Goal: Task Accomplishment & Management: Use online tool/utility

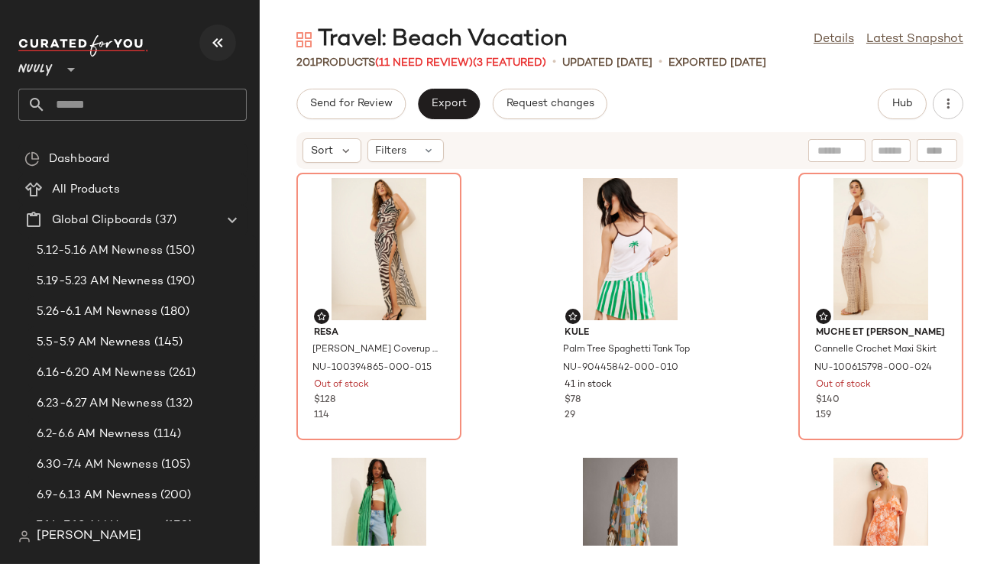
click at [222, 44] on icon "button" at bounding box center [218, 43] width 18 height 18
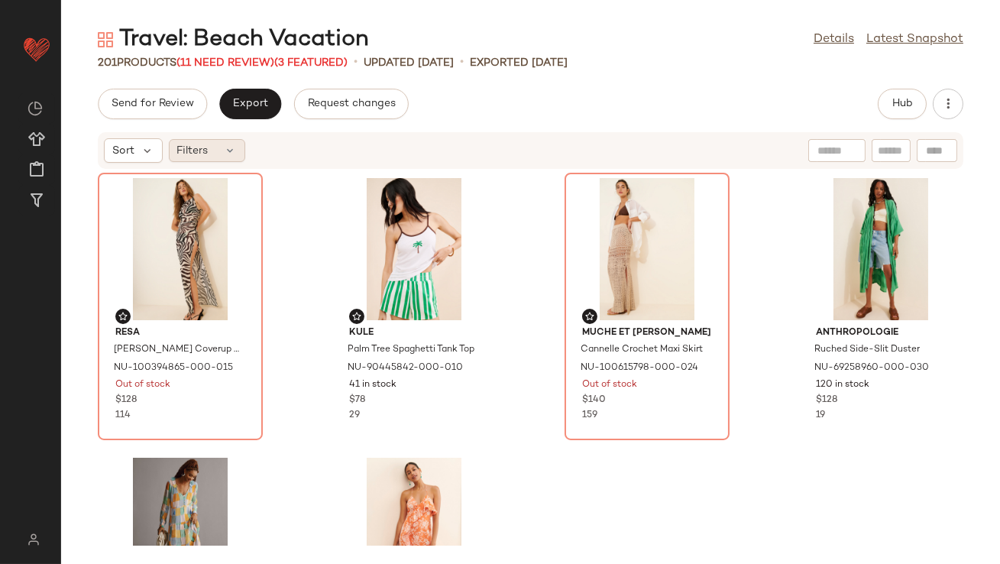
click at [225, 156] on icon at bounding box center [231, 150] width 12 height 12
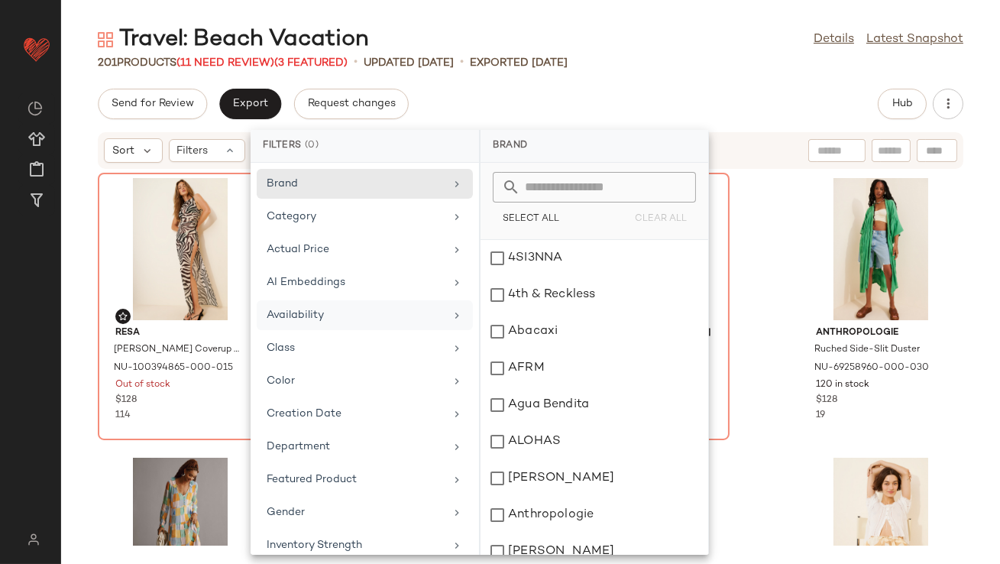
click at [303, 313] on div "Availability" at bounding box center [356, 315] width 178 height 16
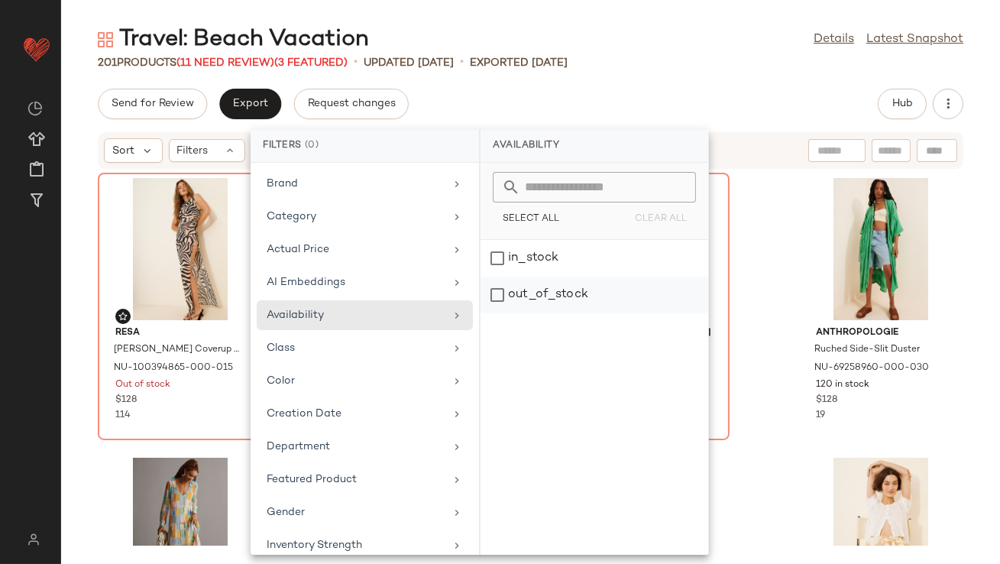
click at [531, 288] on div "out_of_stock" at bounding box center [595, 295] width 228 height 37
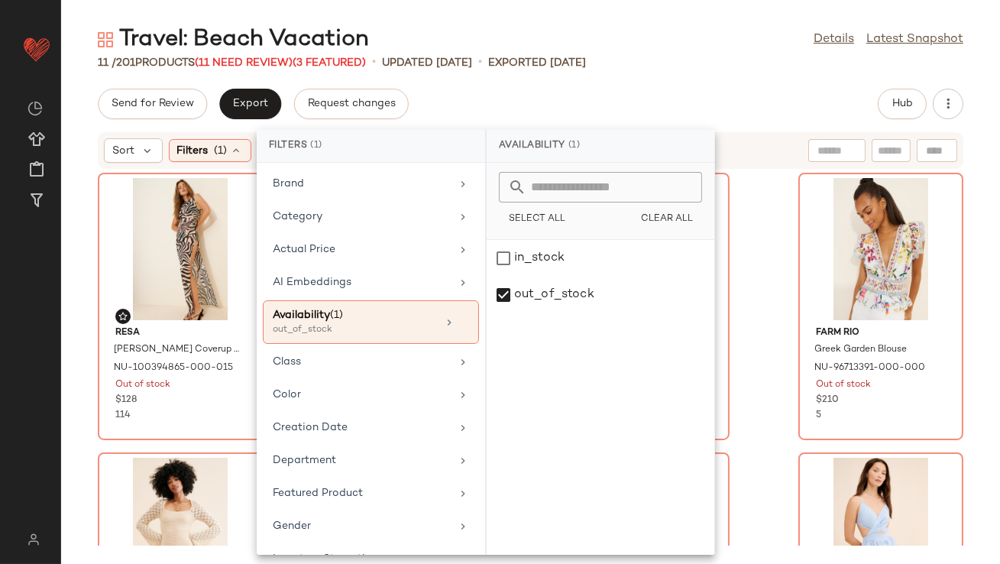
click at [628, 83] on div "Travel: Beach Vacation Details Latest Snapshot 11 / 201 Products (11 Need Revie…" at bounding box center [530, 293] width 939 height 539
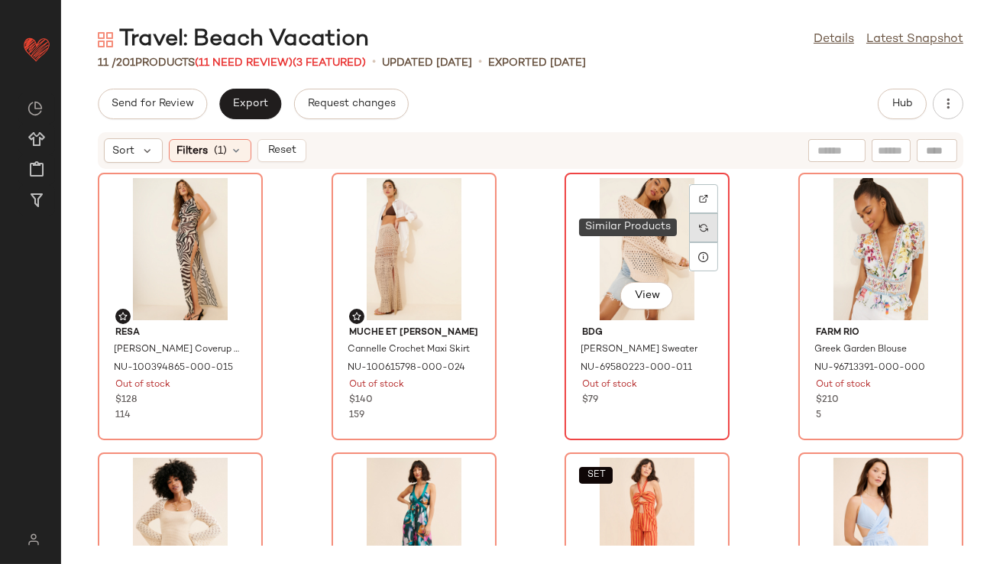
click at [699, 227] on img at bounding box center [703, 227] width 9 height 9
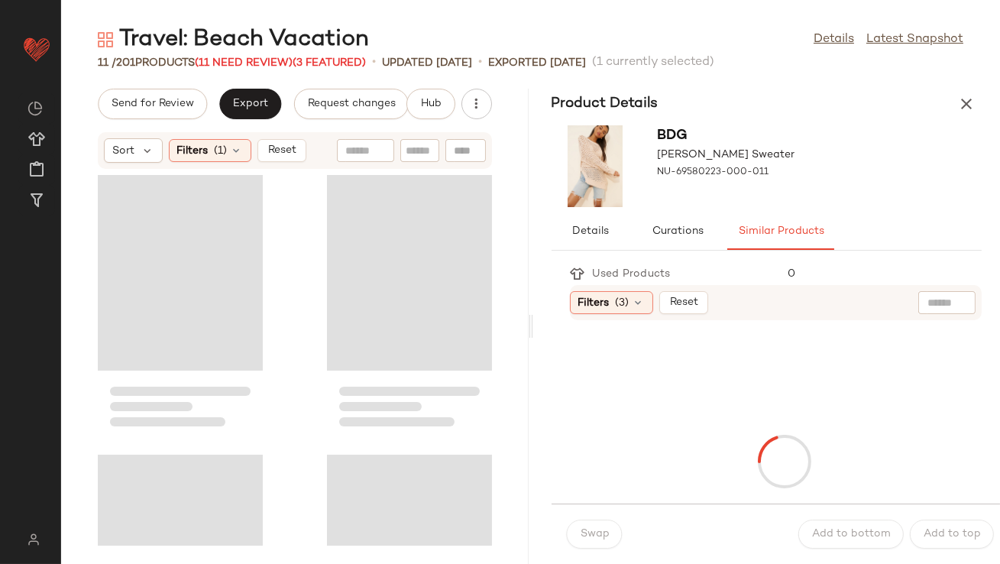
scroll to position [291, 0]
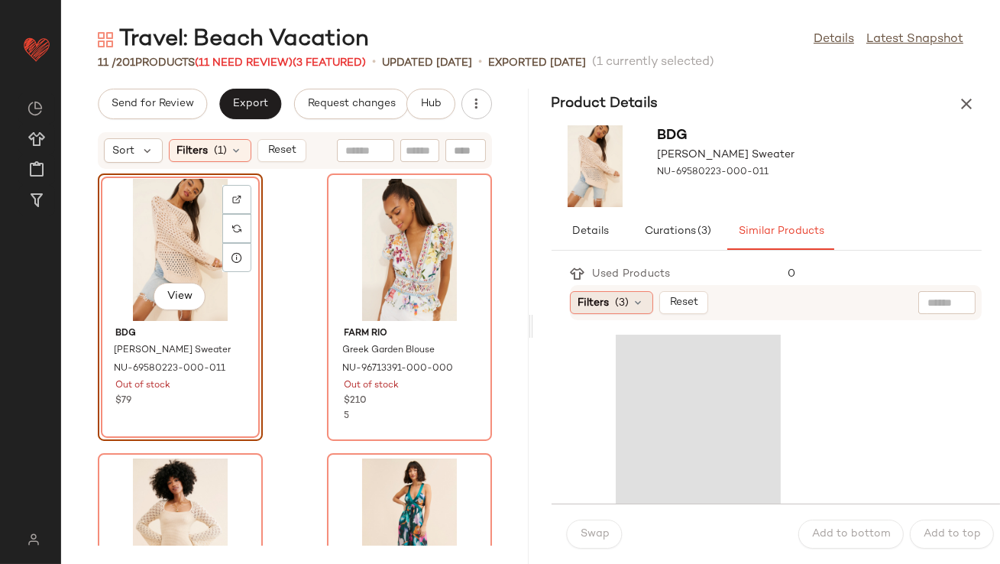
click at [629, 309] on span "(3)" at bounding box center [623, 303] width 14 height 16
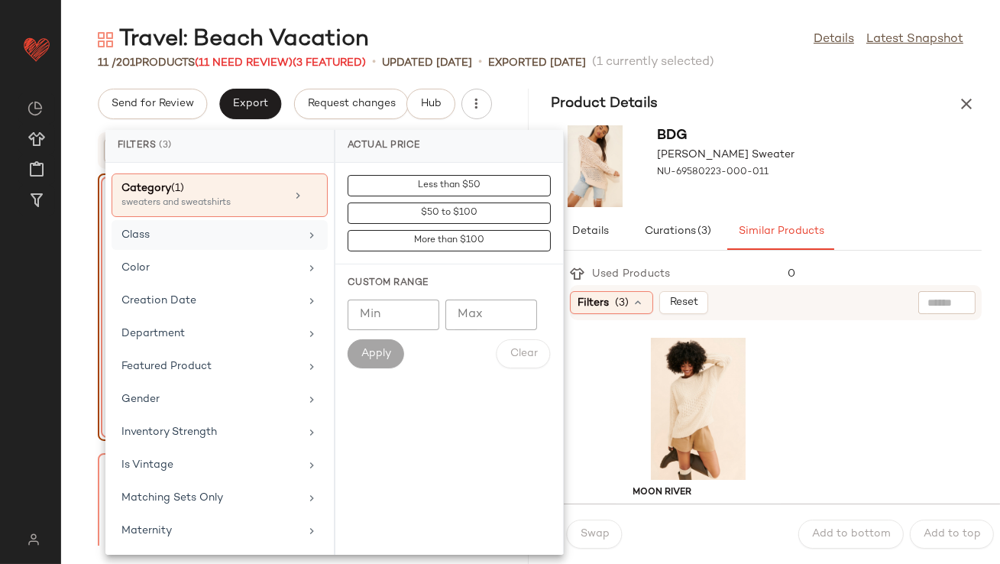
scroll to position [0, 0]
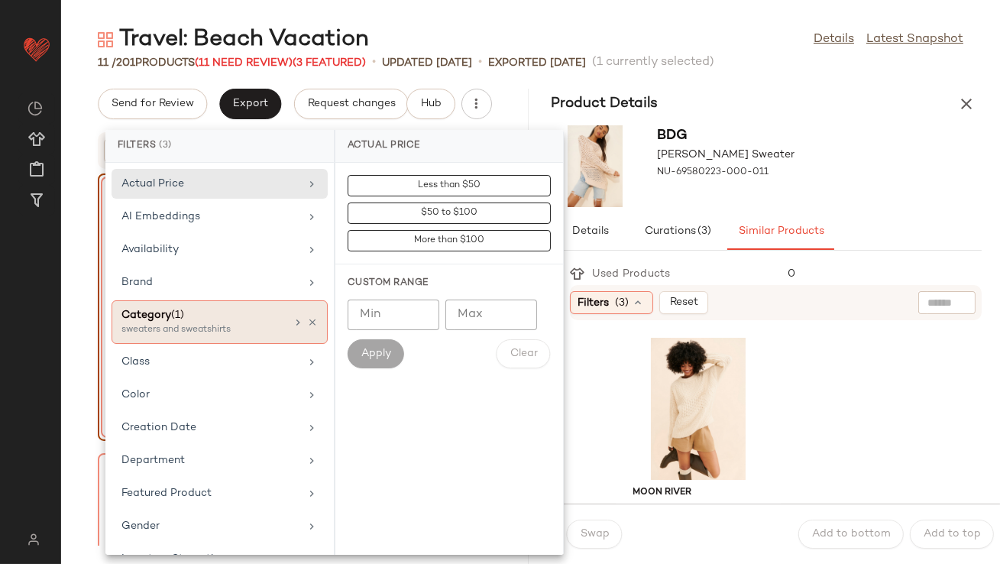
click at [307, 322] on icon at bounding box center [312, 322] width 11 height 11
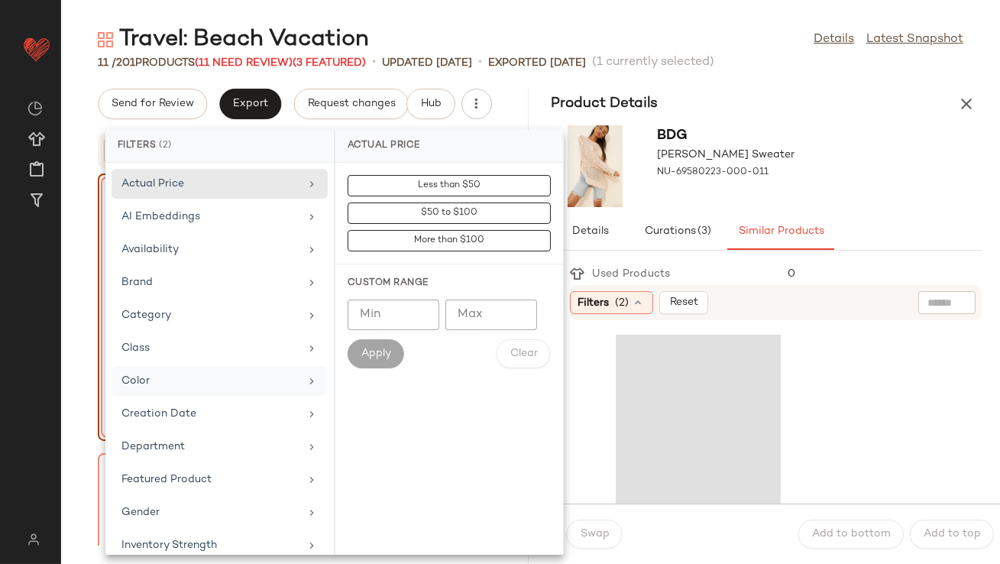
scroll to position [367, 0]
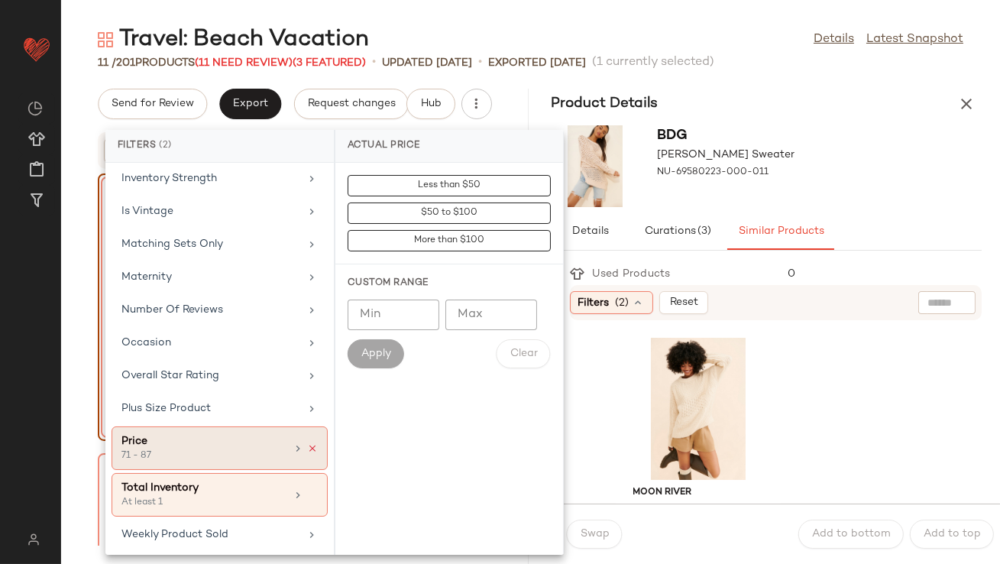
click at [307, 447] on icon at bounding box center [312, 448] width 11 height 11
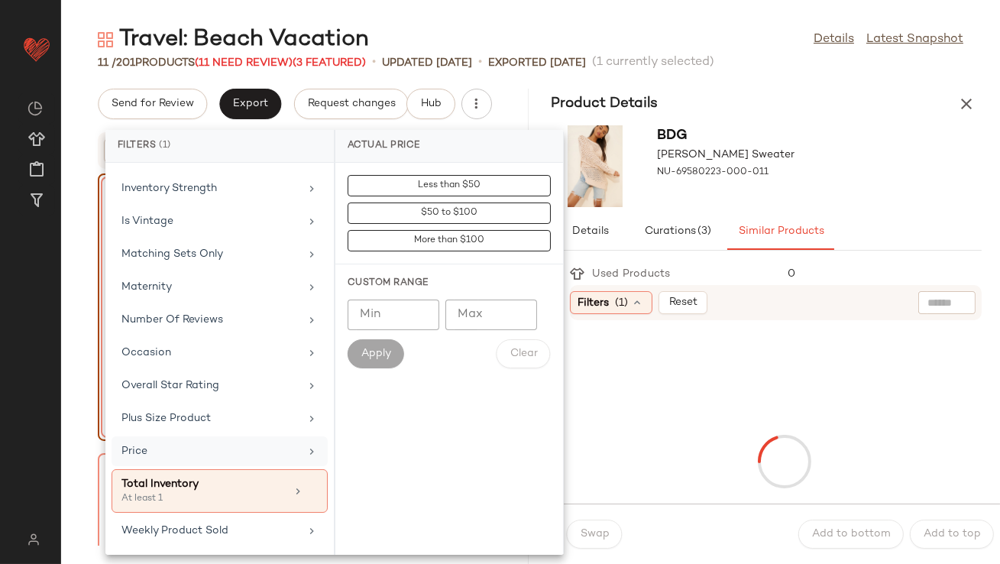
scroll to position [353, 0]
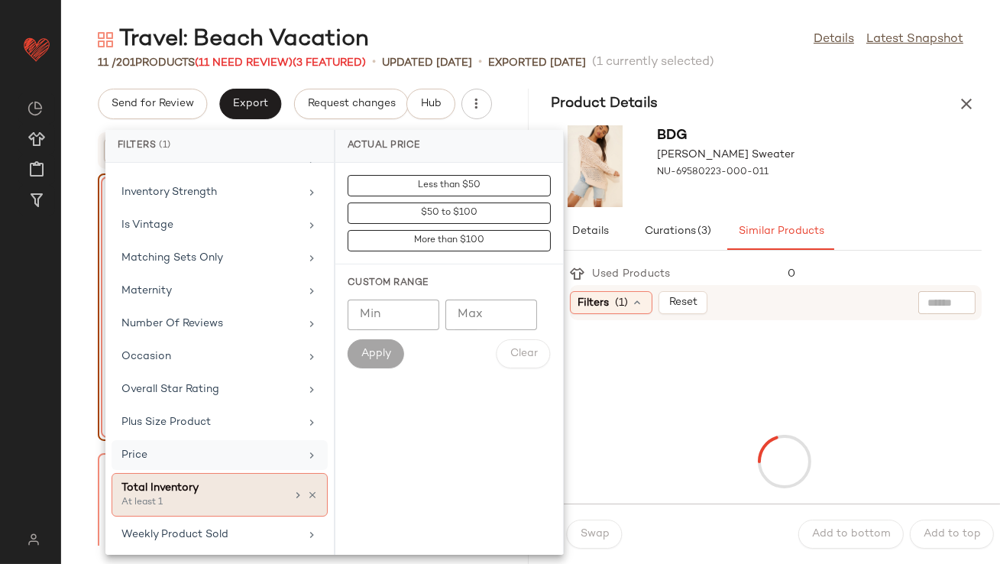
click at [244, 482] on div "Total Inventory" at bounding box center [203, 488] width 164 height 16
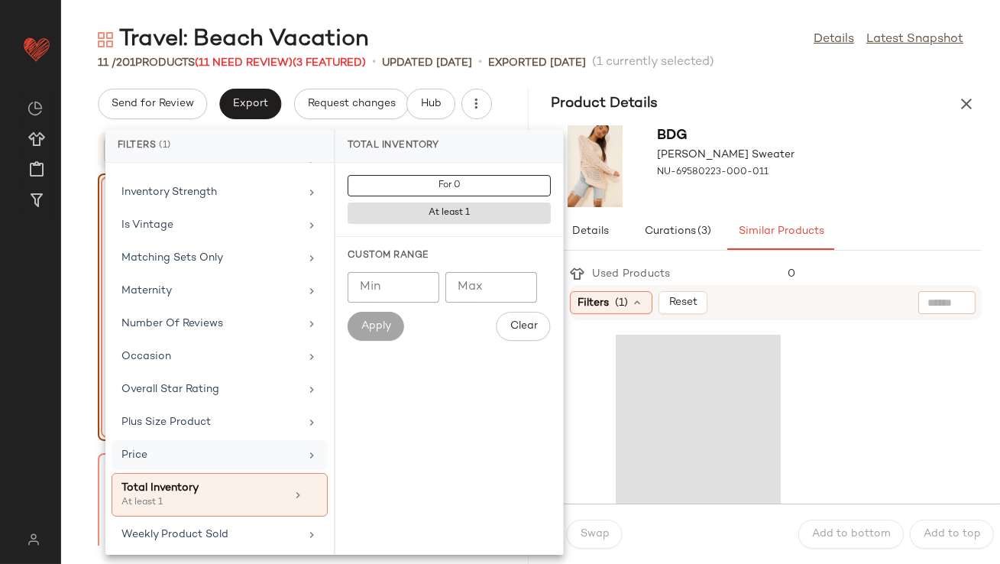
click at [394, 284] on input "Min" at bounding box center [394, 287] width 92 height 31
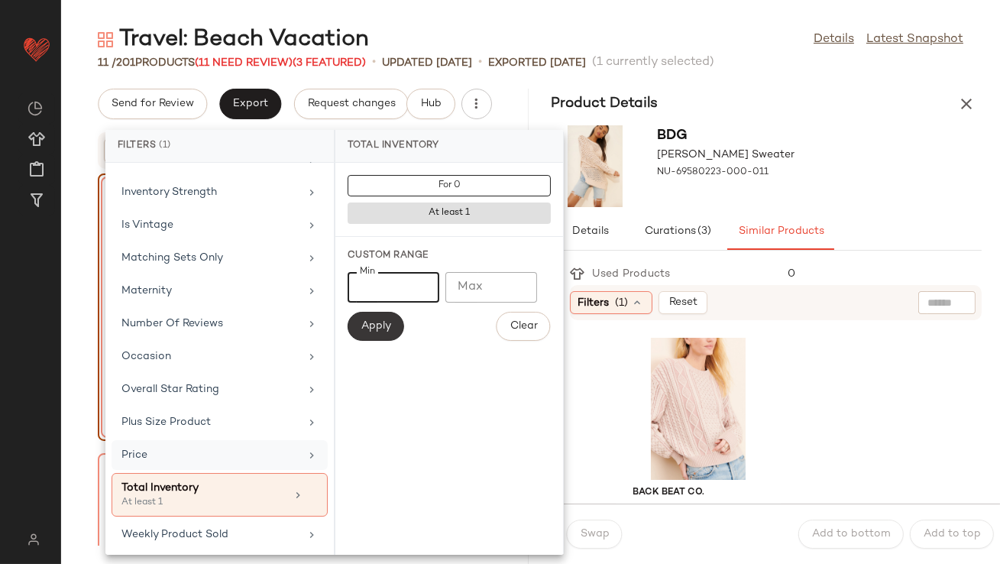
type input "**"
click at [372, 334] on button "Apply" at bounding box center [376, 326] width 57 height 29
click at [806, 163] on div "BDG Penelope Pullover Sweater NU-69580223-000-011" at bounding box center [767, 166] width 468 height 94
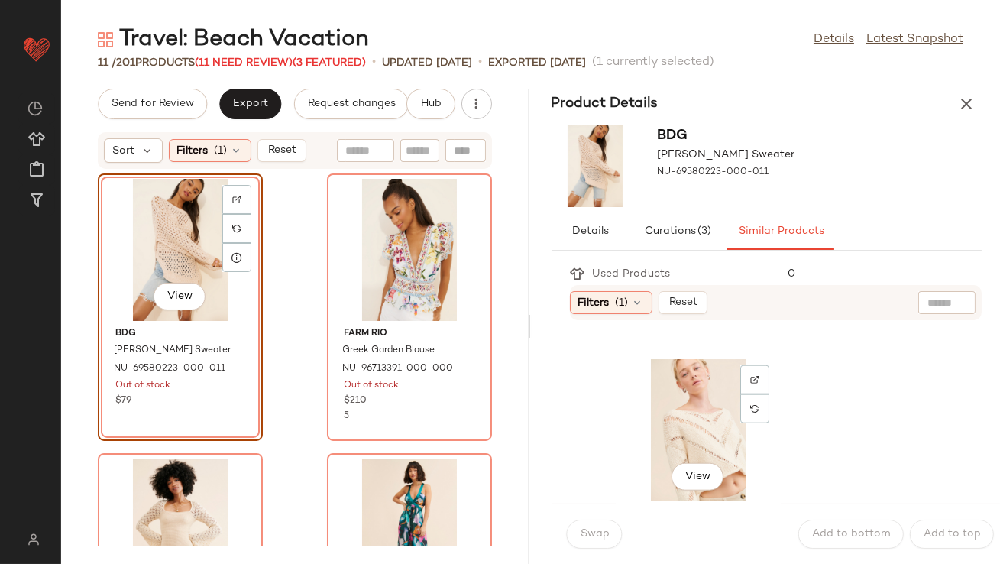
scroll to position [3398, 0]
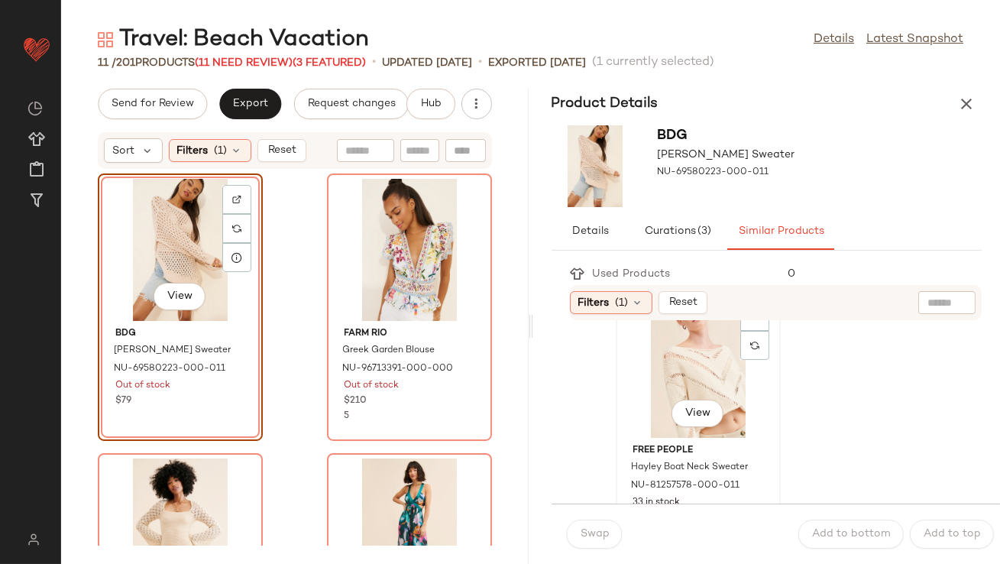
click at [702, 391] on div "View" at bounding box center [698, 367] width 154 height 142
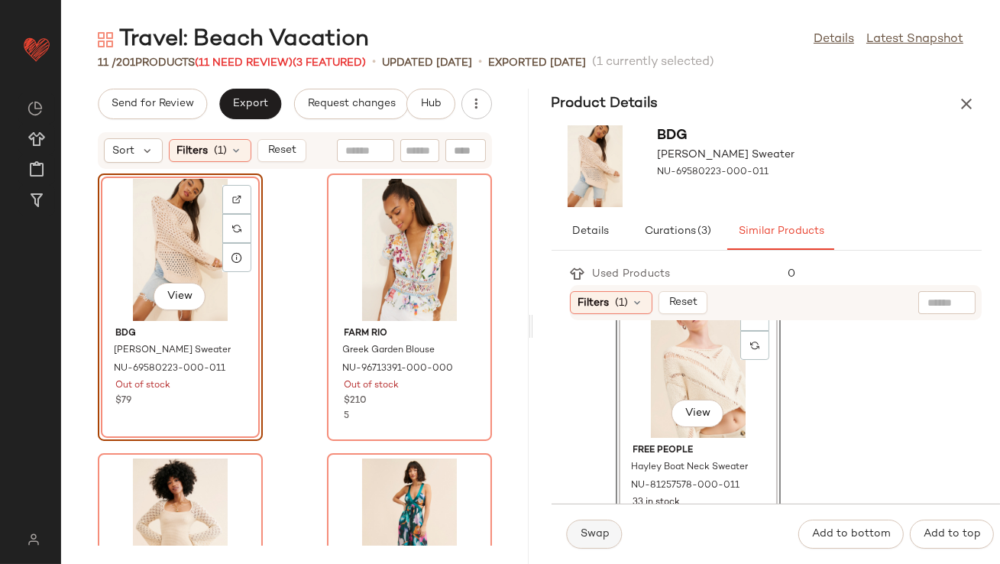
click at [584, 533] on span "Swap" at bounding box center [595, 534] width 30 height 12
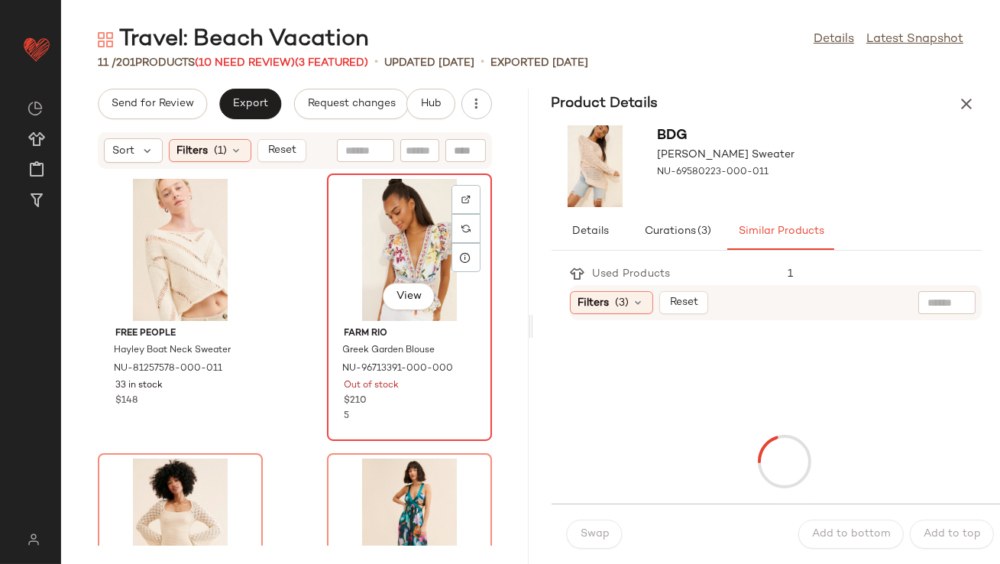
click at [369, 258] on div "View" at bounding box center [409, 250] width 154 height 142
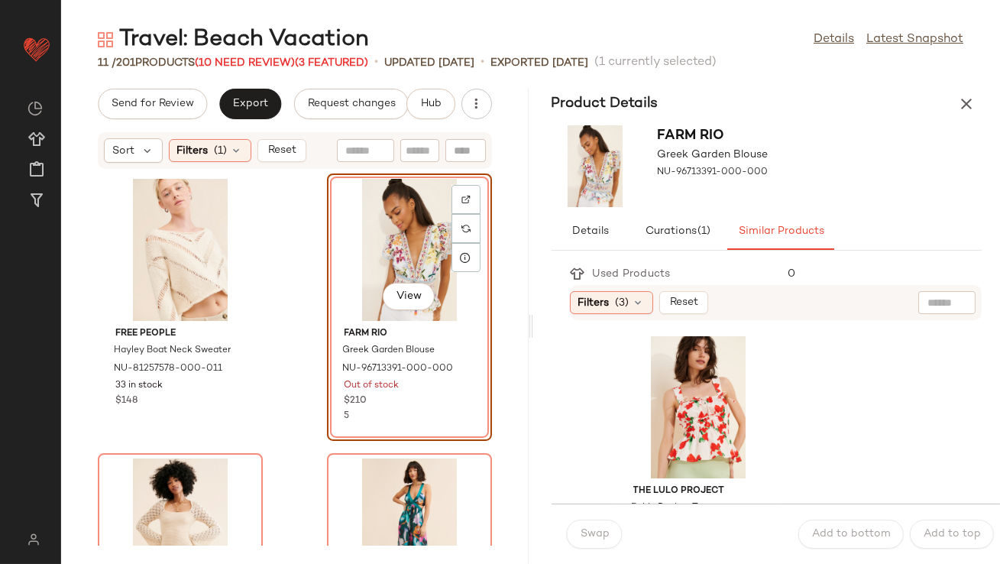
scroll to position [860, 0]
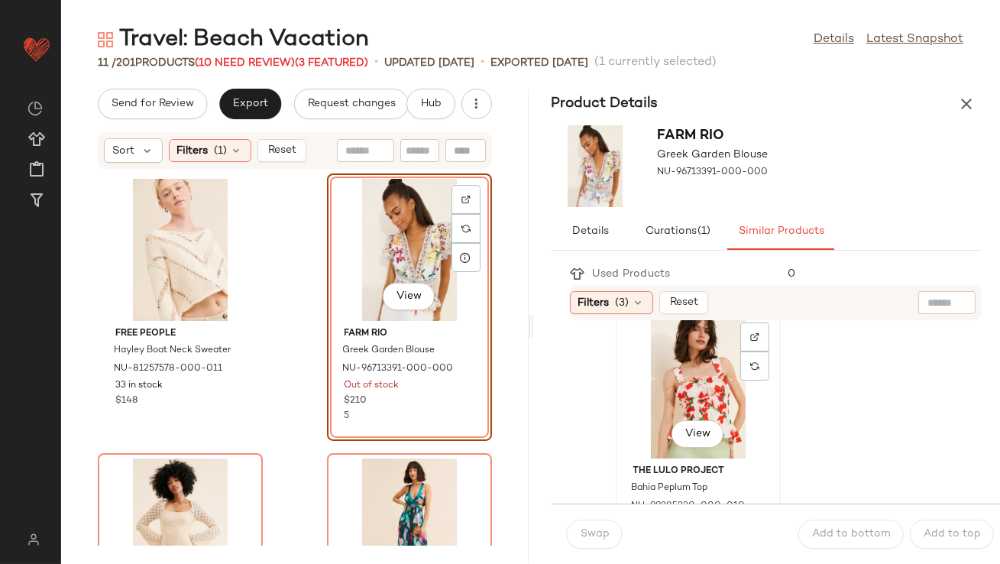
click at [730, 404] on div "View" at bounding box center [698, 387] width 154 height 142
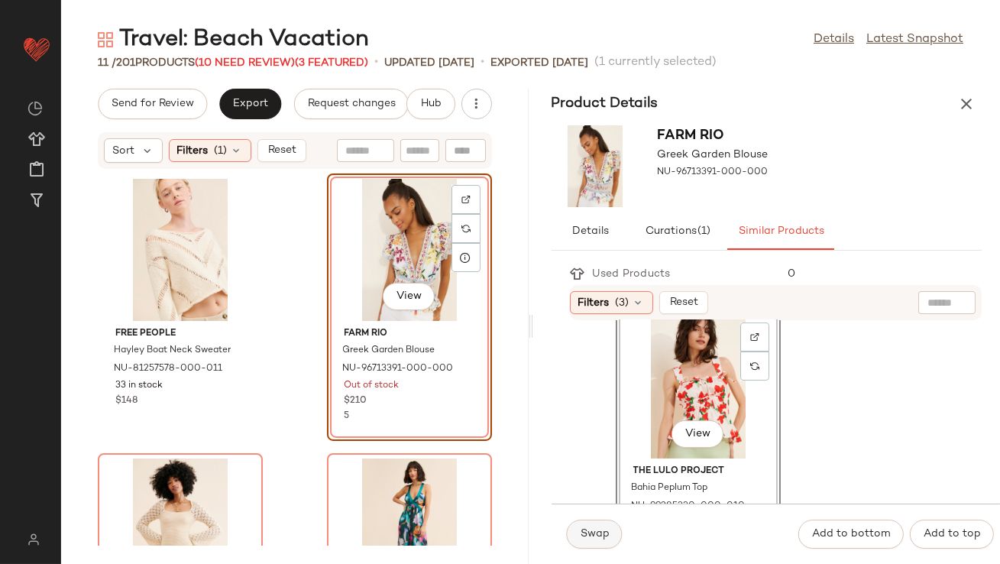
click at [601, 541] on button "Swap" at bounding box center [595, 534] width 56 height 29
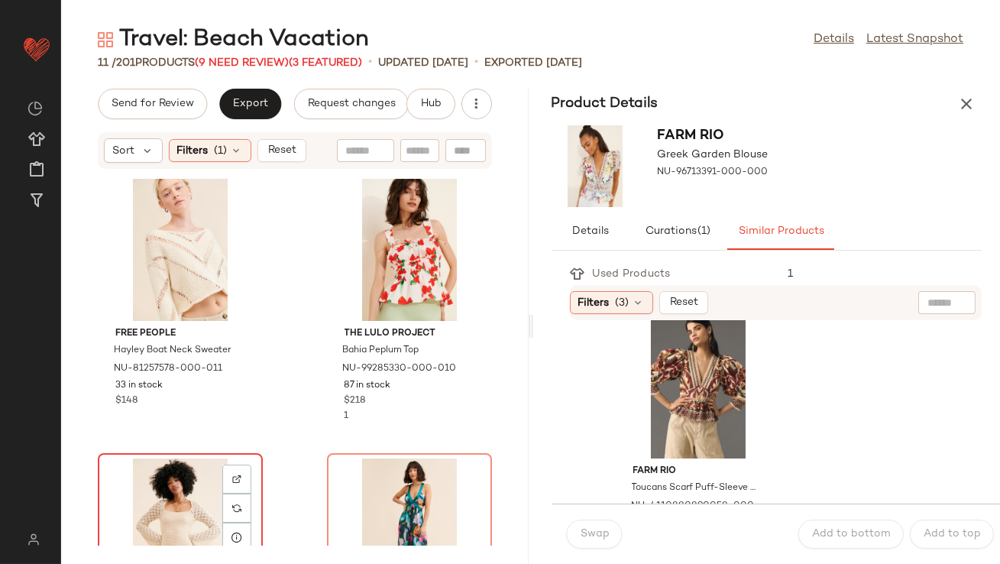
click at [165, 508] on div "View" at bounding box center [180, 529] width 154 height 142
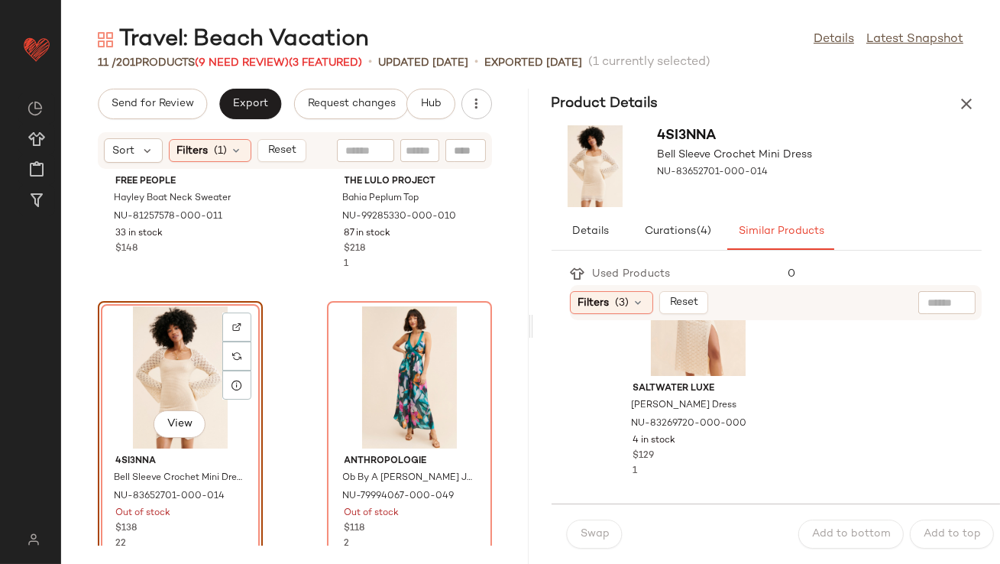
scroll to position [40, 0]
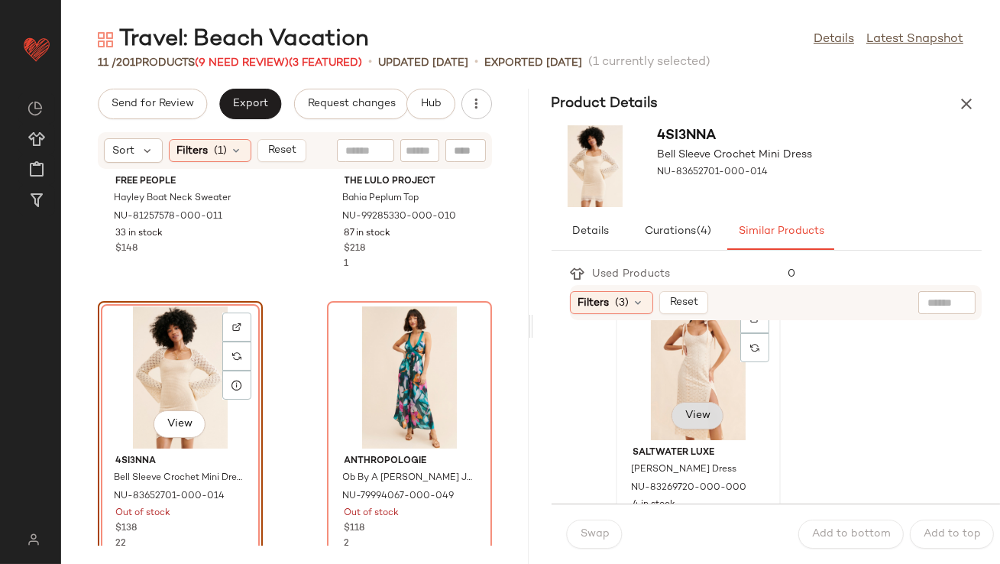
click at [708, 402] on button "View" at bounding box center [698, 416] width 52 height 28
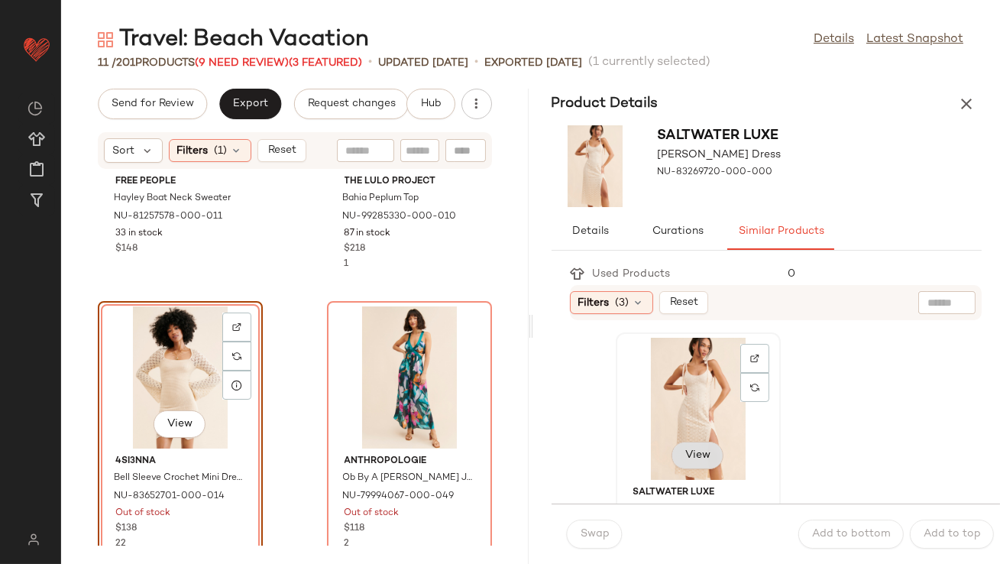
click at [697, 448] on button "View" at bounding box center [698, 456] width 52 height 28
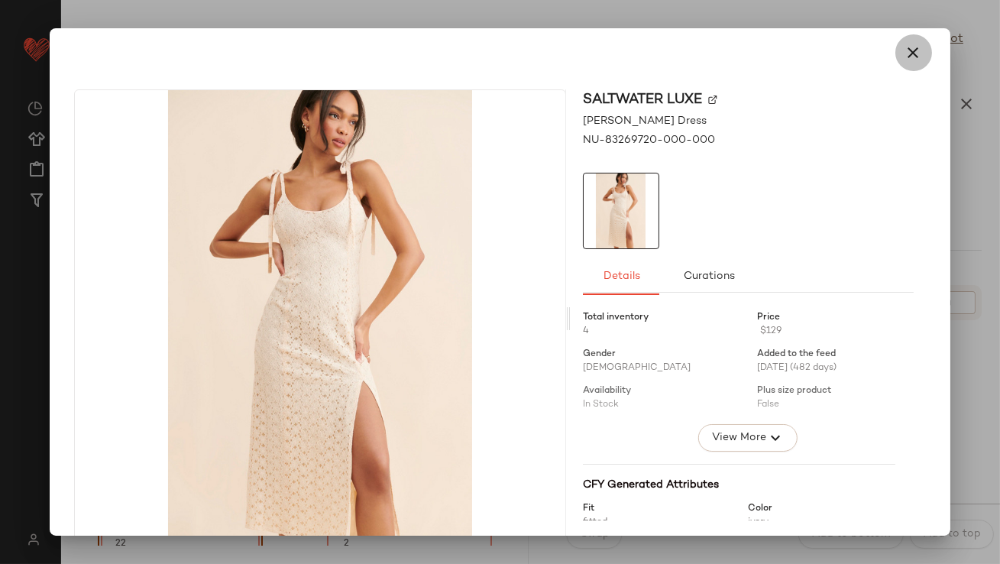
click at [909, 50] on icon "button" at bounding box center [914, 53] width 18 height 18
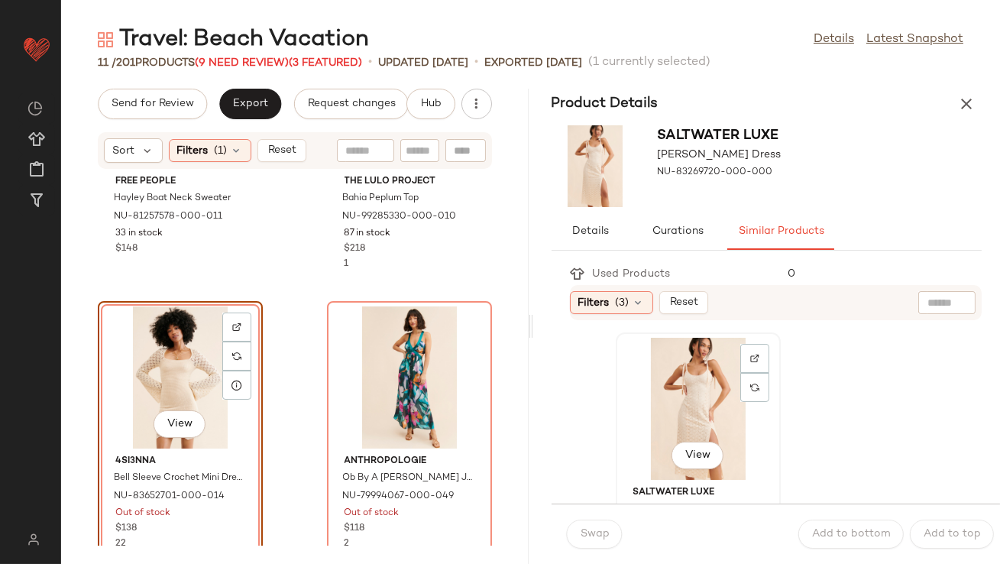
click at [648, 420] on div "View" at bounding box center [698, 409] width 154 height 142
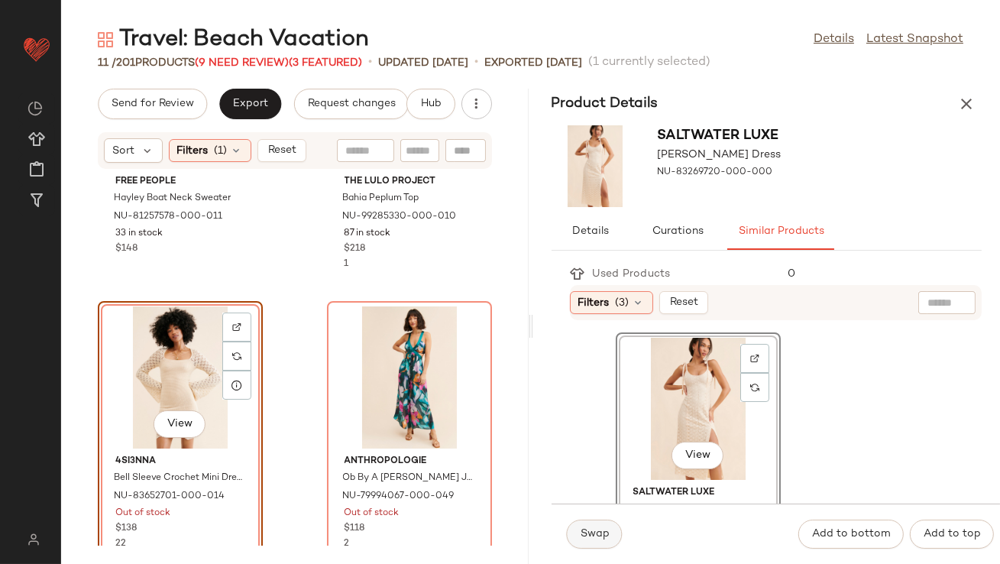
click at [604, 530] on span "Swap" at bounding box center [595, 534] width 30 height 12
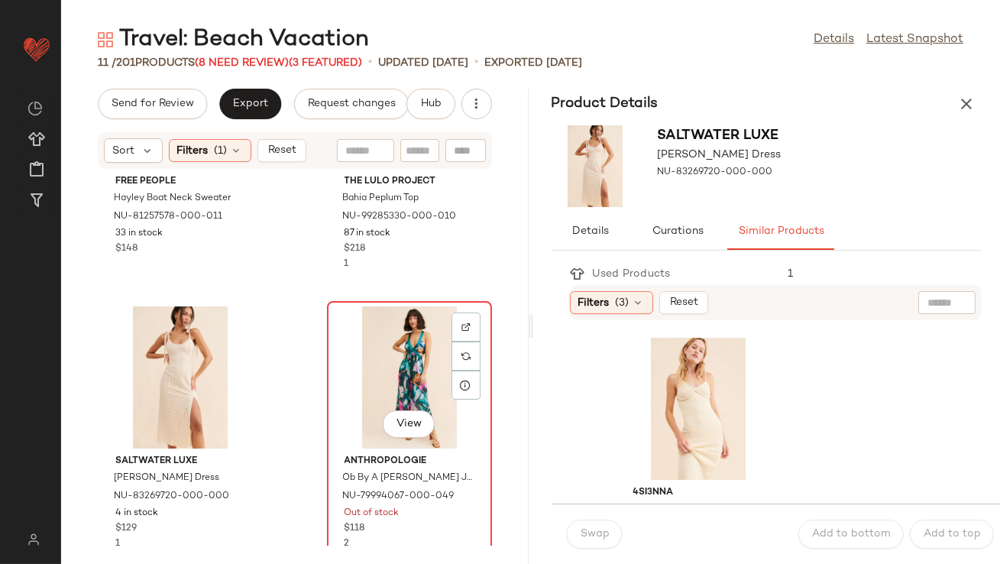
click at [387, 391] on div "View" at bounding box center [409, 377] width 154 height 142
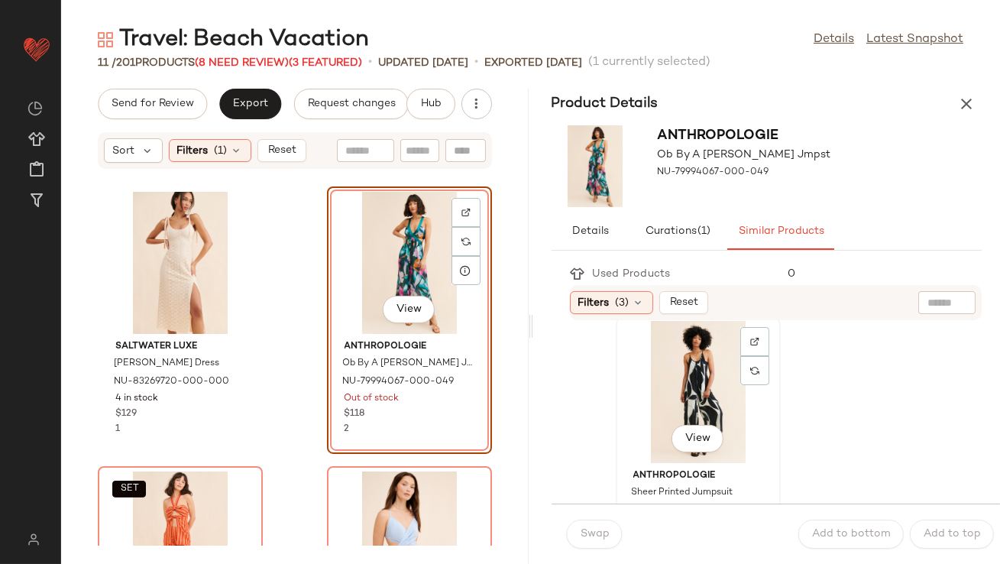
scroll to position [18, 0]
click at [658, 375] on div "View" at bounding box center [698, 390] width 154 height 142
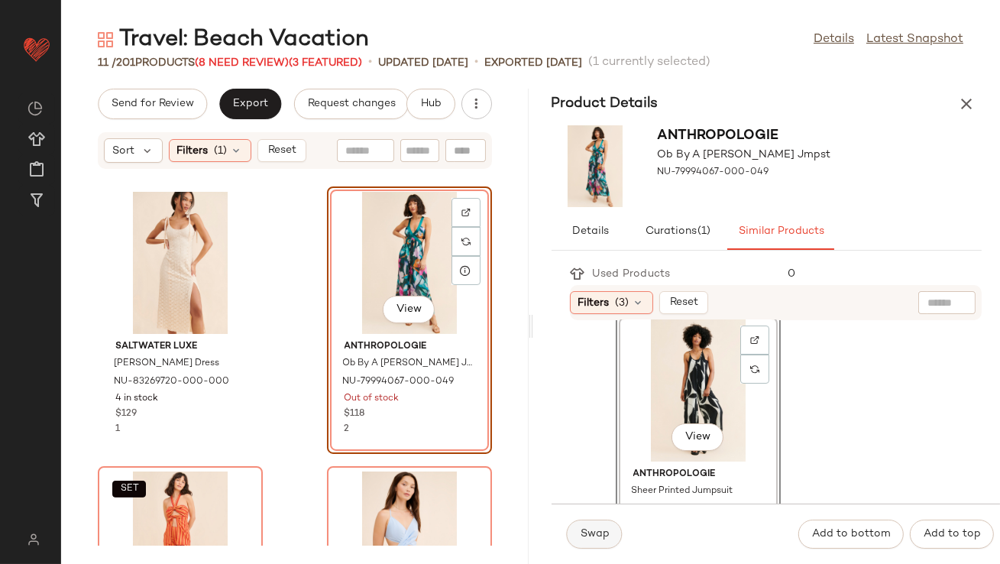
click at [596, 532] on span "Swap" at bounding box center [595, 534] width 30 height 12
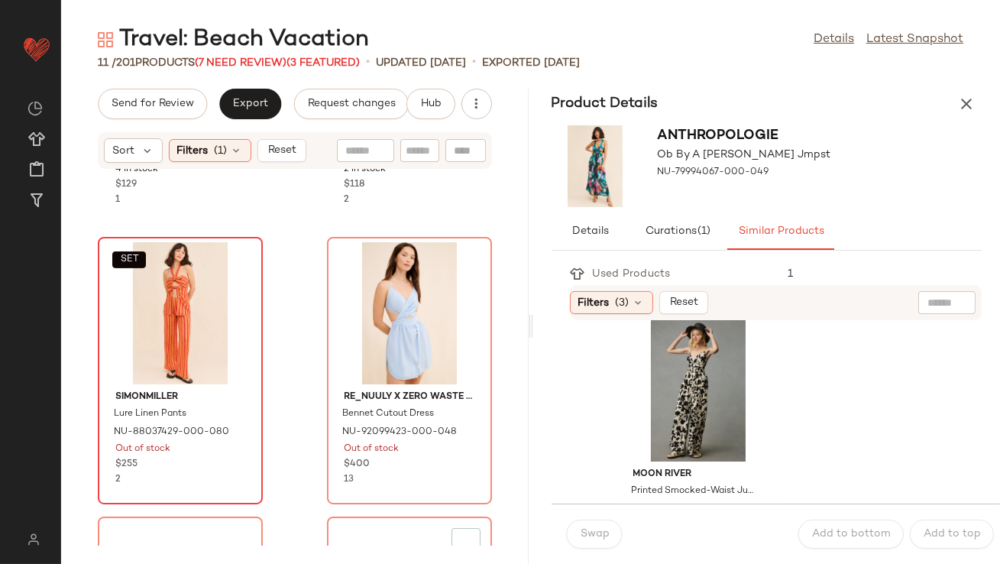
scroll to position [848, 0]
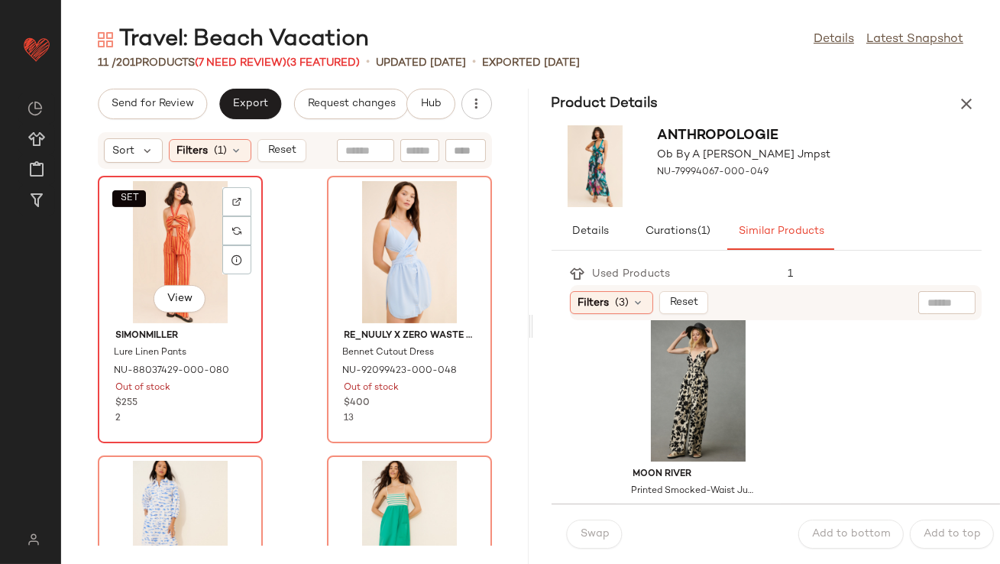
click at [125, 280] on div "SET View" at bounding box center [180, 252] width 154 height 142
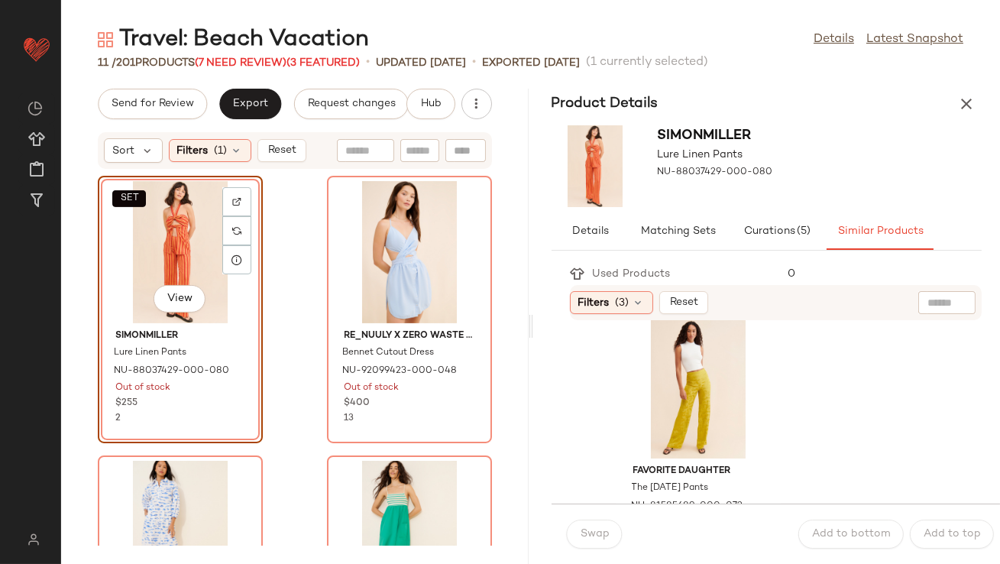
scroll to position [1706, 0]
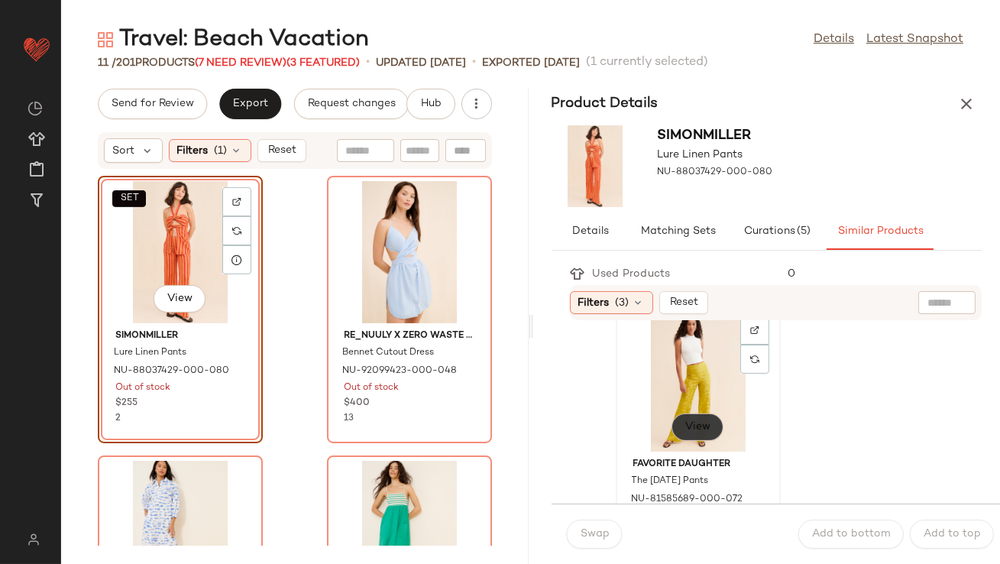
click at [701, 429] on span "View" at bounding box center [698, 427] width 26 height 12
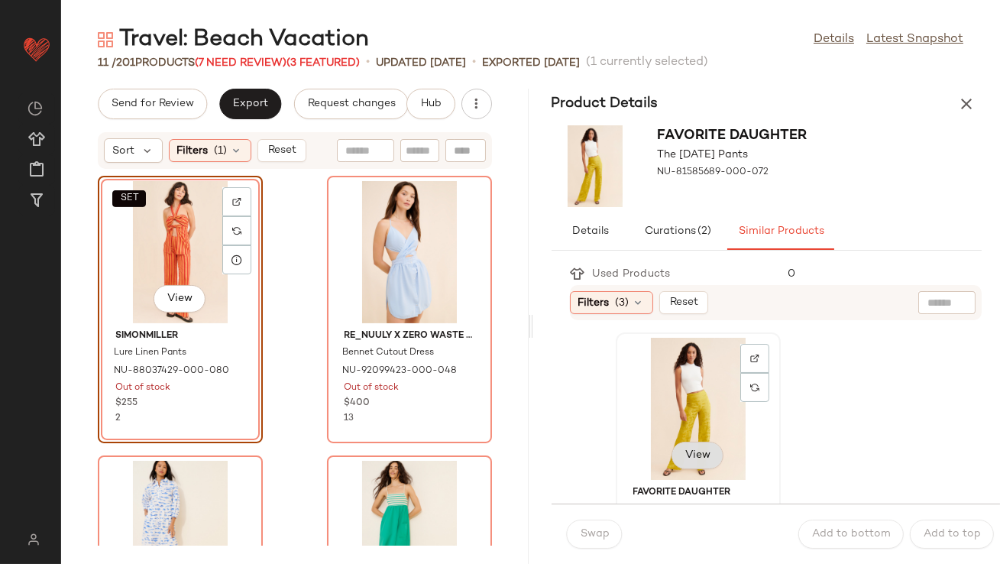
click at [698, 446] on button "View" at bounding box center [698, 456] width 52 height 28
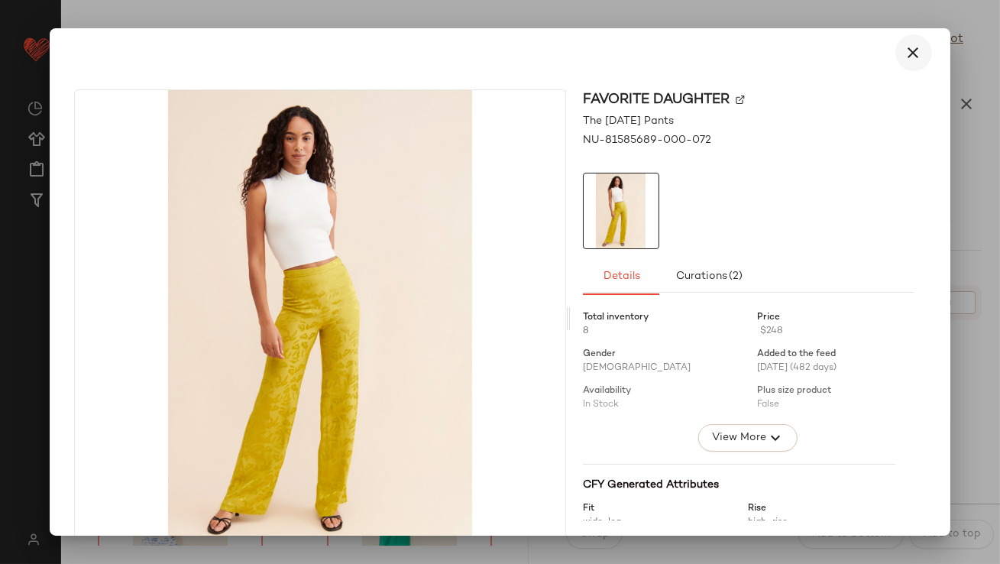
click at [905, 47] on icon "button" at bounding box center [914, 53] width 18 height 18
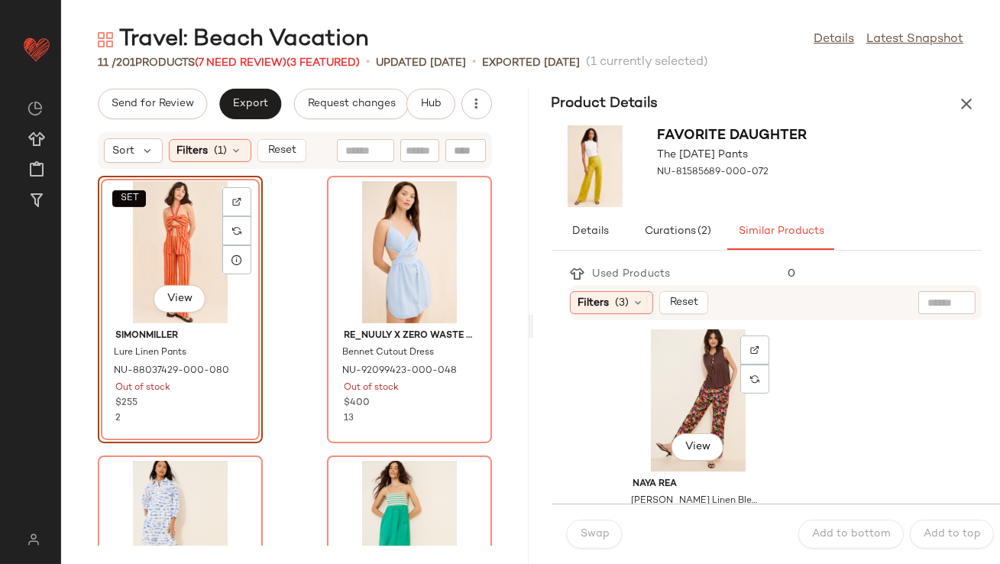
scroll to position [297, 0]
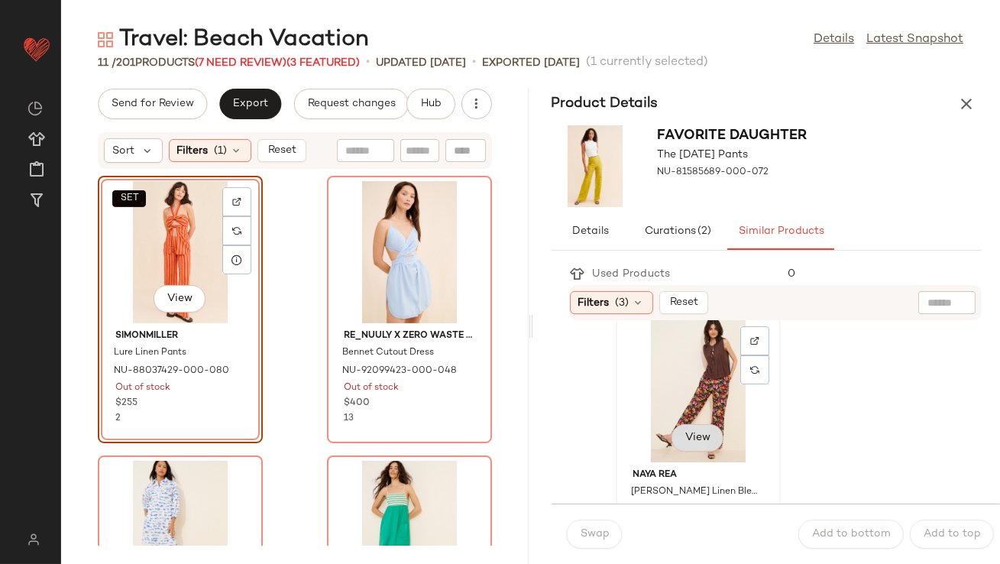
click at [690, 436] on span "View" at bounding box center [698, 438] width 26 height 12
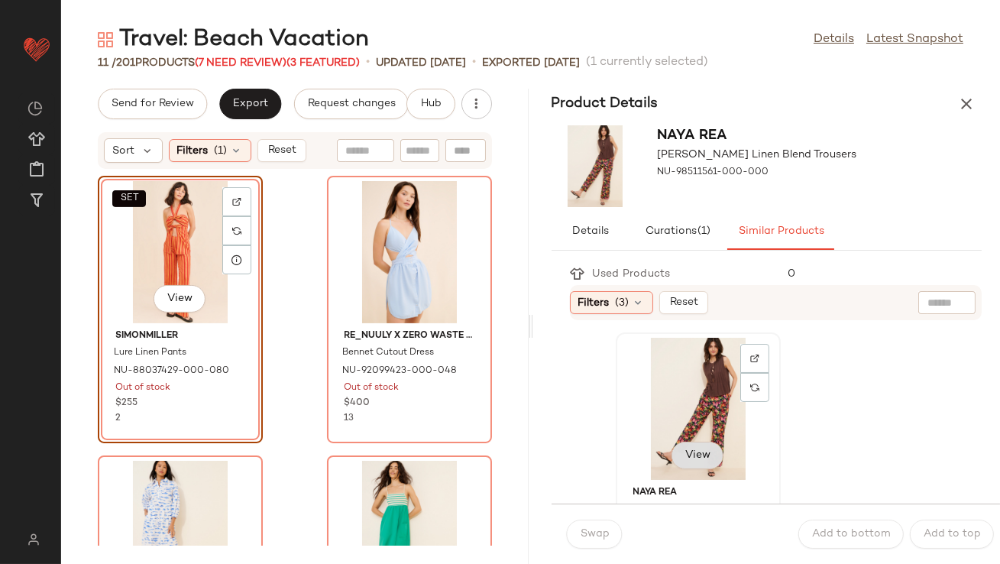
click at [692, 449] on button "View" at bounding box center [698, 456] width 52 height 28
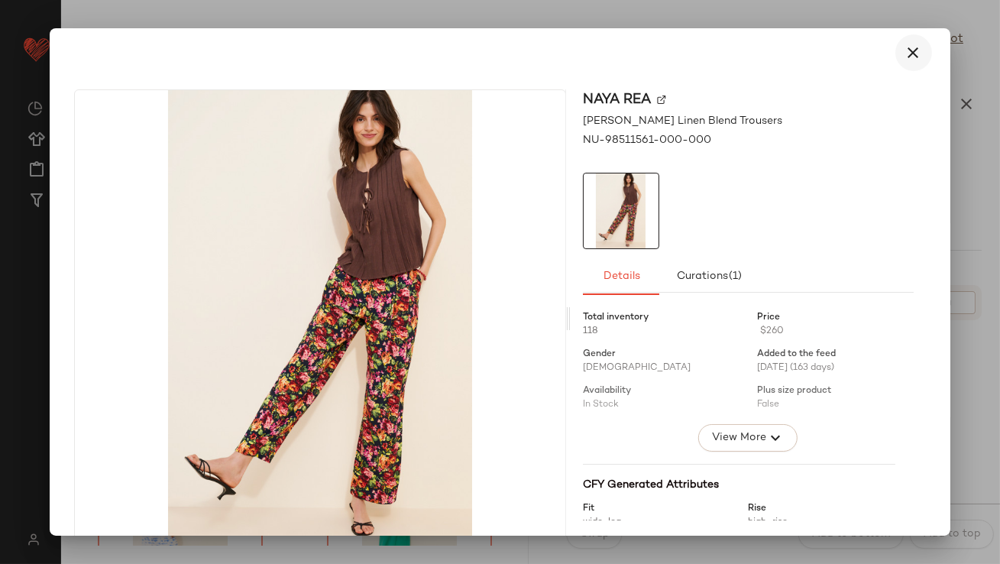
click at [905, 57] on icon "button" at bounding box center [914, 53] width 18 height 18
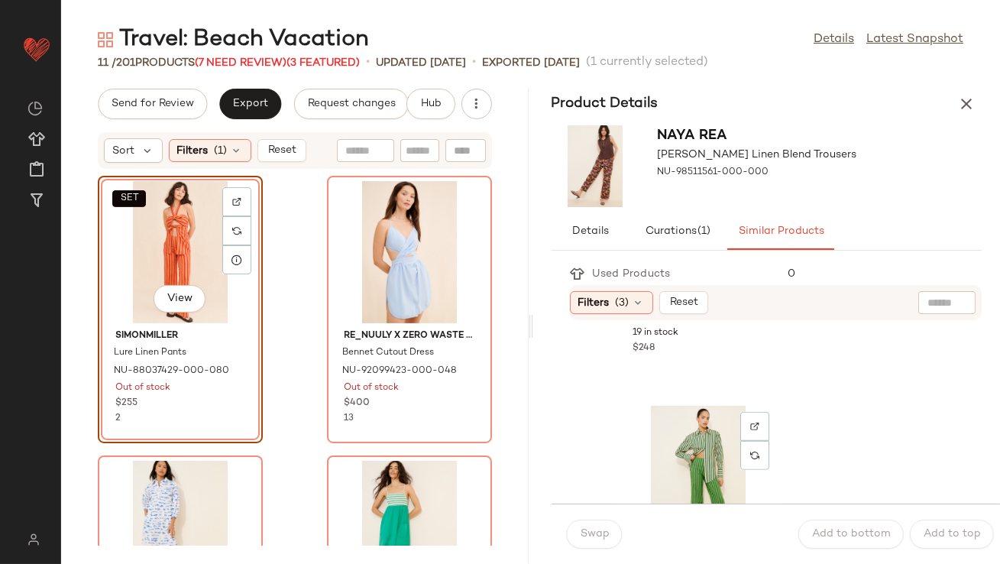
scroll to position [2204, 0]
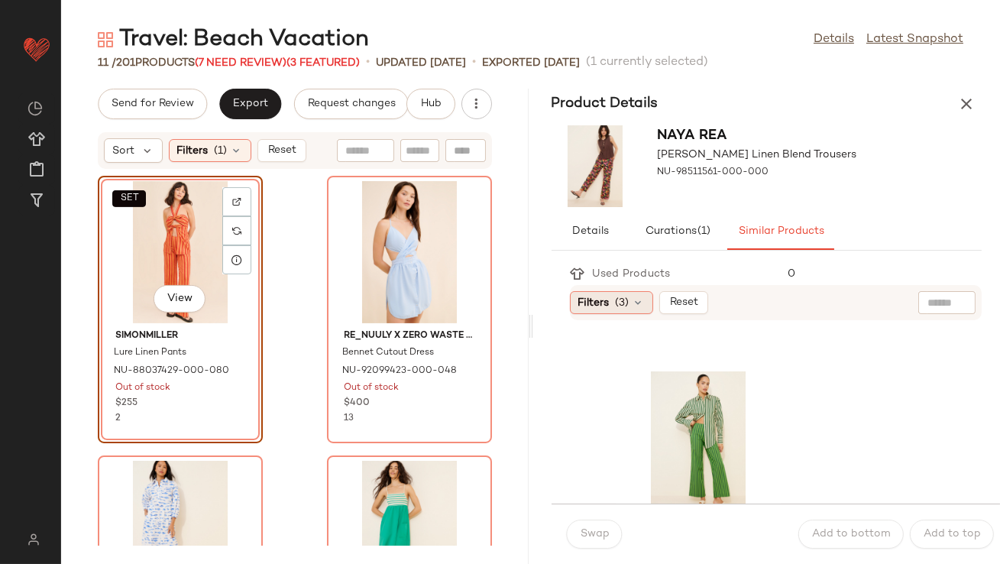
click at [640, 295] on div "Filters (3)" at bounding box center [611, 302] width 83 height 23
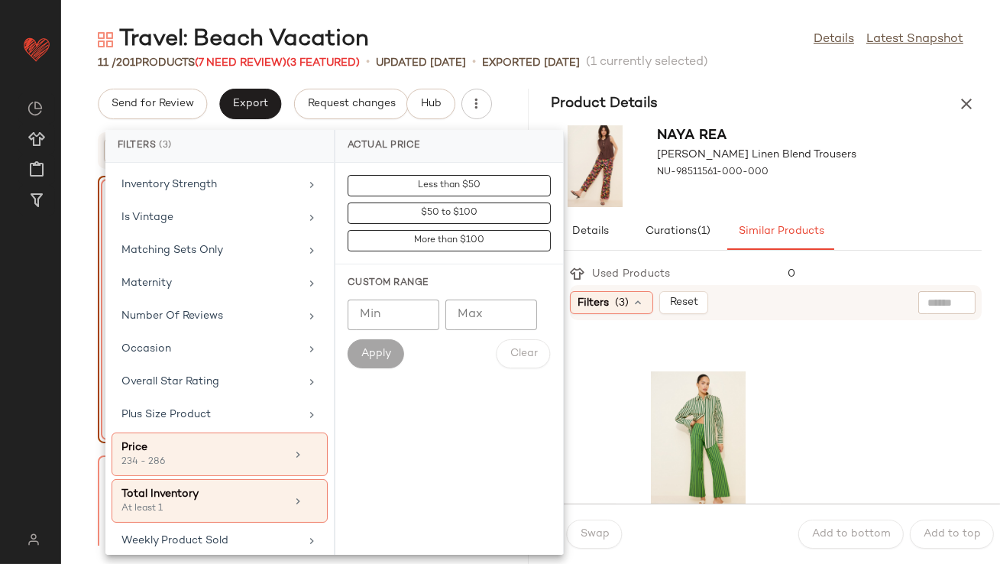
scroll to position [381, 0]
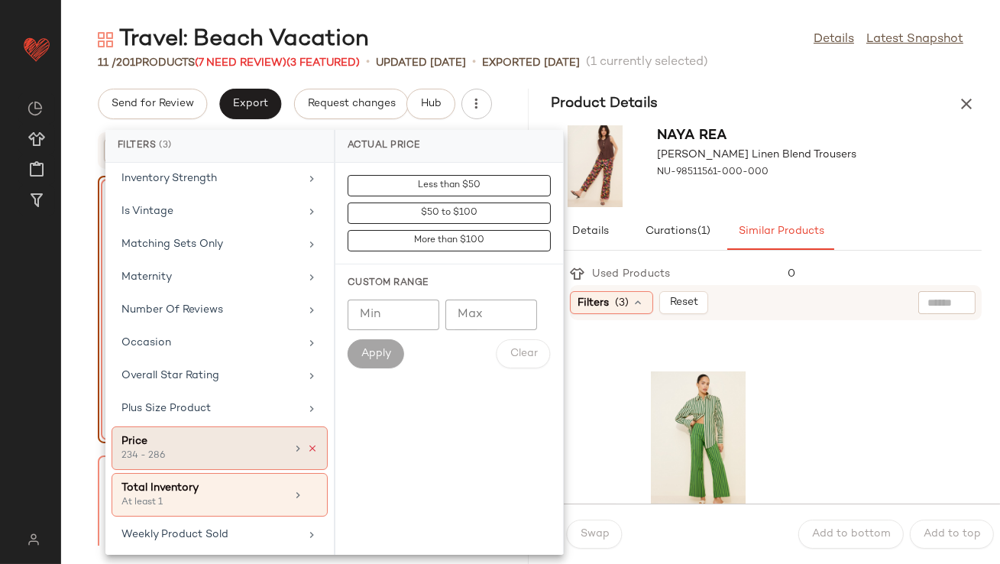
click at [307, 443] on icon at bounding box center [312, 448] width 11 height 11
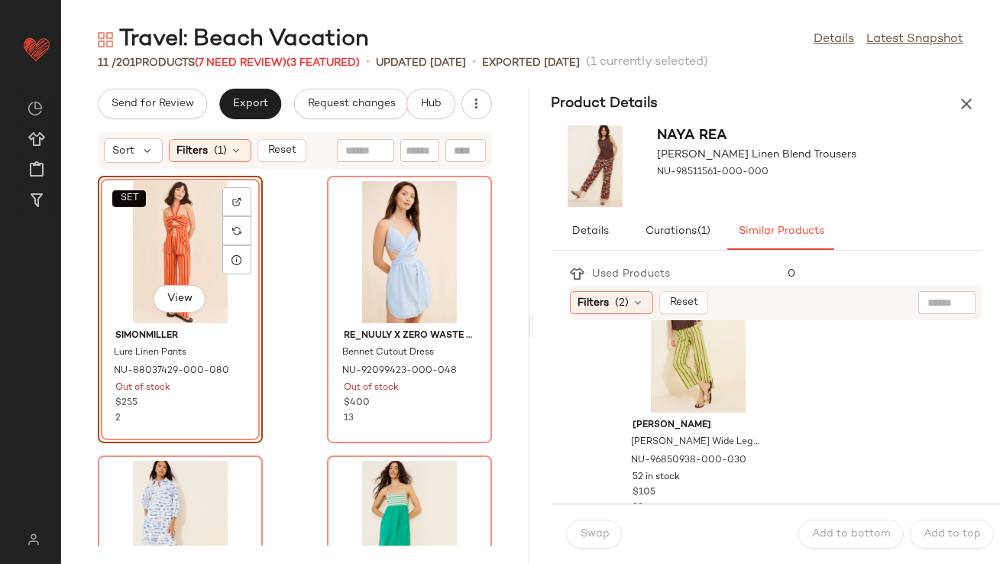
scroll to position [349, 0]
click at [676, 345] on div "View" at bounding box center [698, 339] width 154 height 142
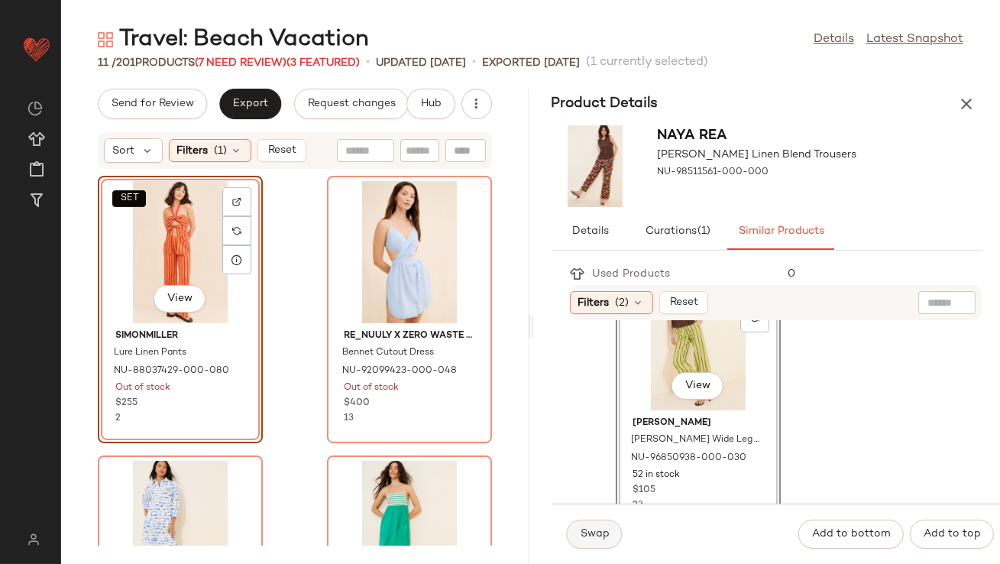
click at [583, 545] on button "Swap" at bounding box center [595, 534] width 56 height 29
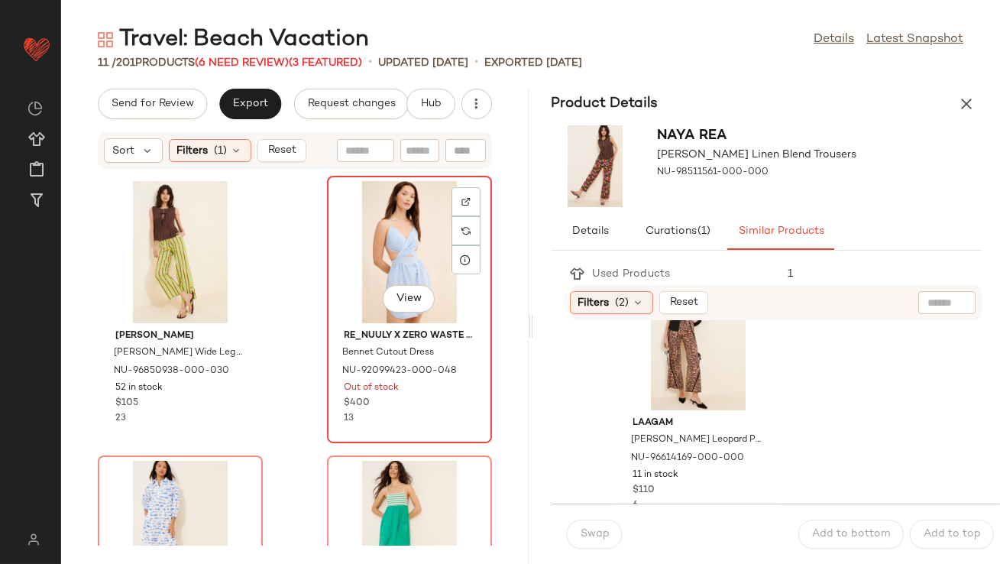
click at [401, 253] on div "View" at bounding box center [409, 252] width 154 height 142
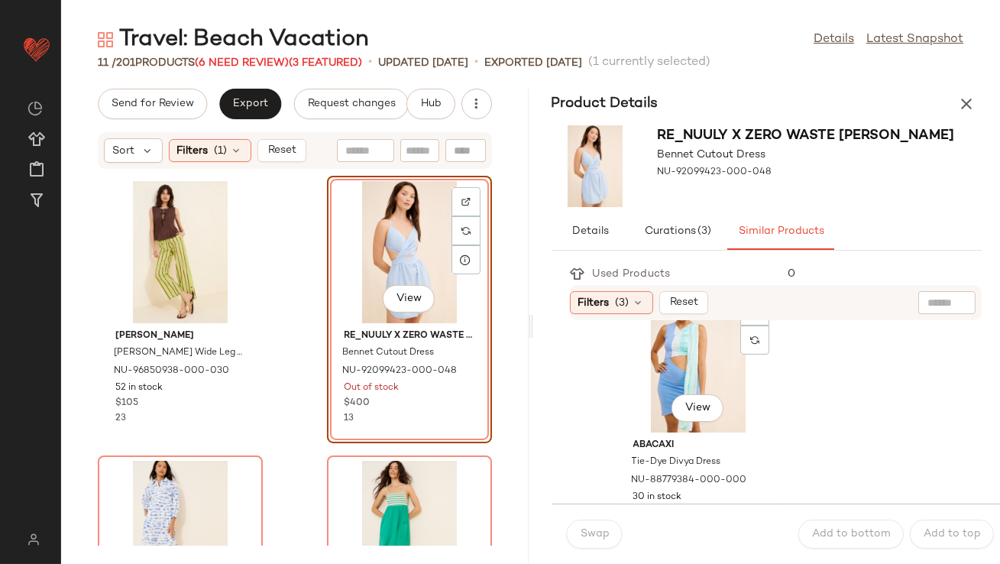
scroll to position [334, 0]
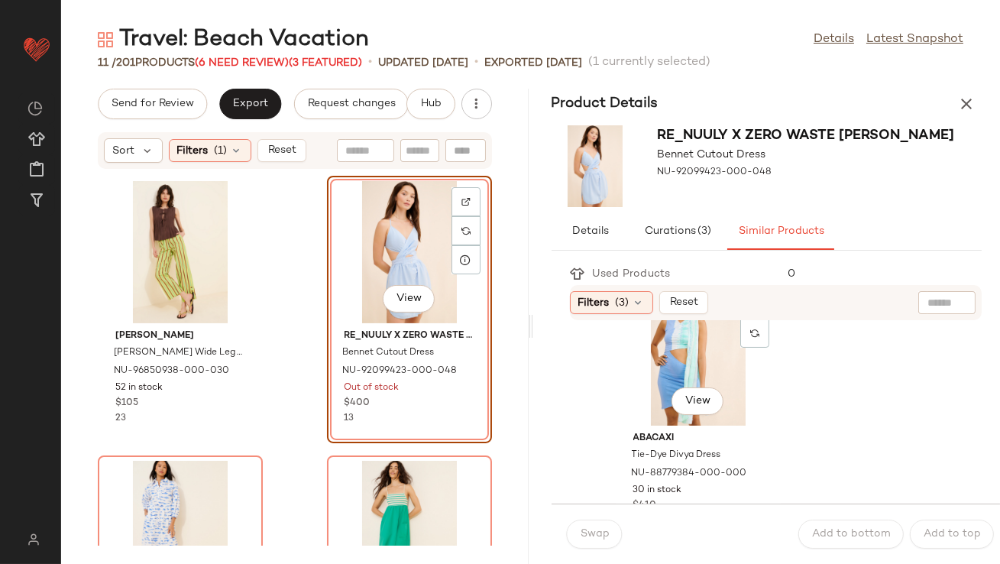
click at [634, 379] on div "View" at bounding box center [698, 354] width 154 height 142
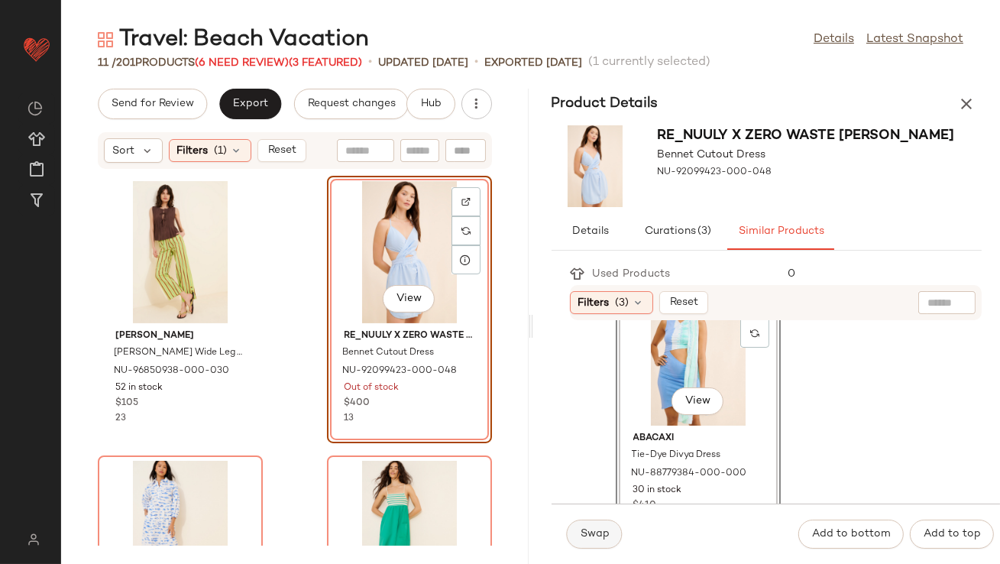
click at [589, 540] on button "Swap" at bounding box center [595, 534] width 56 height 29
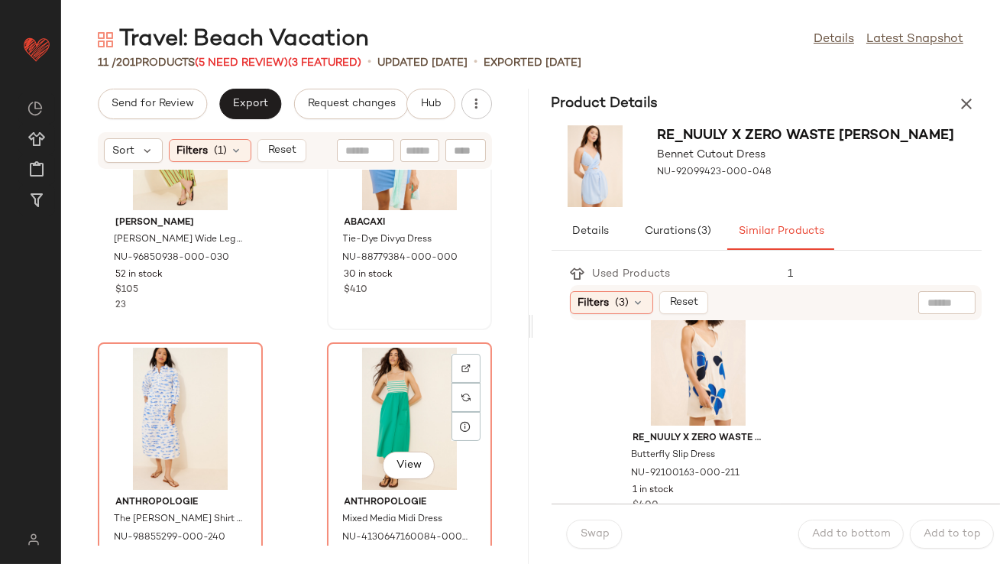
scroll to position [1014, 0]
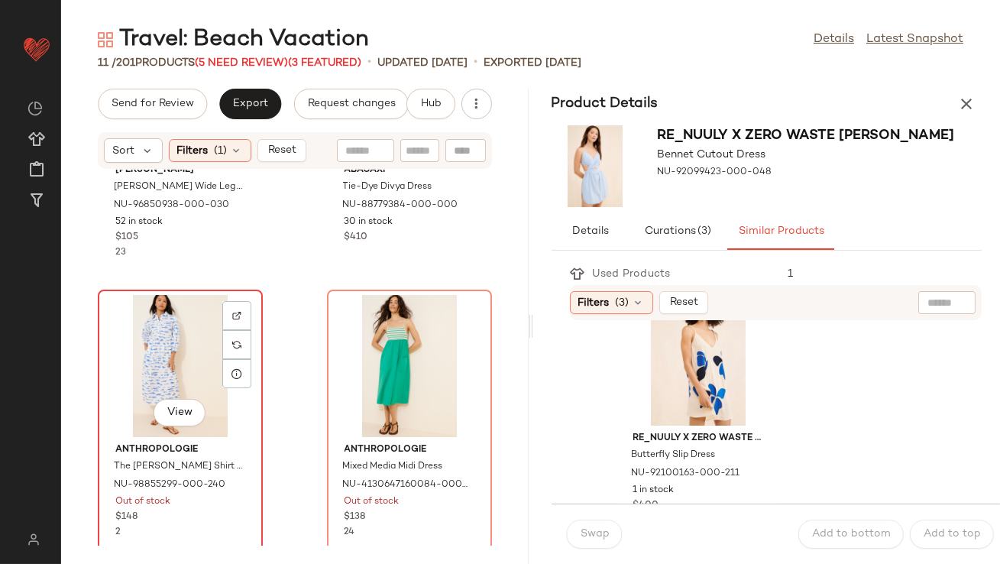
click at [170, 358] on div "View" at bounding box center [180, 366] width 154 height 142
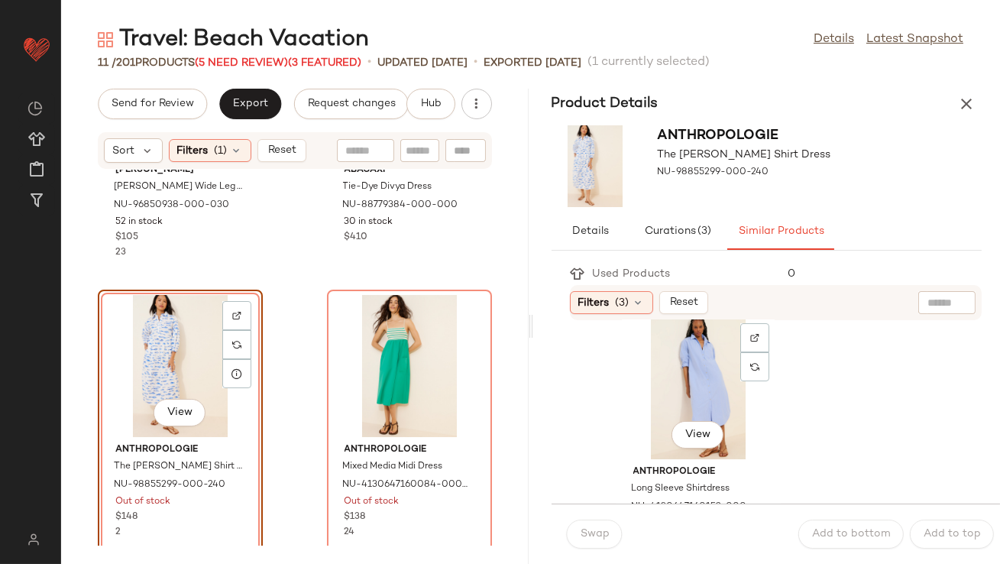
scroll to position [306, 0]
click at [669, 384] on div "View" at bounding box center [698, 383] width 154 height 142
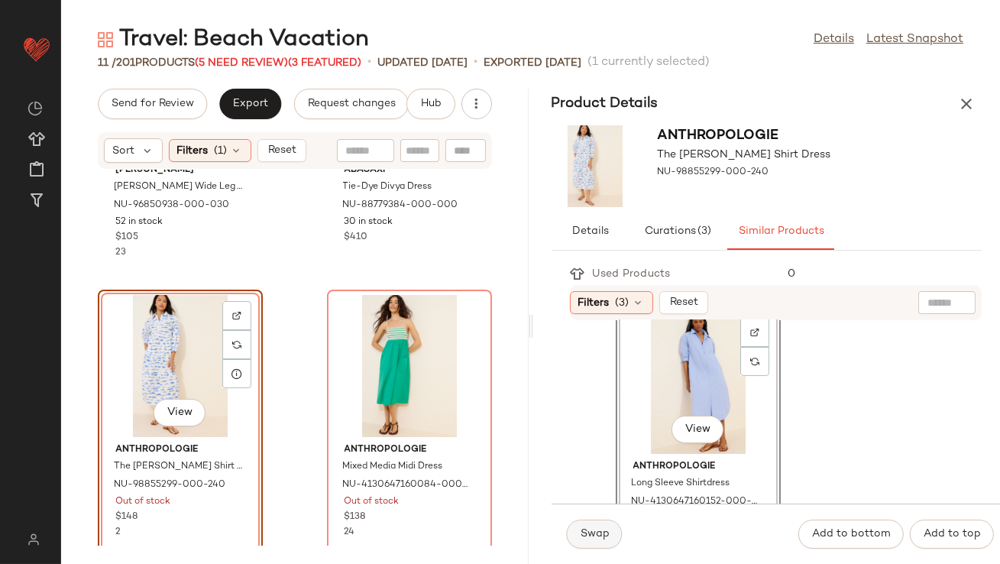
click at [575, 525] on button "Swap" at bounding box center [595, 534] width 56 height 29
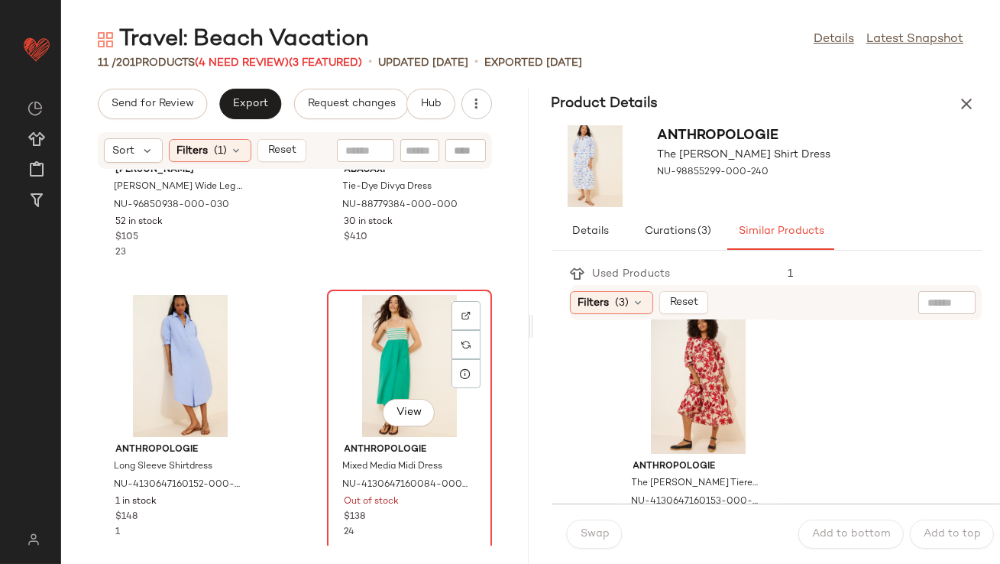
click at [398, 341] on div "View" at bounding box center [409, 366] width 154 height 142
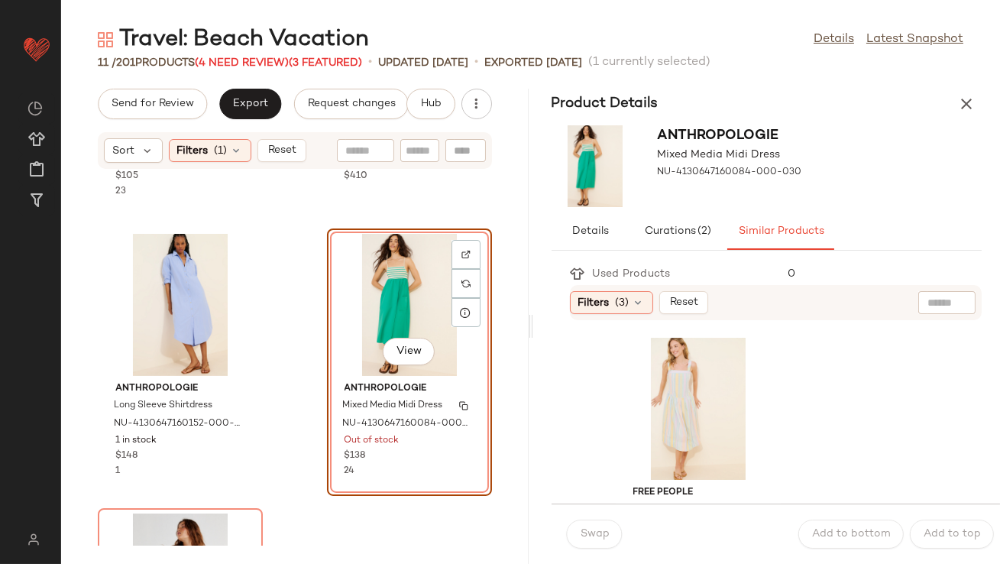
scroll to position [1076, 0]
click at [646, 429] on div "View" at bounding box center [698, 409] width 154 height 142
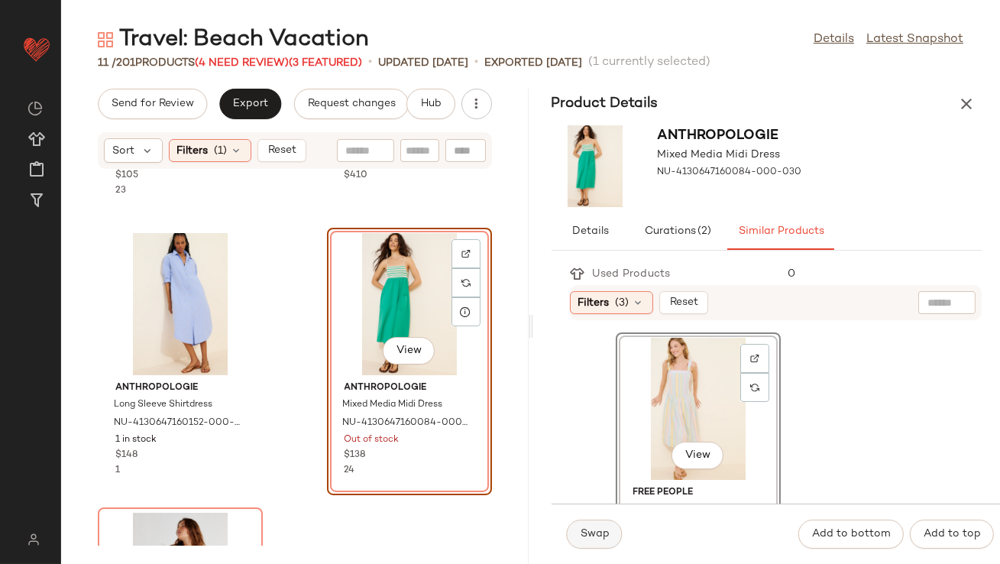
click at [608, 525] on button "Swap" at bounding box center [595, 534] width 56 height 29
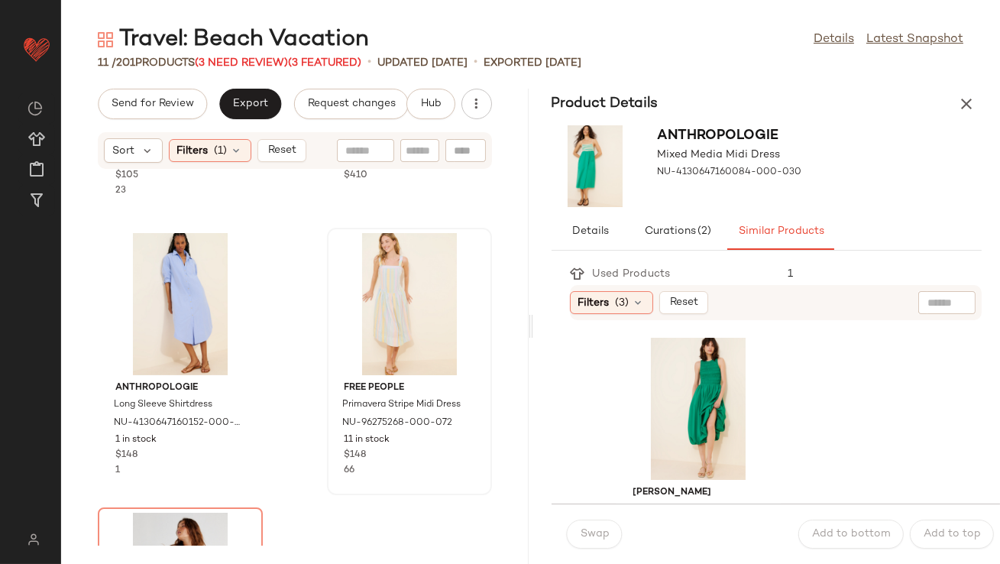
scroll to position [1304, 0]
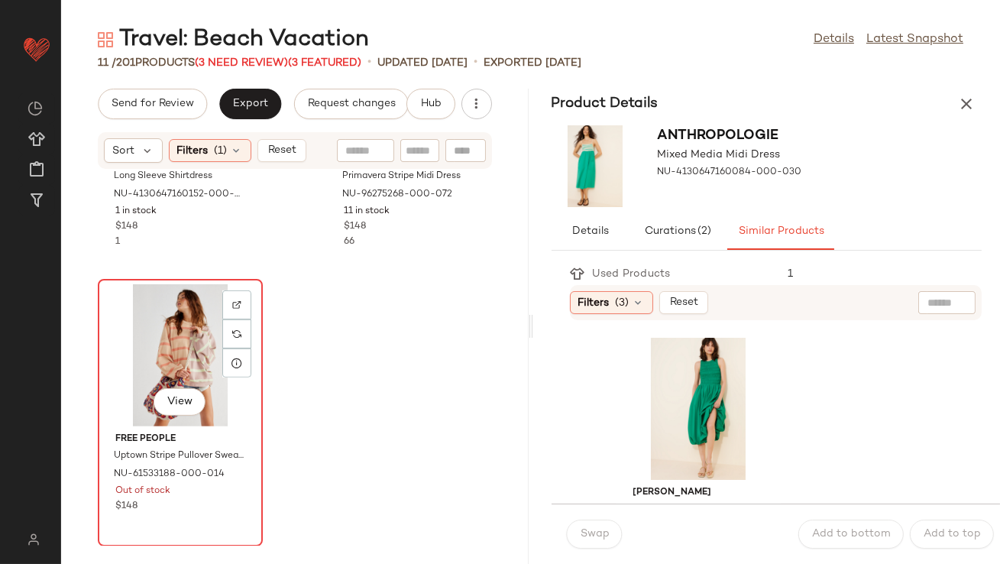
click at [189, 337] on div "View" at bounding box center [180, 355] width 154 height 142
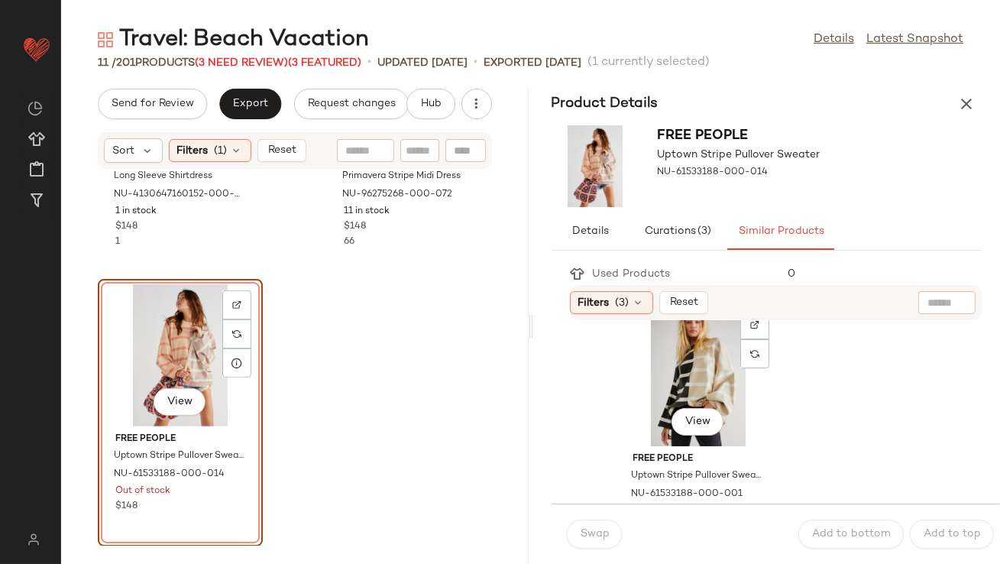
scroll to position [297, 0]
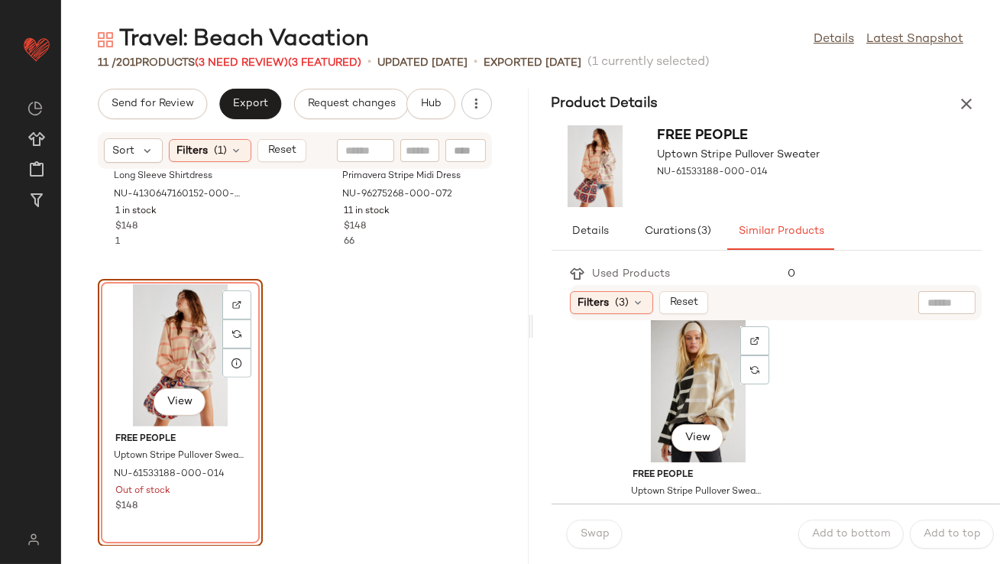
click at [657, 403] on div "View" at bounding box center [698, 391] width 154 height 142
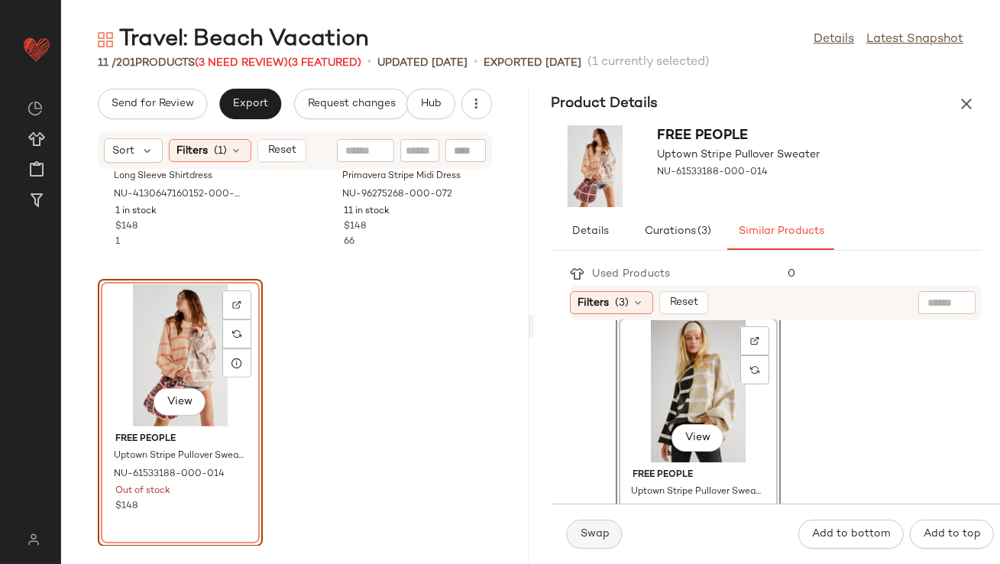
click at [600, 544] on button "Swap" at bounding box center [595, 534] width 56 height 29
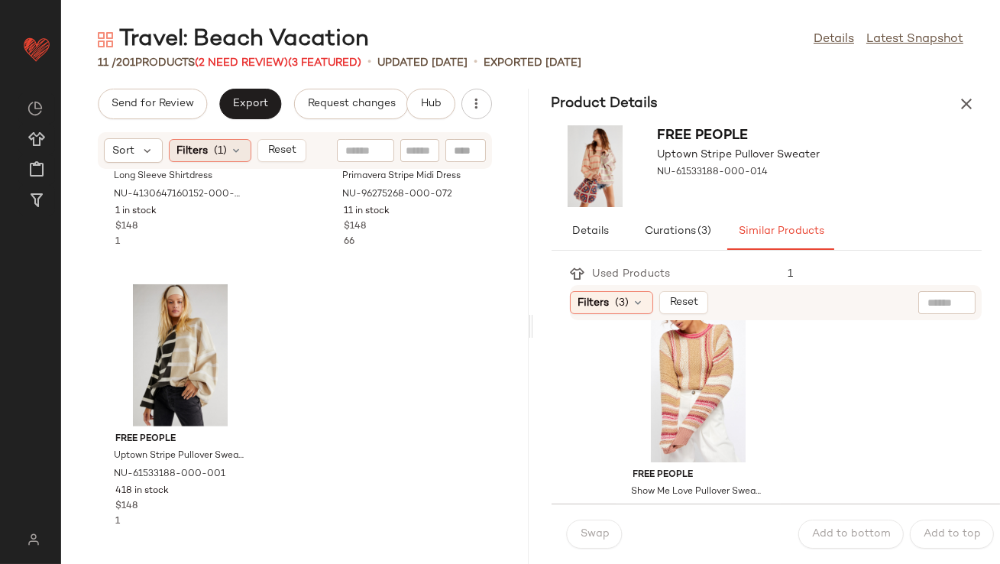
click at [241, 151] on icon at bounding box center [237, 150] width 12 height 12
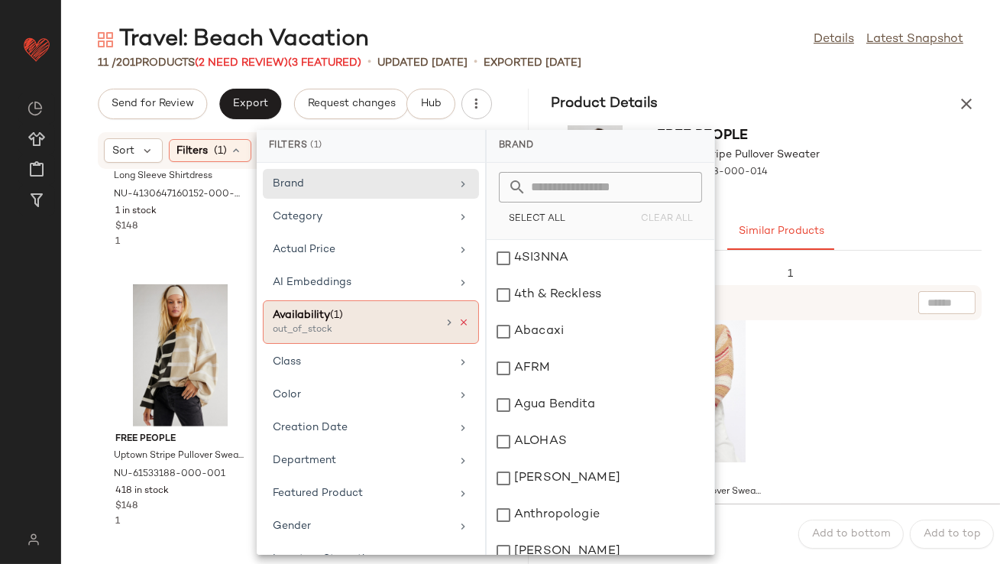
click at [458, 321] on icon at bounding box center [463, 322] width 11 height 11
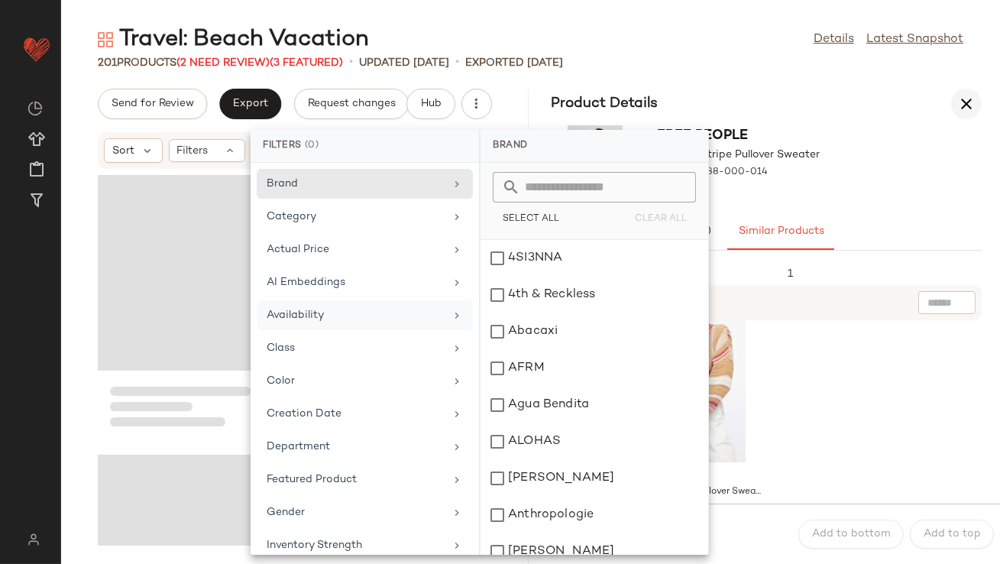
click at [968, 103] on icon "button" at bounding box center [966, 104] width 18 height 18
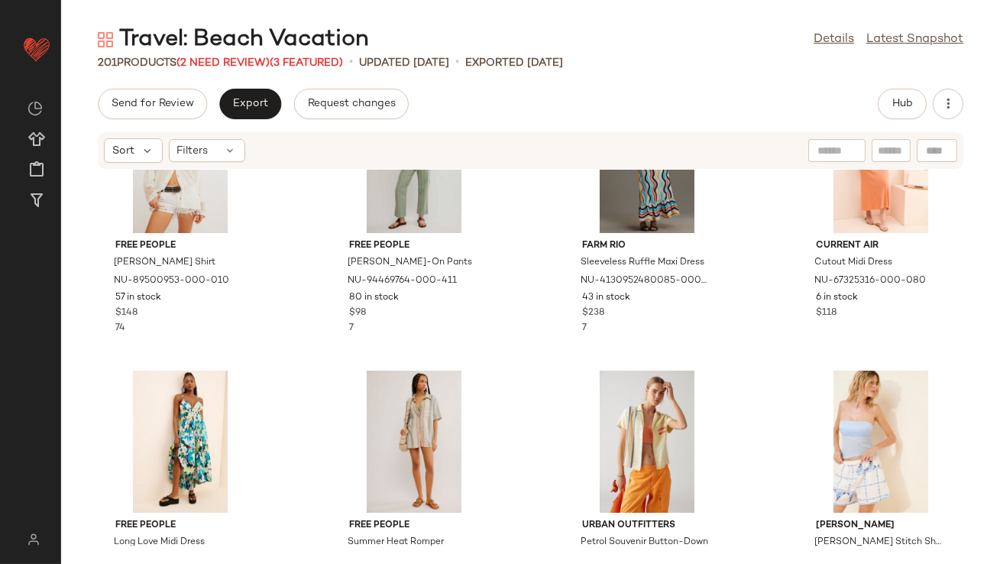
scroll to position [747, 0]
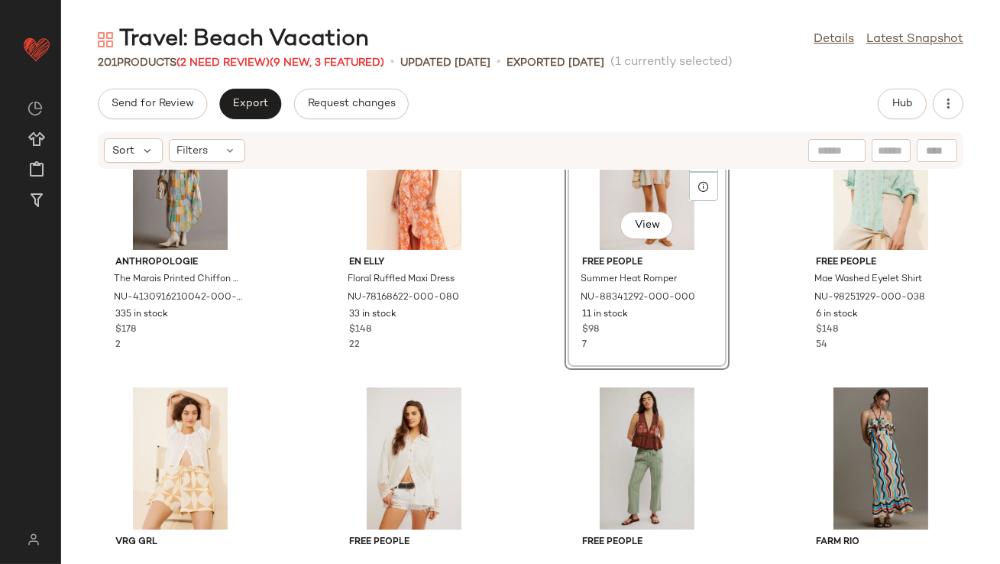
scroll to position [426, 0]
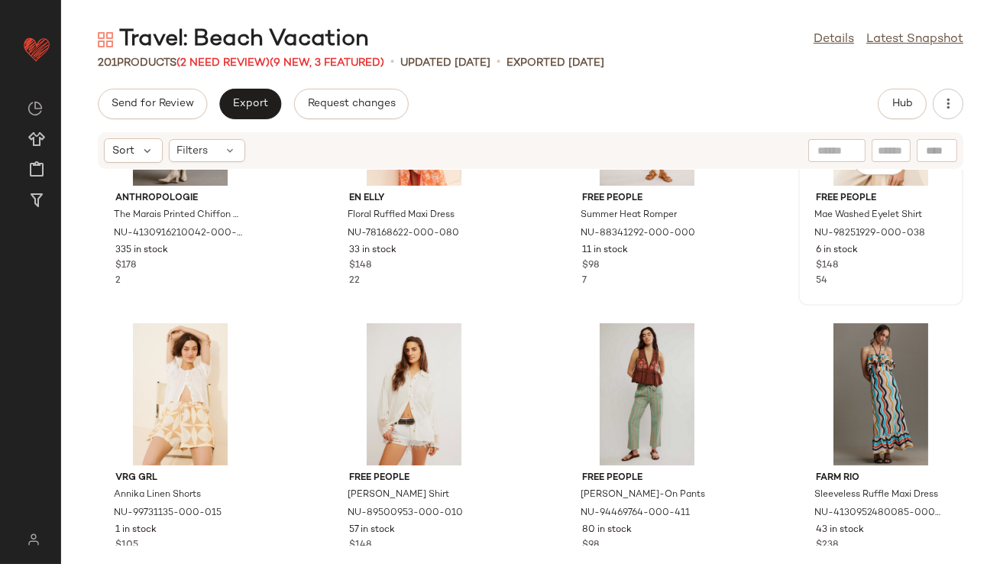
click at [830, 183] on div "View" at bounding box center [881, 115] width 154 height 142
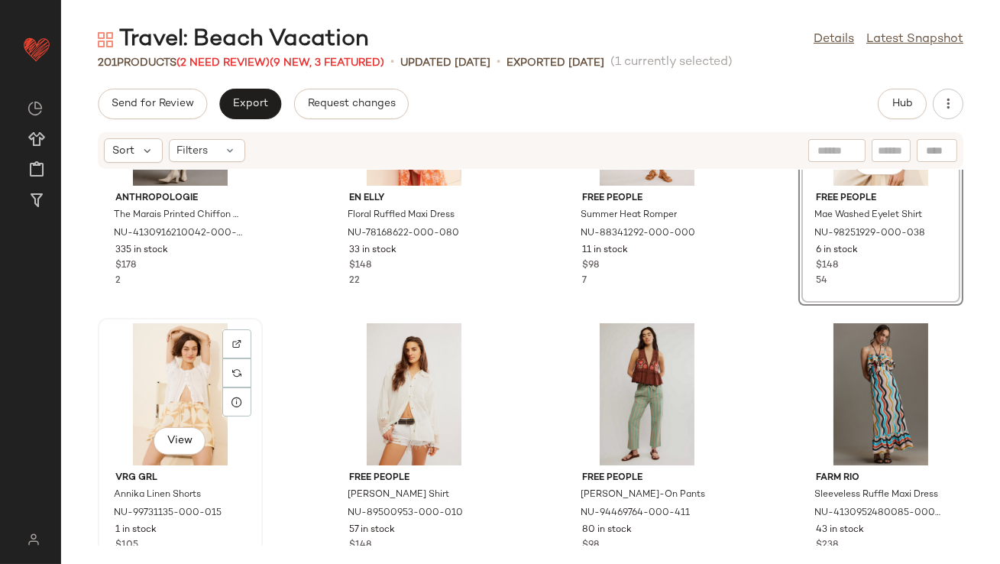
click at [195, 368] on div "View" at bounding box center [180, 394] width 154 height 142
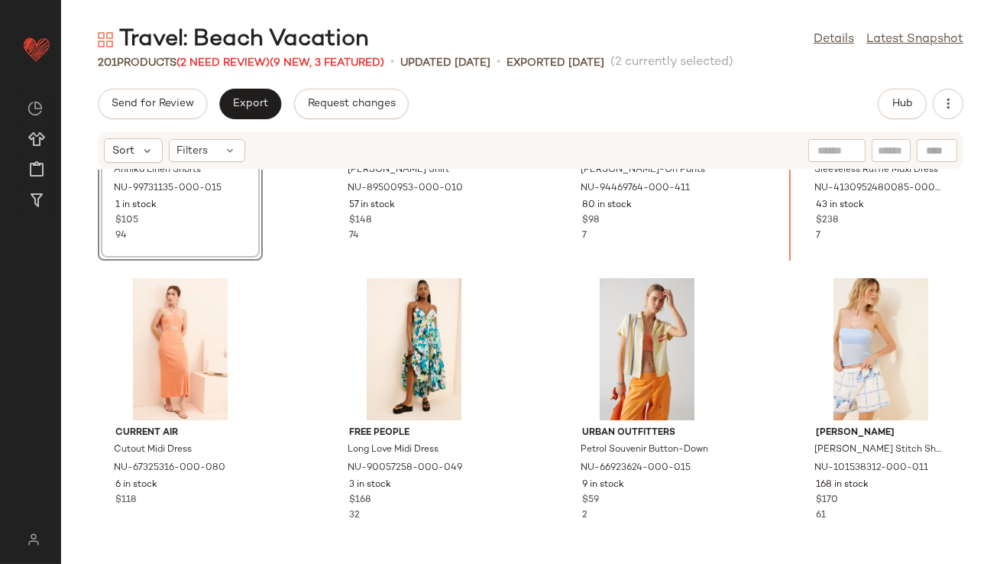
scroll to position [781, 0]
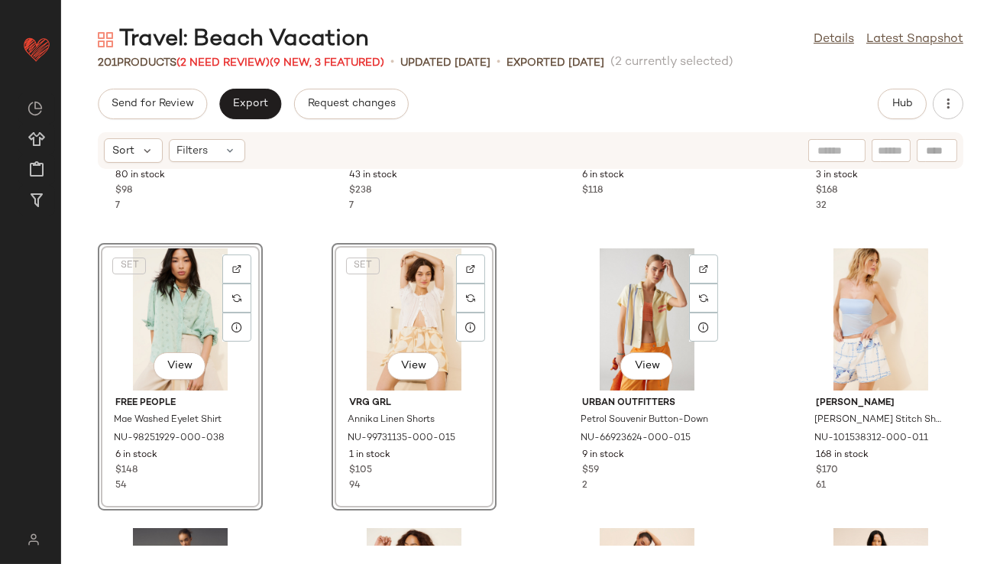
click at [727, 420] on div "Free People Marielle Pull-On Pants NU-94469764-000-411 80 in stock $98 7 Farm R…" at bounding box center [530, 358] width 939 height 376
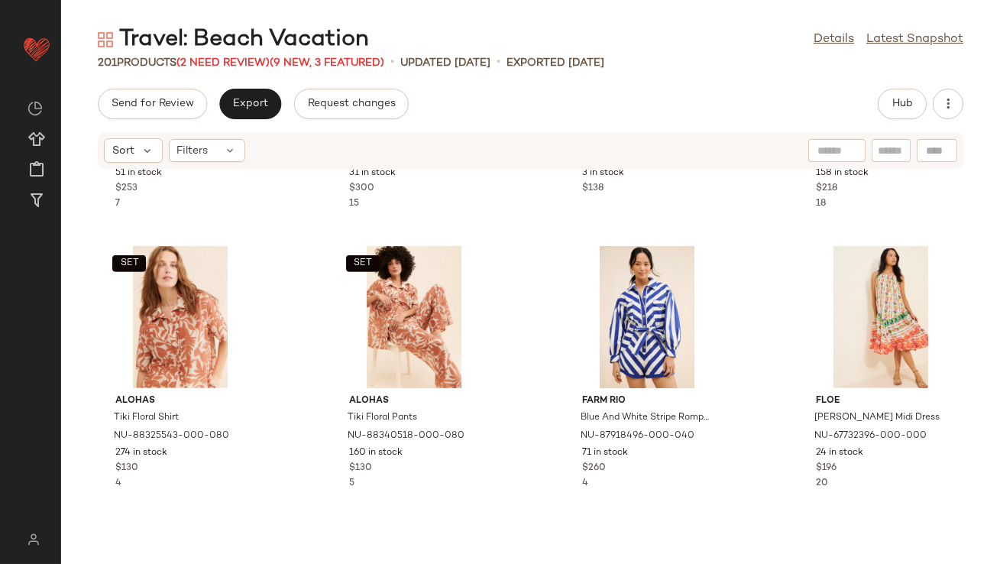
scroll to position [2231, 0]
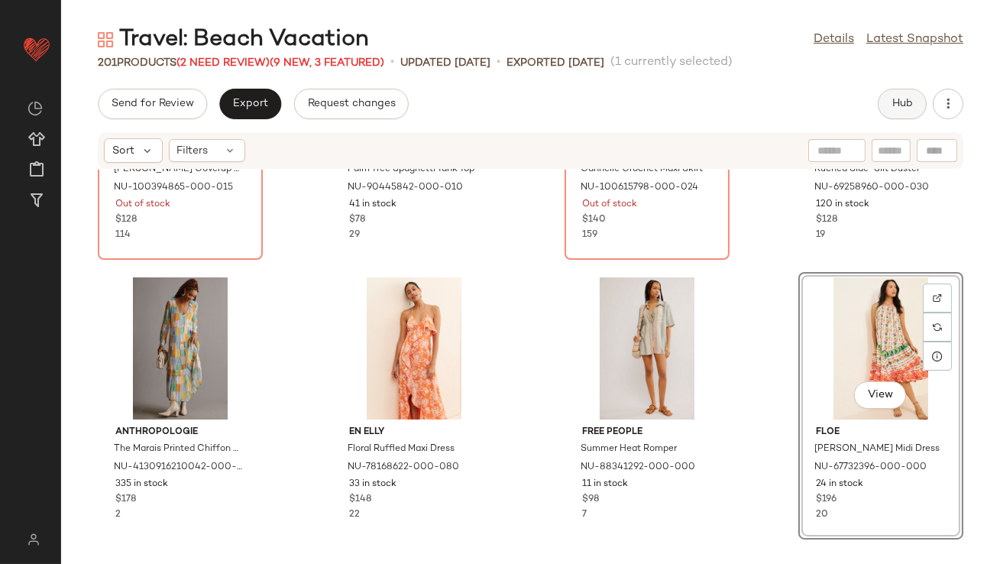
scroll to position [97, 0]
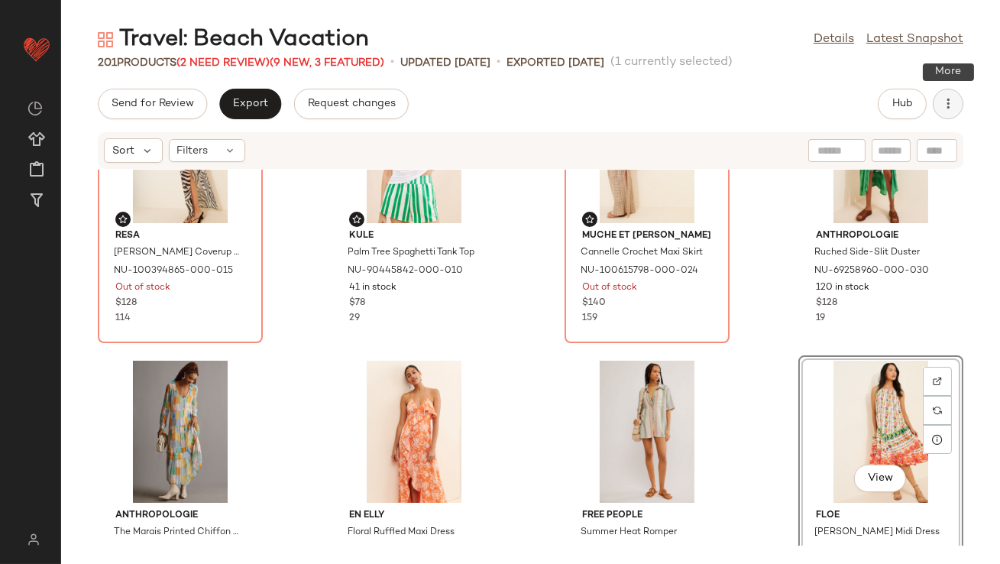
click at [940, 103] on button "button" at bounding box center [948, 104] width 31 height 31
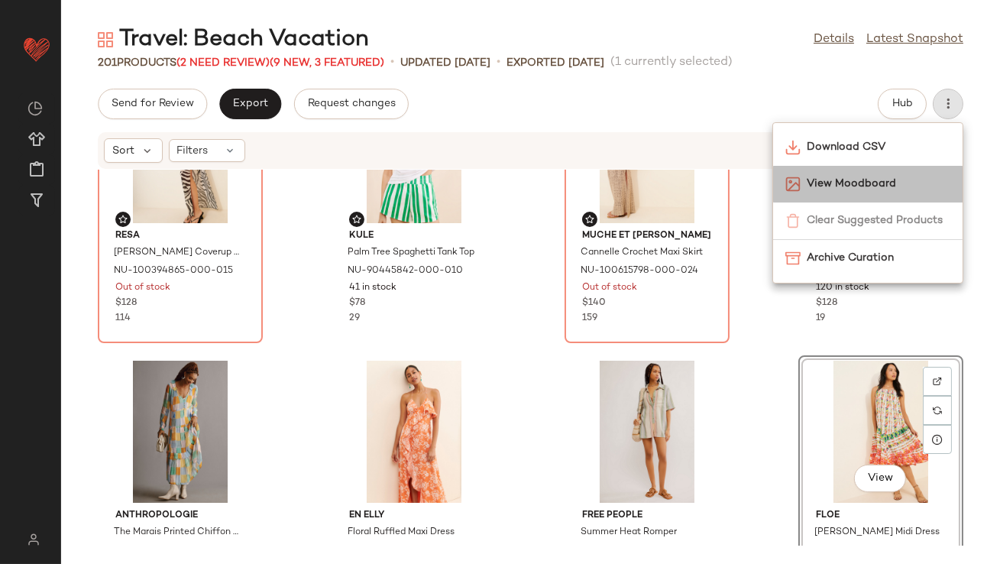
click at [861, 177] on span "View Moodboard" at bounding box center [879, 184] width 144 height 16
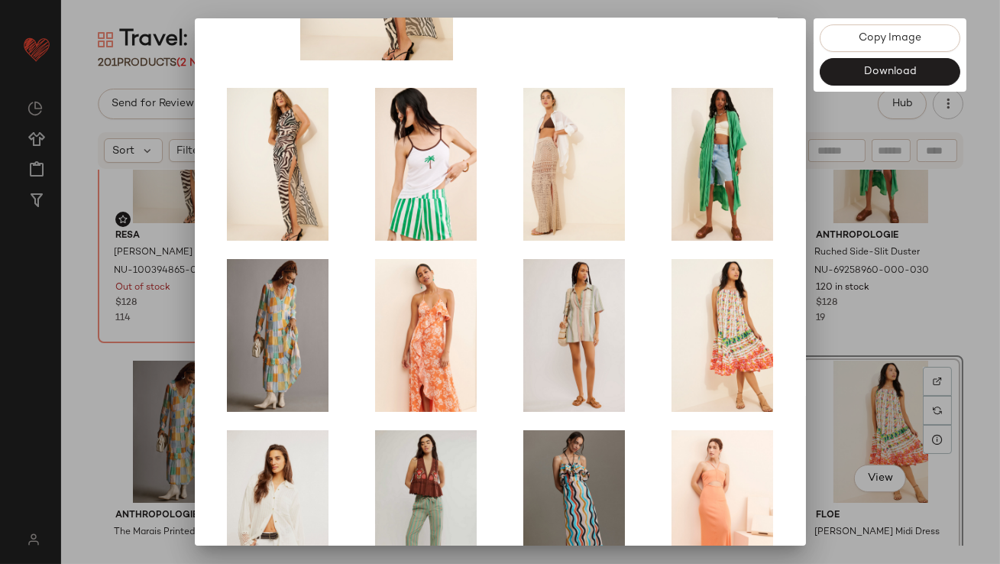
scroll to position [261, 0]
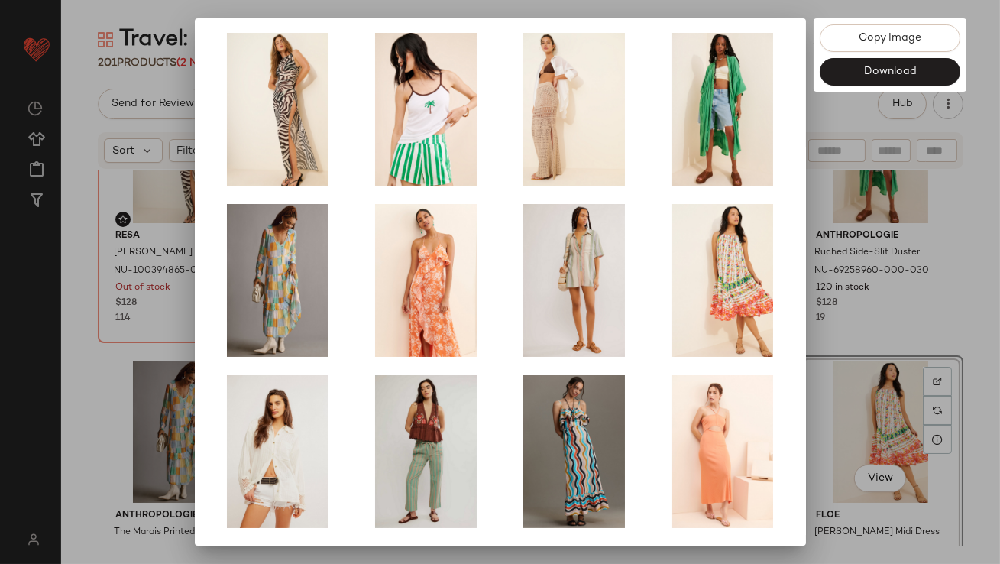
click at [894, 304] on div at bounding box center [500, 282] width 1000 height 564
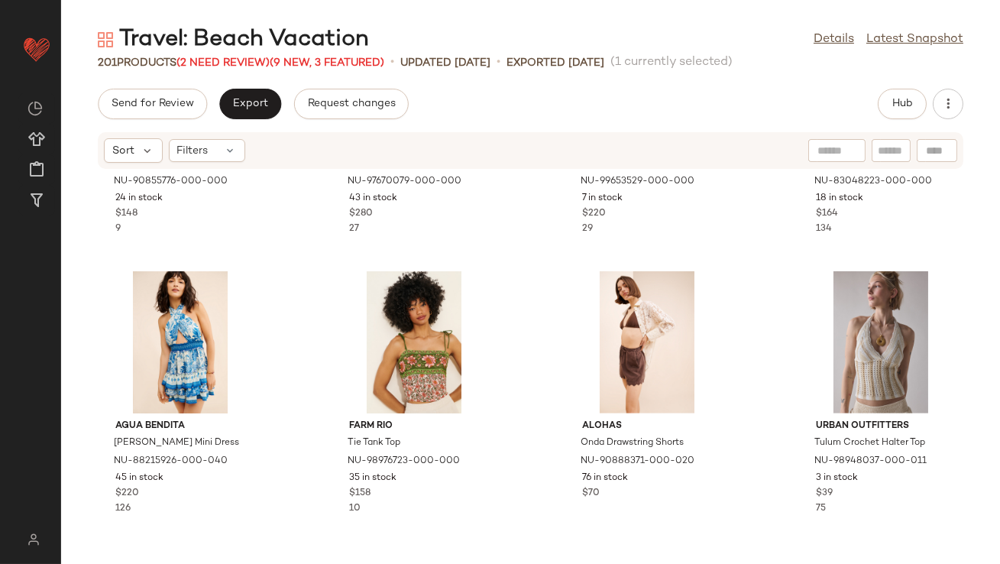
scroll to position [1629, 0]
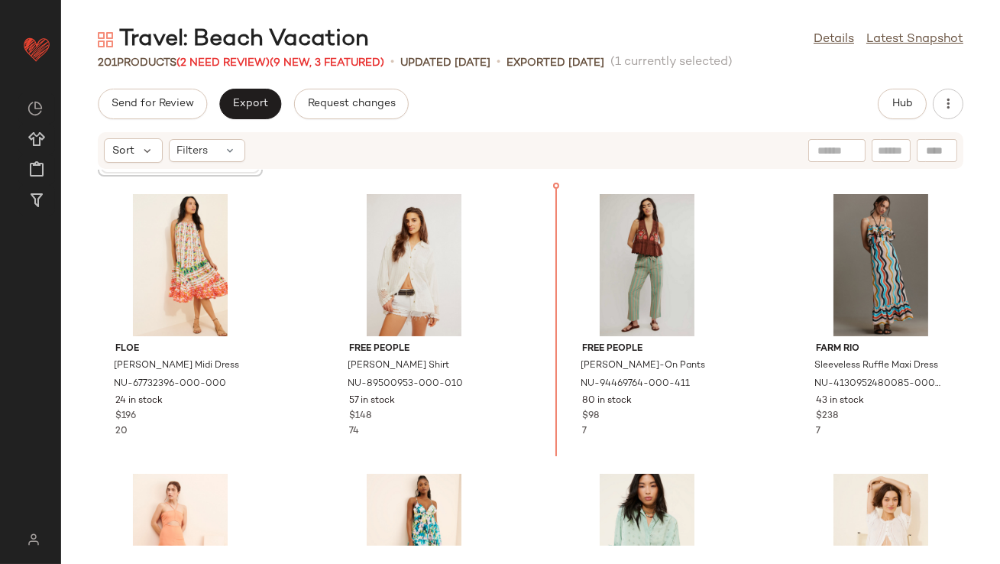
scroll to position [570, 0]
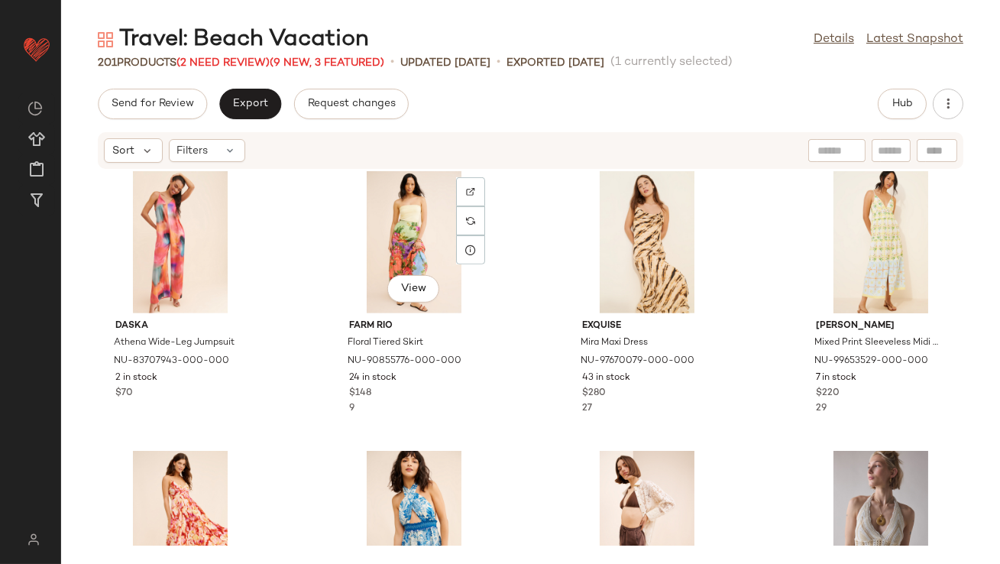
scroll to position [1438, 0]
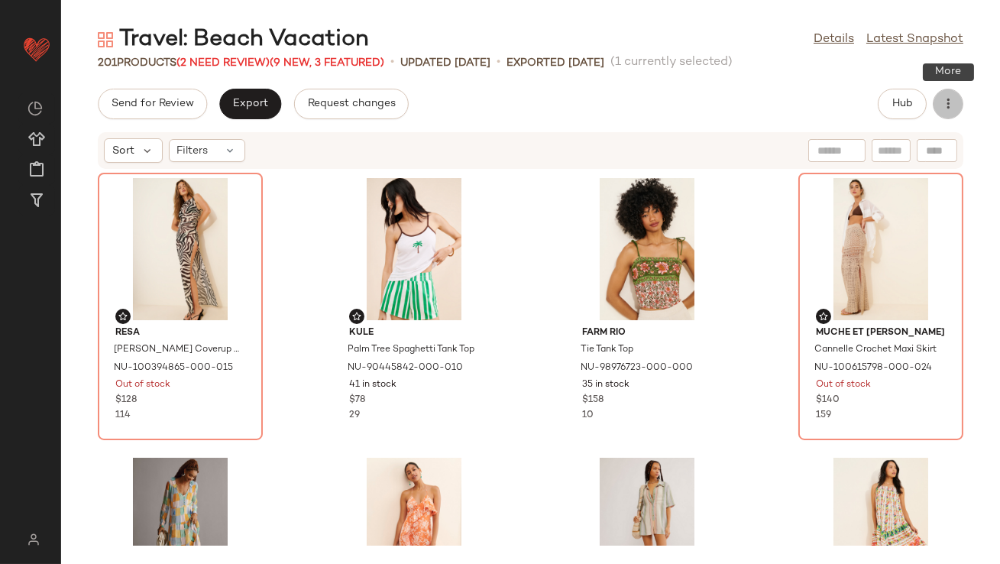
click at [943, 109] on icon "button" at bounding box center [948, 103] width 15 height 15
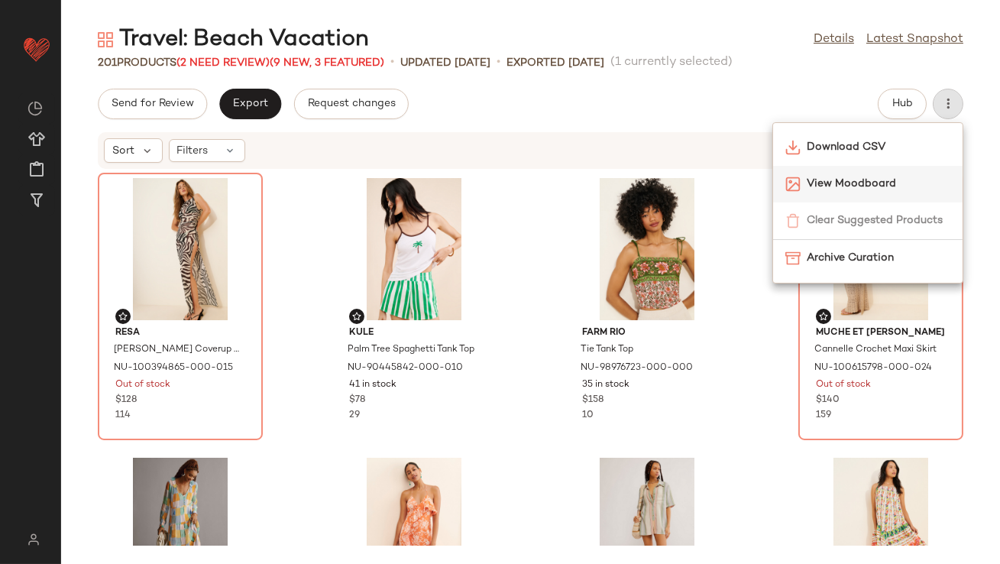
click at [843, 196] on div "View Moodboard" at bounding box center [868, 184] width 190 height 37
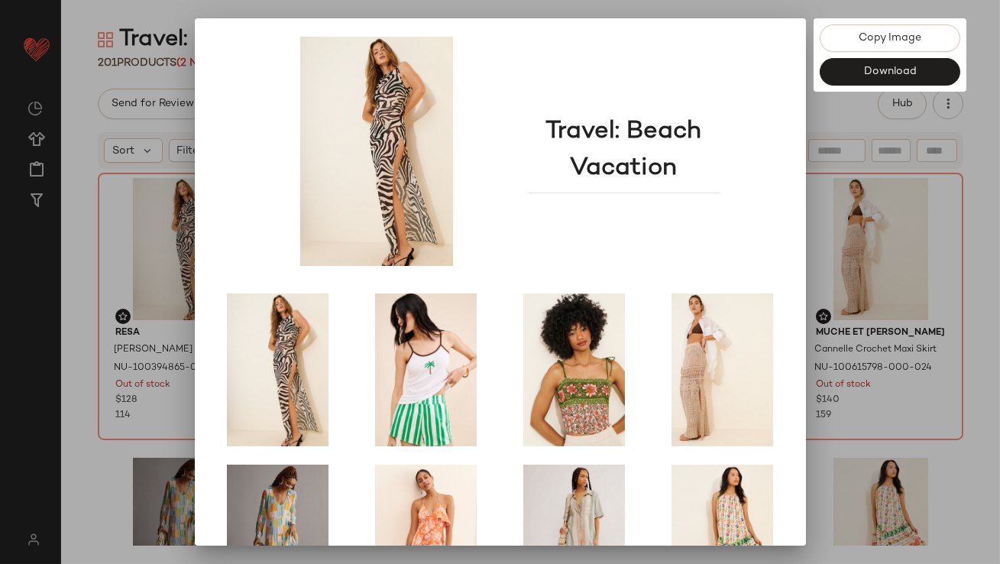
scroll to position [261, 0]
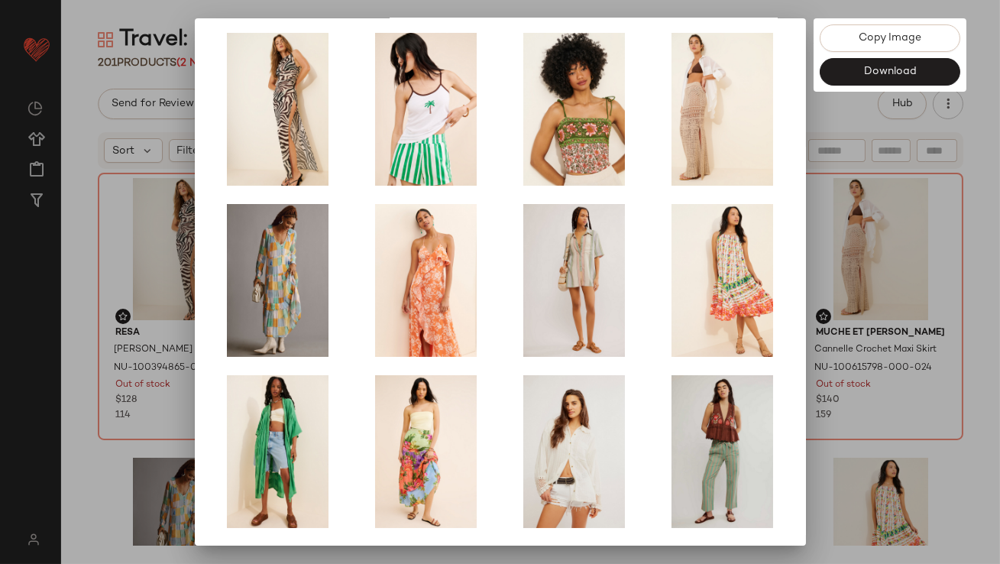
click at [873, 319] on div at bounding box center [500, 282] width 1000 height 564
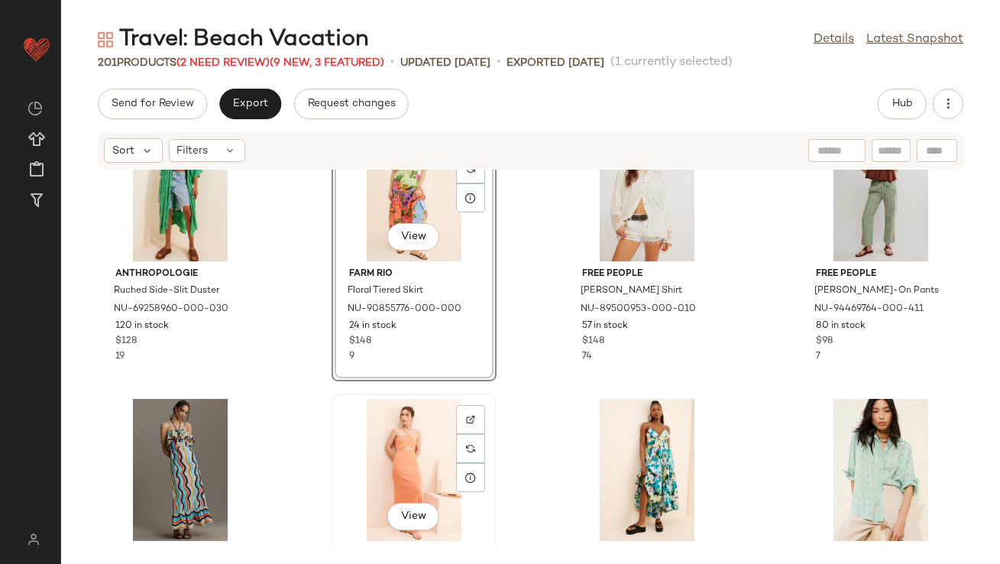
scroll to position [652, 0]
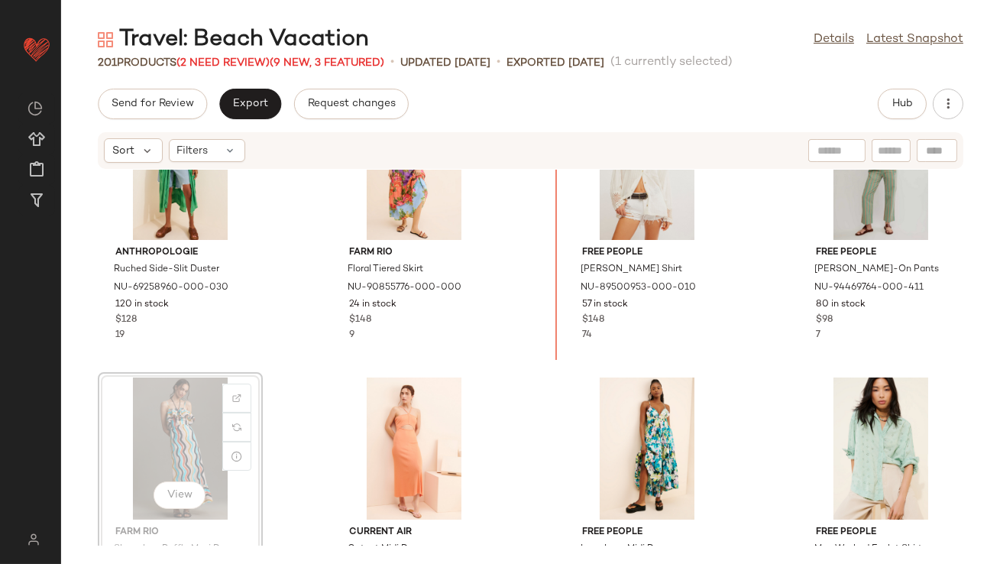
scroll to position [634, 0]
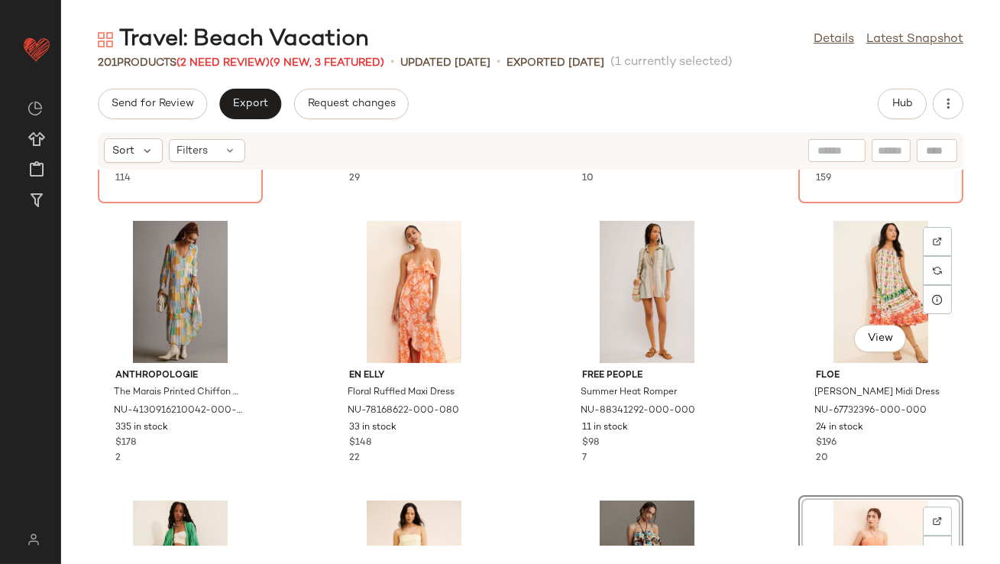
scroll to position [218, 0]
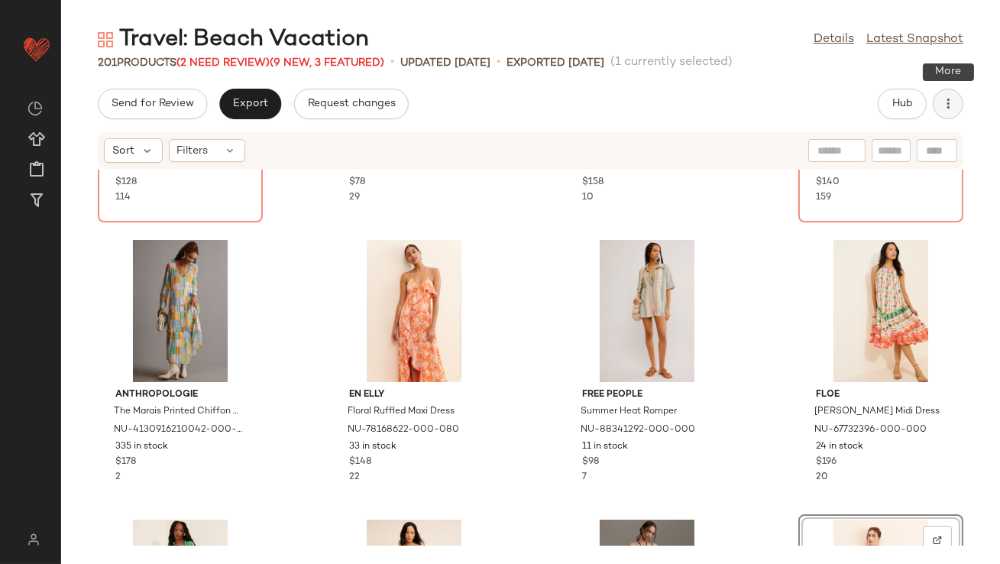
click at [949, 102] on icon "button" at bounding box center [948, 103] width 15 height 15
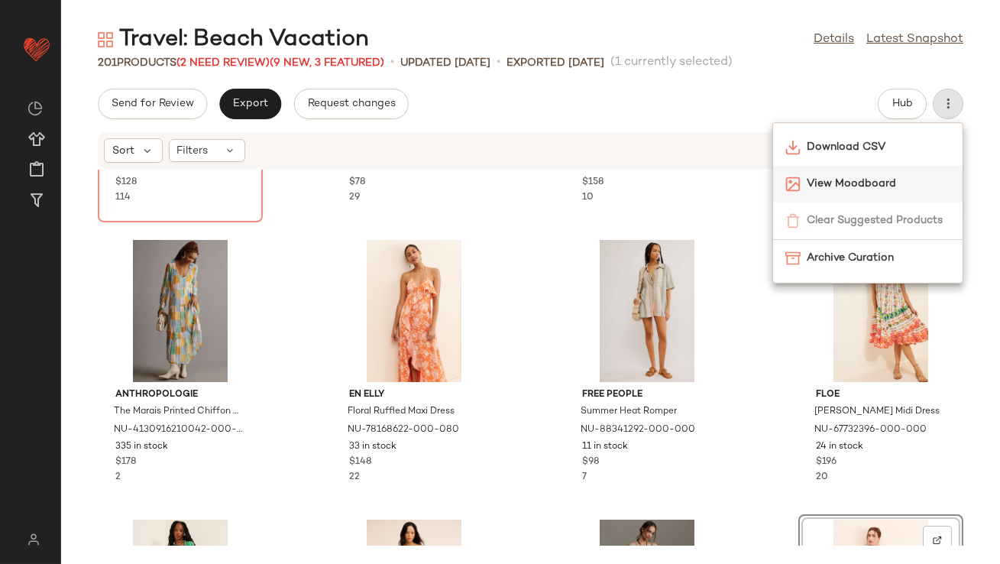
click at [877, 193] on div "View Moodboard" at bounding box center [868, 184] width 190 height 37
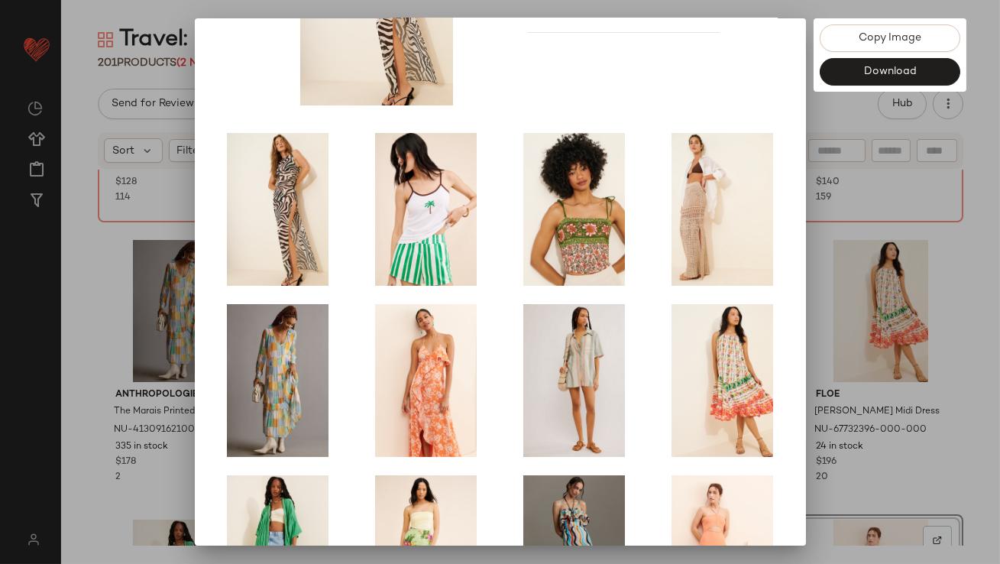
scroll to position [261, 0]
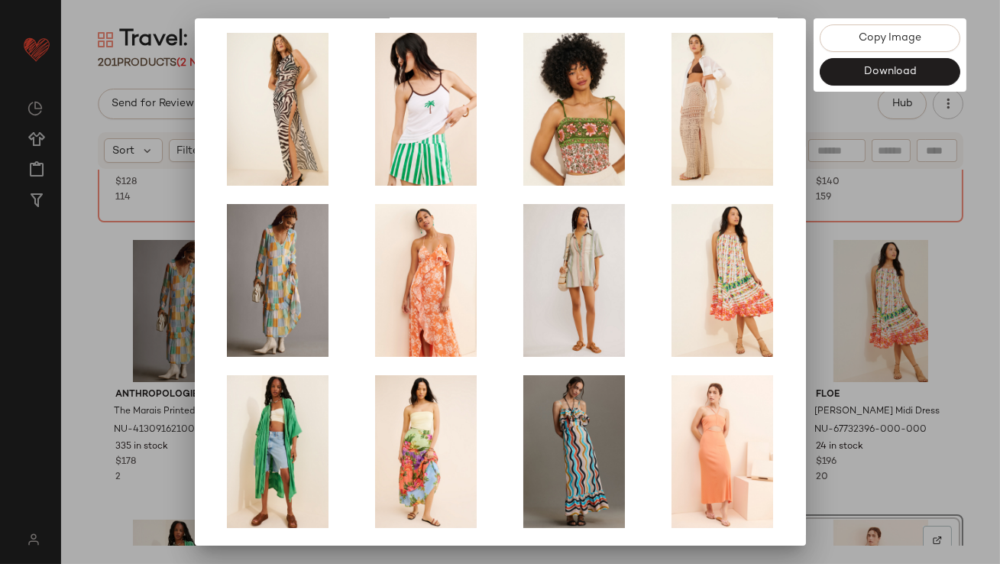
click at [899, 294] on div at bounding box center [500, 282] width 1000 height 564
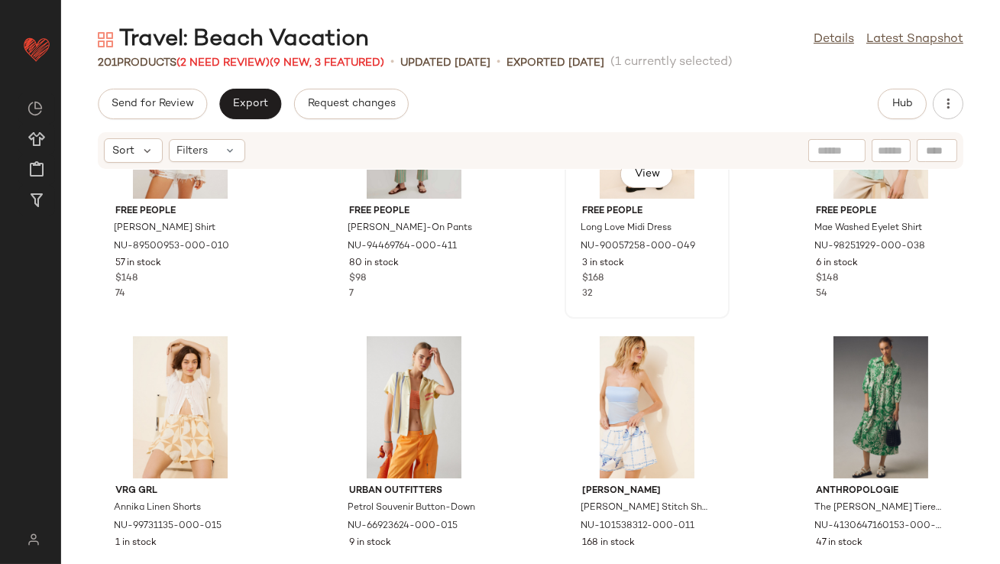
scroll to position [998, 0]
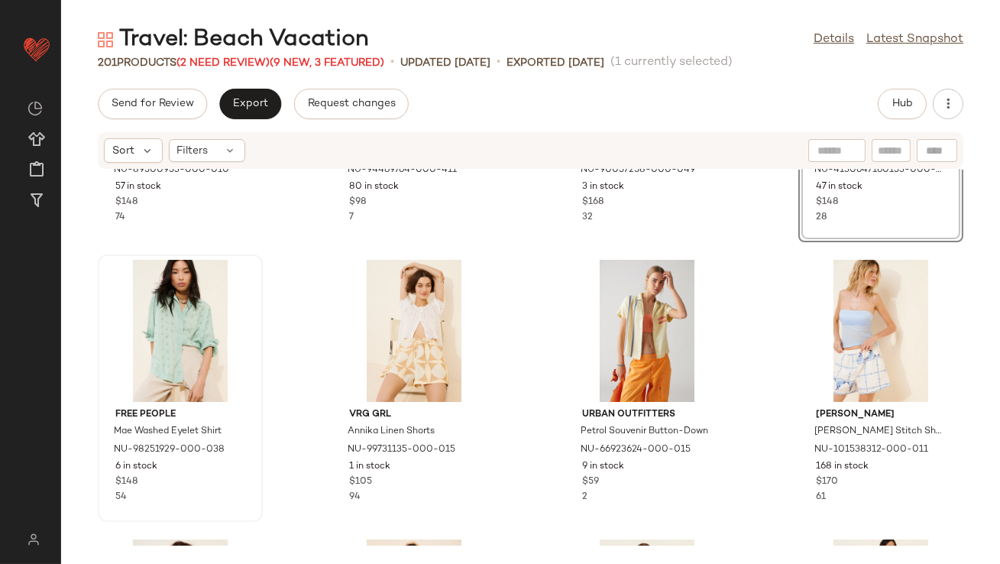
scroll to position [1053, 0]
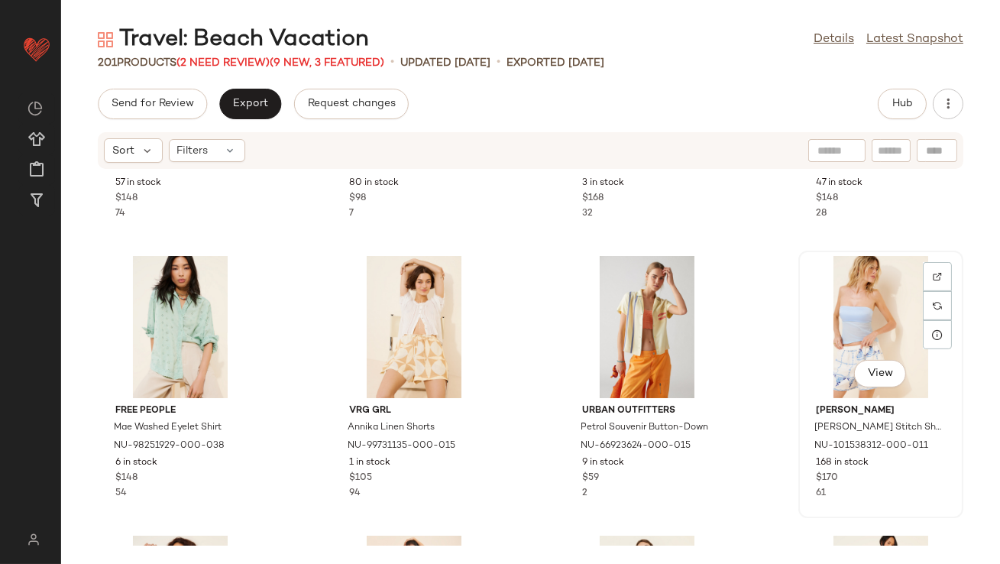
click at [858, 293] on div "View" at bounding box center [881, 327] width 154 height 142
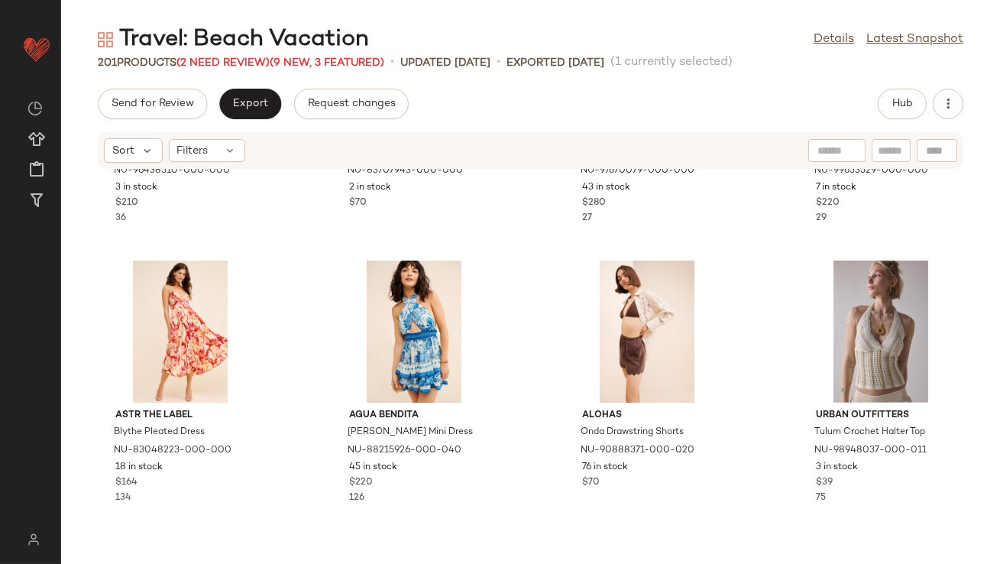
scroll to position [1654, 0]
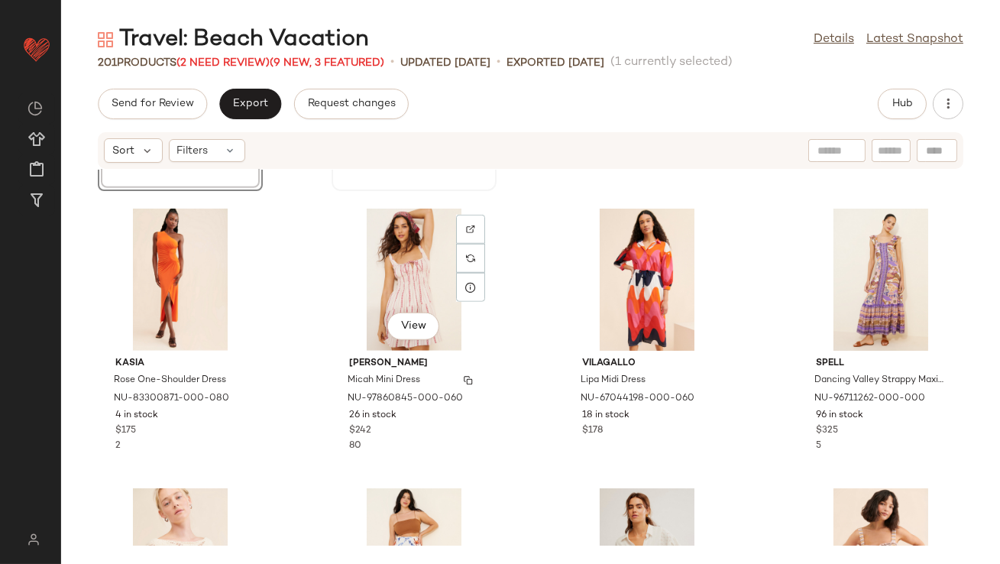
scroll to position [2705, 0]
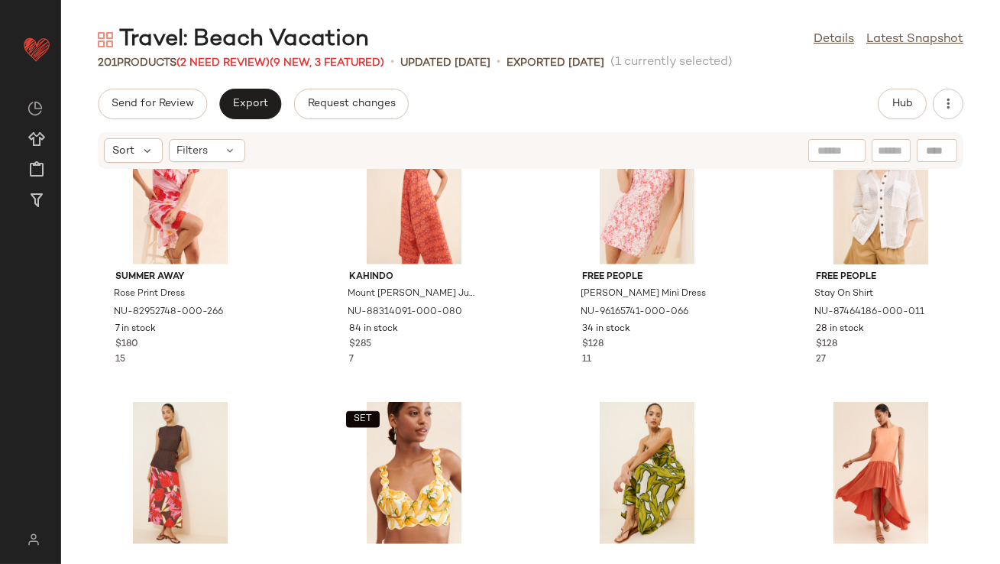
scroll to position [3704, 0]
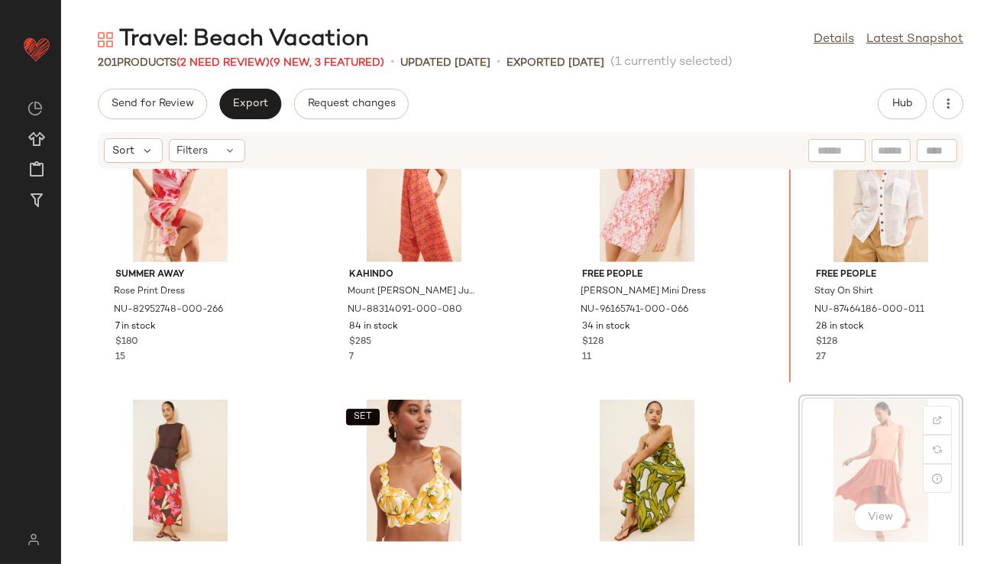
scroll to position [3705, 0]
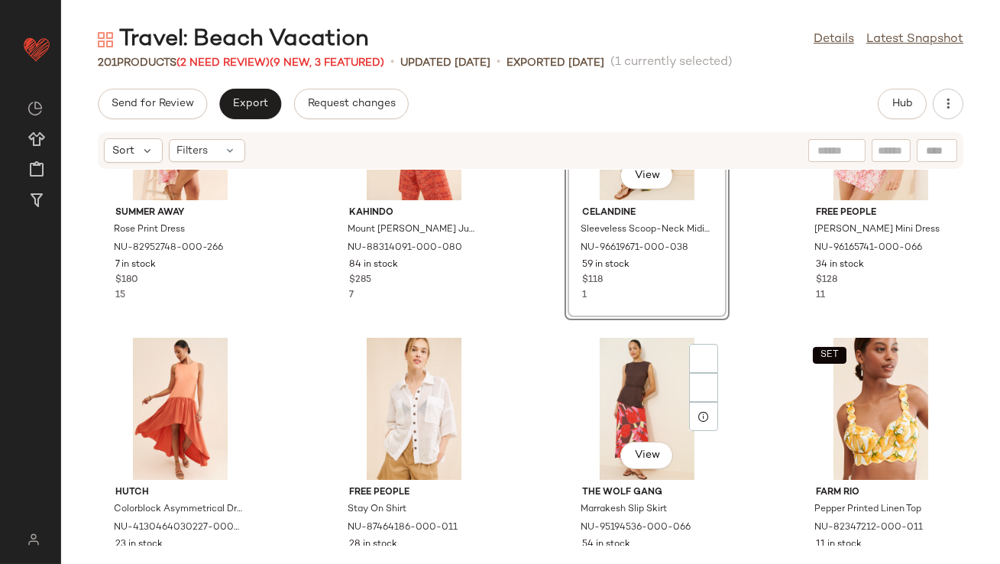
scroll to position [3779, 0]
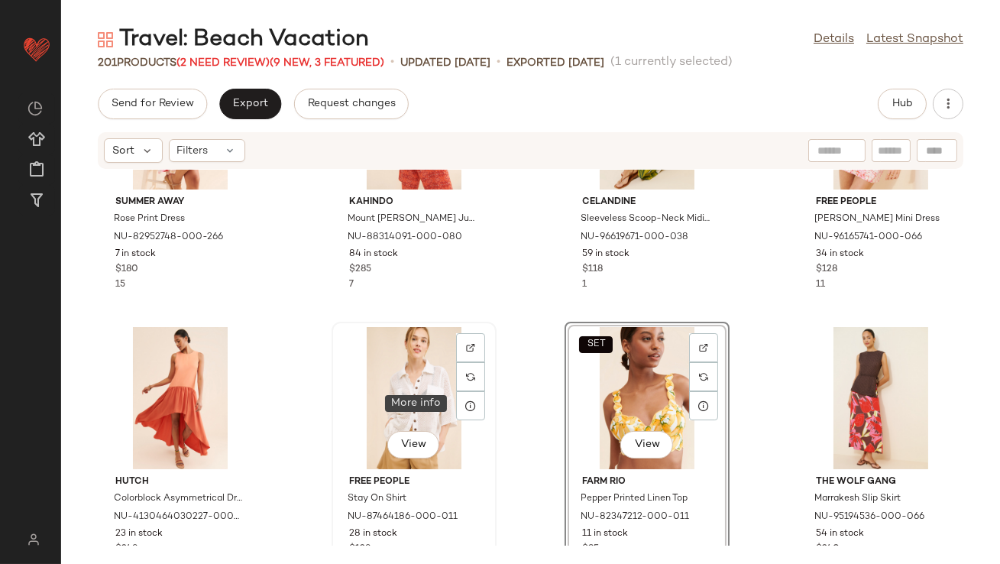
scroll to position [3814, 0]
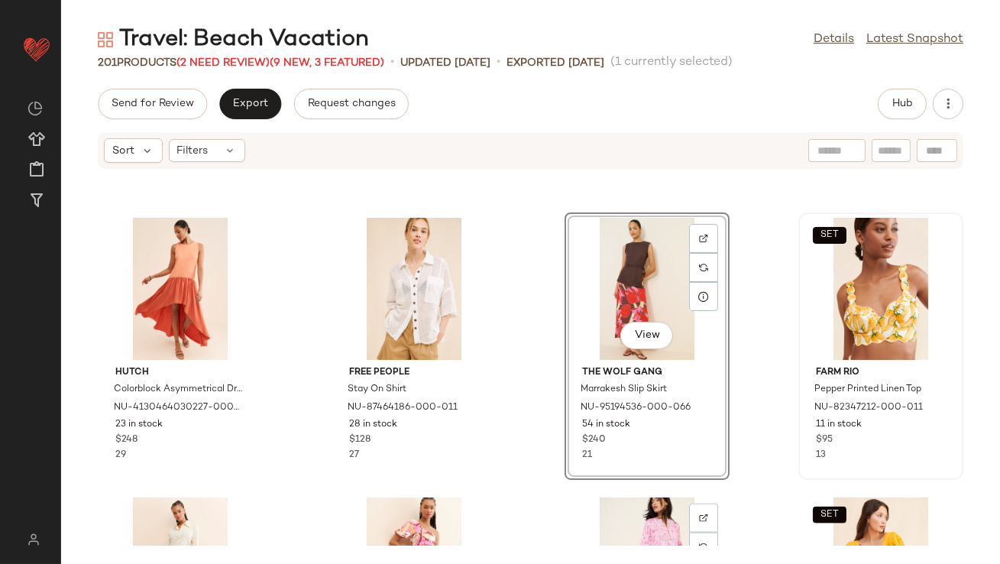
scroll to position [3861, 0]
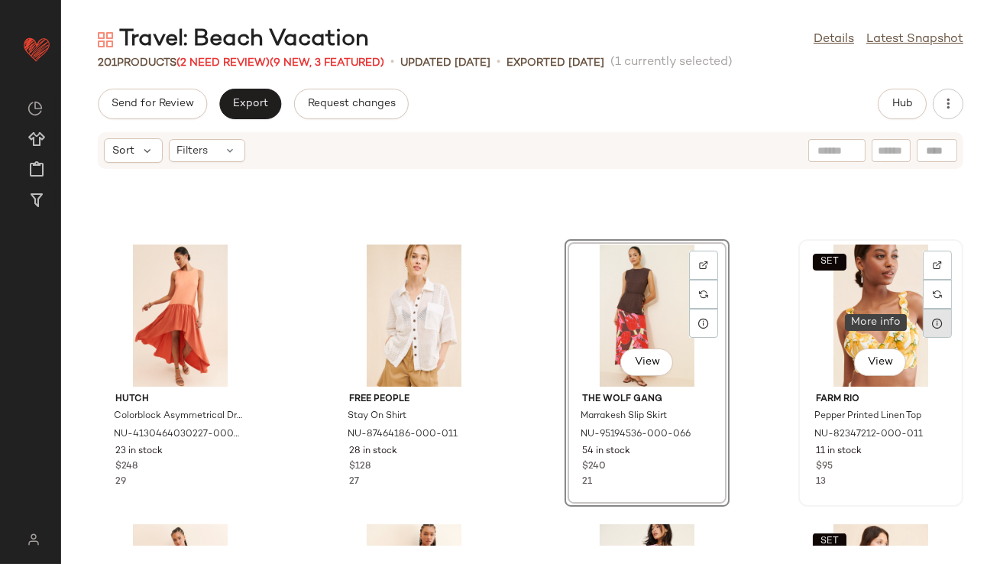
click at [926, 316] on div at bounding box center [937, 323] width 29 height 29
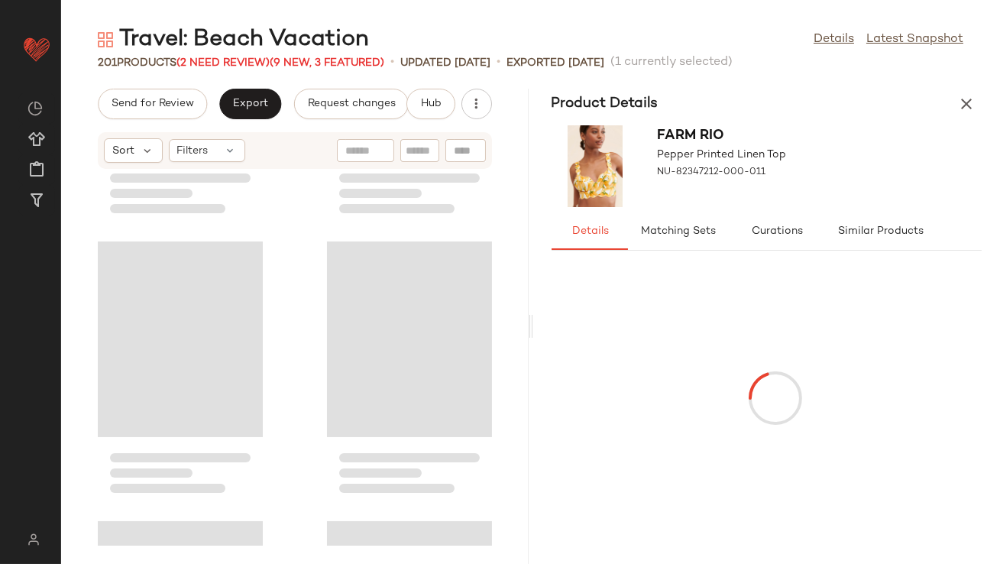
scroll to position [8110, 0]
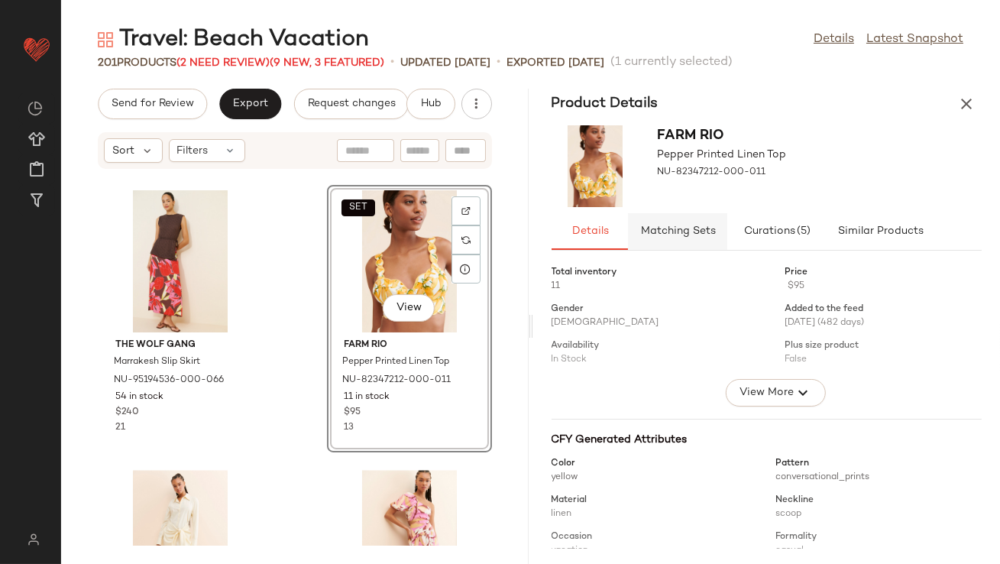
click at [692, 230] on span "Matching Sets" at bounding box center [678, 231] width 76 height 12
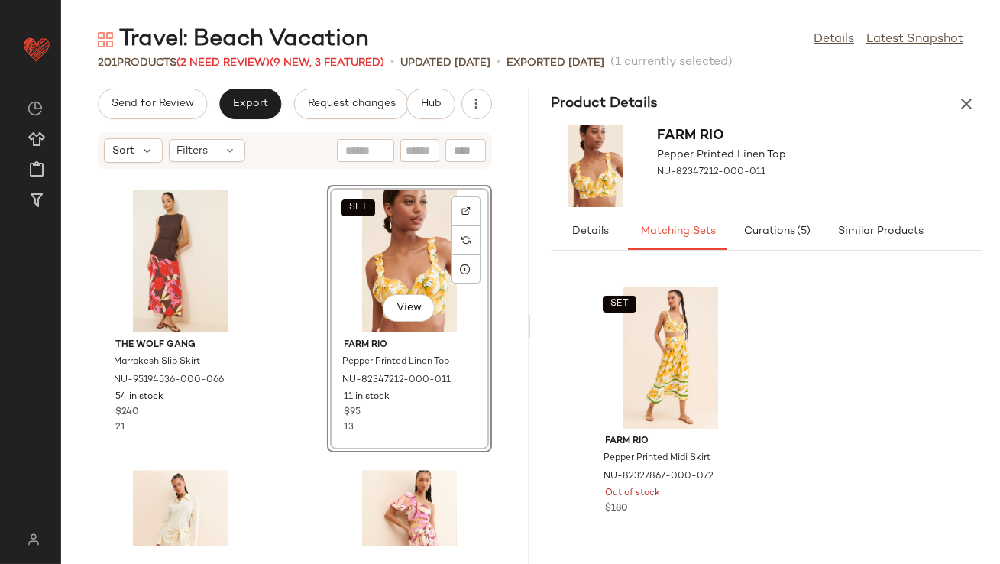
click at [358, 254] on div "SET View" at bounding box center [409, 261] width 154 height 142
click at [968, 109] on icon "button" at bounding box center [966, 104] width 18 height 18
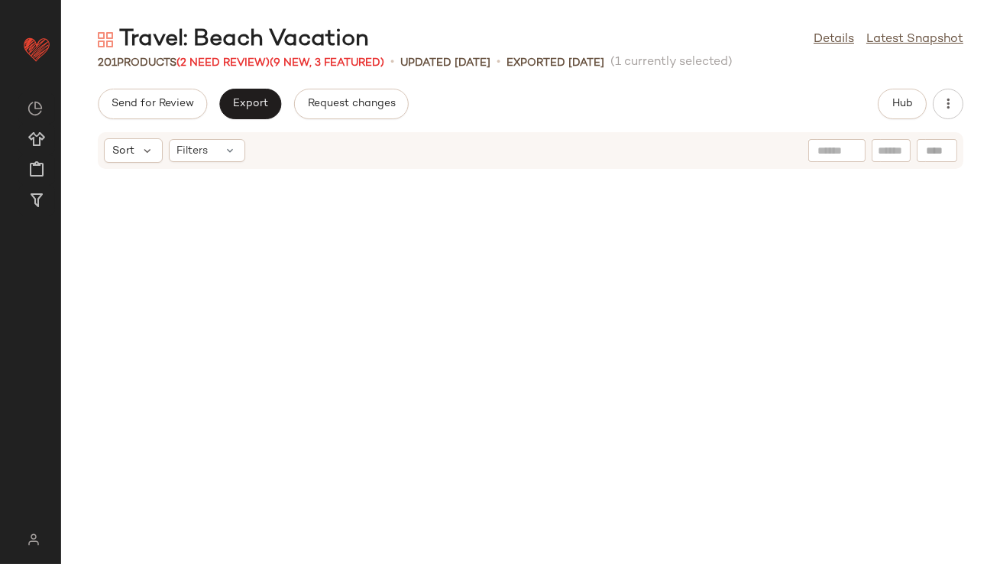
scroll to position [3915, 0]
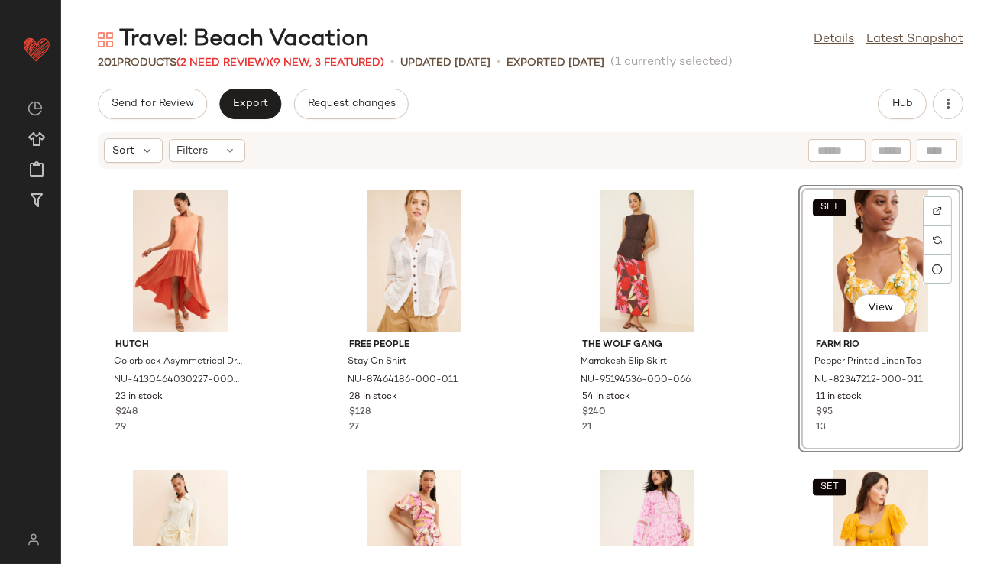
click at [849, 280] on div "SET View" at bounding box center [881, 261] width 154 height 142
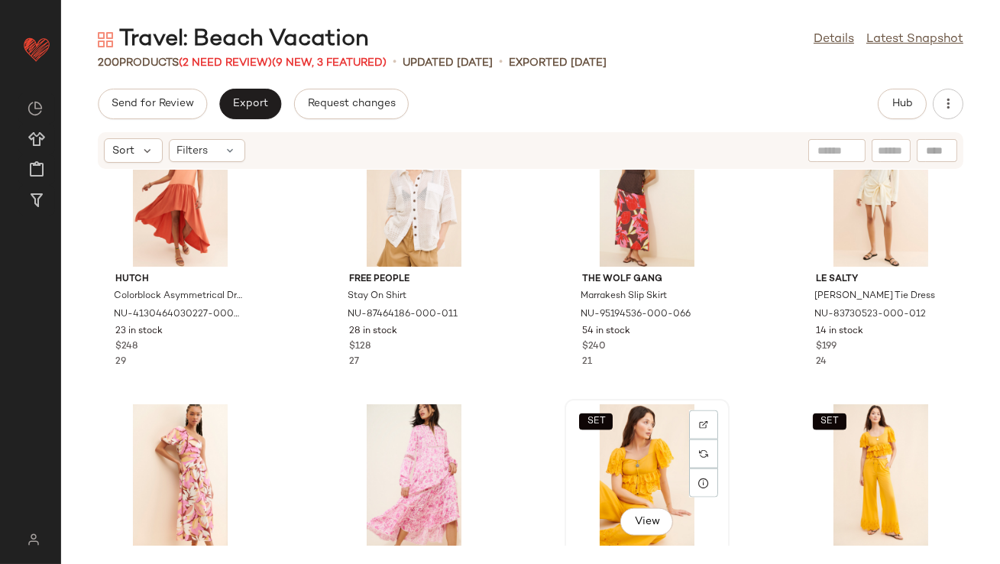
scroll to position [3976, 0]
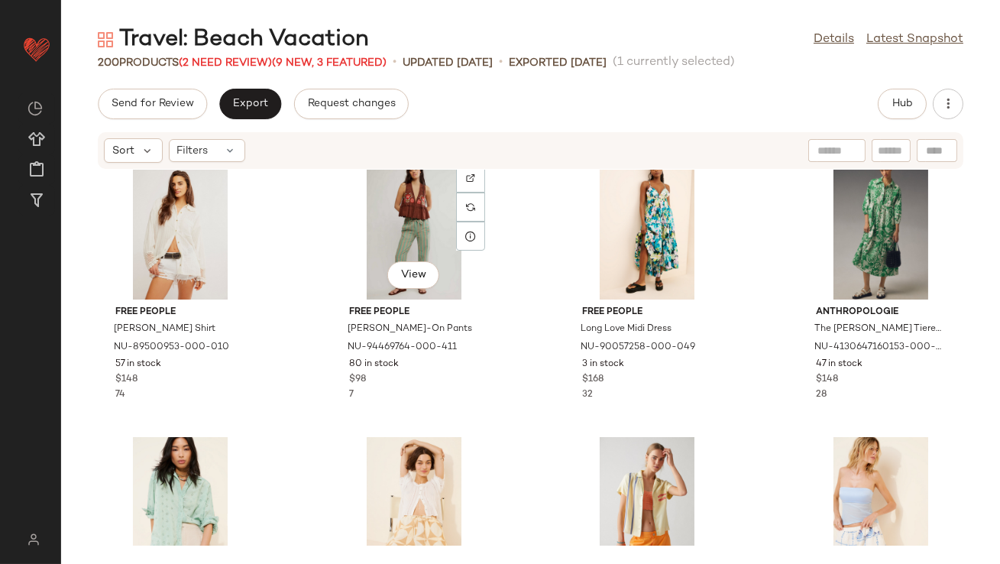
scroll to position [955, 0]
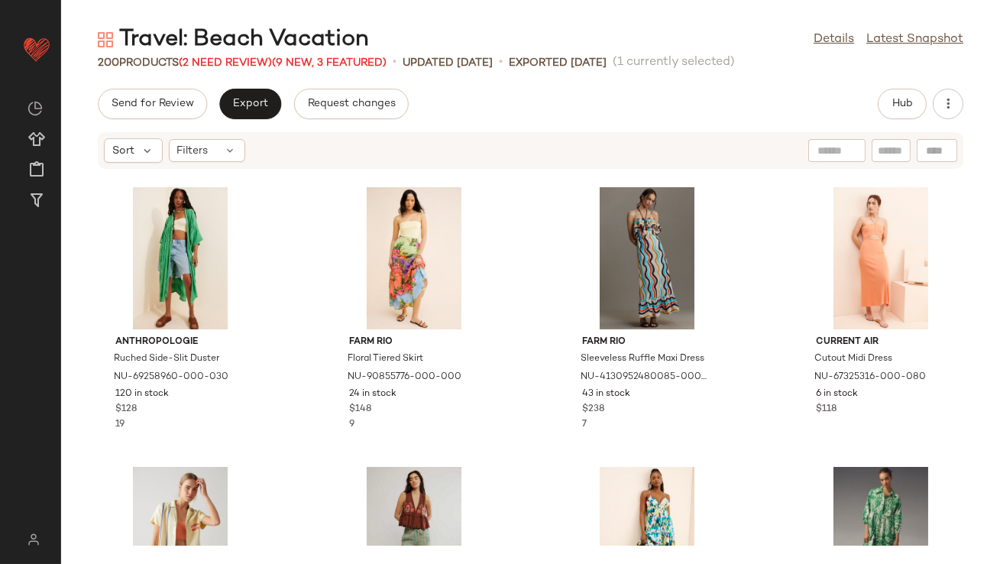
scroll to position [663, 0]
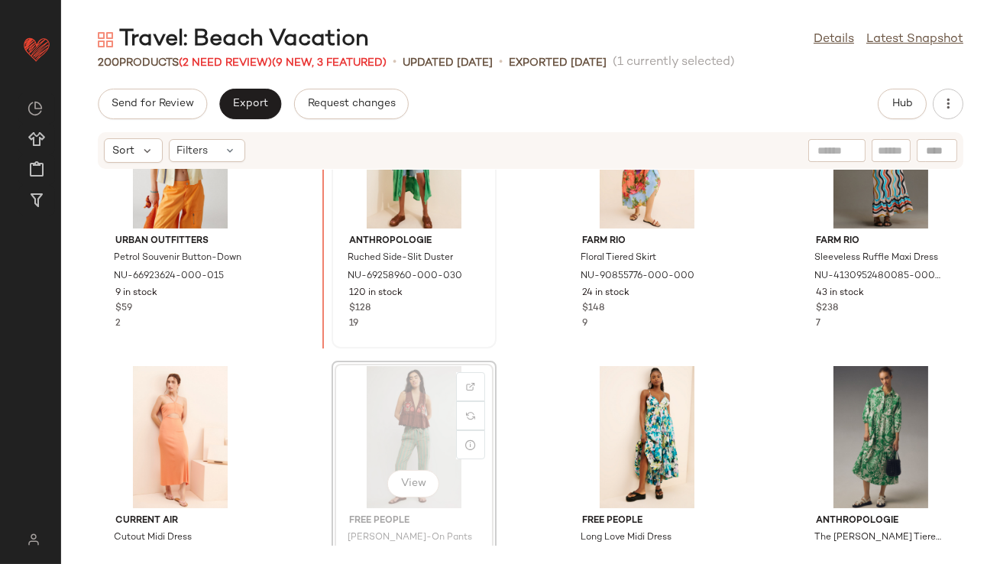
scroll to position [651, 0]
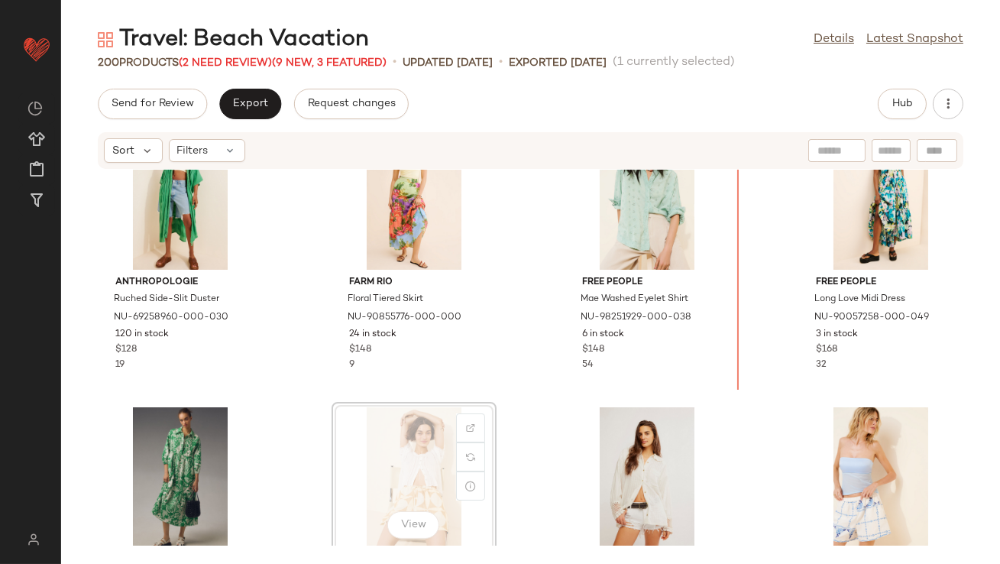
scroll to position [903, 0]
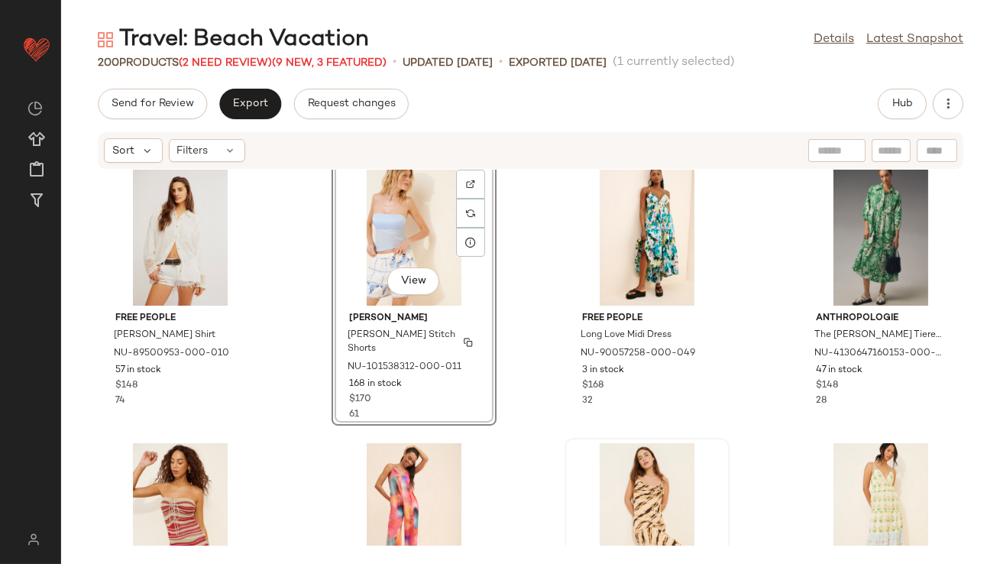
scroll to position [1151, 0]
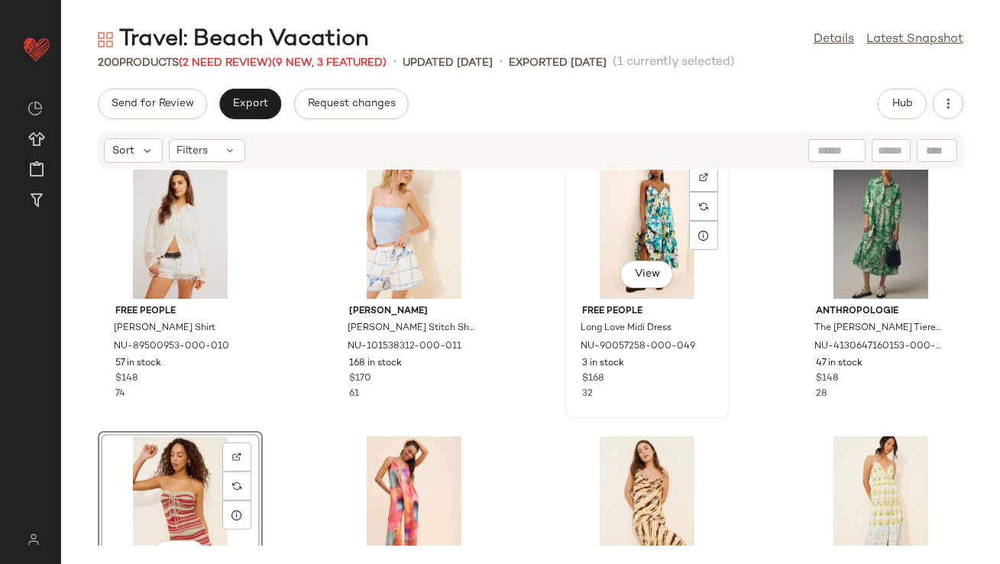
scroll to position [1151, 0]
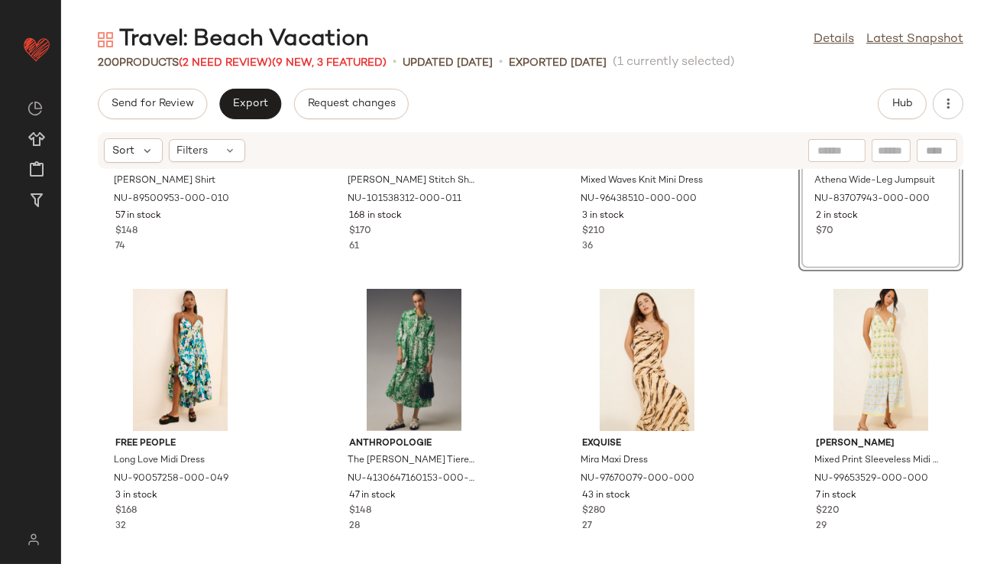
scroll to position [1304, 0]
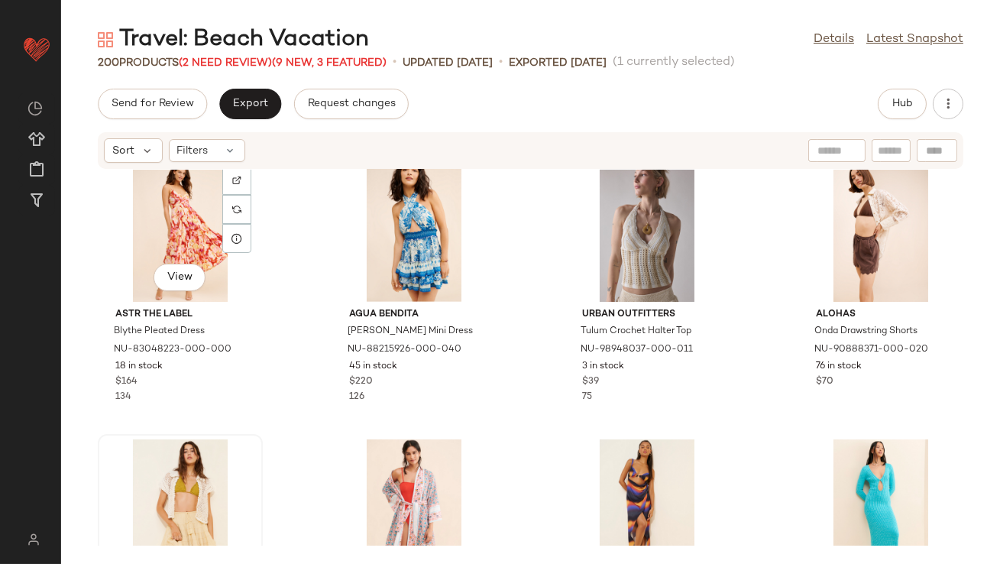
scroll to position [1914, 0]
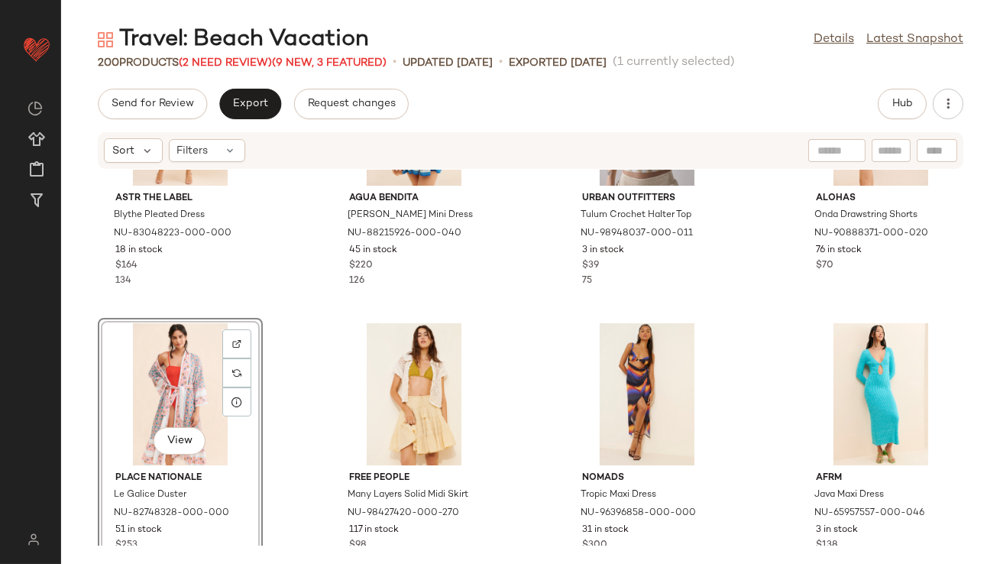
scroll to position [1810, 0]
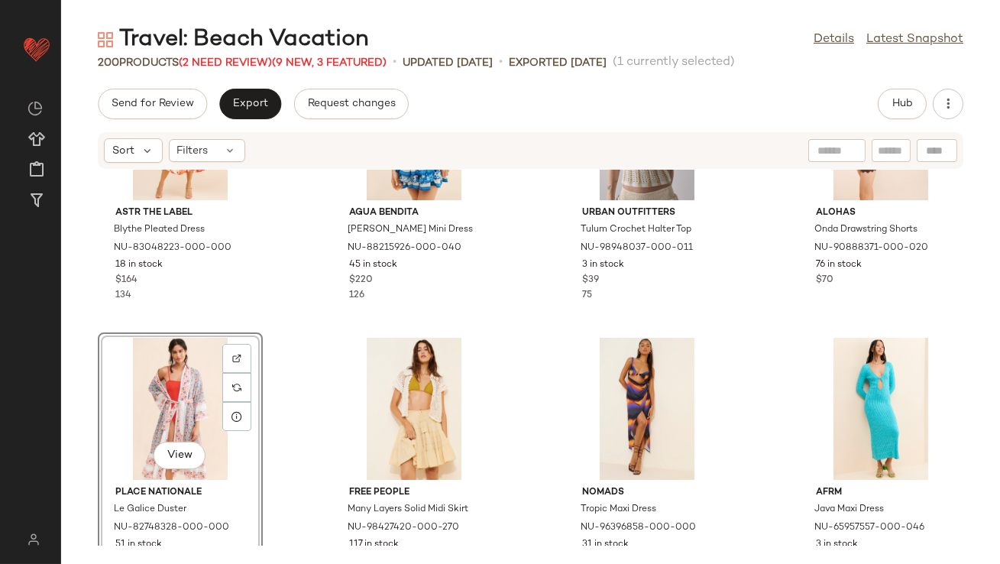
click at [189, 378] on div "View" at bounding box center [180, 409] width 154 height 142
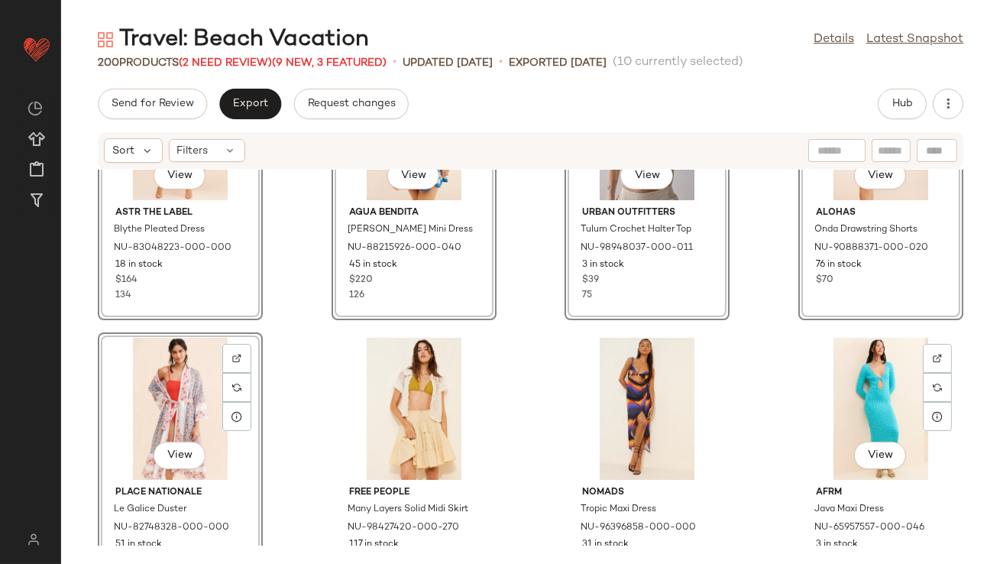
click at [750, 382] on div "View ASTR The Label Blythe Pleated Dress NU-83048223-000-000 18 in stock $164 1…" at bounding box center [530, 358] width 939 height 376
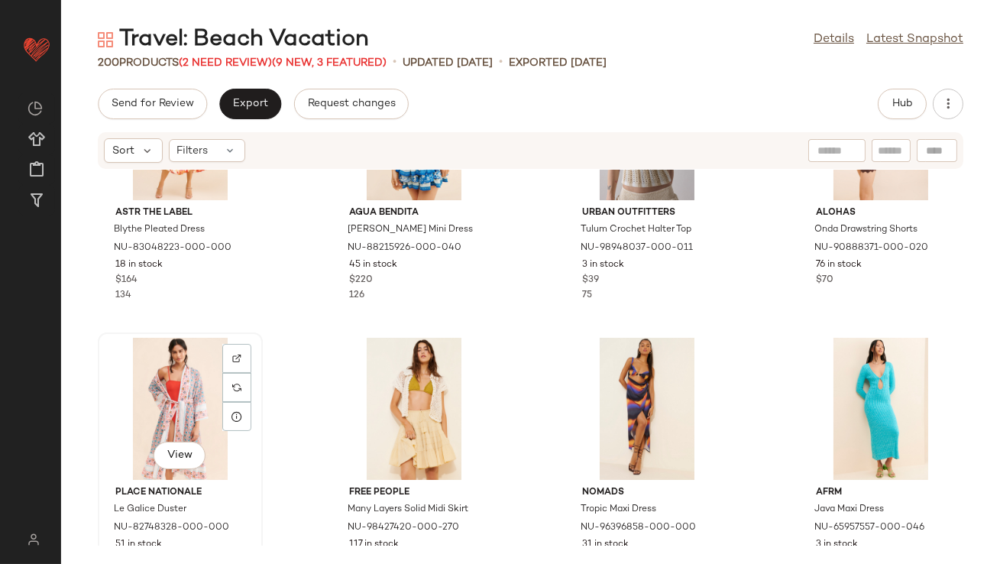
click at [160, 397] on div "View" at bounding box center [180, 409] width 154 height 142
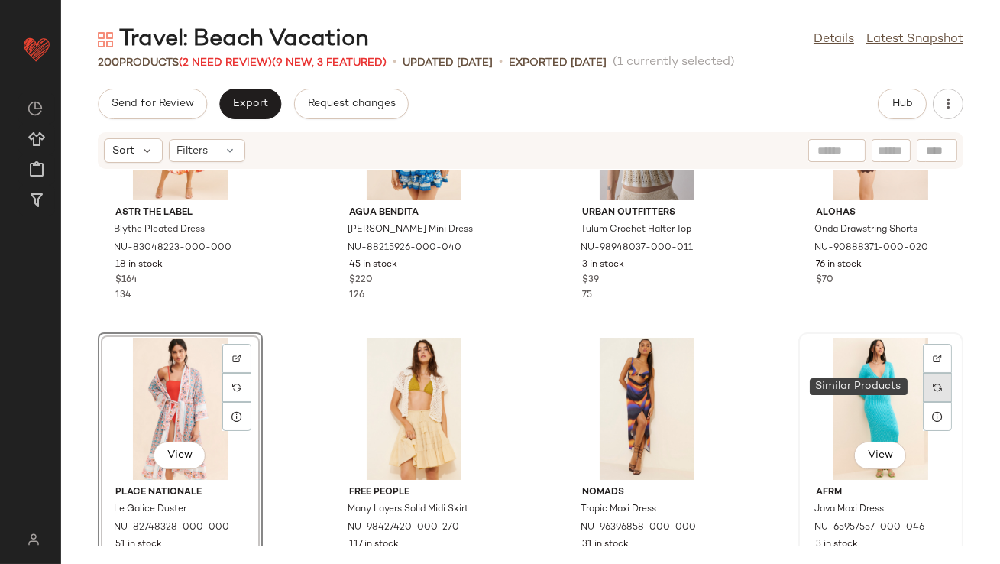
click at [923, 398] on div at bounding box center [937, 387] width 29 height 29
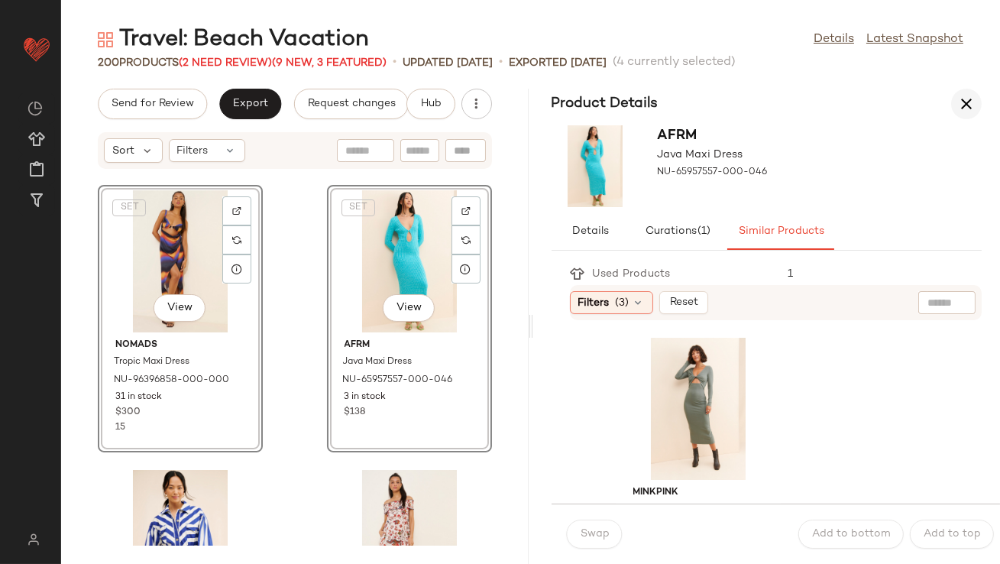
click at [973, 112] on icon "button" at bounding box center [966, 104] width 18 height 18
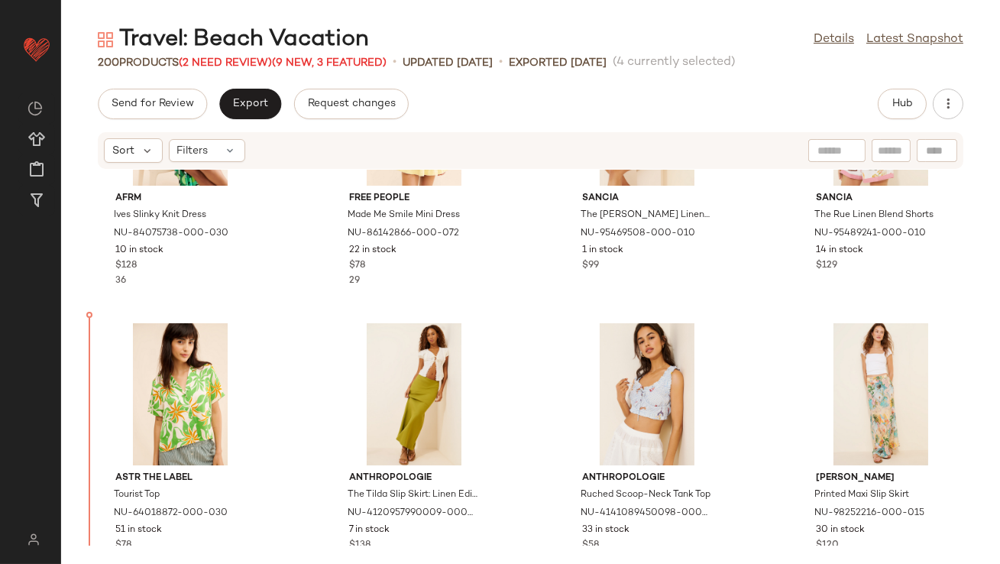
scroll to position [5748, 0]
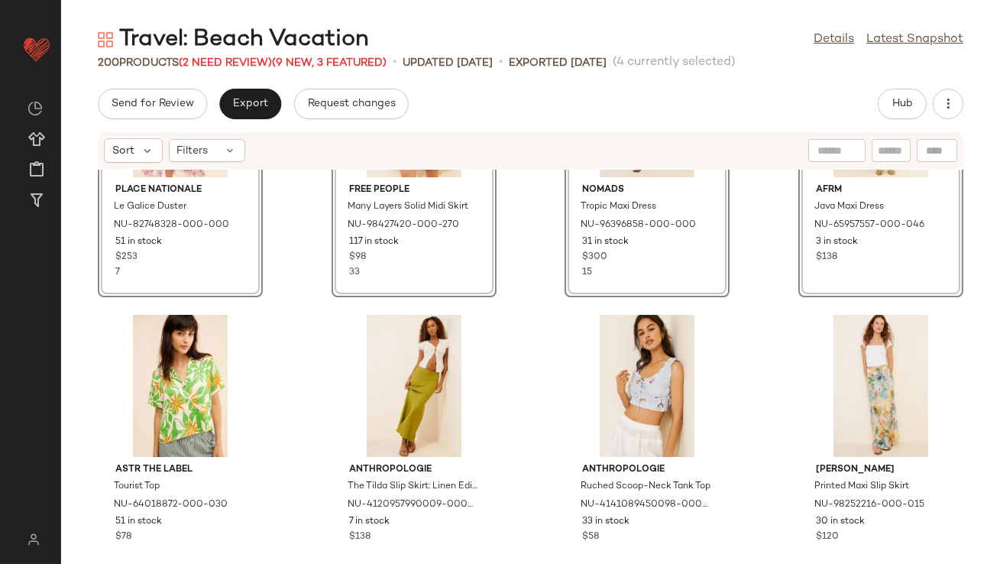
click at [298, 274] on div "SET View Place Nationale Le Galice Duster NU-82748328-000-000 51 in stock $253 …" at bounding box center [530, 358] width 939 height 376
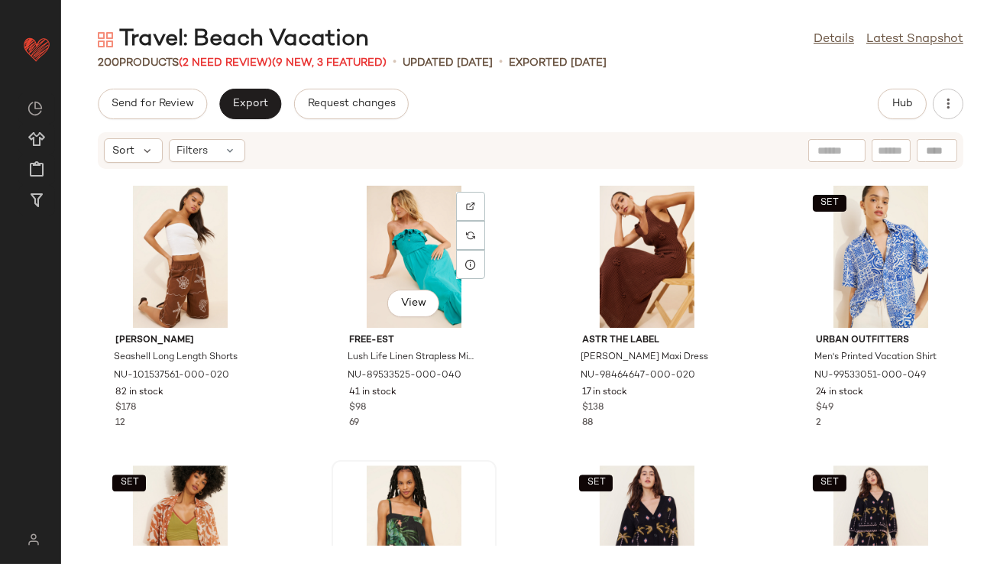
scroll to position [8172, 0]
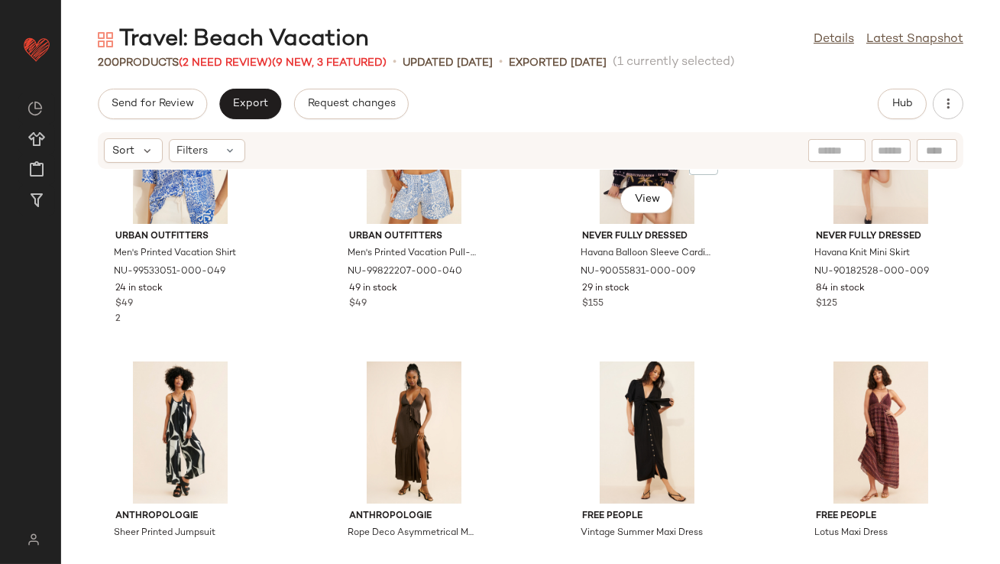
scroll to position [8541, 0]
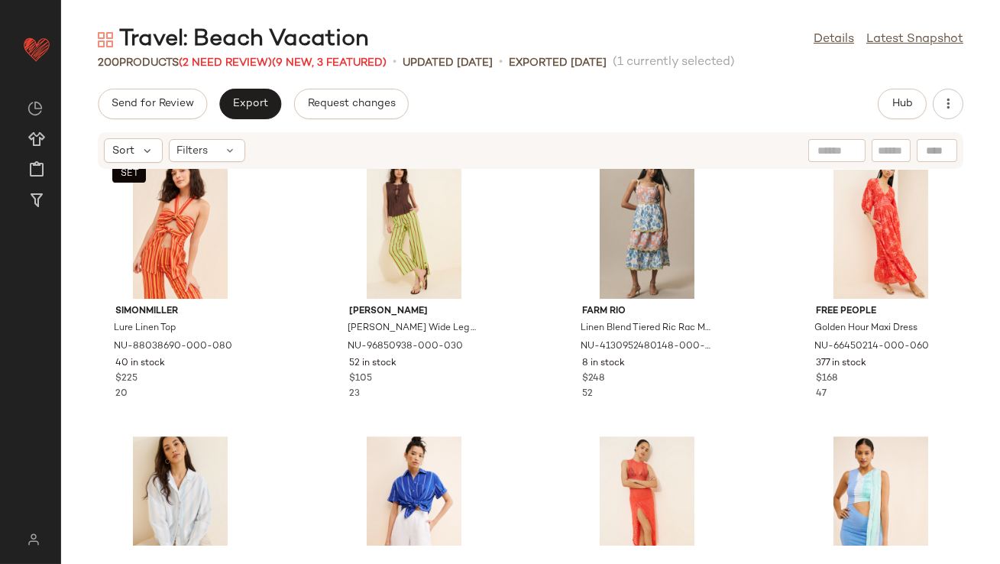
scroll to position [8984, 0]
click at [140, 251] on div "SET View" at bounding box center [180, 227] width 154 height 142
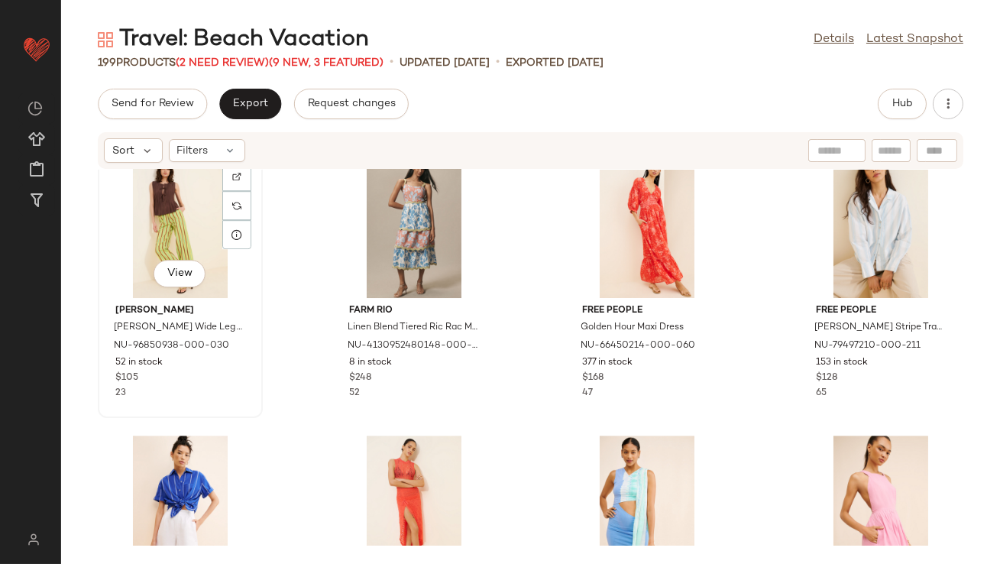
click at [180, 225] on div "View" at bounding box center [180, 227] width 154 height 142
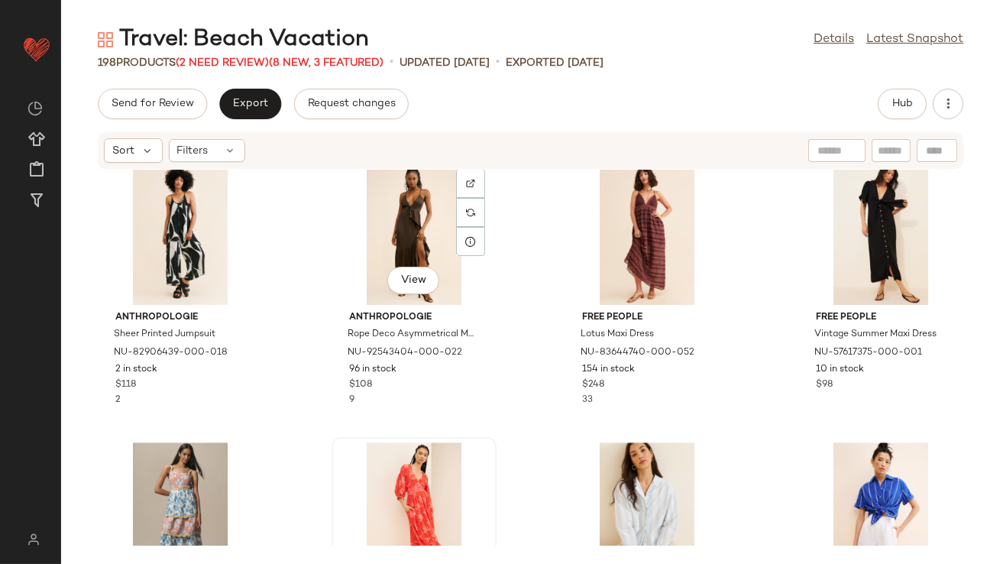
scroll to position [8730, 0]
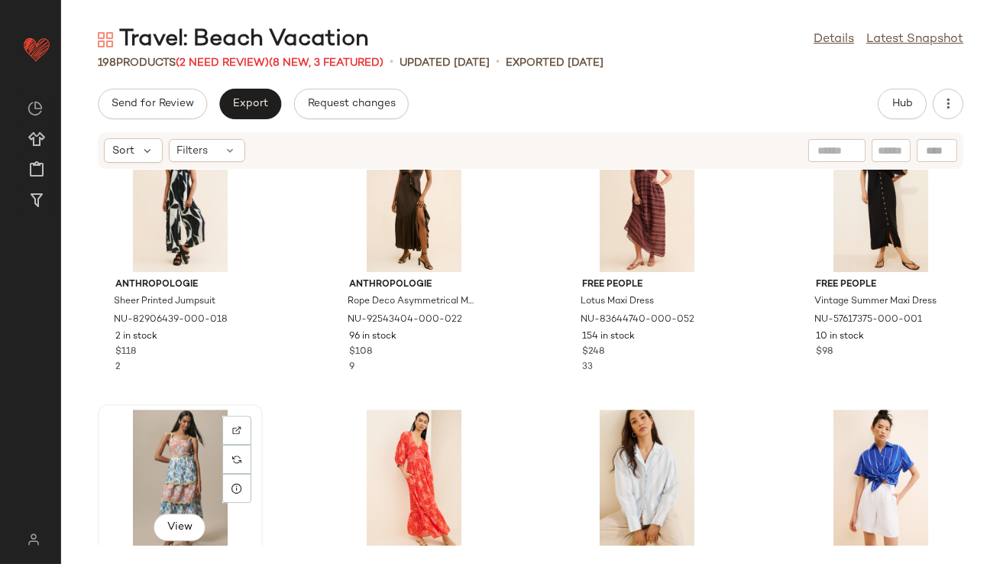
click at [177, 461] on div "View" at bounding box center [180, 481] width 154 height 142
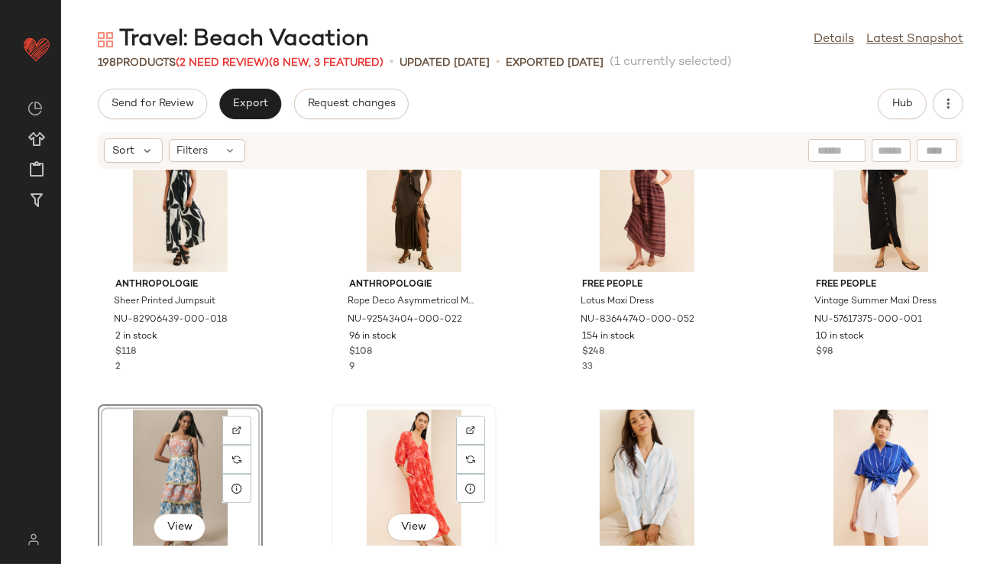
click at [379, 472] on div "View" at bounding box center [414, 481] width 154 height 142
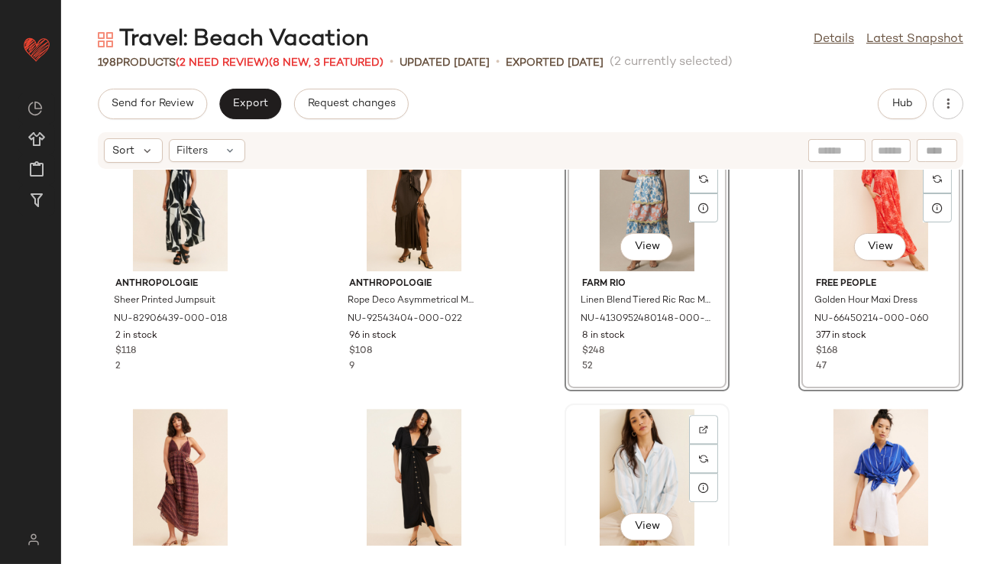
click at [615, 433] on div "View" at bounding box center [647, 480] width 154 height 142
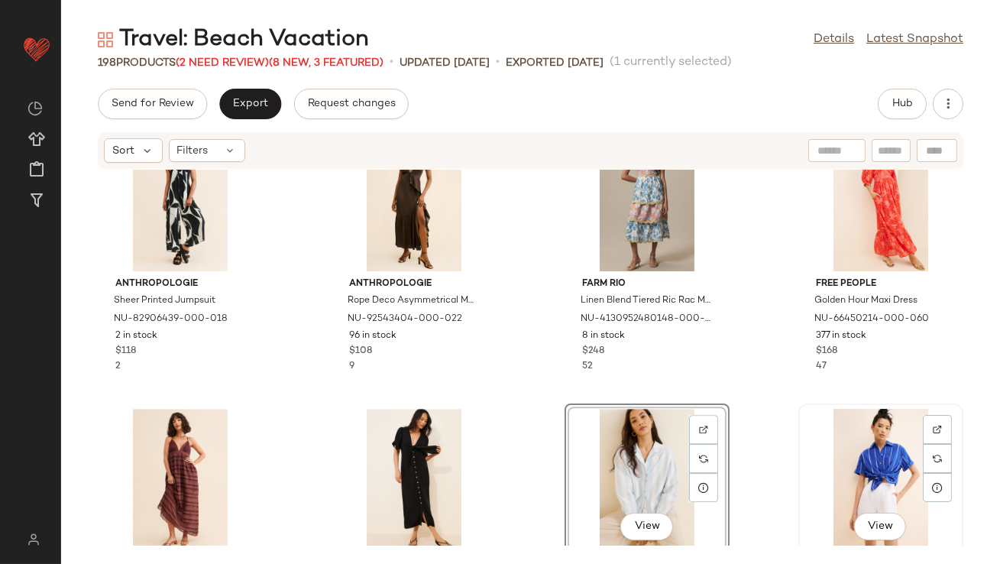
click at [875, 457] on div "View" at bounding box center [881, 480] width 154 height 142
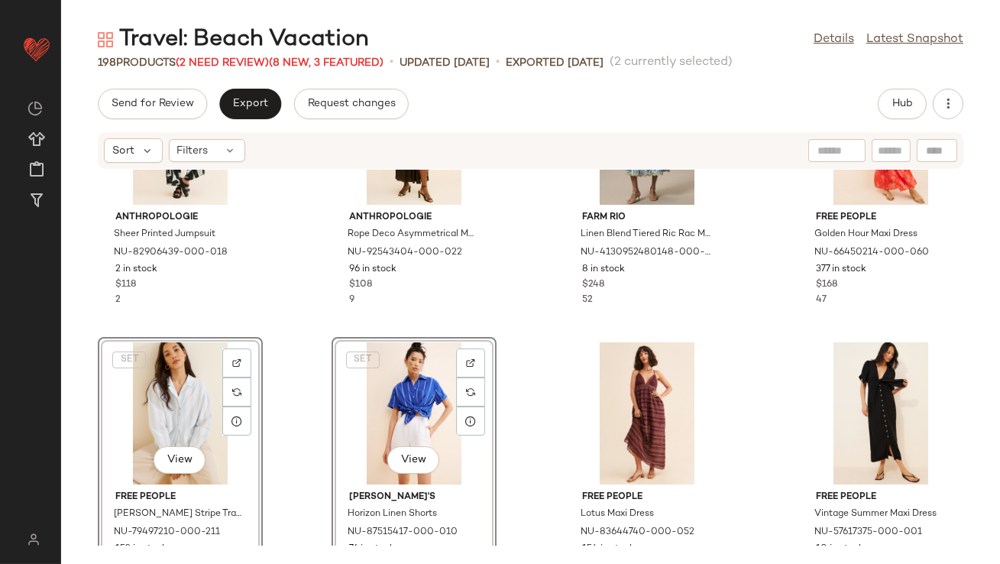
click at [345, 345] on div "SET View" at bounding box center [414, 413] width 154 height 142
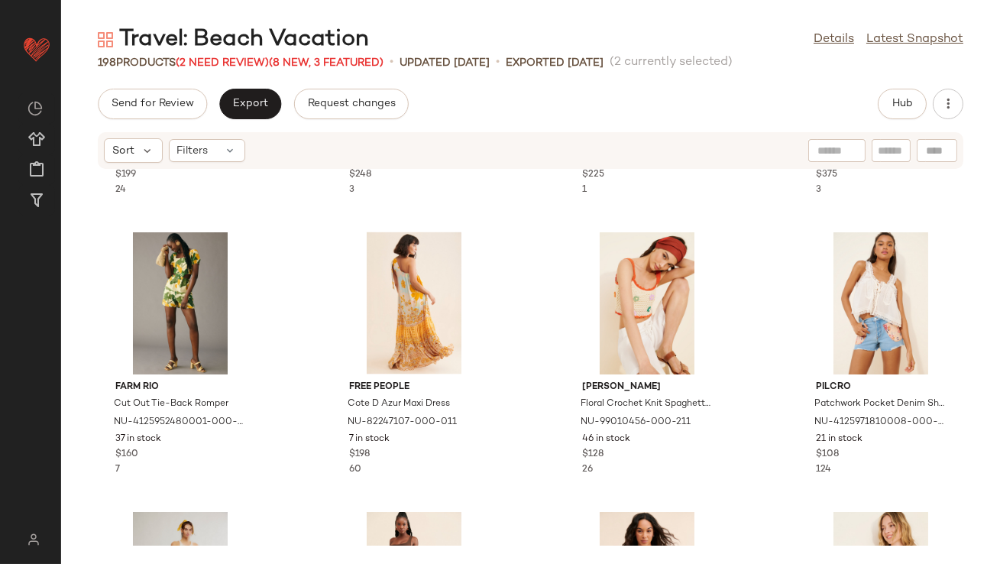
scroll to position [4111, 0]
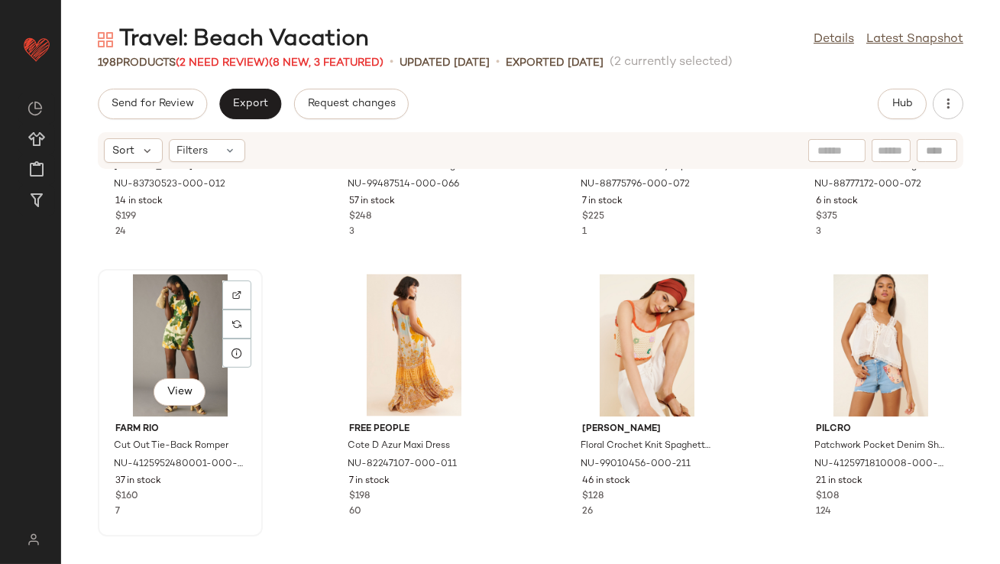
click at [181, 329] on div "View" at bounding box center [180, 345] width 154 height 142
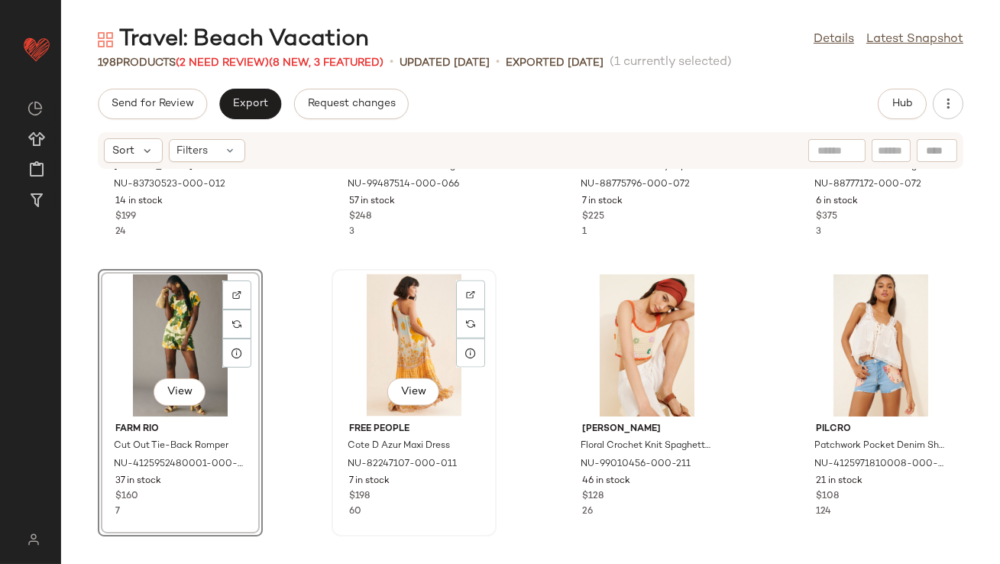
click at [357, 328] on div "View" at bounding box center [414, 345] width 154 height 142
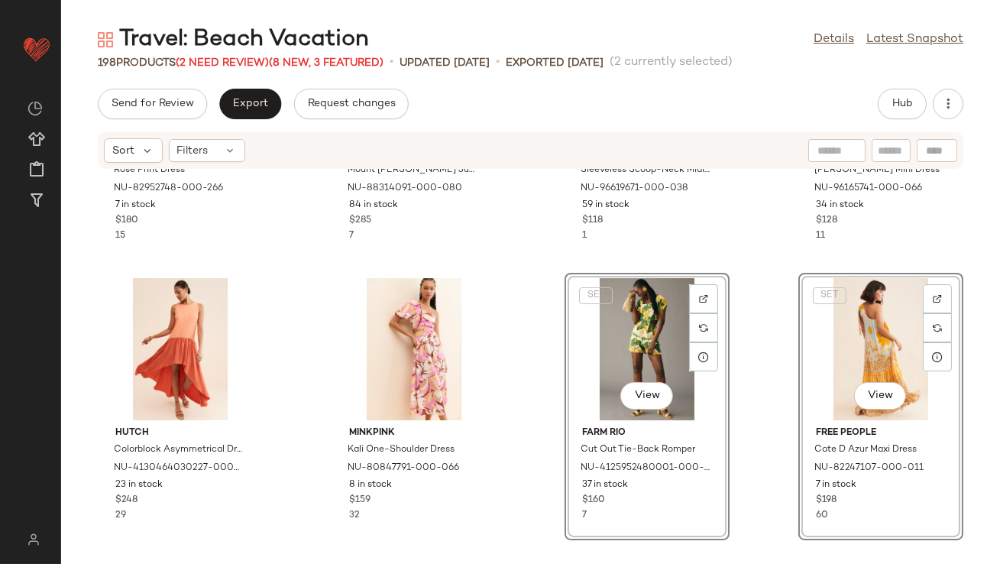
click at [535, 345] on div "Summer Away Rose Print Dress NU-82952748-000-266 7 in stock $180 15 Kahindo Mou…" at bounding box center [530, 358] width 939 height 376
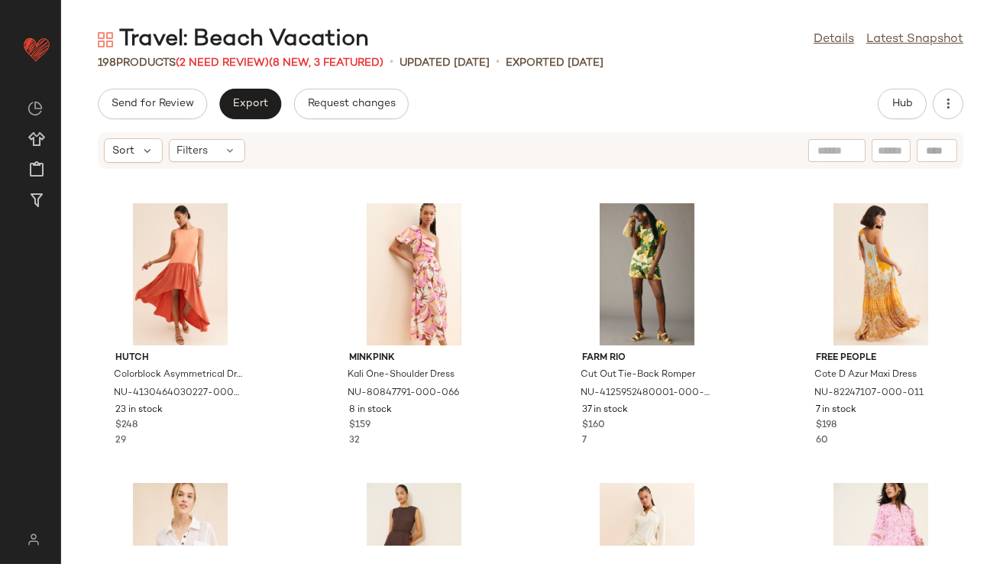
scroll to position [3717, 0]
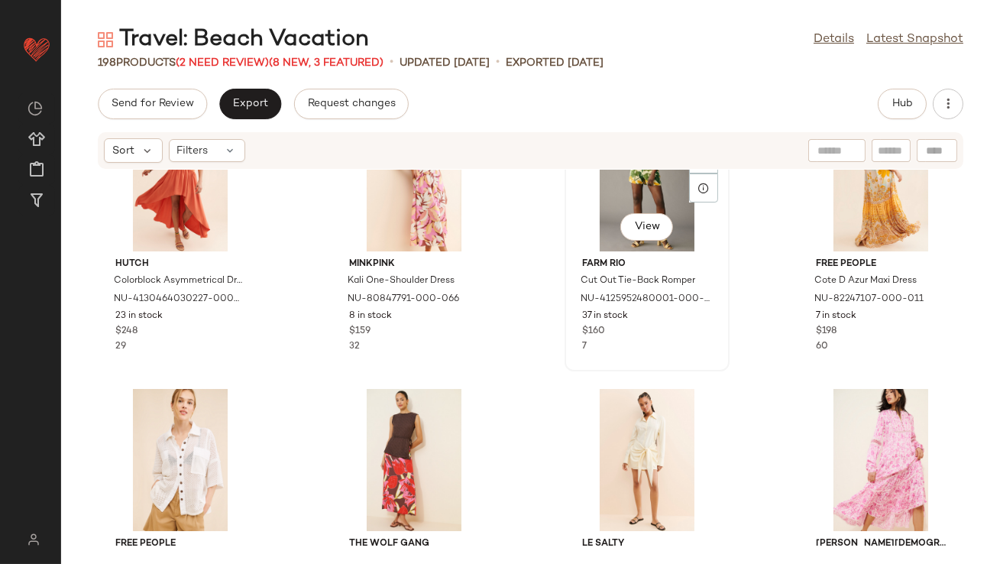
click at [631, 180] on div "View" at bounding box center [647, 180] width 154 height 142
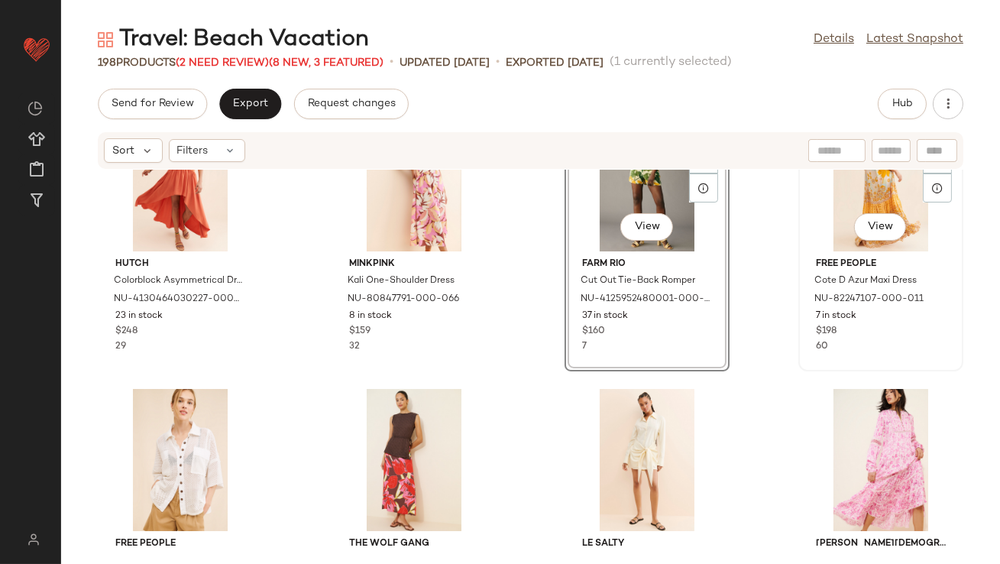
click at [897, 204] on div "View" at bounding box center [881, 180] width 154 height 142
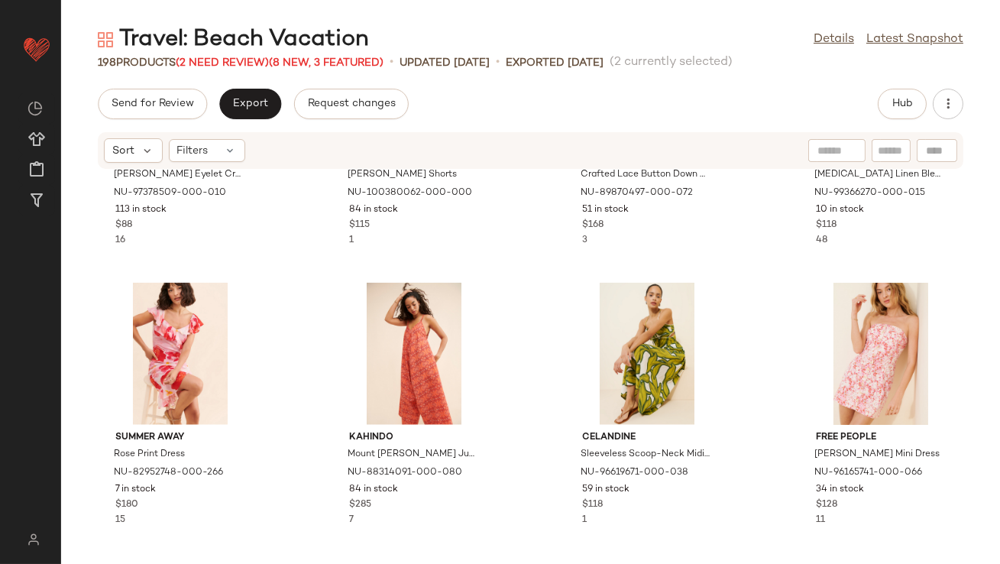
click at [294, 281] on div "ASTR The Label Nalley Eyelet Crop Top NU-97378509-000-010 113 in stock $88 16 N…" at bounding box center [530, 358] width 939 height 376
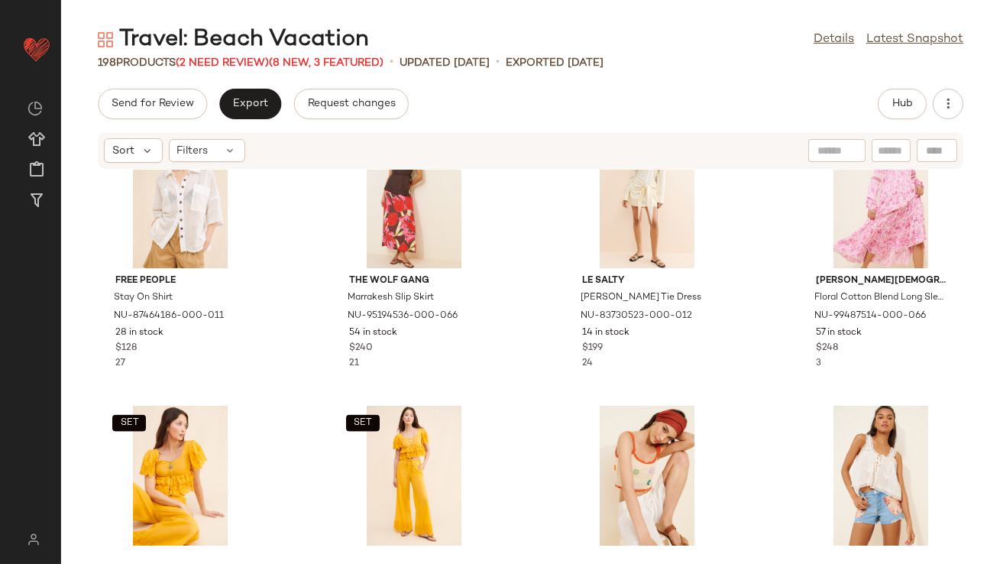
scroll to position [4025, 0]
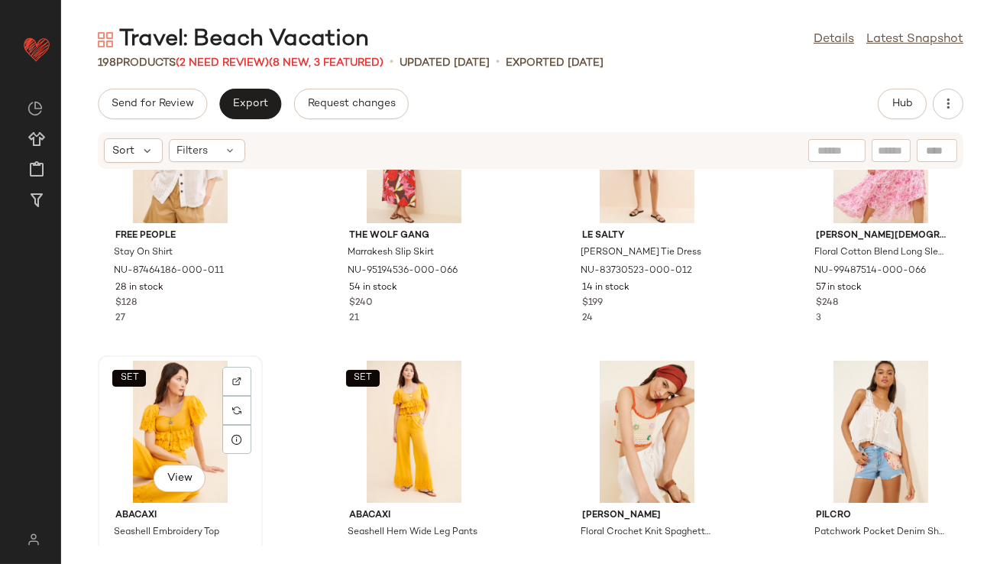
click at [157, 423] on div "SET View" at bounding box center [180, 432] width 154 height 142
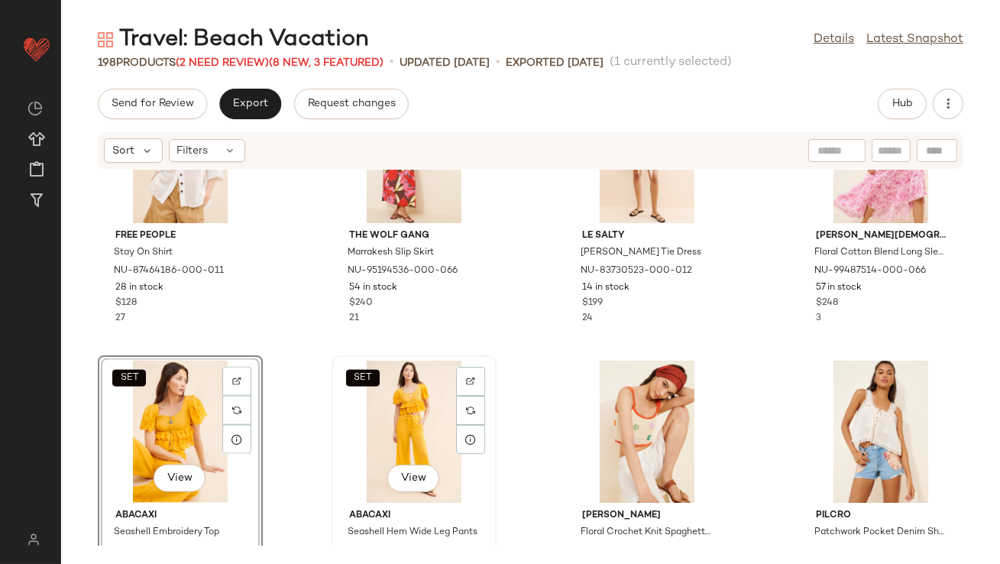
click at [359, 411] on div "SET View" at bounding box center [414, 432] width 154 height 142
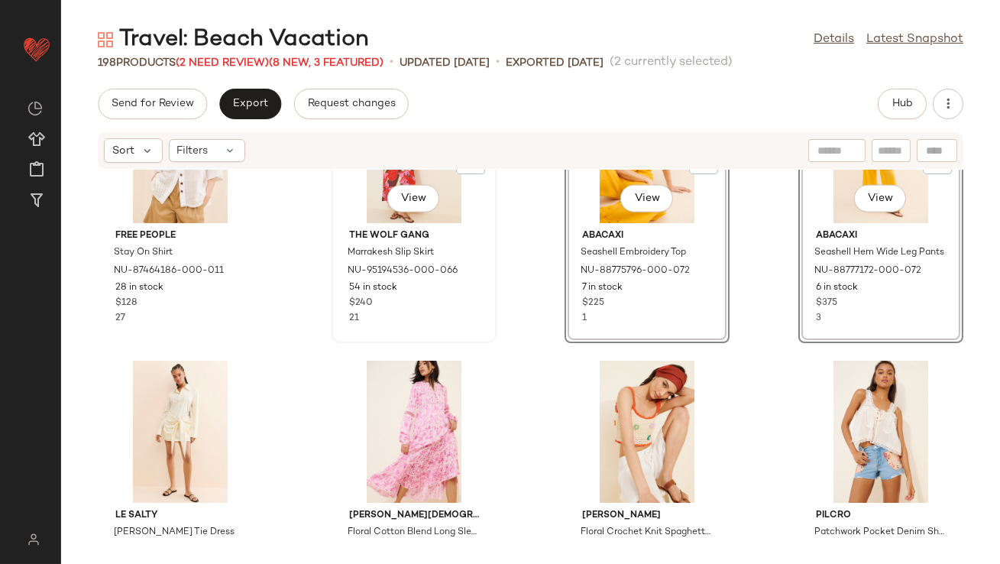
click at [462, 302] on div "$240" at bounding box center [414, 303] width 130 height 14
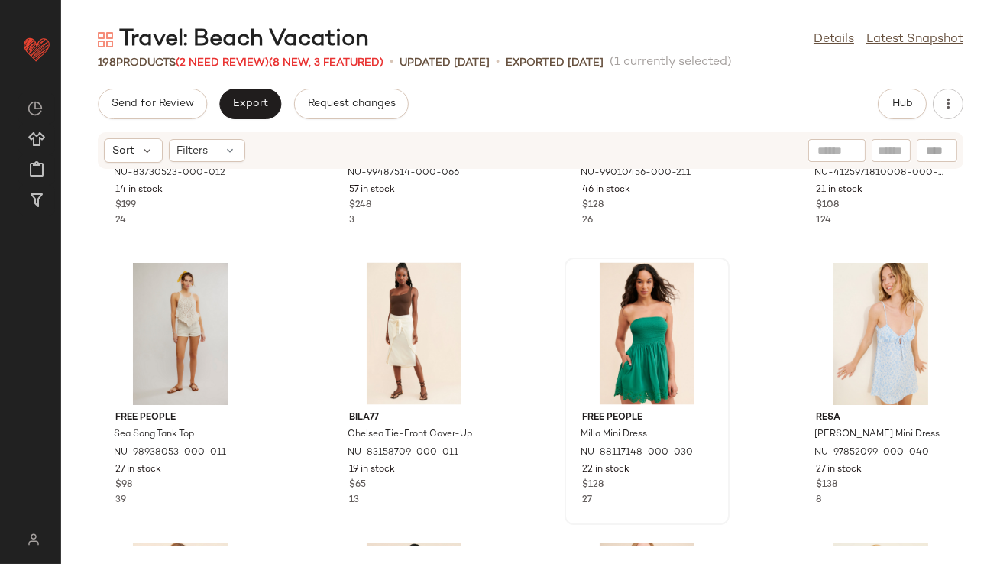
scroll to position [4389, 0]
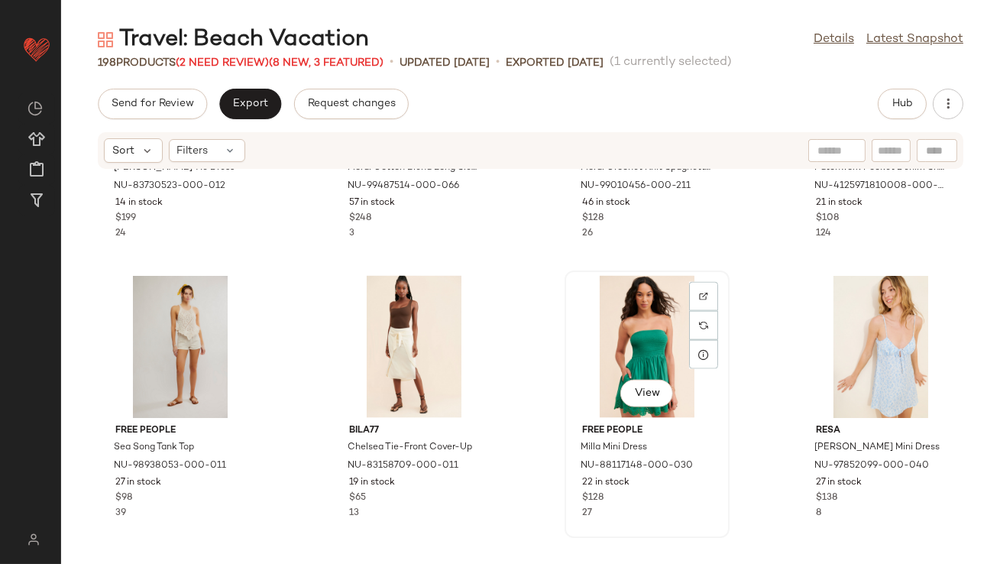
click at [633, 327] on div "View" at bounding box center [647, 347] width 154 height 142
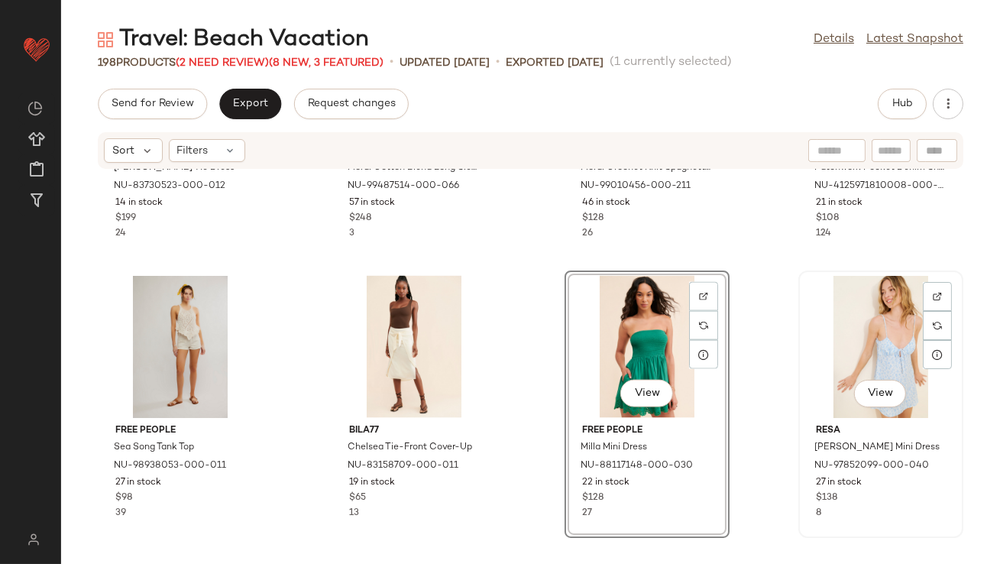
click at [847, 361] on div "View" at bounding box center [881, 347] width 154 height 142
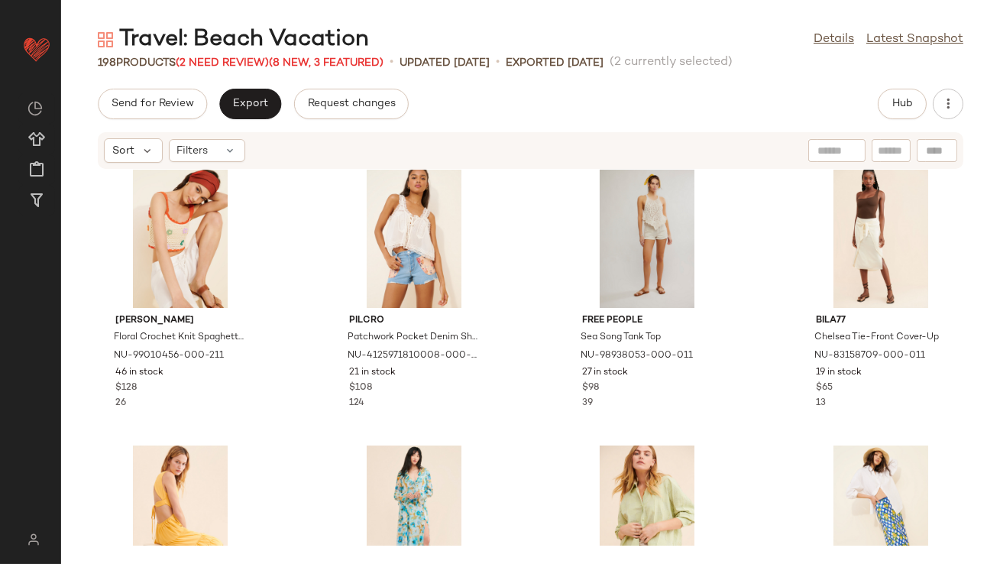
scroll to position [4629, 0]
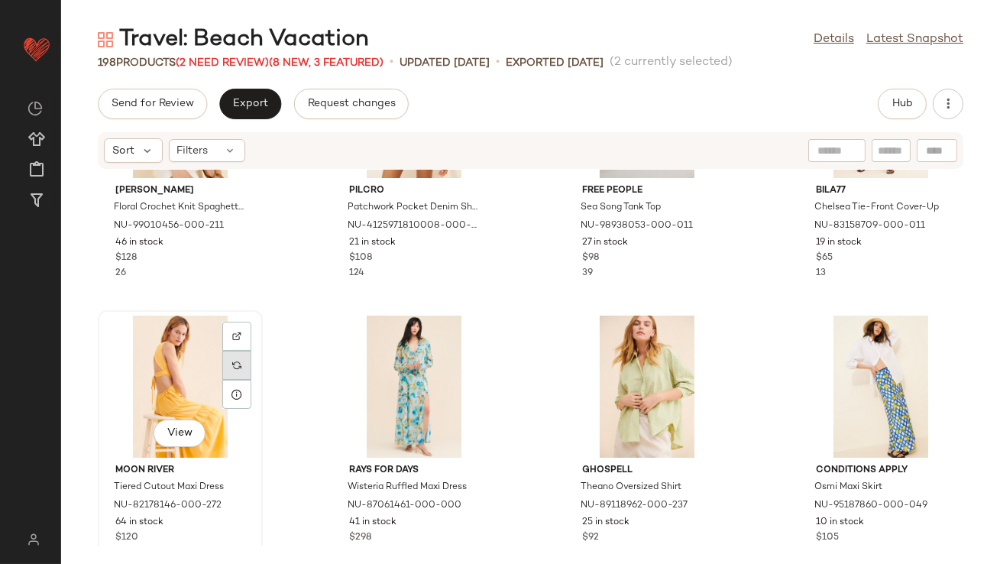
click at [173, 364] on div "View" at bounding box center [180, 387] width 154 height 142
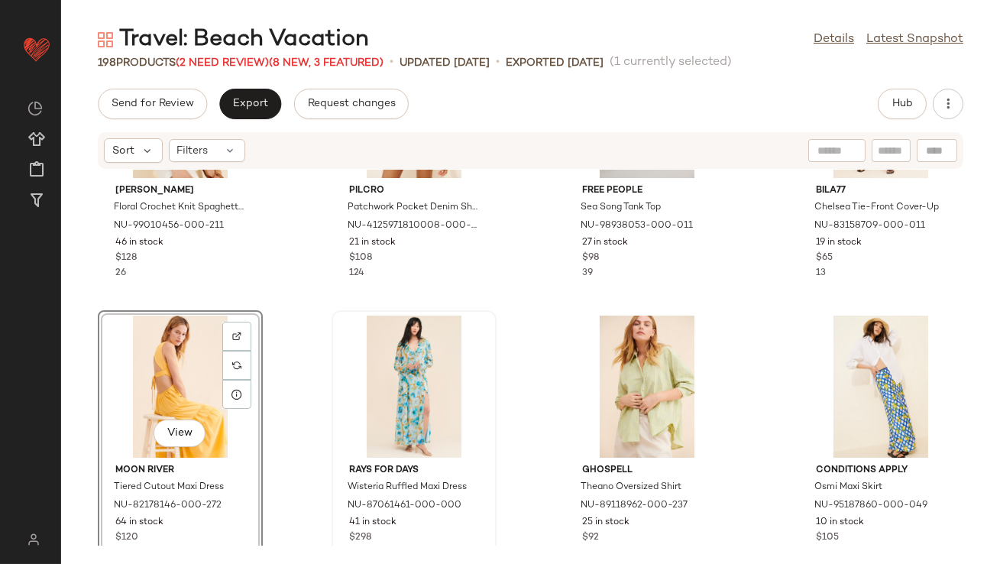
click at [347, 358] on div at bounding box center [414, 387] width 154 height 142
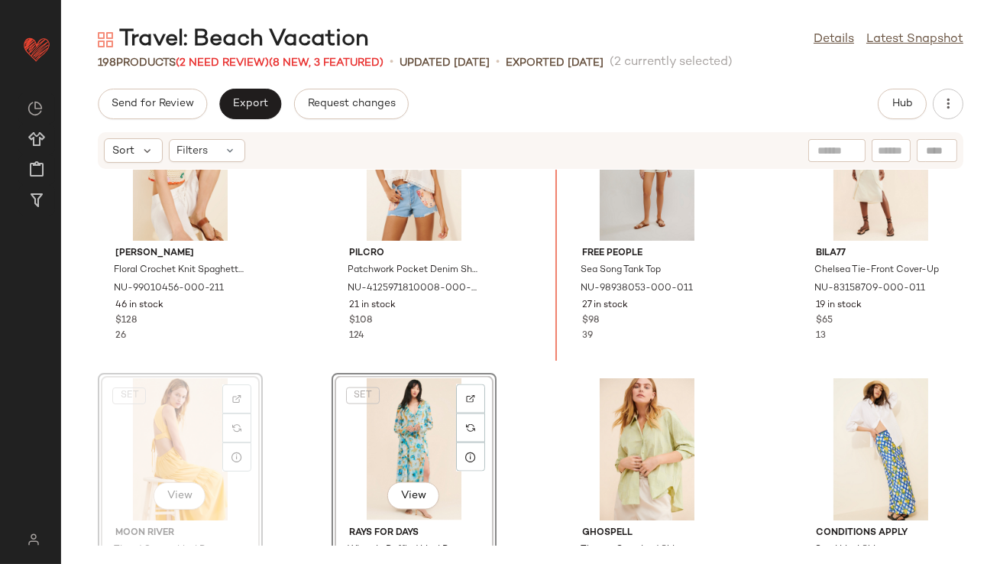
scroll to position [4550, 0]
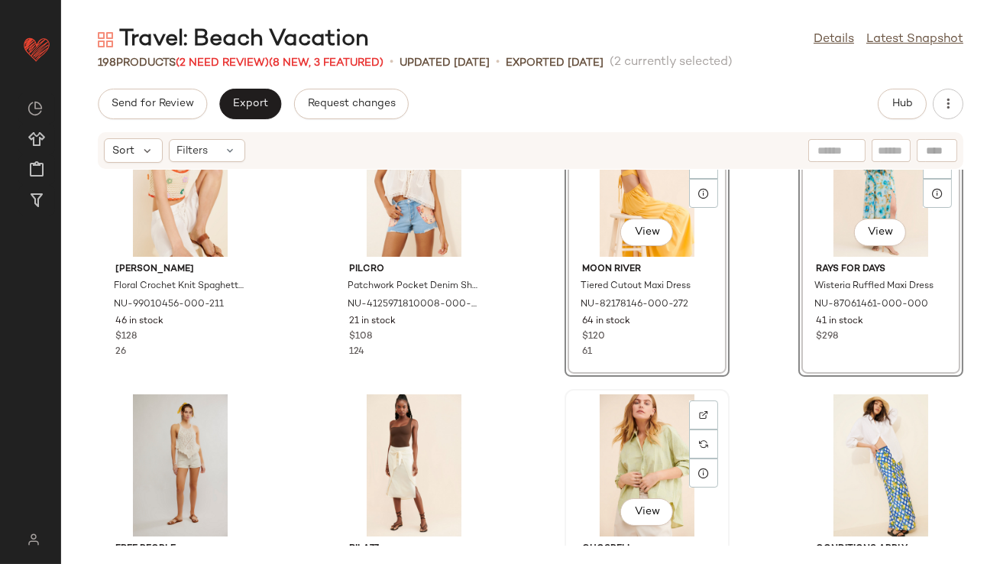
click at [617, 438] on div "View" at bounding box center [647, 465] width 154 height 142
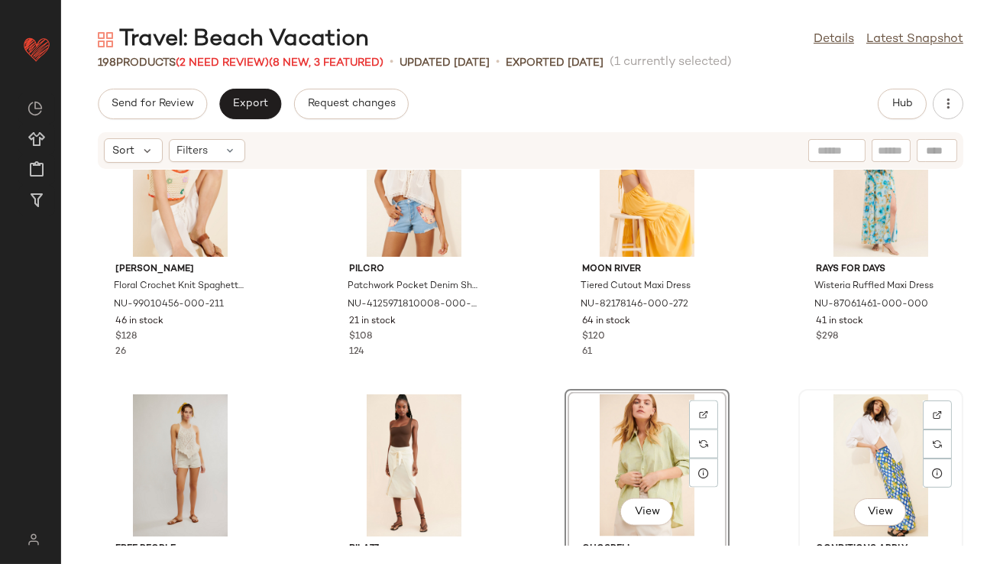
click at [880, 467] on div "View" at bounding box center [881, 465] width 154 height 142
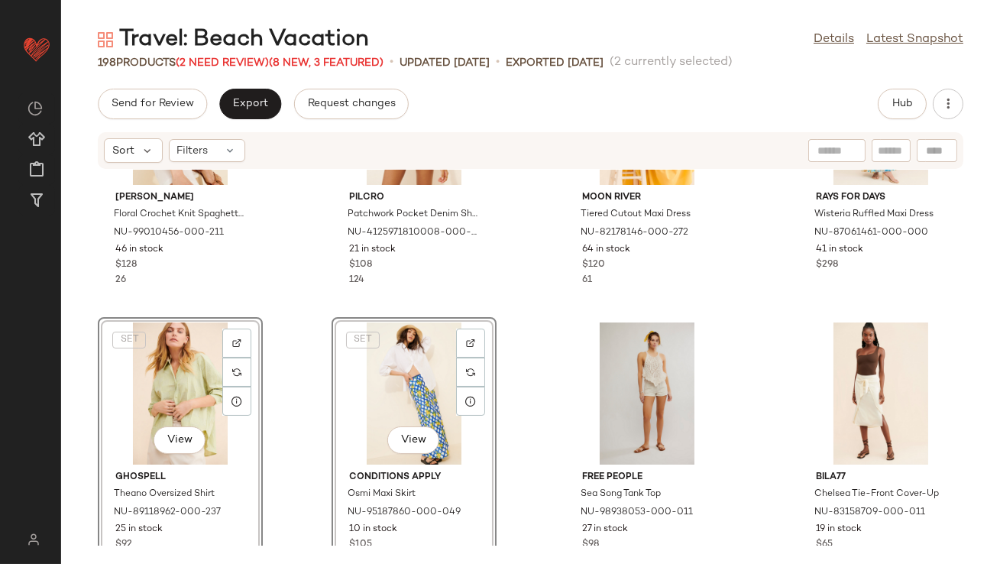
click at [282, 360] on div "Callahan Floral Crochet Knit Spaghetti Top NU-99010456-000-211 46 in stock $128…" at bounding box center [530, 358] width 939 height 376
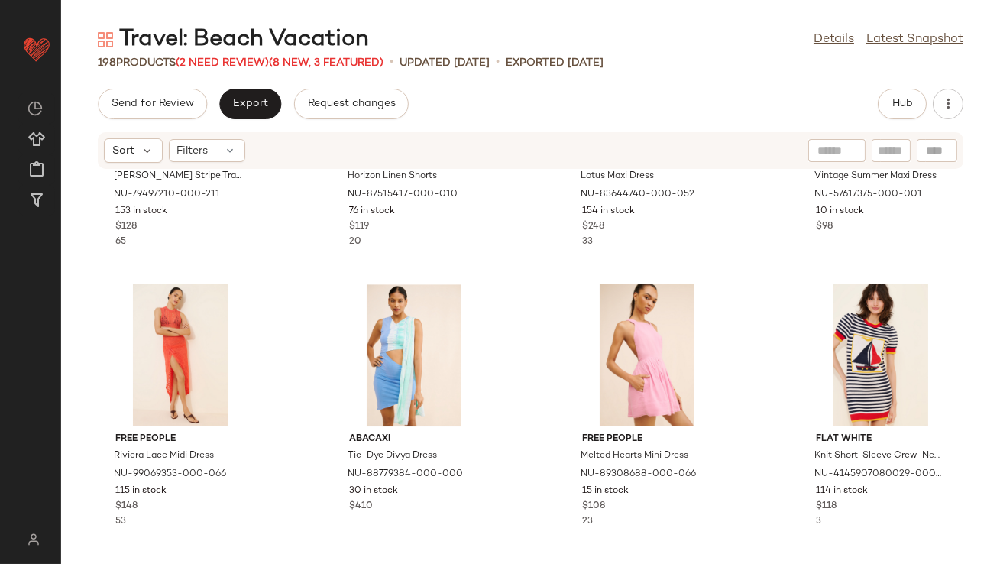
scroll to position [9053, 0]
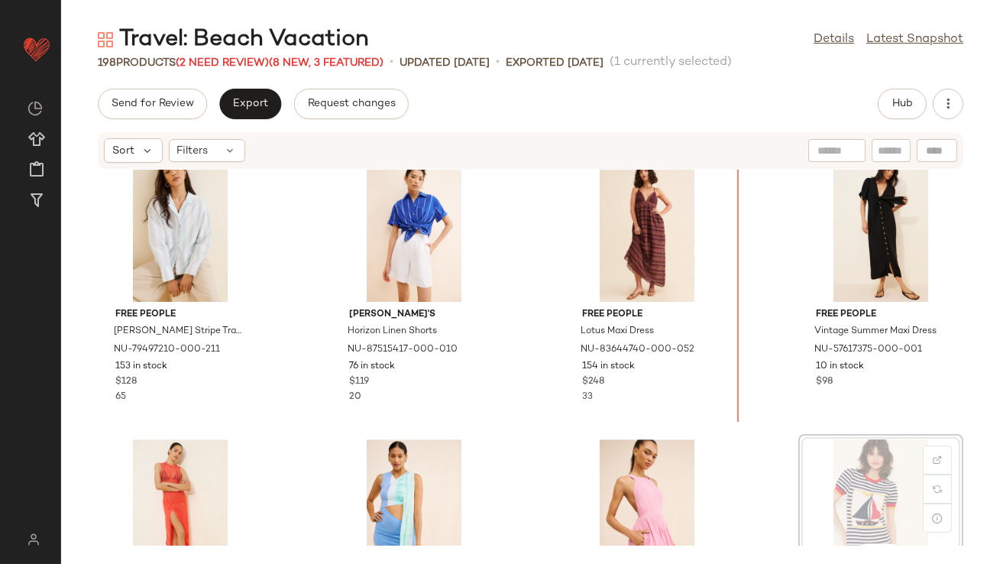
scroll to position [8894, 0]
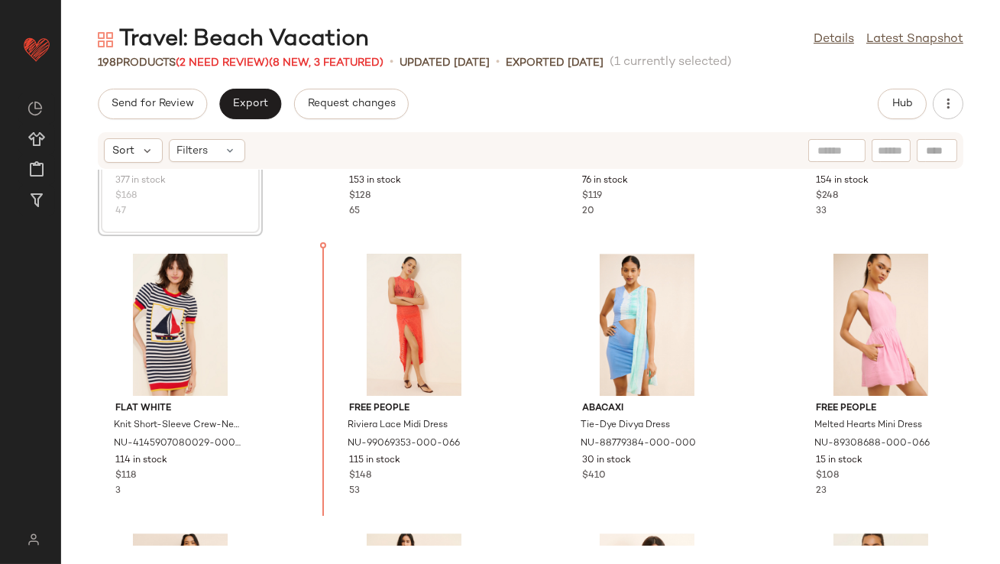
scroll to position [9166, 0]
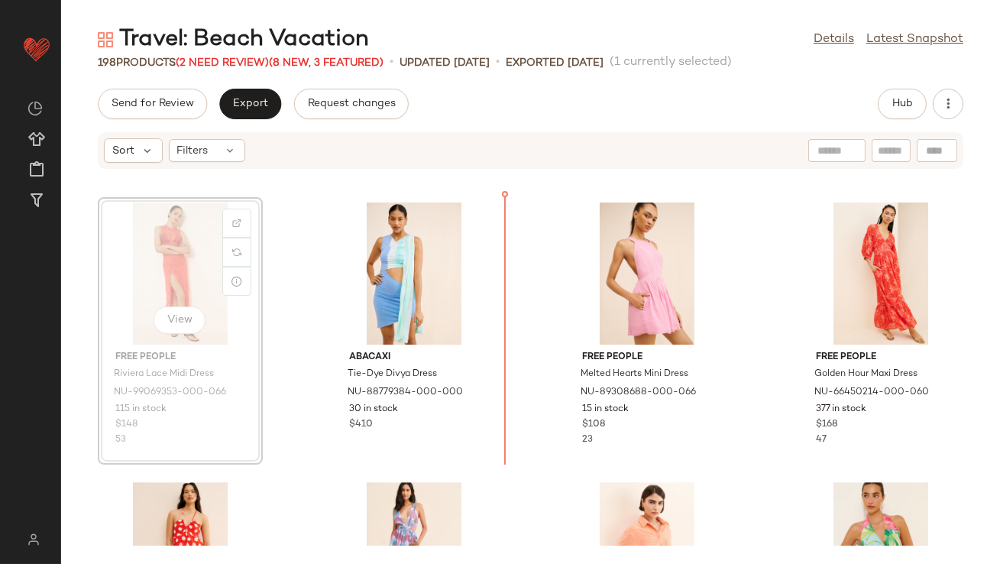
drag, startPoint x: 152, startPoint y: 234, endPoint x: 167, endPoint y: 235, distance: 15.4
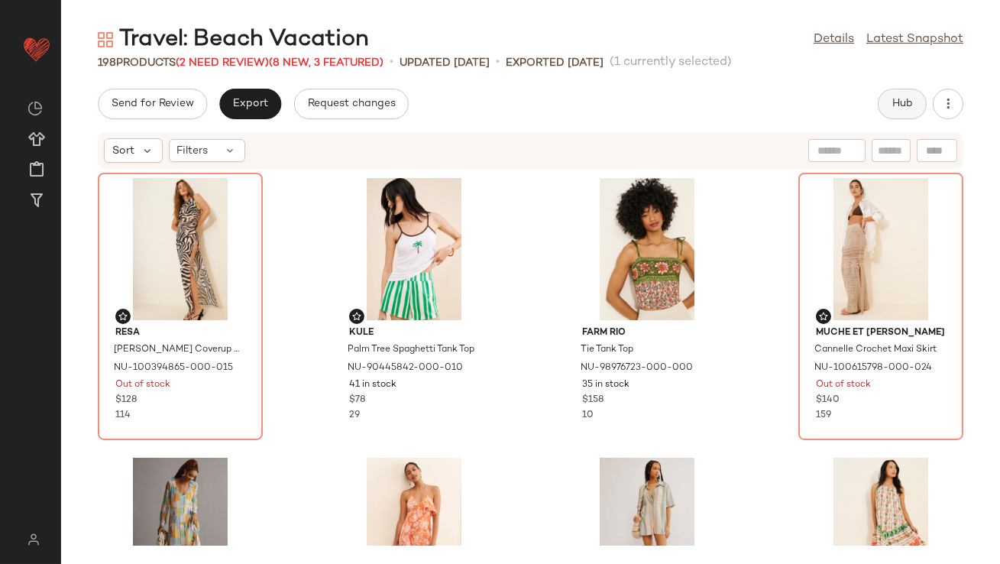
click at [922, 102] on button "Hub" at bounding box center [902, 104] width 49 height 31
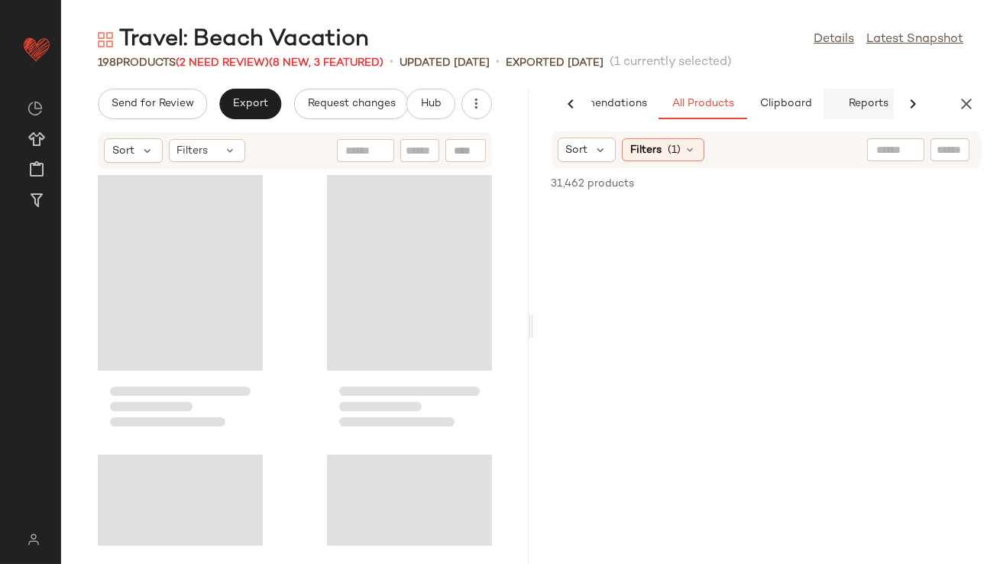
scroll to position [0, 86]
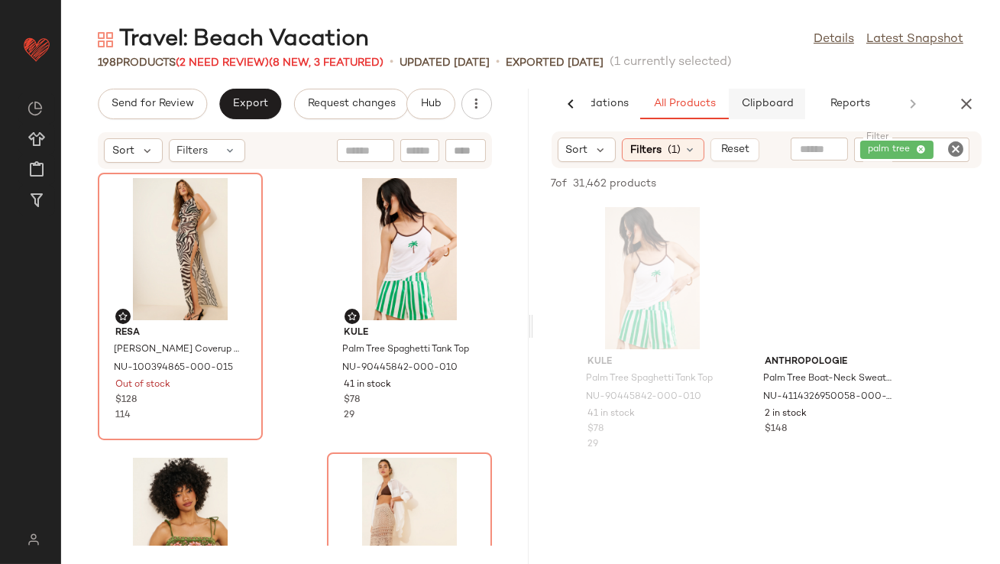
click at [763, 104] on span "Clipboard" at bounding box center [766, 104] width 53 height 12
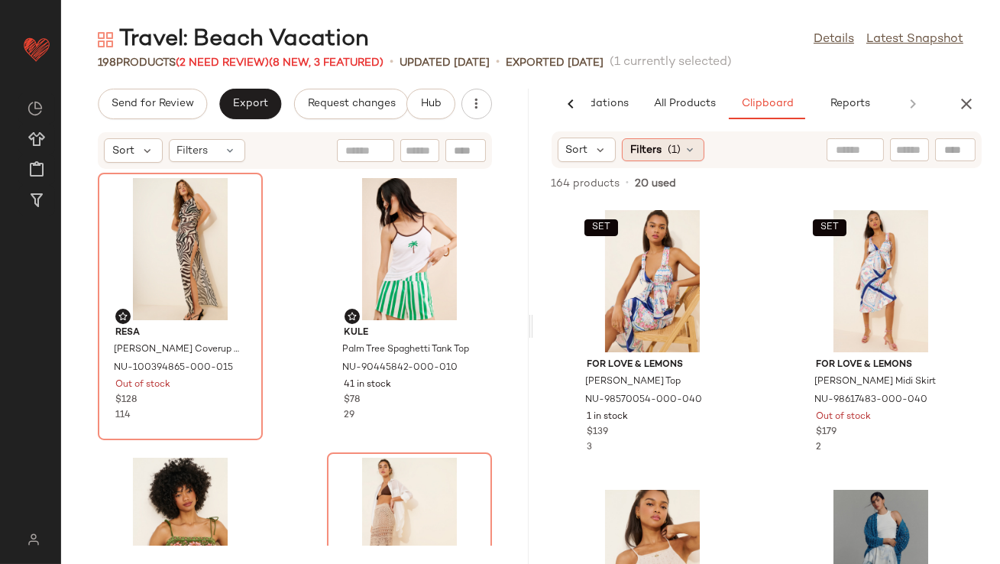
click at [693, 141] on div "Filters (1)" at bounding box center [663, 149] width 83 height 23
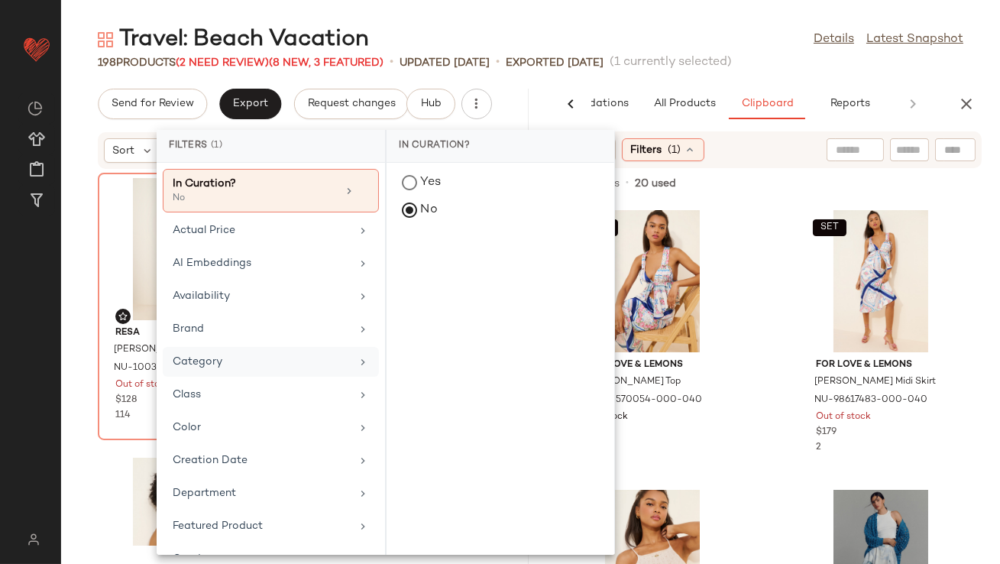
scroll to position [386, 0]
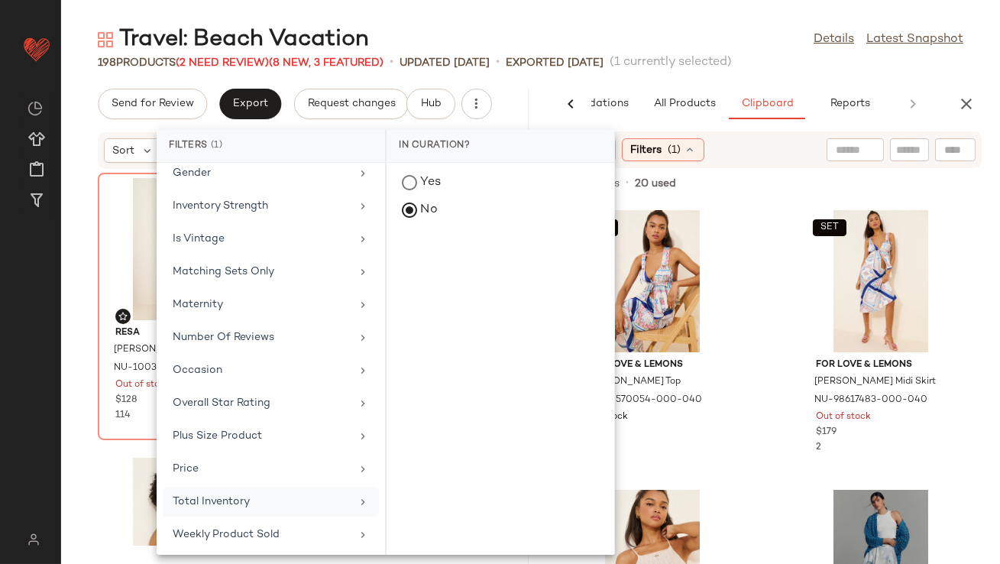
click at [210, 497] on div "Total Inventory" at bounding box center [262, 502] width 178 height 16
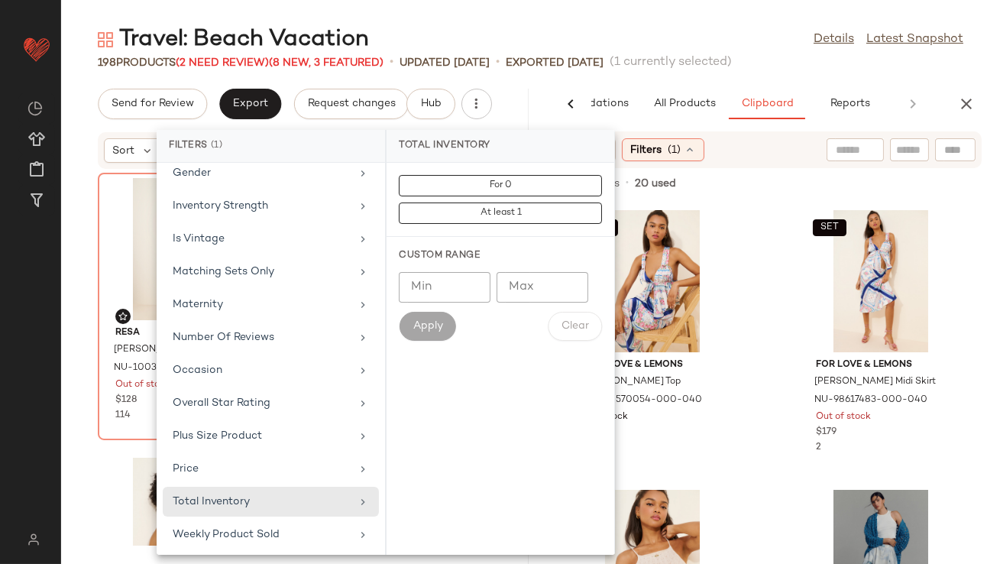
click at [672, 76] on div "Travel: Beach Vacation Details Latest Snapshot 198 Products (2 Need Review) (8 …" at bounding box center [530, 293] width 939 height 539
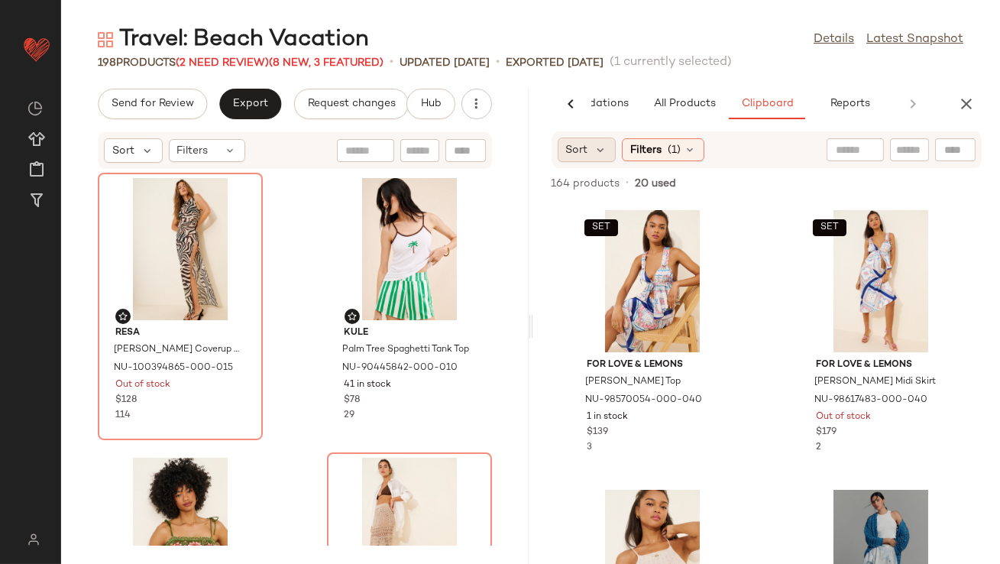
click at [603, 138] on div "Sort" at bounding box center [587, 150] width 59 height 24
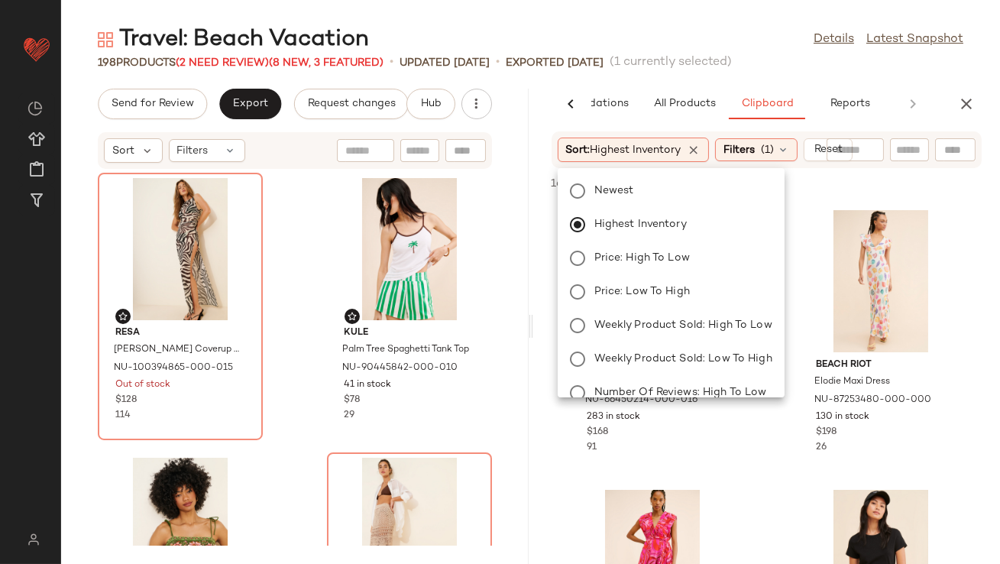
click at [534, 344] on div "Free People Golden Hour Maxi Dress NU-66450214-000-016 283 in stock $168 91 Bea…" at bounding box center [767, 383] width 468 height 362
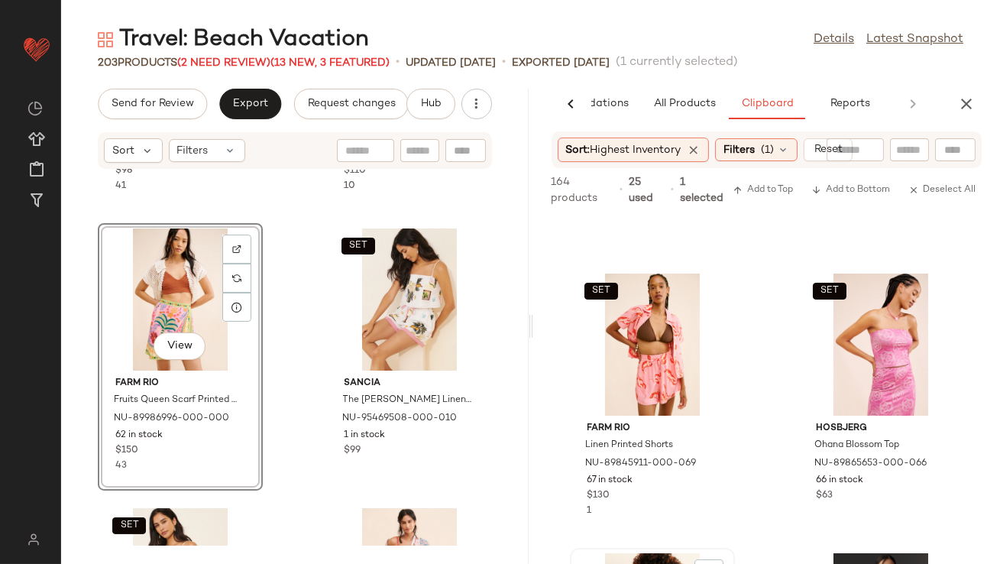
scroll to position [491, 0]
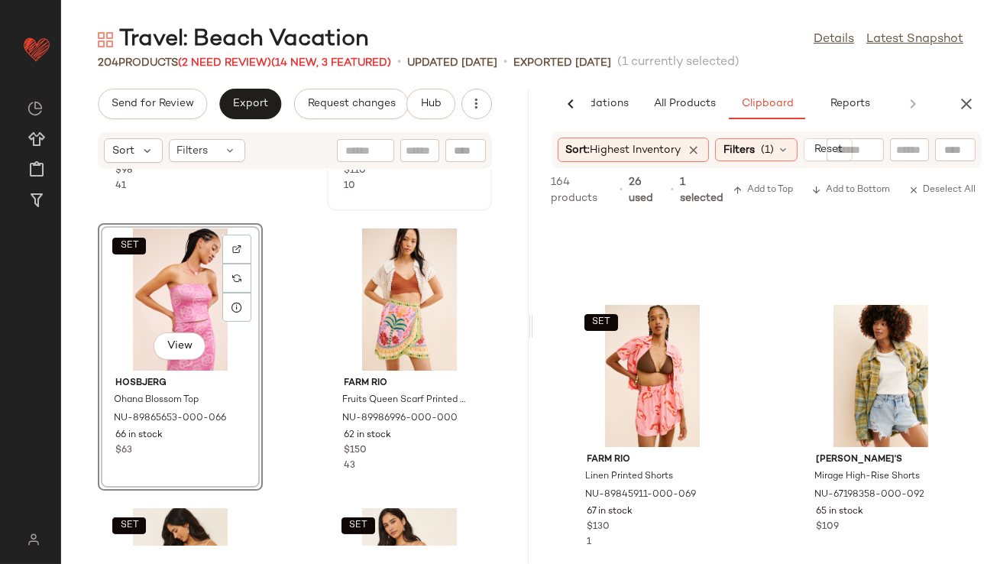
click at [243, 311] on div at bounding box center [236, 307] width 29 height 29
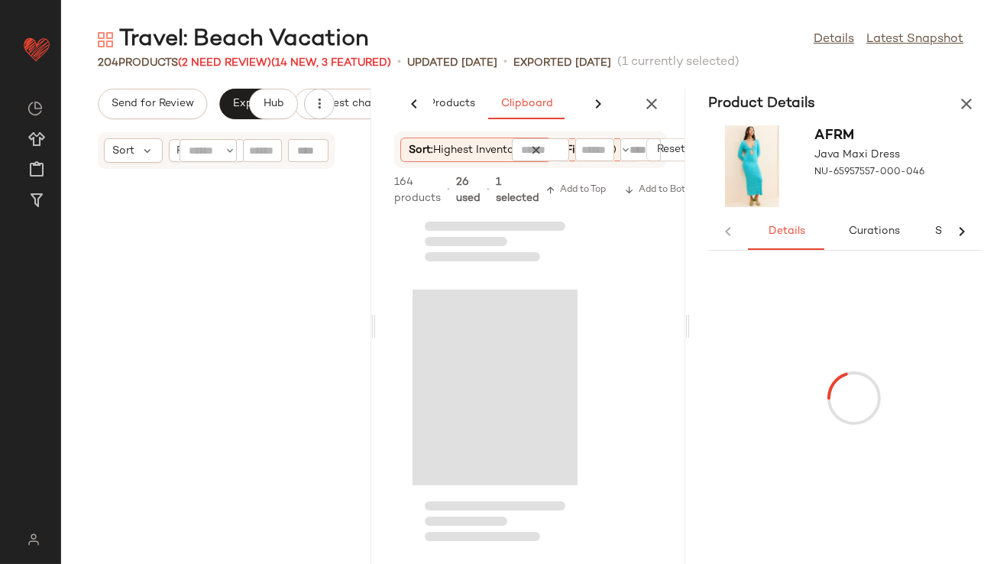
scroll to position [22932, 0]
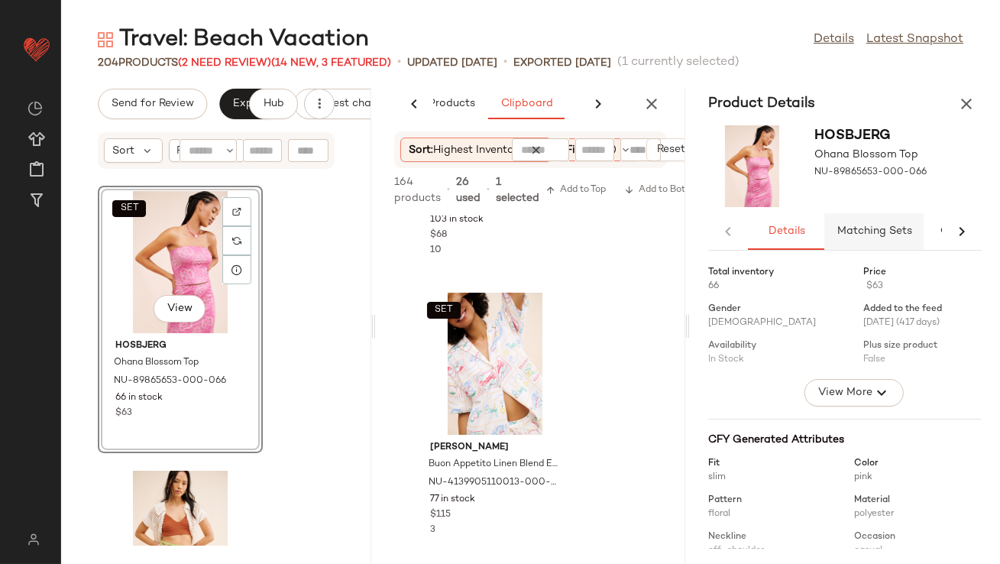
click at [863, 234] on span "Matching Sets" at bounding box center [875, 231] width 76 height 12
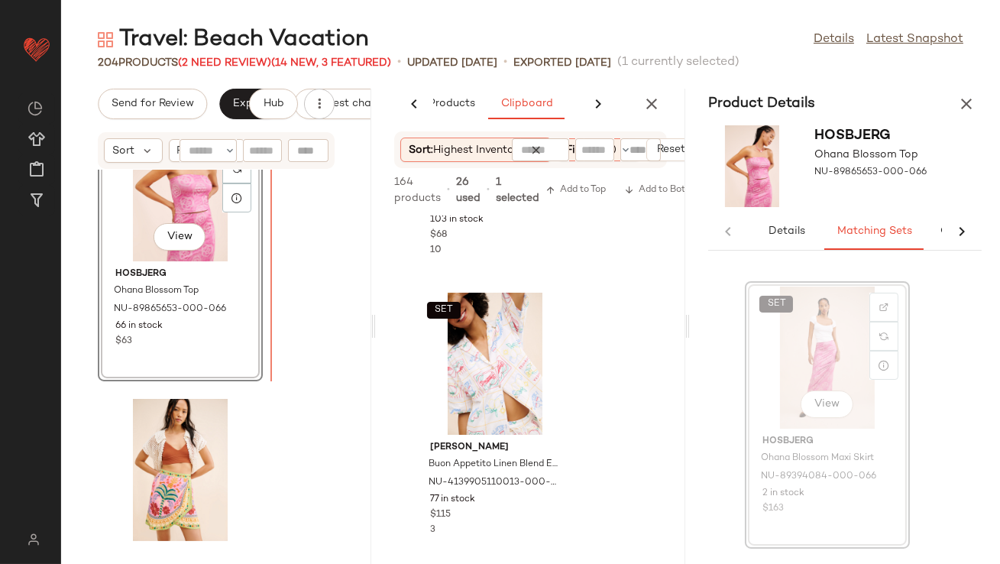
scroll to position [22999, 0]
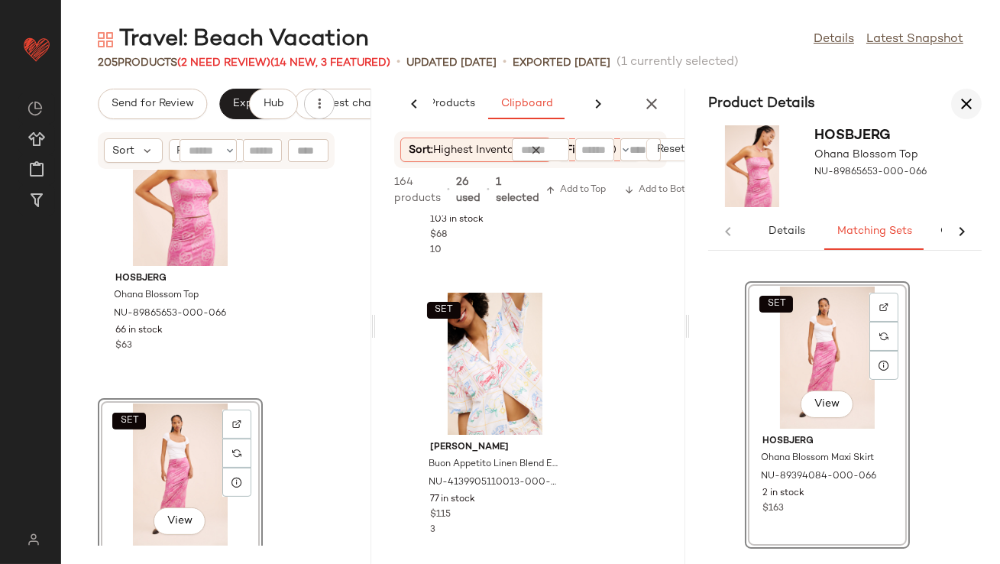
click at [965, 112] on icon "button" at bounding box center [966, 104] width 18 height 18
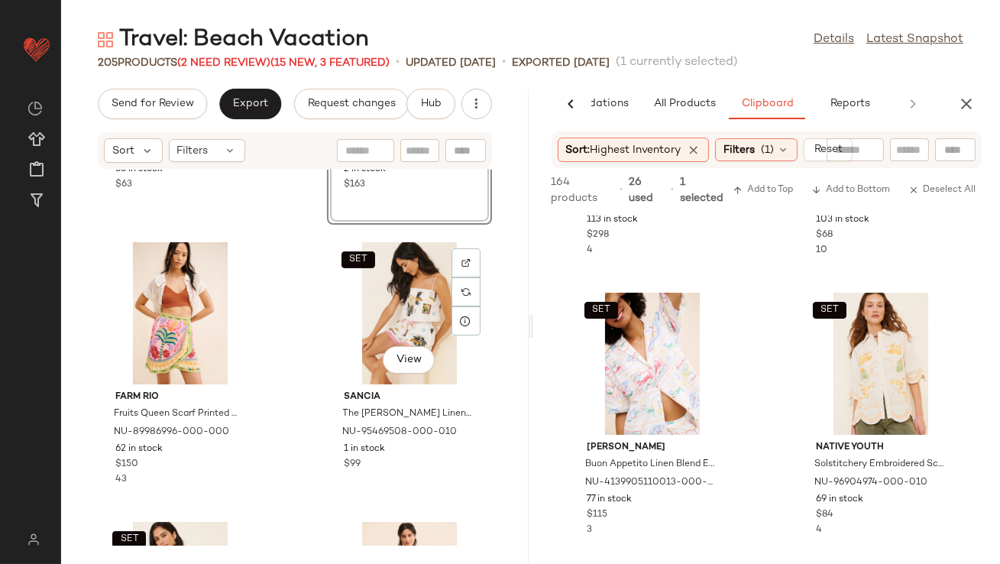
scroll to position [11458, 0]
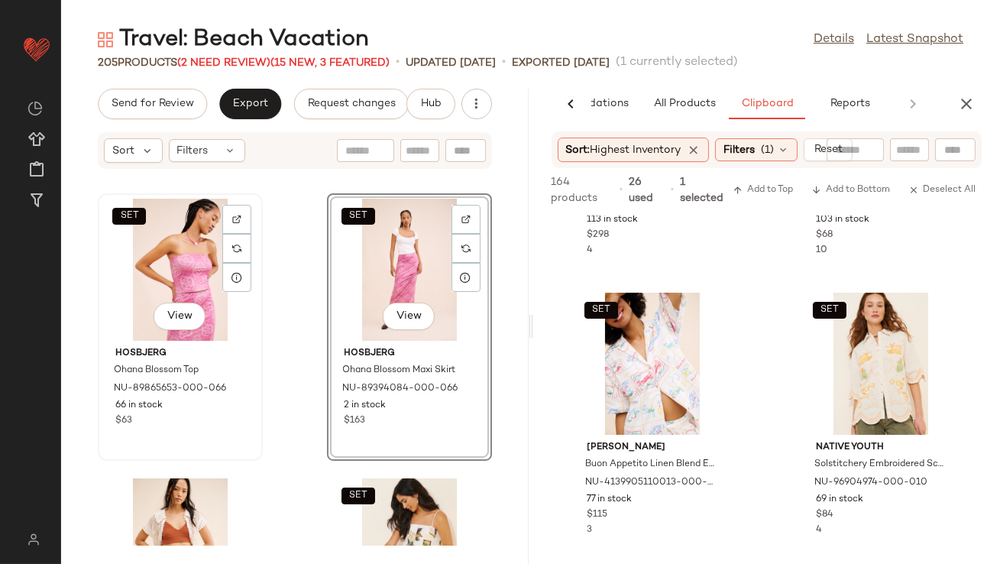
click at [145, 243] on div "SET View" at bounding box center [180, 270] width 154 height 142
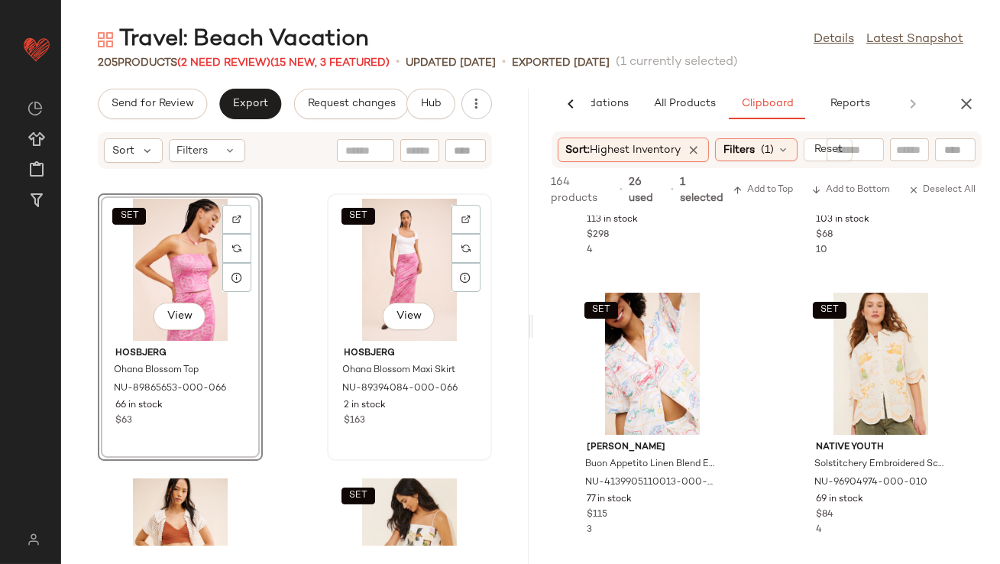
click at [385, 247] on div "SET View" at bounding box center [409, 270] width 154 height 142
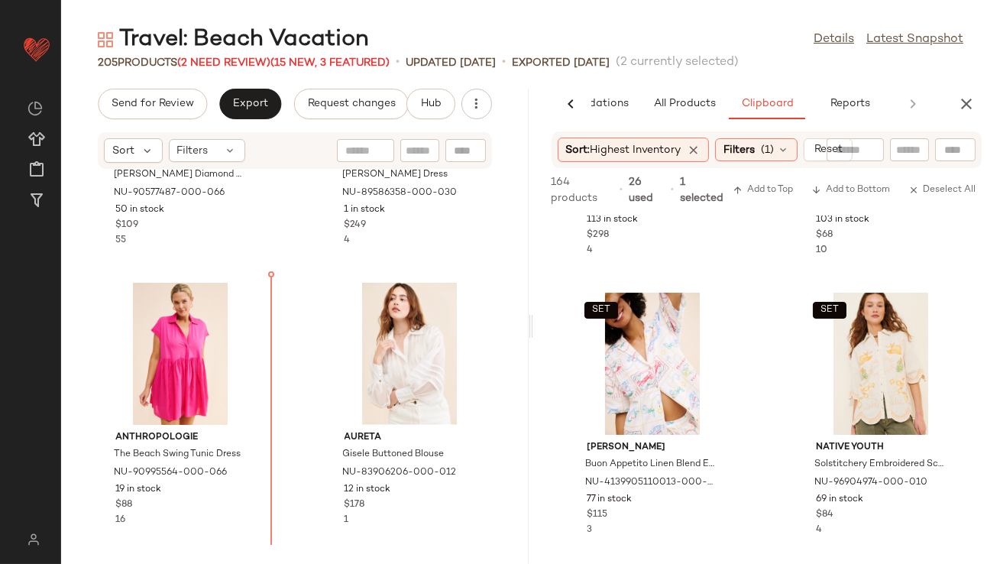
scroll to position [14592, 0]
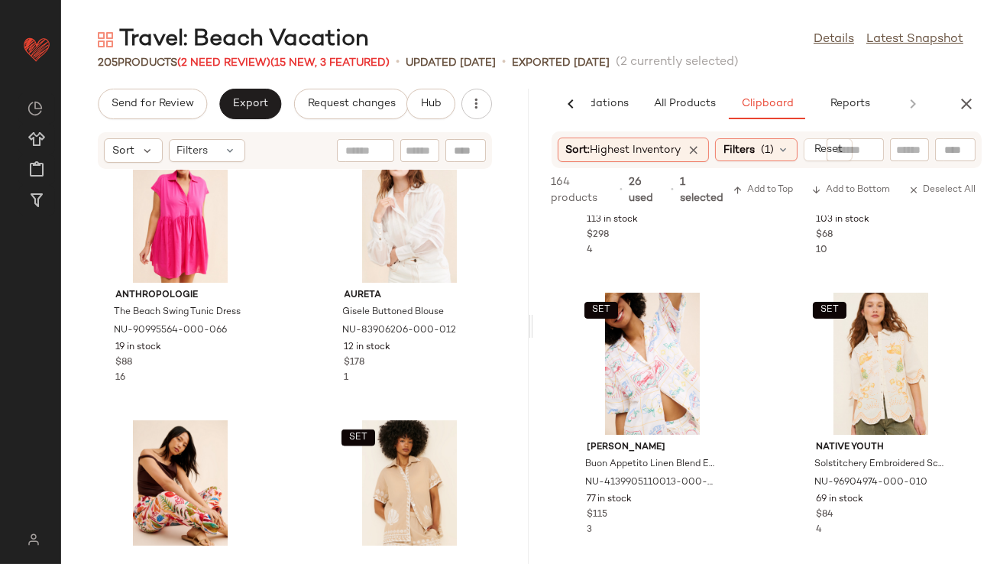
click at [301, 300] on div "Anthropologie The Beach Swing Tunic Dress NU-90995564-000-066 19 in stock $88 1…" at bounding box center [295, 358] width 468 height 376
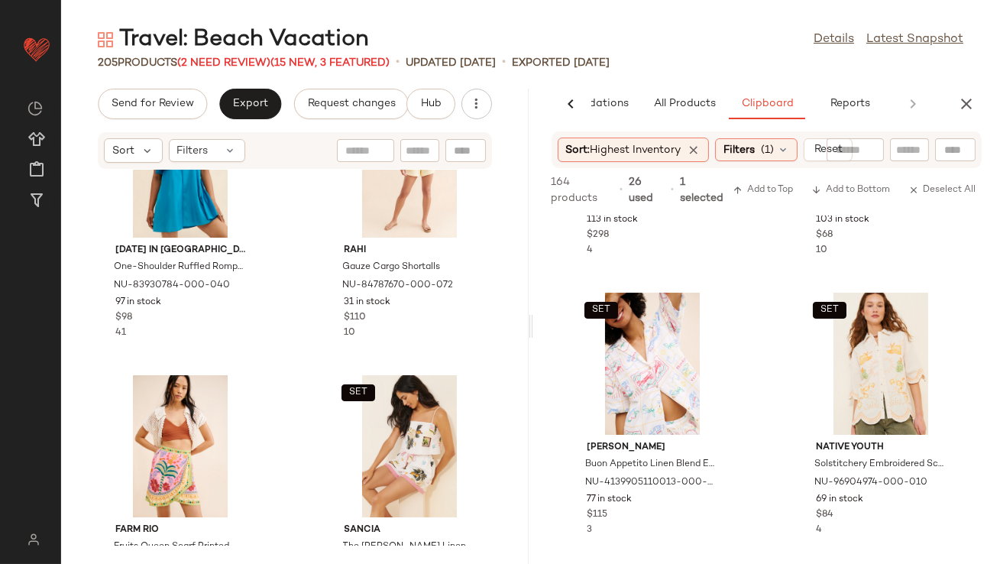
scroll to position [11311, 0]
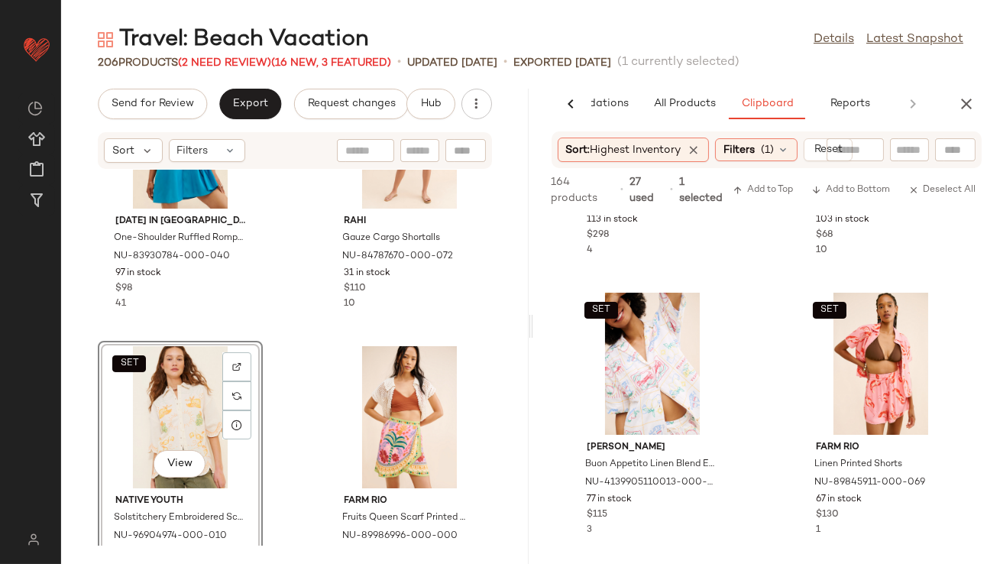
click at [183, 394] on div "SET View" at bounding box center [180, 417] width 154 height 142
click at [363, 394] on div "View" at bounding box center [409, 417] width 154 height 142
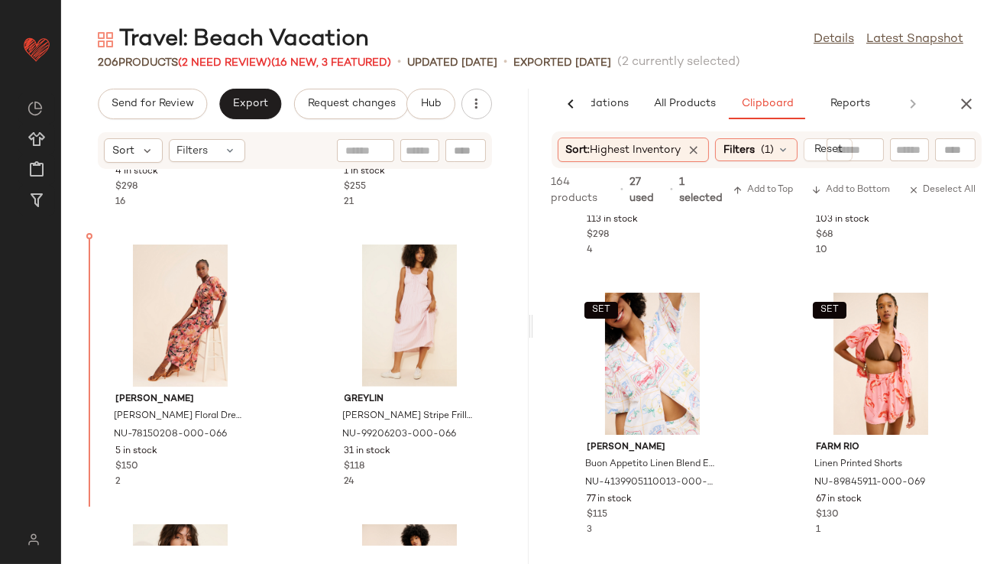
scroll to position [13663, 0]
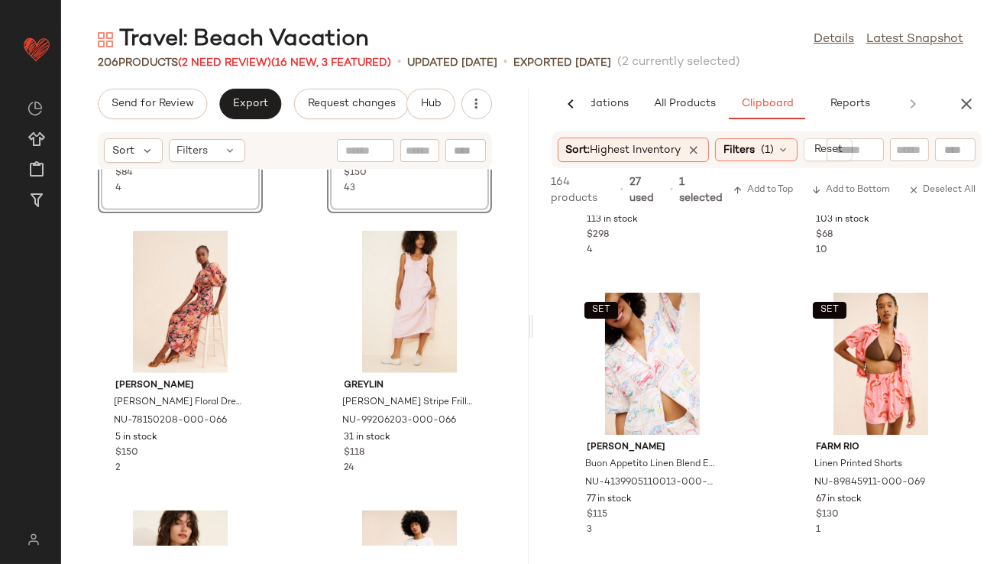
click at [303, 300] on div "SET View Native Youth Solstitchery Embroidered Scallop Shirt NU-96904974-000-01…" at bounding box center [295, 358] width 468 height 376
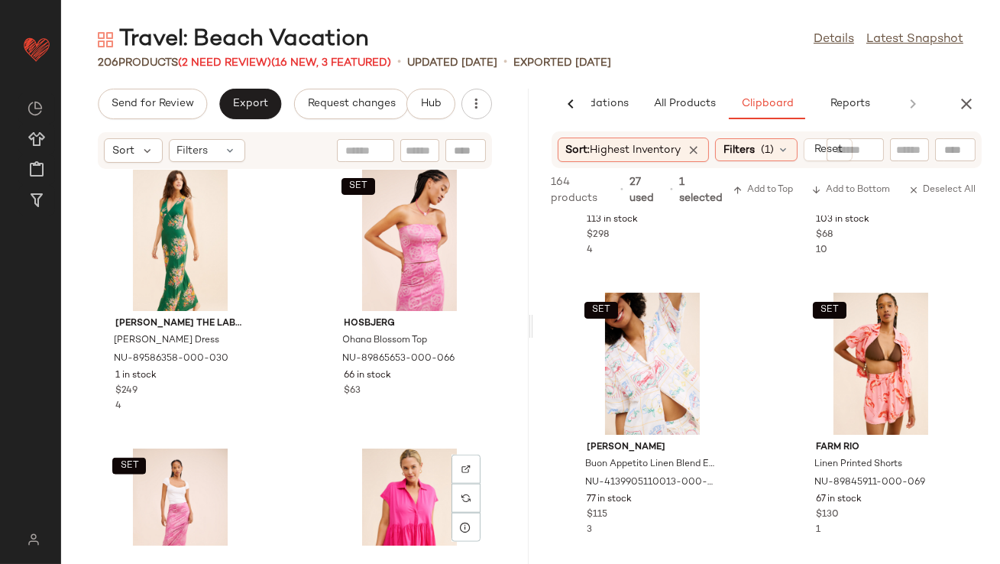
scroll to position [14281, 0]
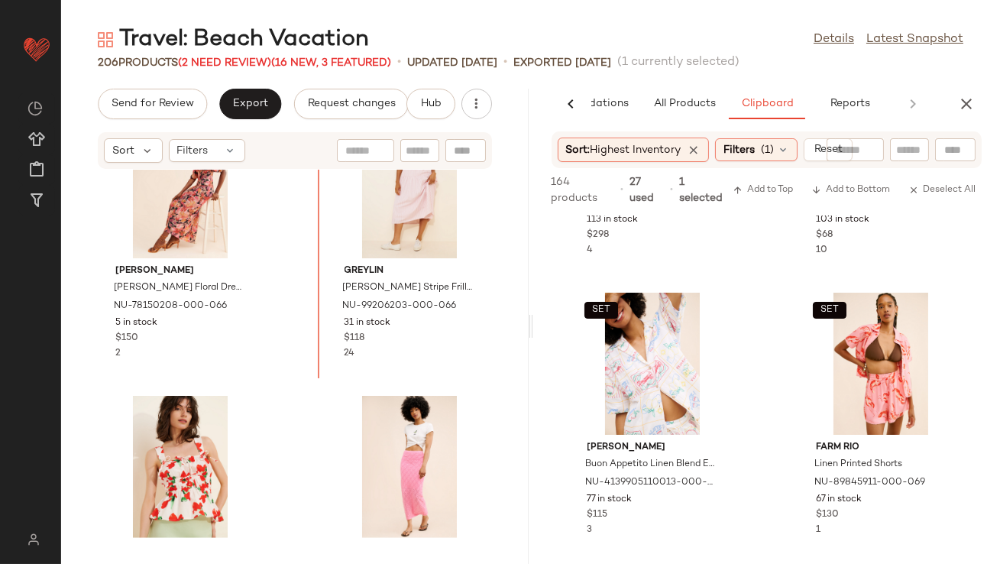
scroll to position [13768, 0]
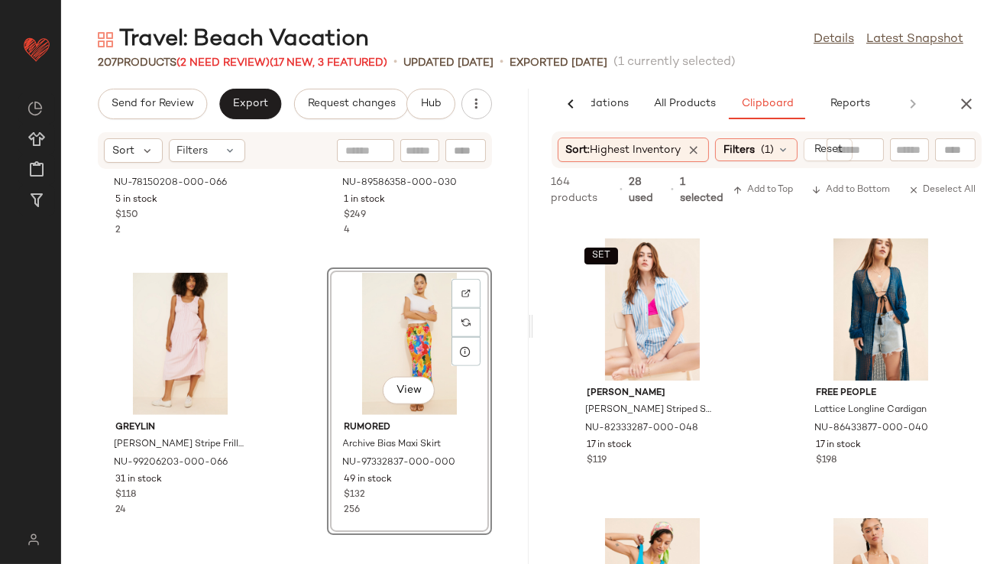
scroll to position [2515, 0]
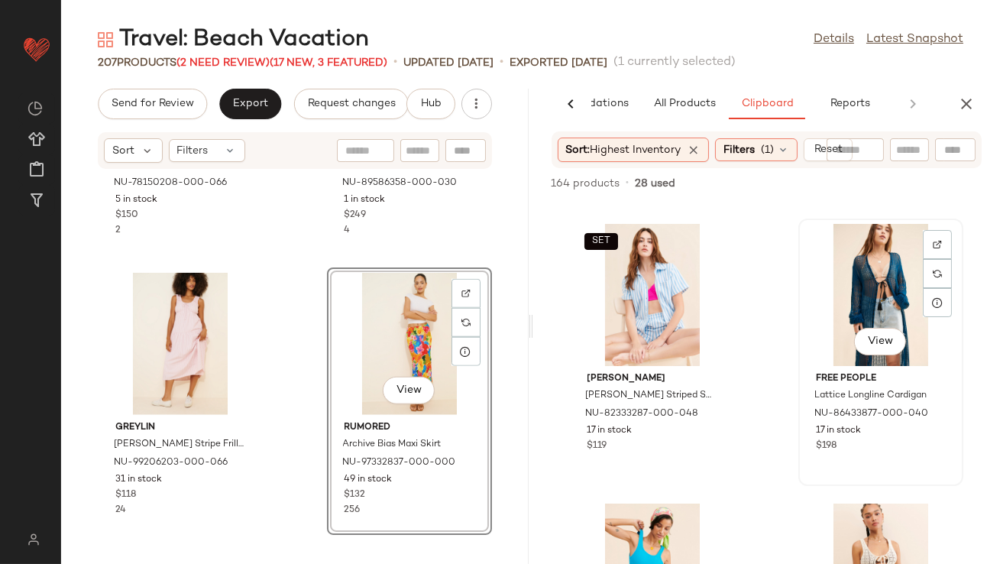
click at [861, 291] on div "View" at bounding box center [881, 295] width 154 height 142
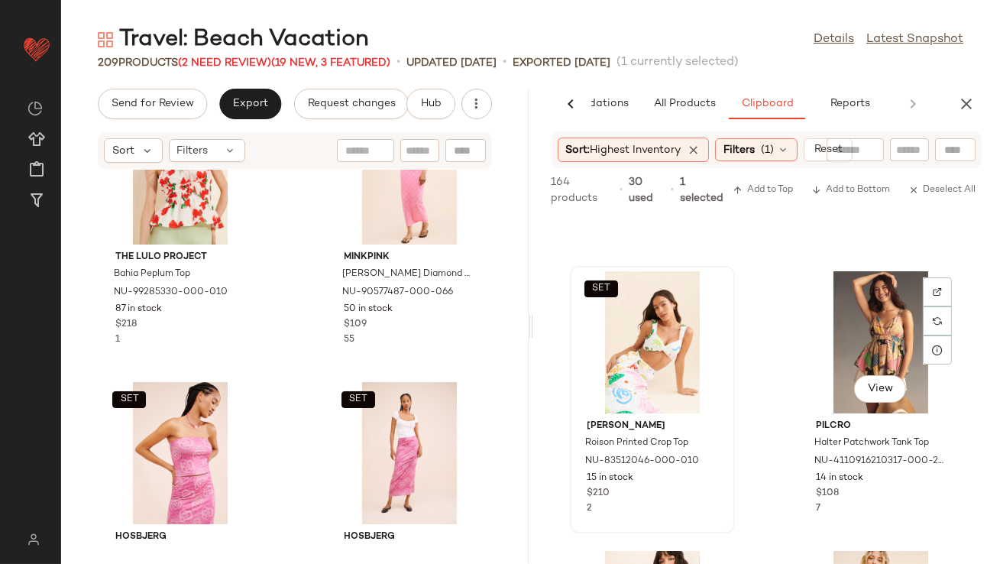
scroll to position [2736, 0]
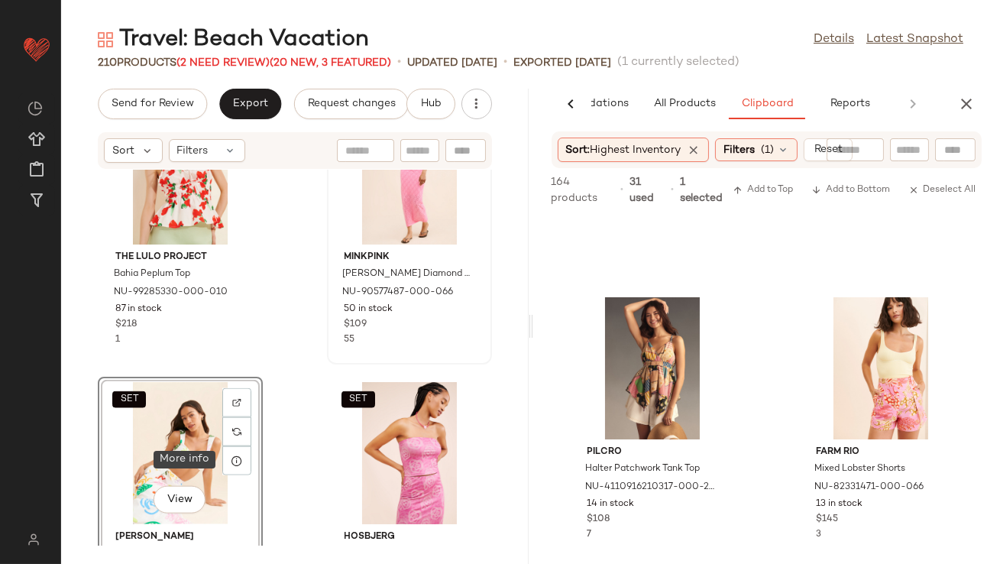
click at [231, 462] on icon at bounding box center [237, 461] width 12 height 12
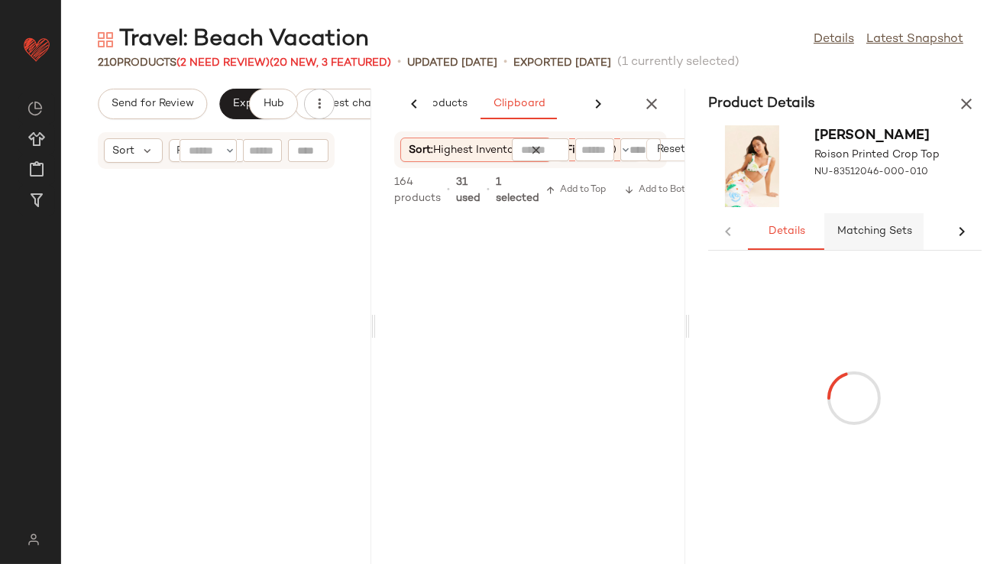
scroll to position [29644, 0]
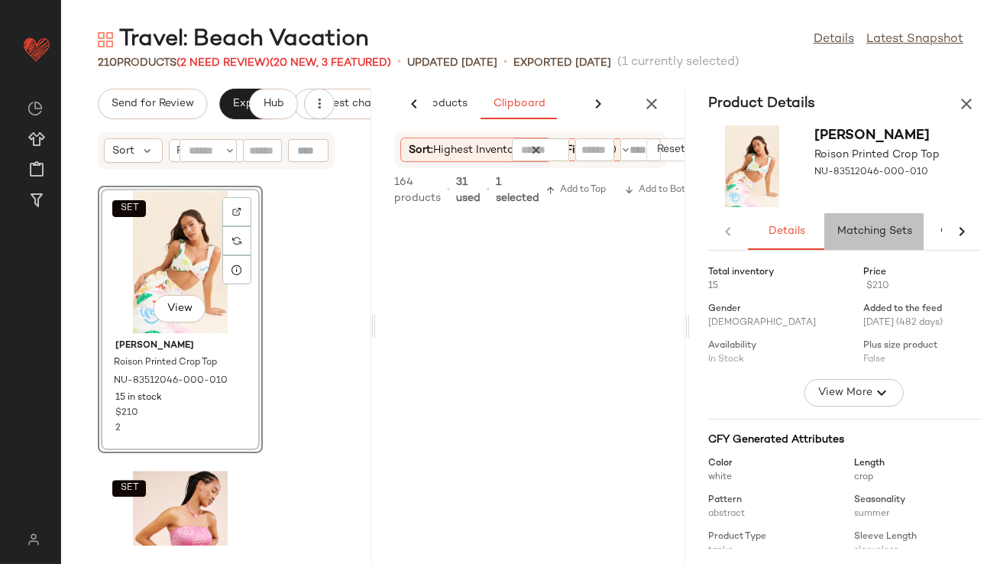
click at [852, 230] on span "Matching Sets" at bounding box center [875, 231] width 76 height 12
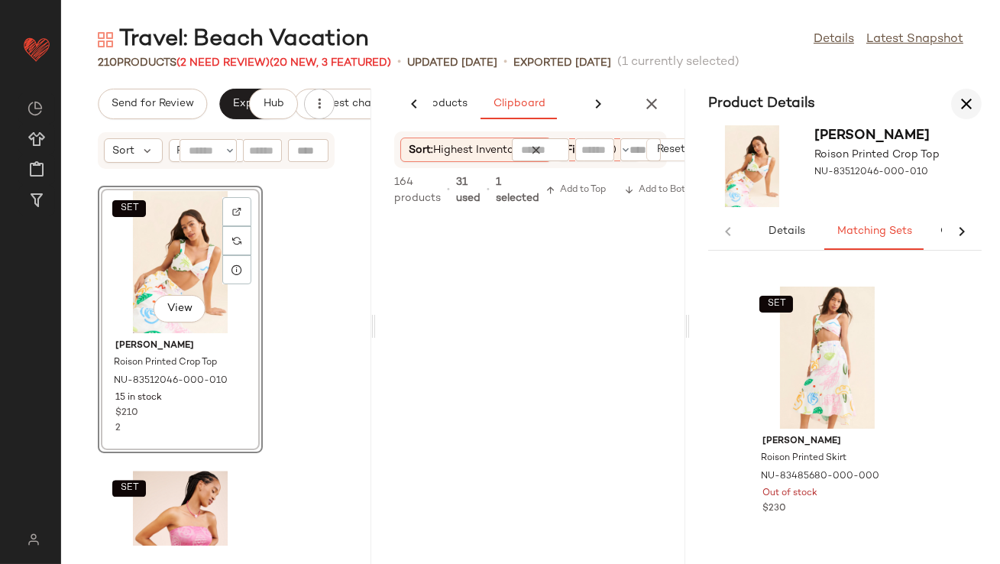
click at [972, 112] on icon "button" at bounding box center [966, 104] width 18 height 18
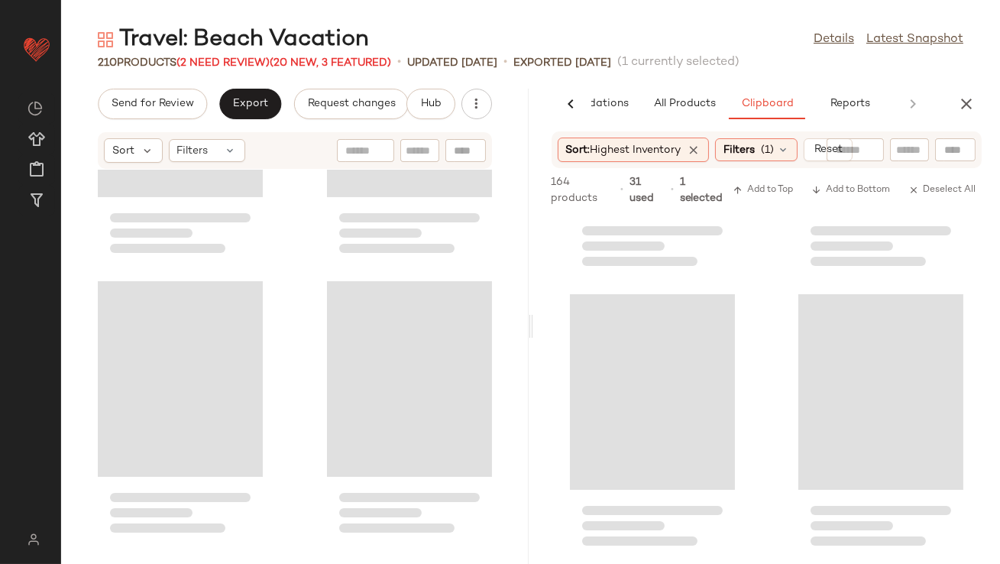
scroll to position [14822, 0]
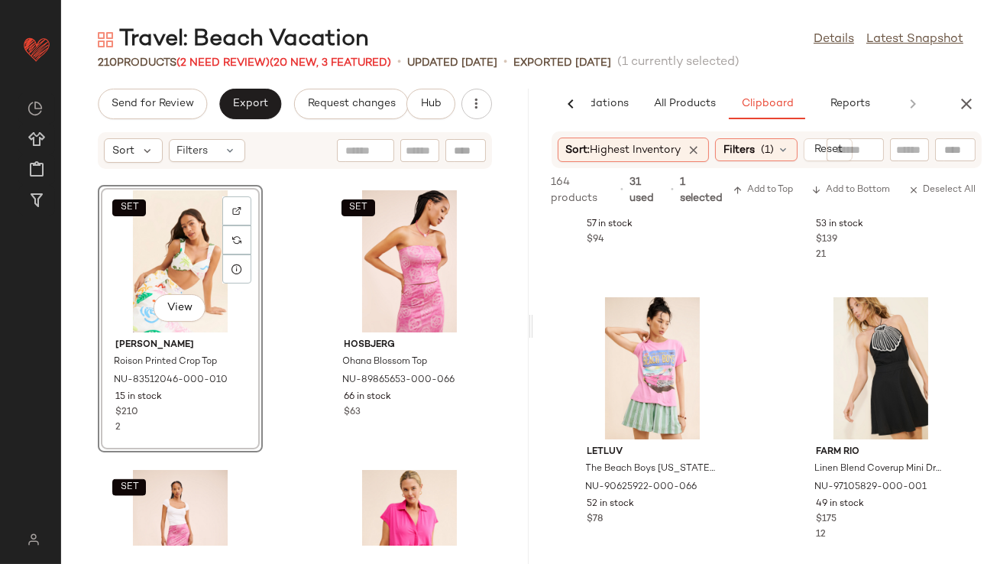
click at [164, 271] on div "SET View" at bounding box center [180, 261] width 154 height 142
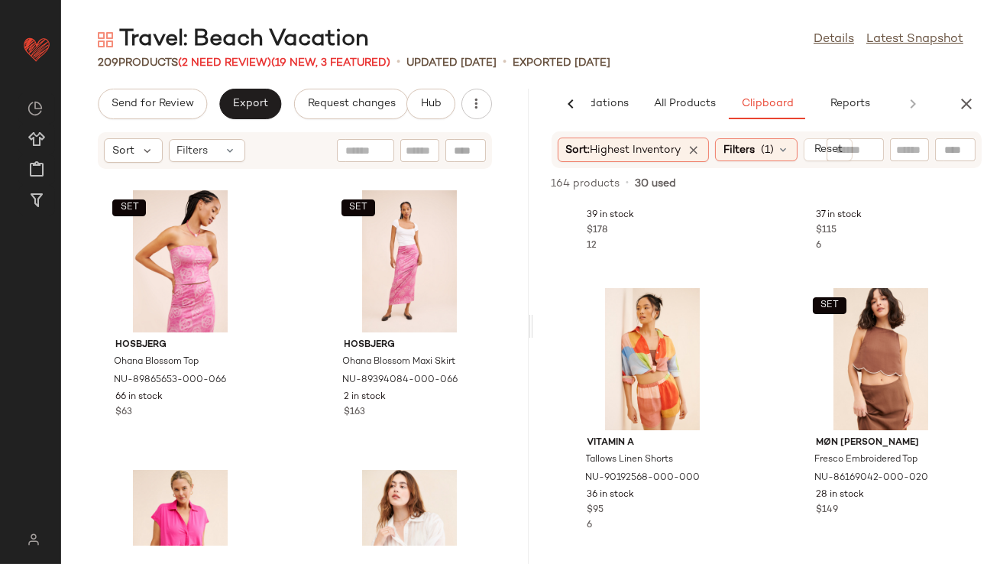
scroll to position [1917, 0]
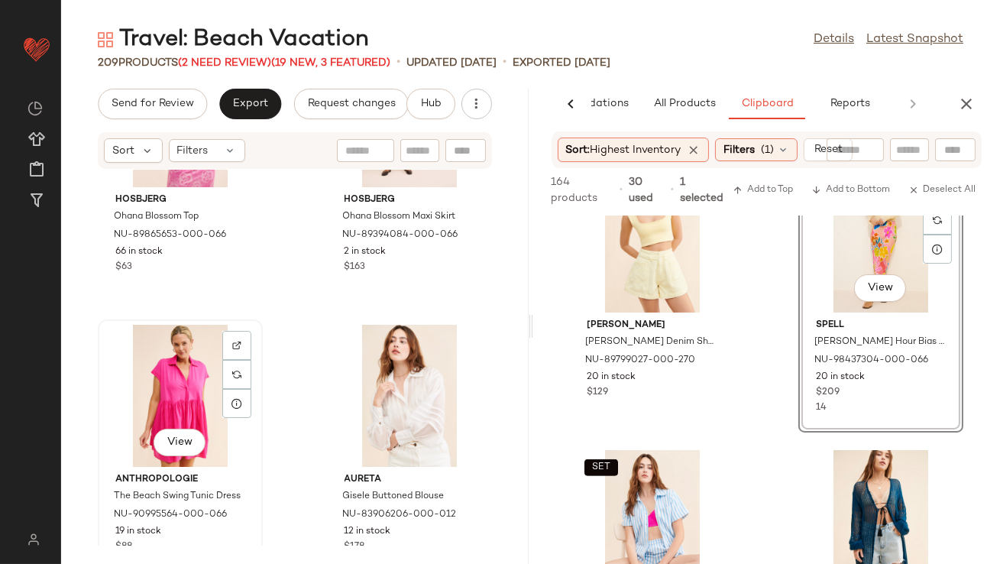
scroll to position [14968, 0]
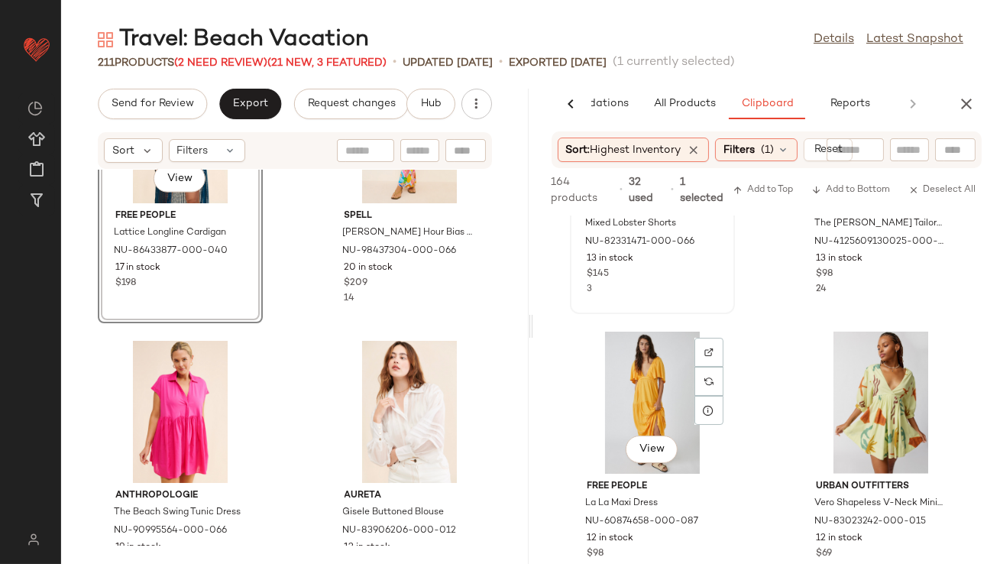
scroll to position [3143, 0]
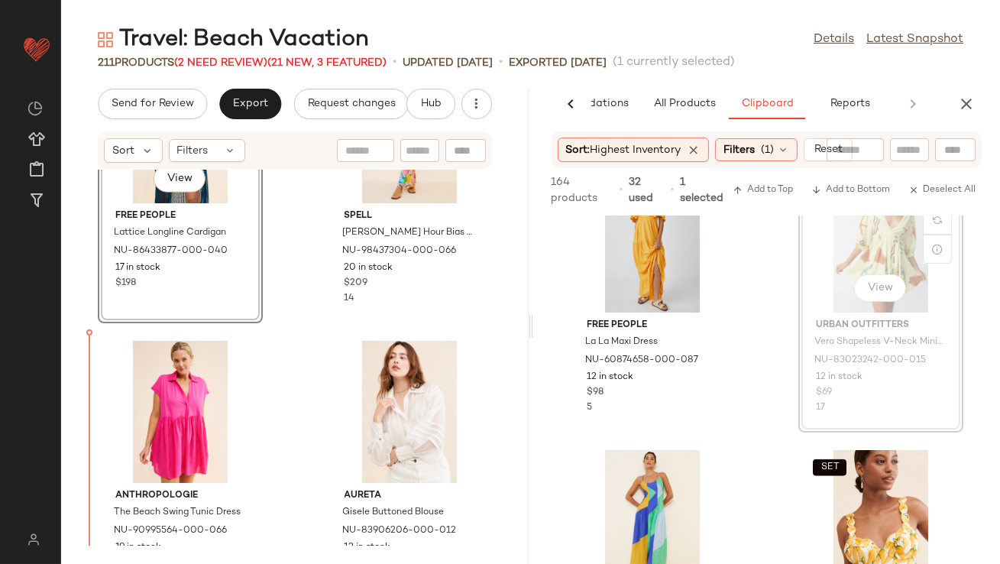
drag, startPoint x: 848, startPoint y: 238, endPoint x: 839, endPoint y: 239, distance: 9.2
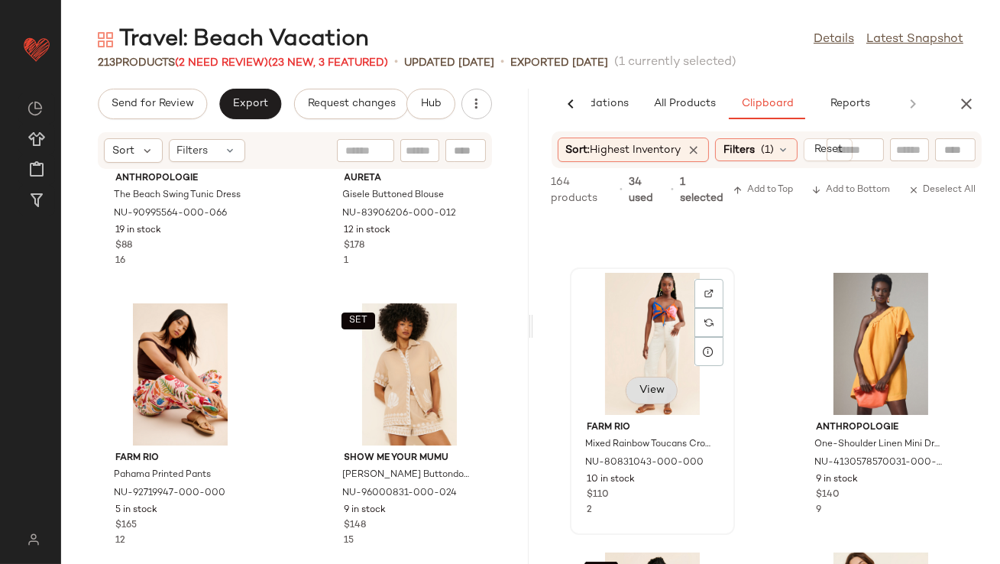
scroll to position [3578, 0]
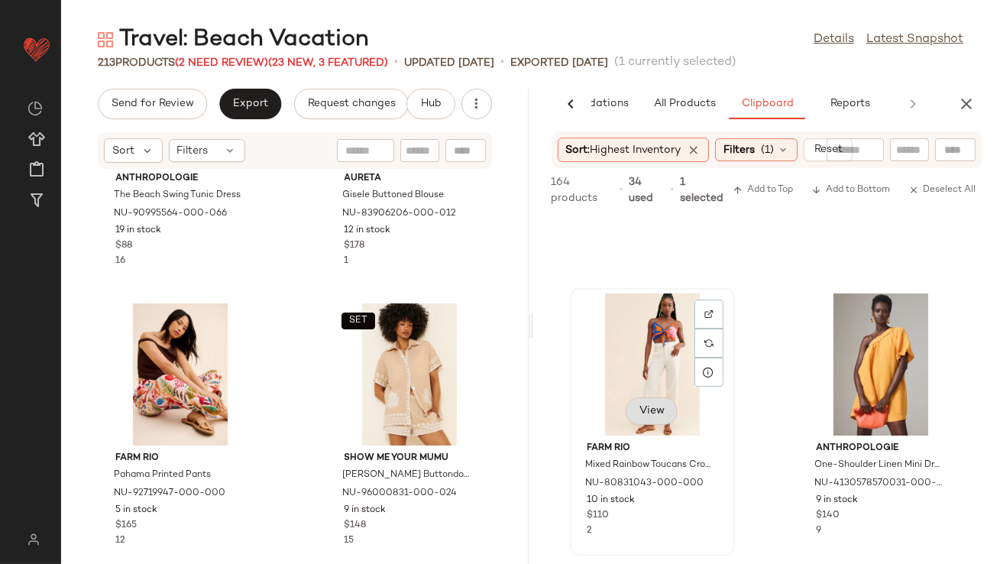
click at [635, 413] on div "View" at bounding box center [652, 364] width 154 height 142
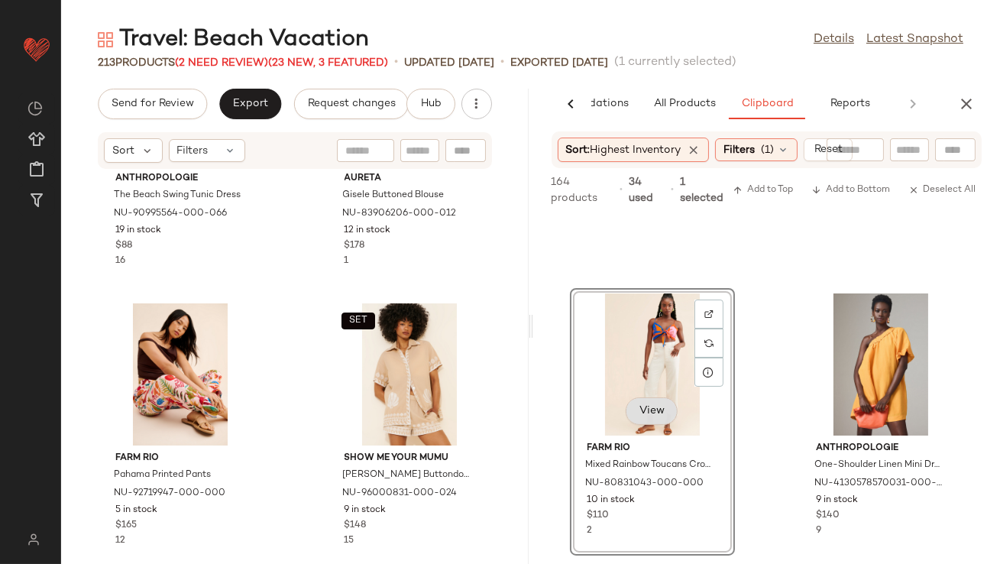
click at [662, 416] on span "View" at bounding box center [652, 411] width 26 height 12
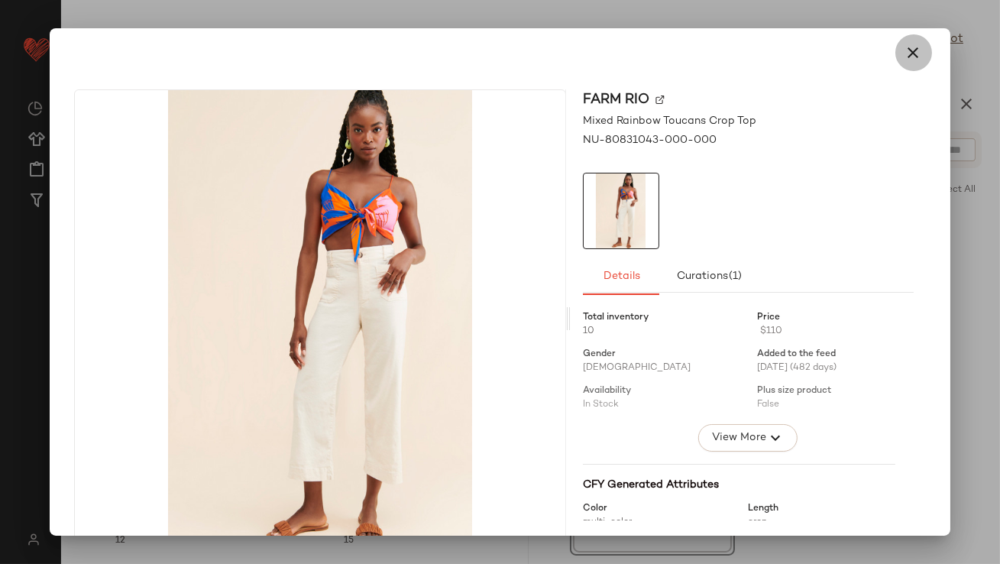
click at [905, 51] on icon "button" at bounding box center [914, 53] width 18 height 18
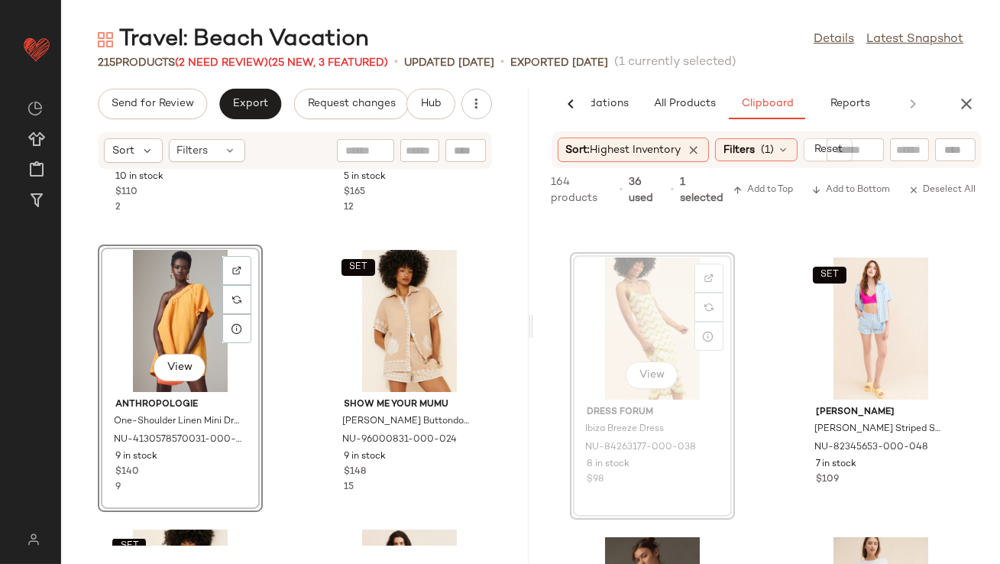
scroll to position [4173, 0]
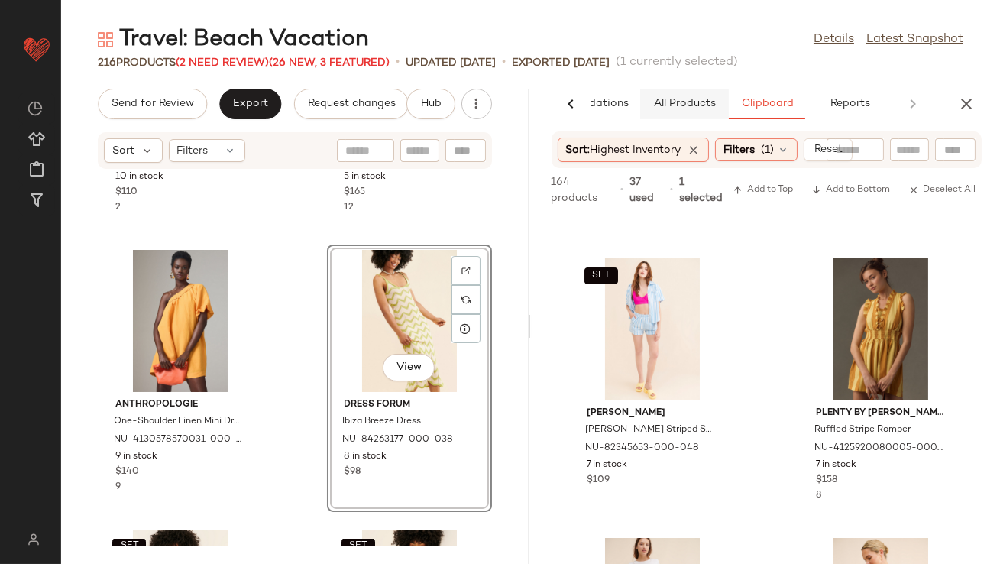
click at [699, 103] on span "All Products" at bounding box center [684, 104] width 63 height 12
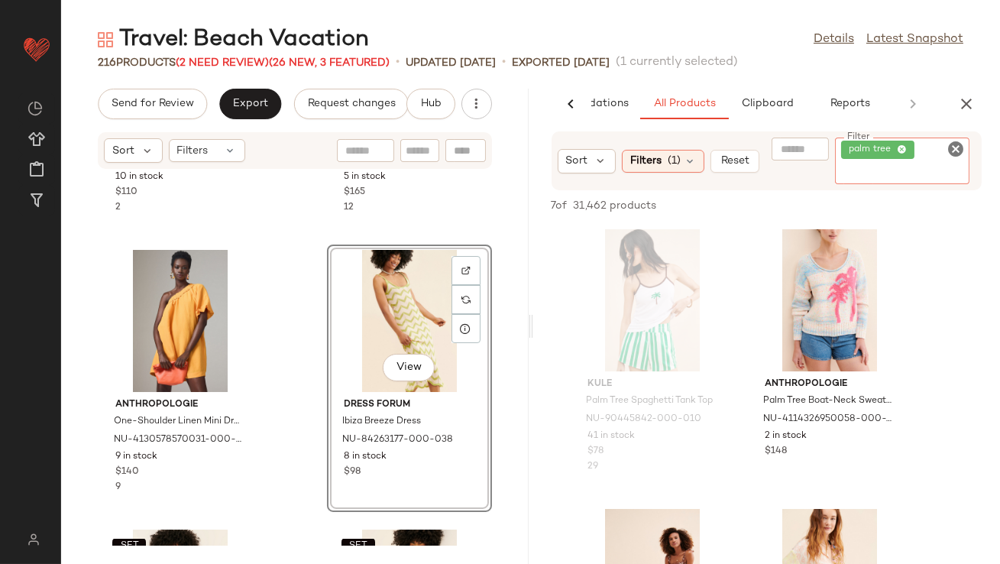
click at [922, 148] on div "palm tree" at bounding box center [902, 161] width 134 height 47
click at [902, 148] on icon at bounding box center [902, 150] width 10 height 10
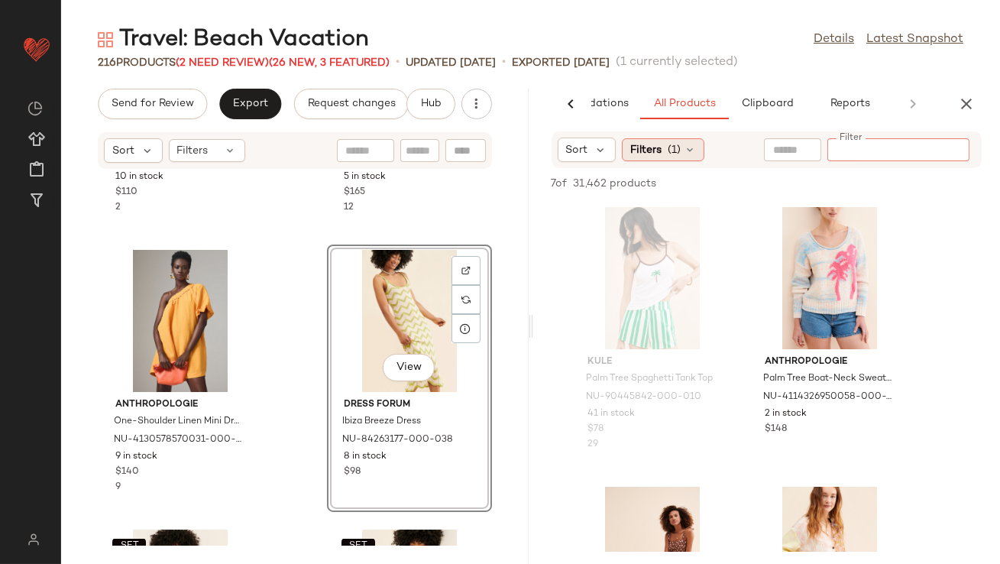
click at [651, 149] on span "Filters" at bounding box center [645, 150] width 31 height 16
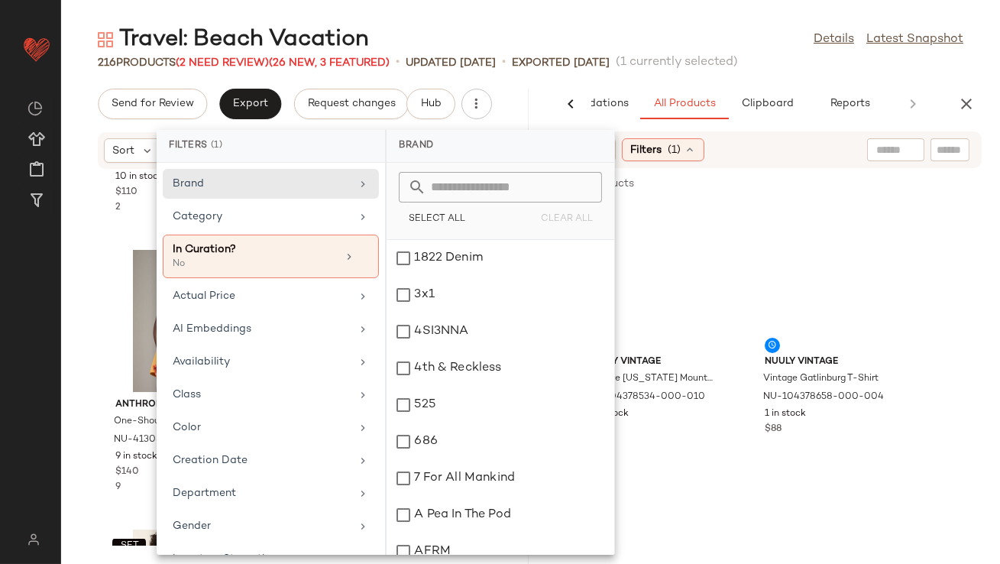
scroll to position [353, 0]
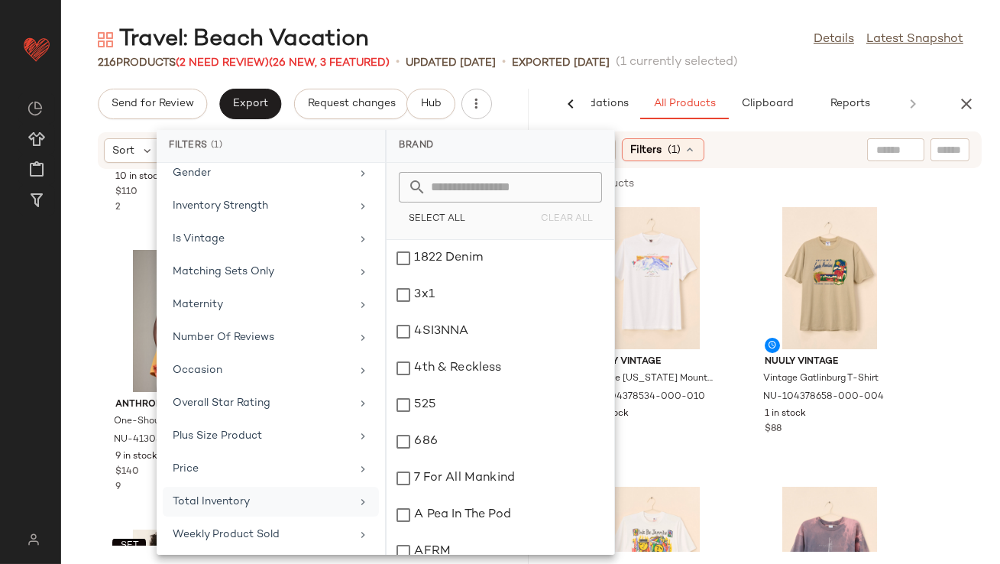
click at [221, 499] on div "Total Inventory" at bounding box center [262, 502] width 178 height 16
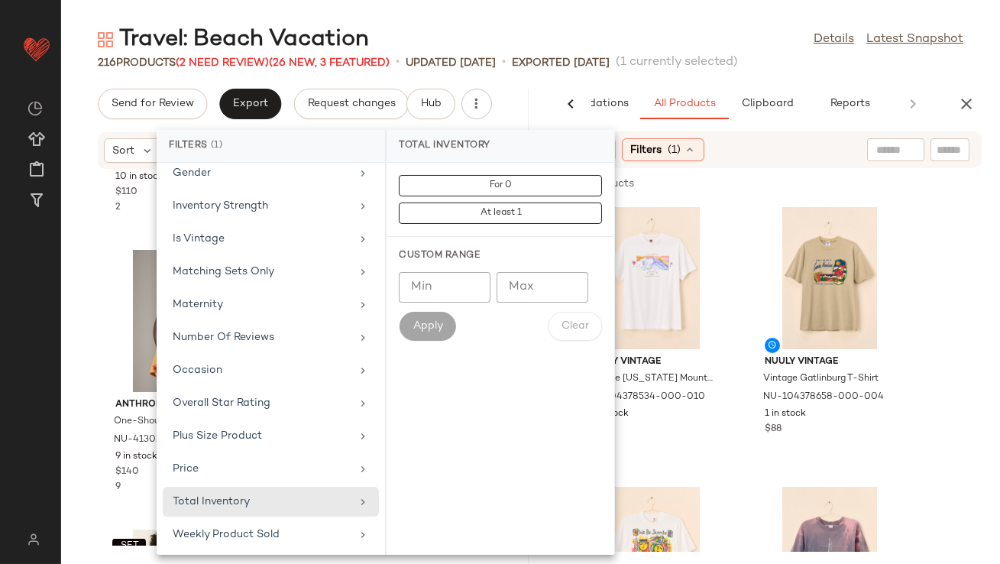
click at [415, 293] on input "Min" at bounding box center [445, 287] width 92 height 31
type input "**"
click at [411, 319] on button "Apply" at bounding box center [427, 326] width 57 height 29
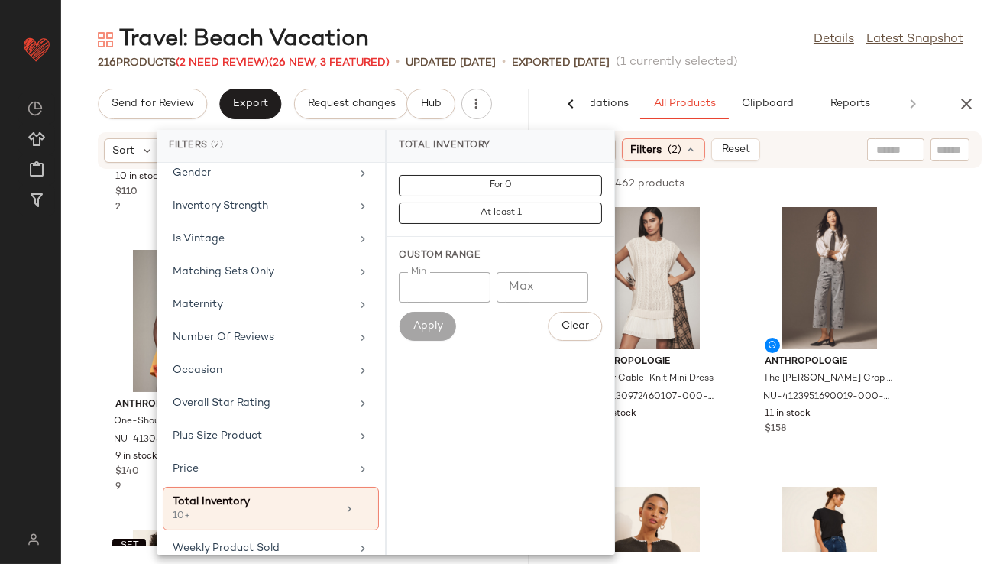
click at [782, 74] on div "Travel: Beach Vacation Details Latest Snapshot 216 Products (2 Need Review) (26…" at bounding box center [530, 293] width 939 height 539
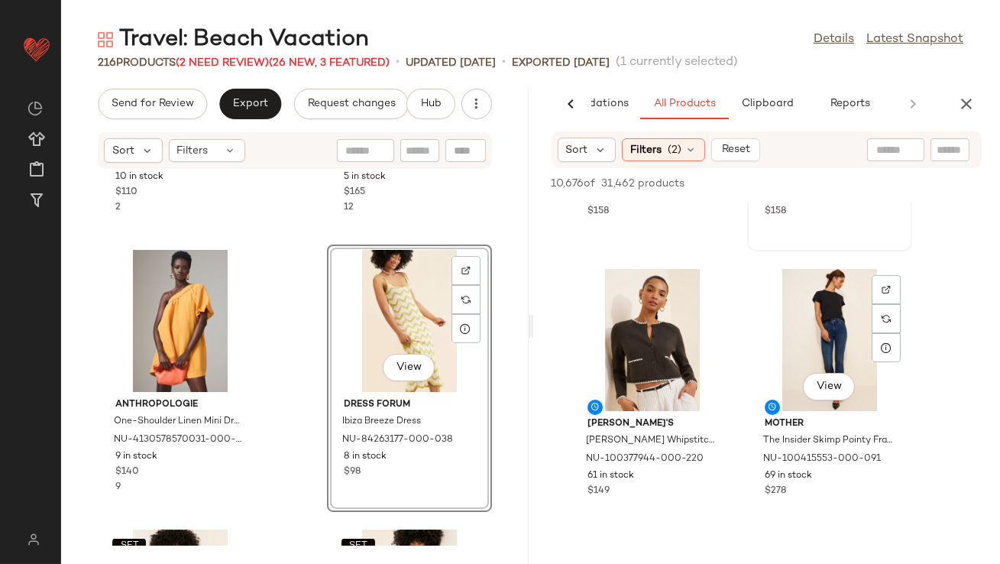
scroll to position [231, 0]
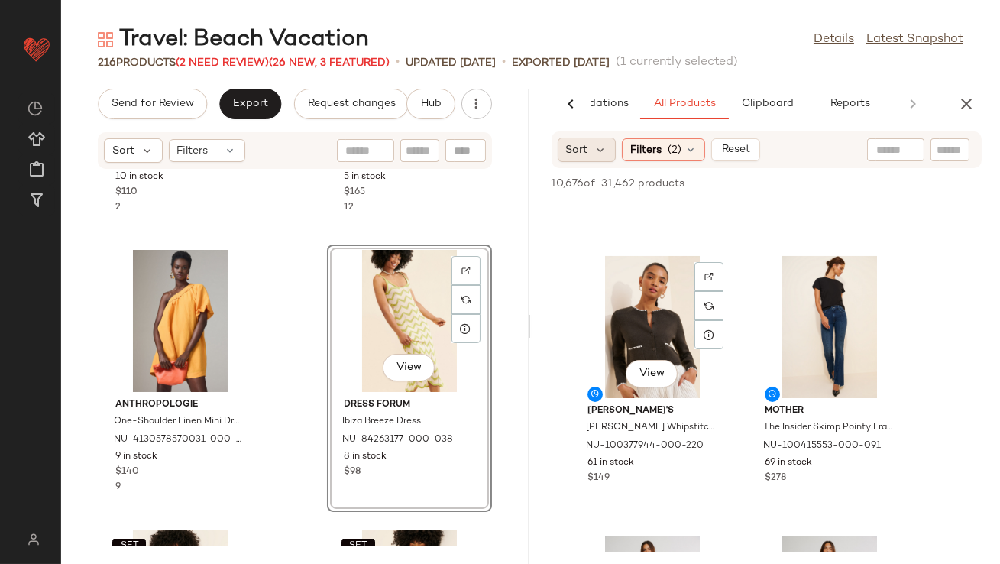
click at [590, 147] on div "Sort" at bounding box center [587, 150] width 59 height 24
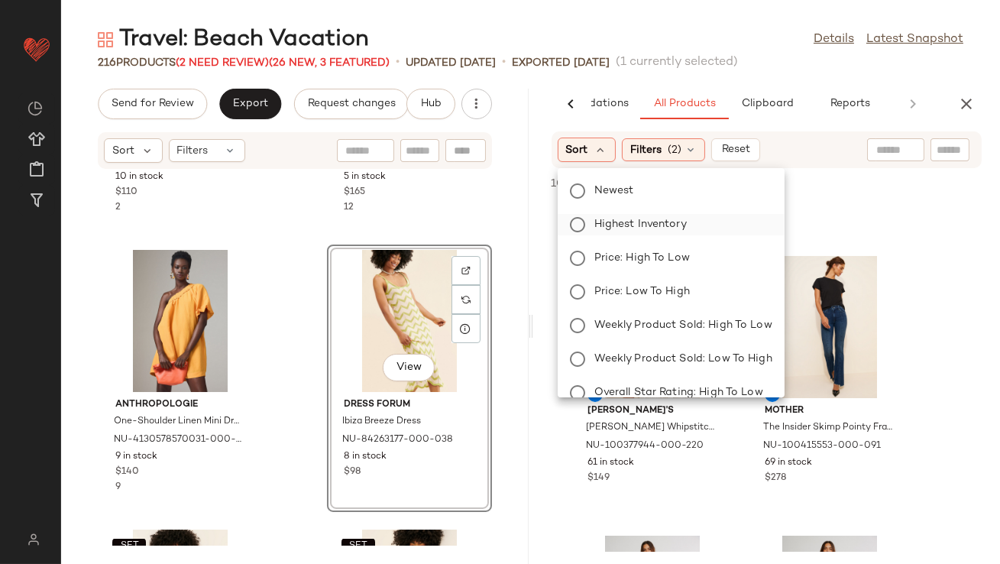
click at [588, 222] on label "Highest Inventory" at bounding box center [680, 224] width 184 height 21
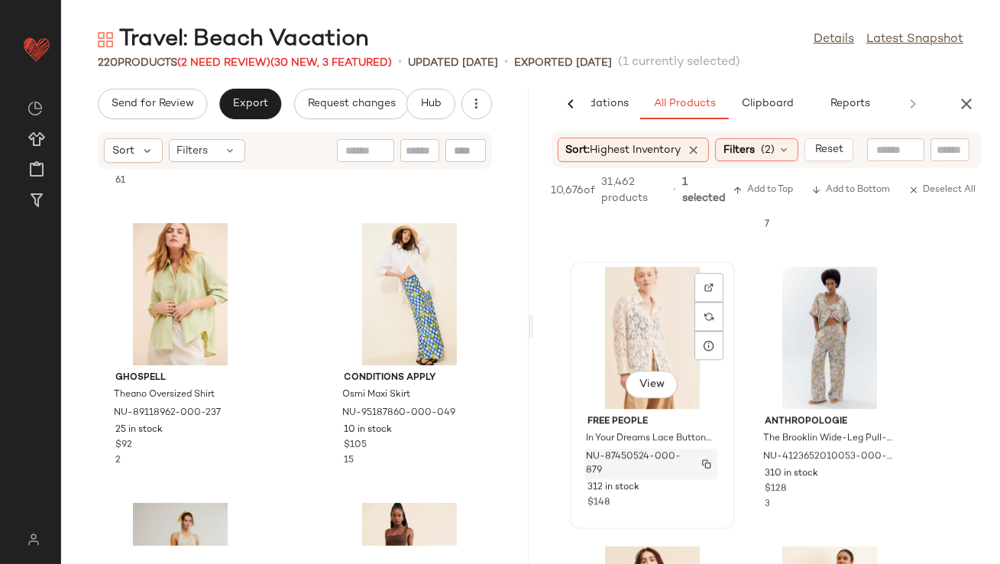
scroll to position [7793, 0]
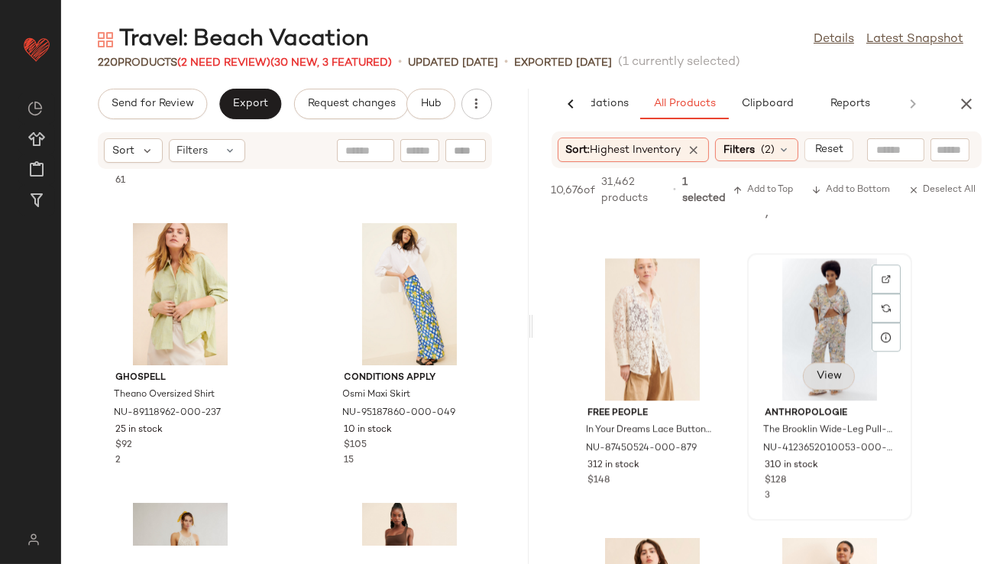
click at [828, 366] on button "View" at bounding box center [829, 376] width 52 height 28
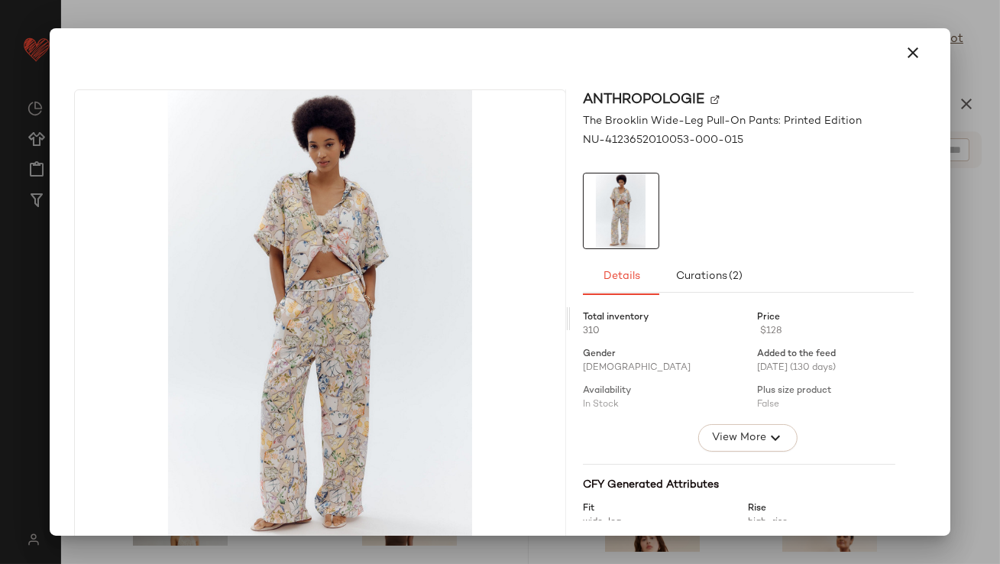
click at [915, 47] on button "button" at bounding box center [914, 52] width 37 height 37
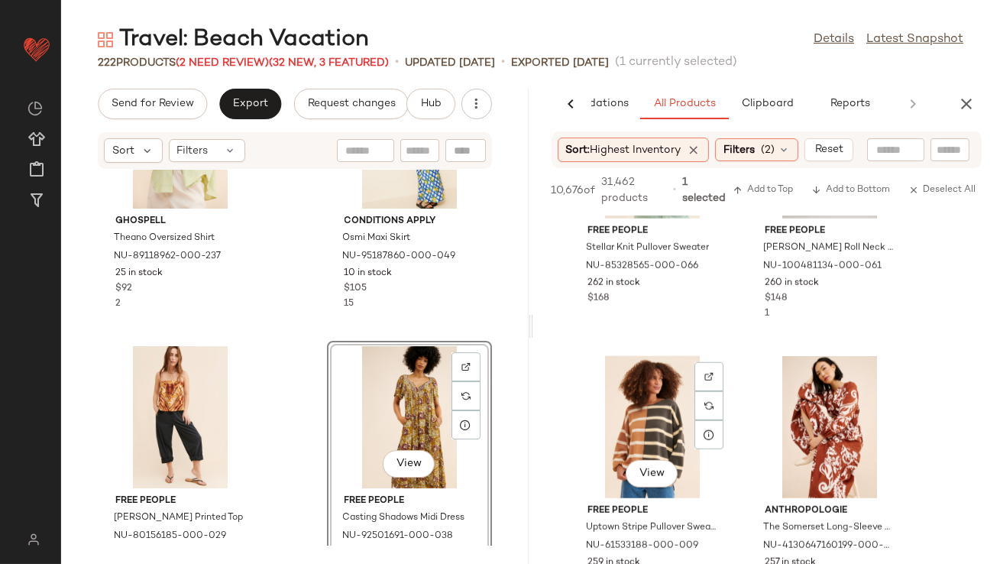
scroll to position [14153, 0]
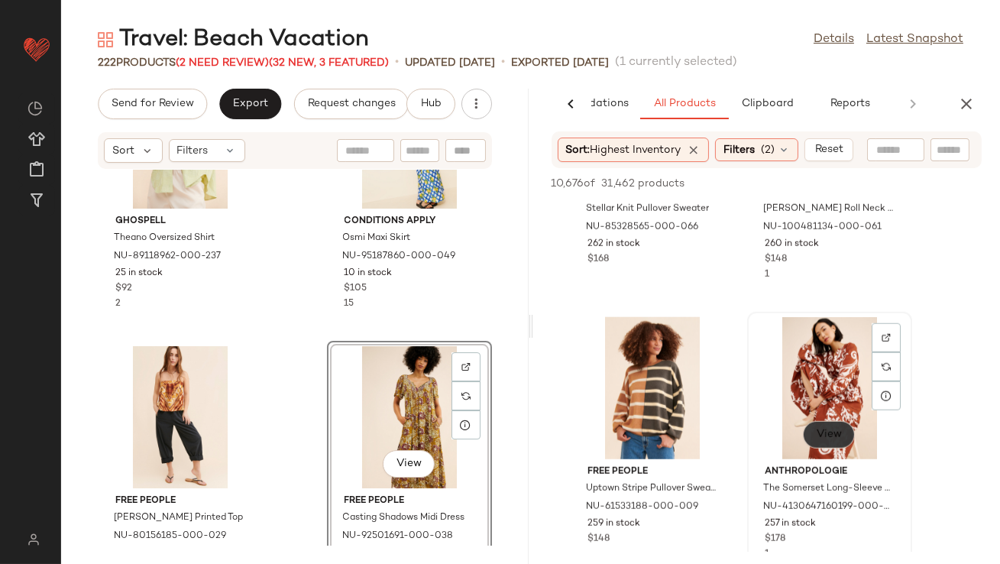
click at [833, 442] on button "View" at bounding box center [829, 435] width 52 height 28
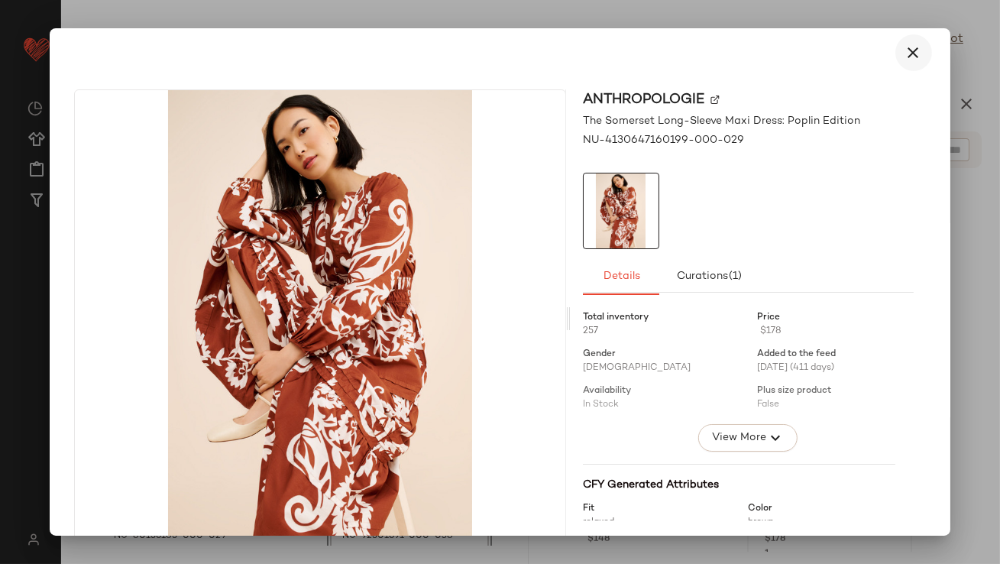
click at [905, 53] on icon "button" at bounding box center [914, 53] width 18 height 18
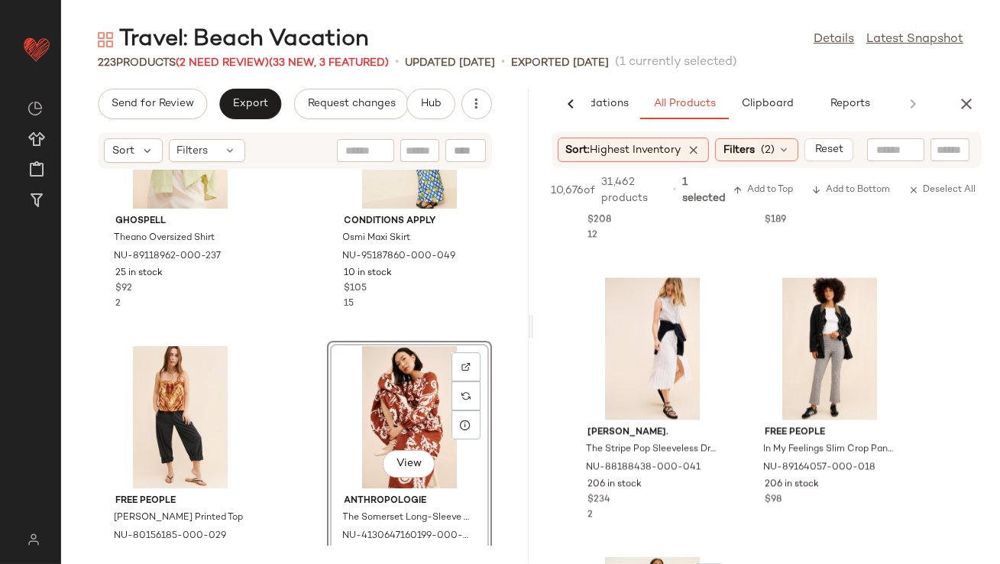
scroll to position [28557, 0]
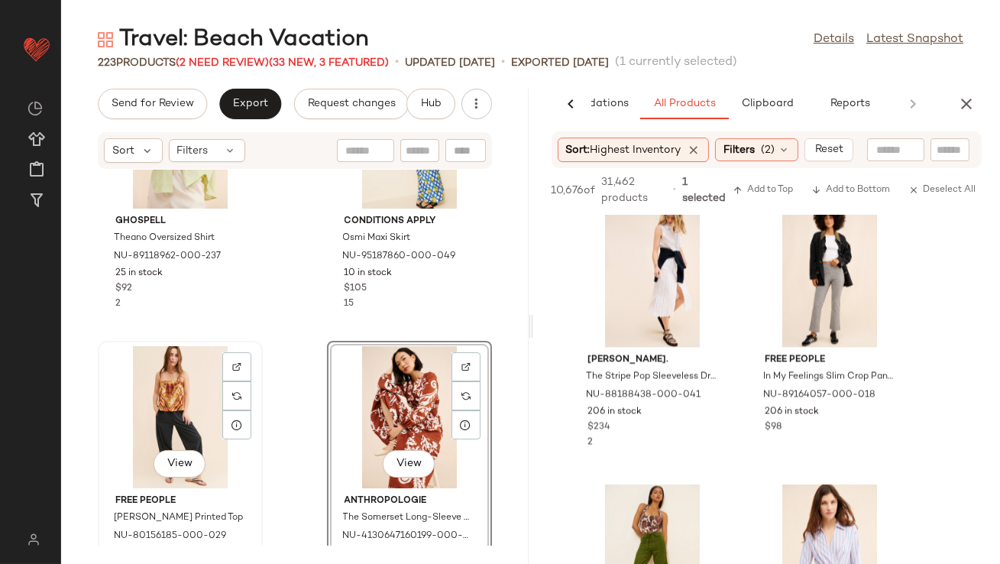
click at [180, 411] on div "View" at bounding box center [180, 417] width 154 height 142
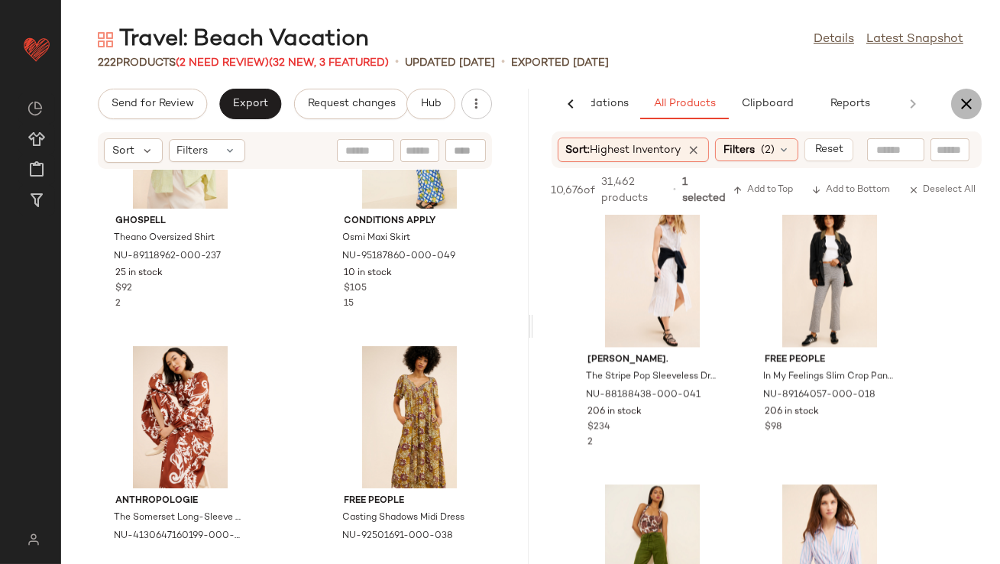
click at [961, 104] on icon "button" at bounding box center [966, 104] width 18 height 18
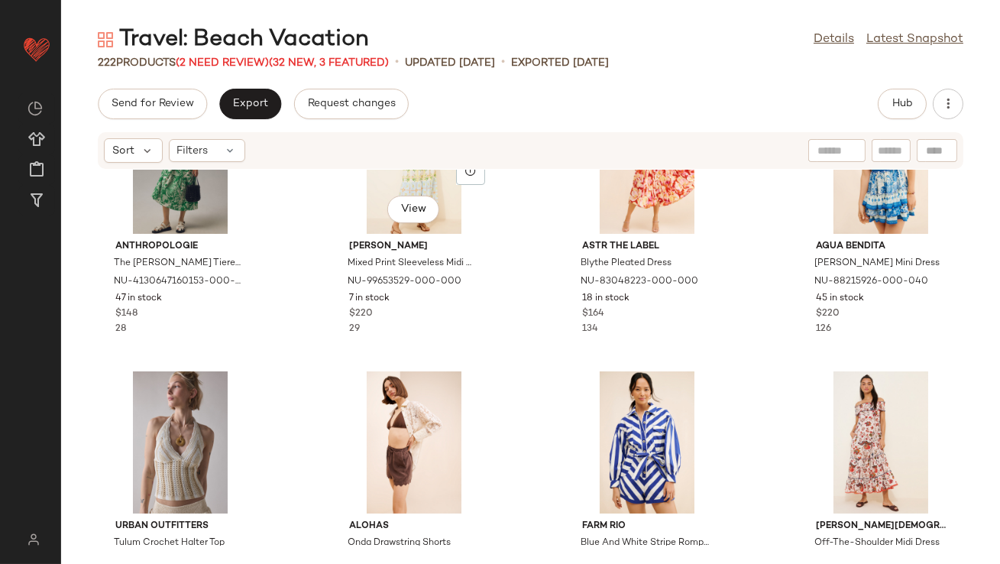
scroll to position [1900, 0]
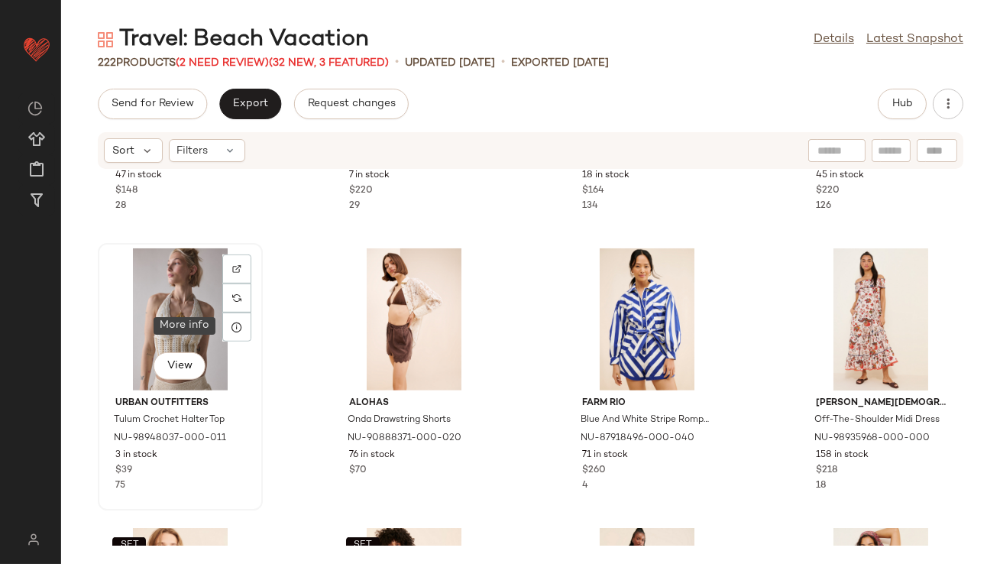
click at [192, 324] on div "View" at bounding box center [180, 319] width 154 height 142
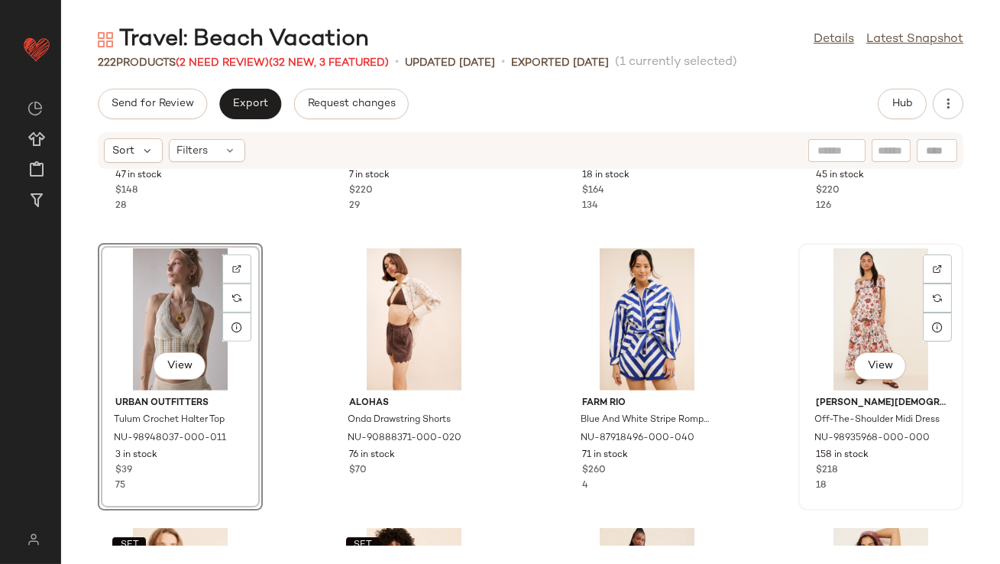
click at [882, 316] on div "View" at bounding box center [881, 319] width 154 height 142
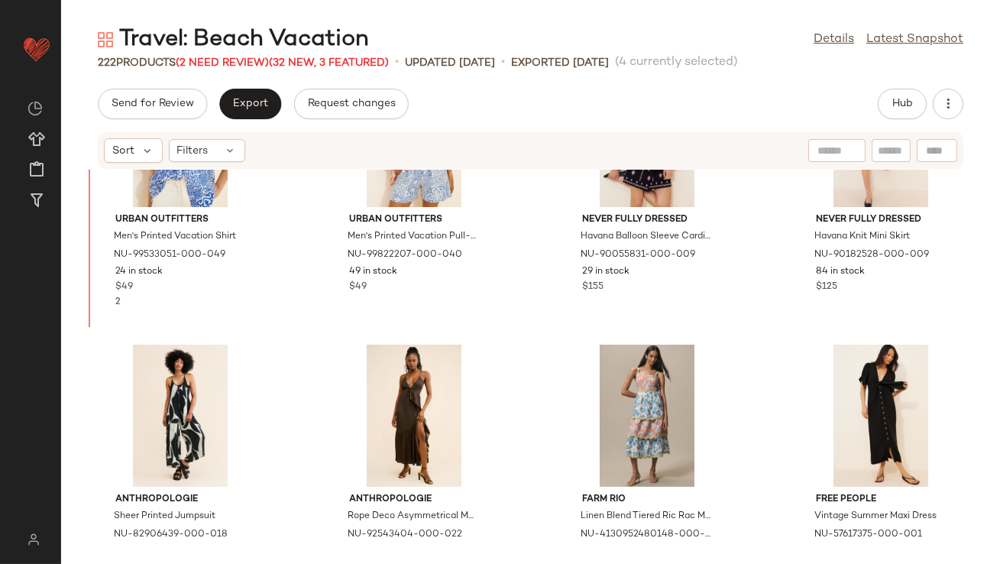
scroll to position [10186, 0]
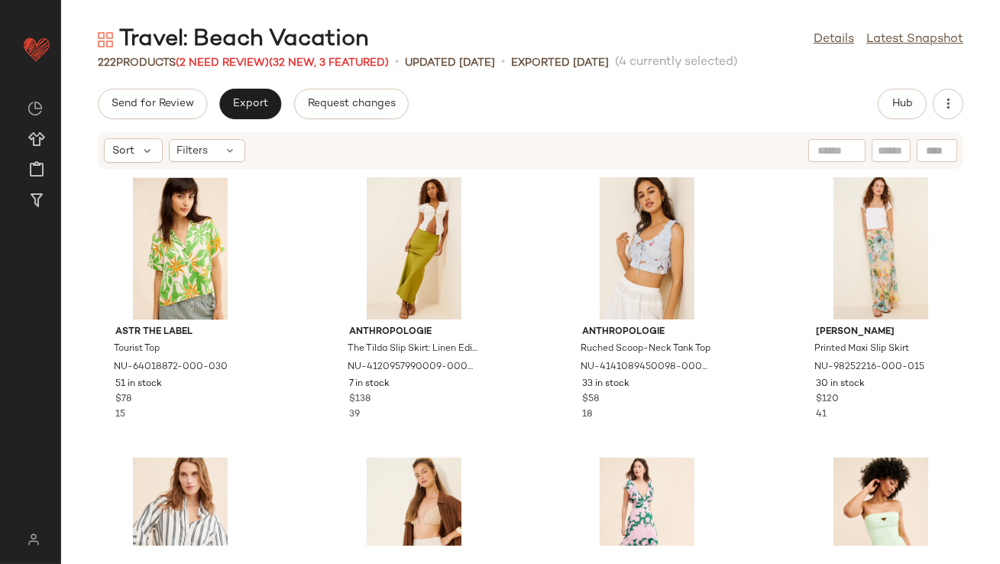
scroll to position [6163, 0]
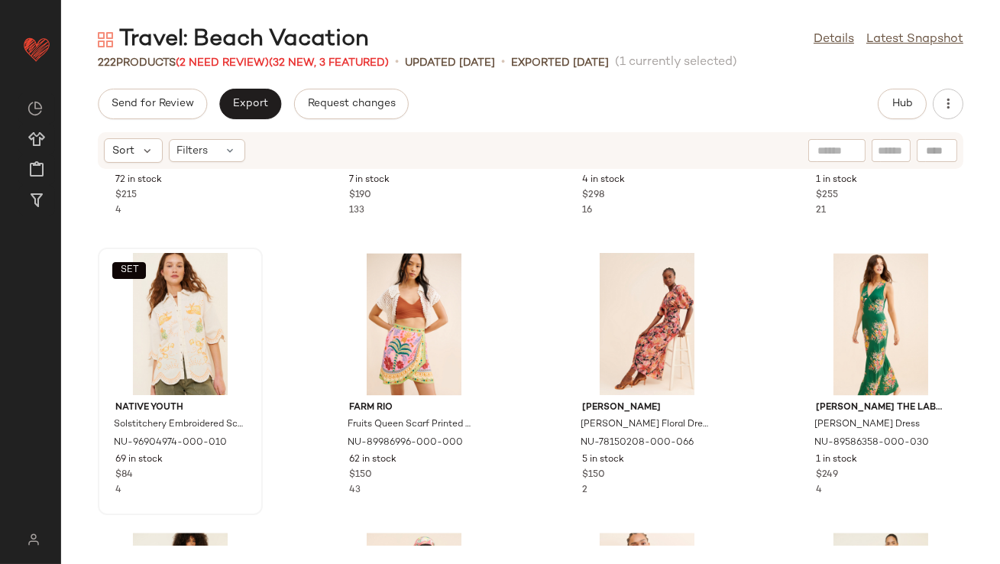
scroll to position [6683, 0]
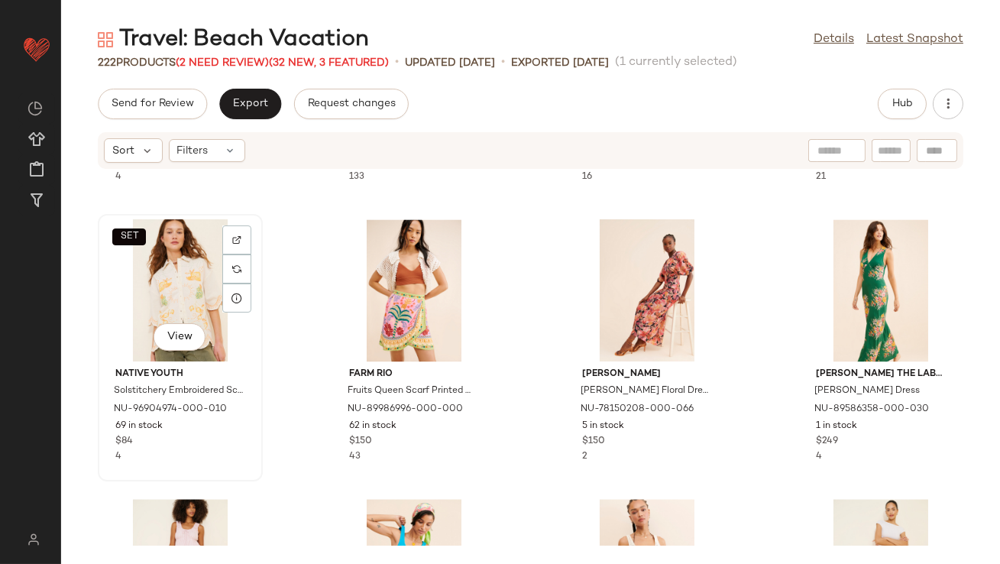
click at [199, 277] on div "SET View" at bounding box center [180, 290] width 154 height 142
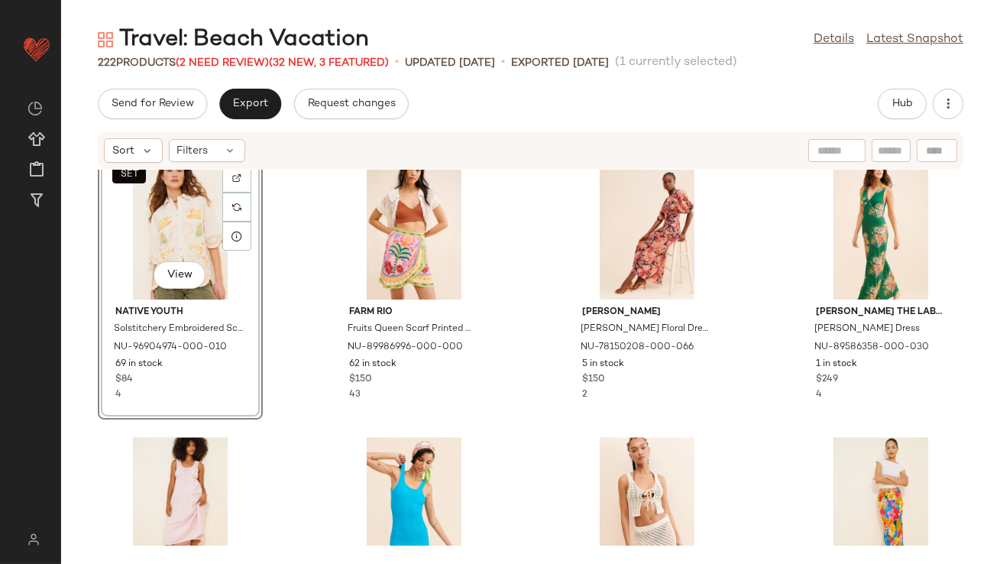
click at [313, 398] on div "SET View Native Youth Solstitchery Embroidered Scallop Shirt NU-96904974-000-01…" at bounding box center [530, 358] width 939 height 376
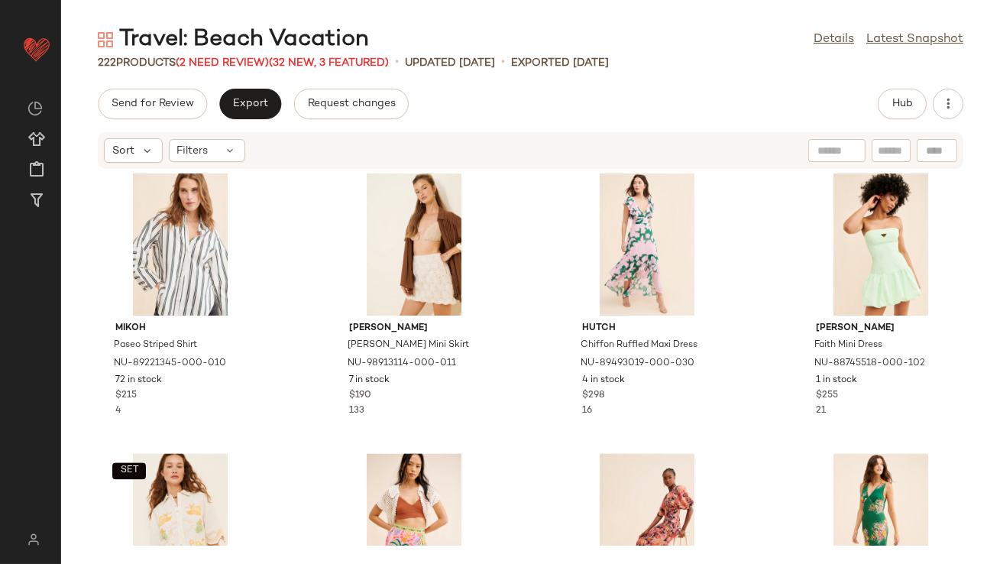
scroll to position [6503, 0]
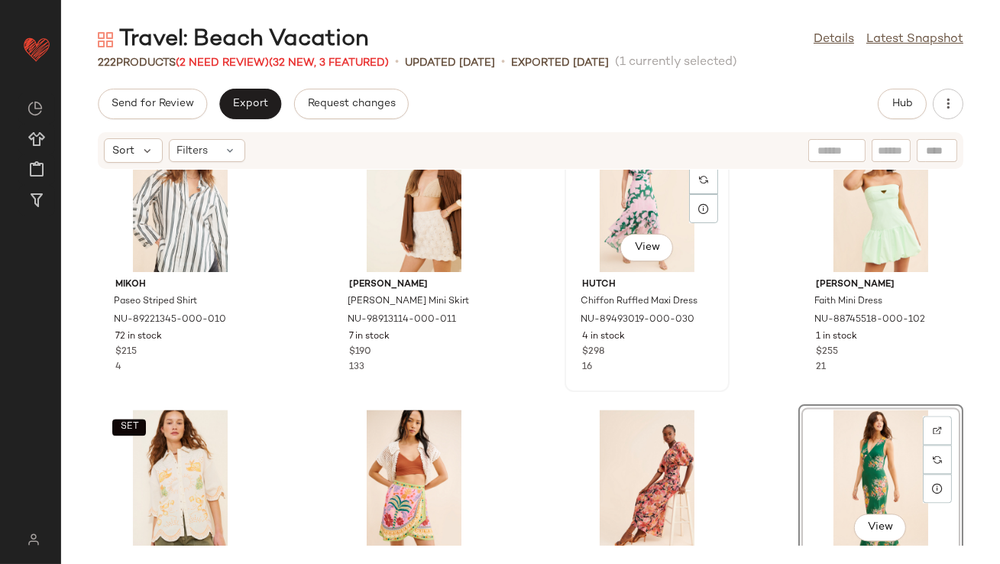
scroll to position [6491, 0]
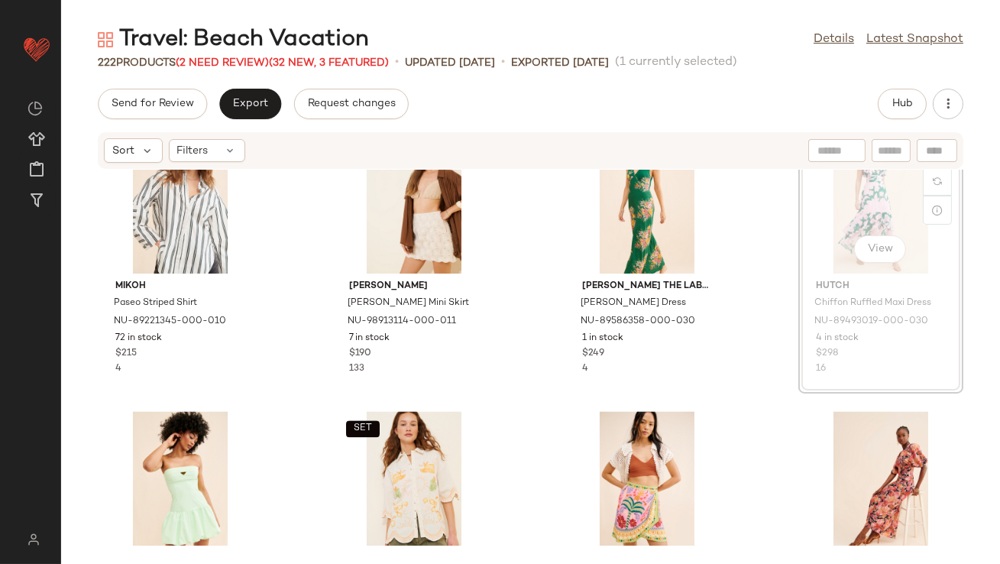
scroll to position [6490, 0]
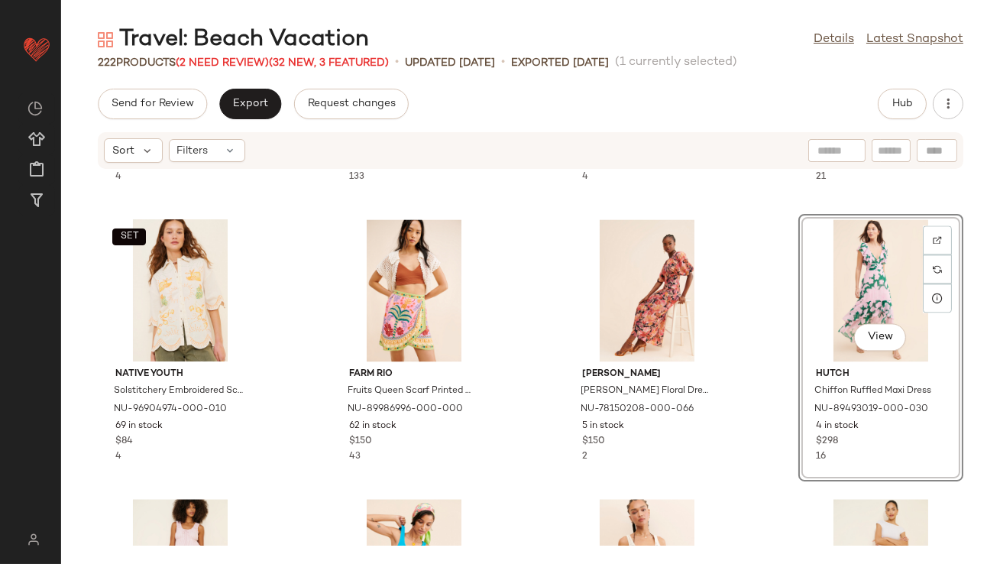
scroll to position [6822, 0]
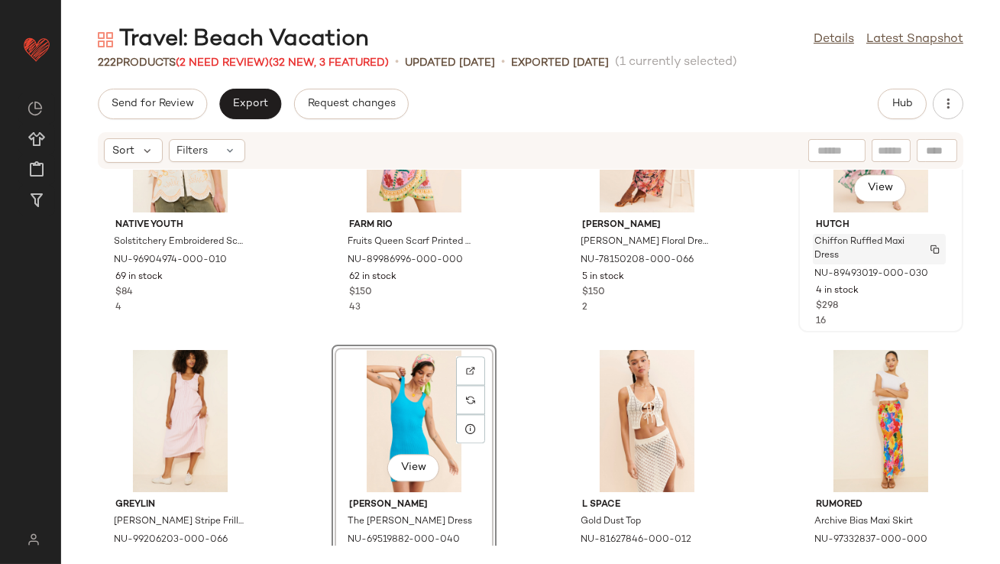
scroll to position [6824, 0]
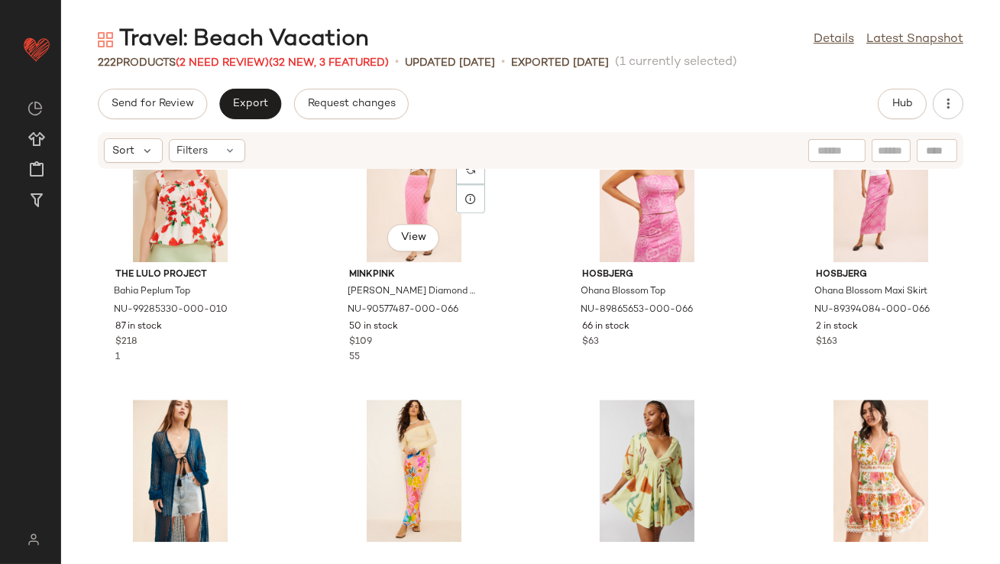
scroll to position [7364, 0]
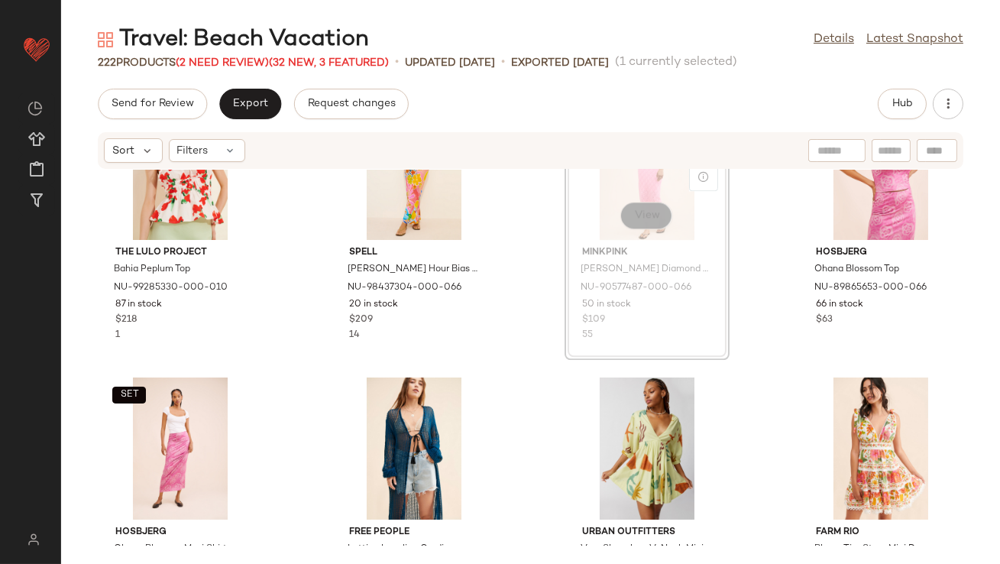
scroll to position [7362, 0]
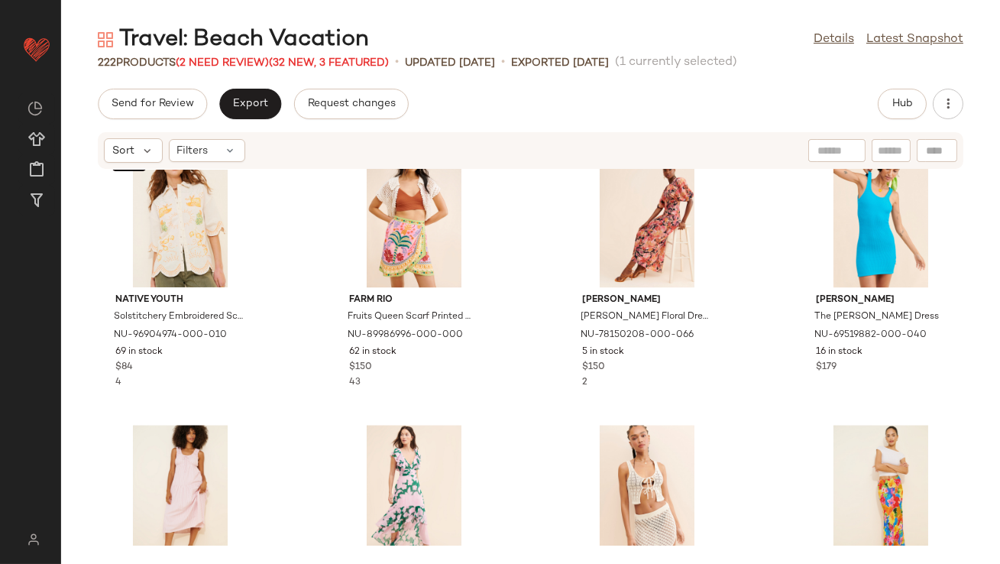
scroll to position [6492, 0]
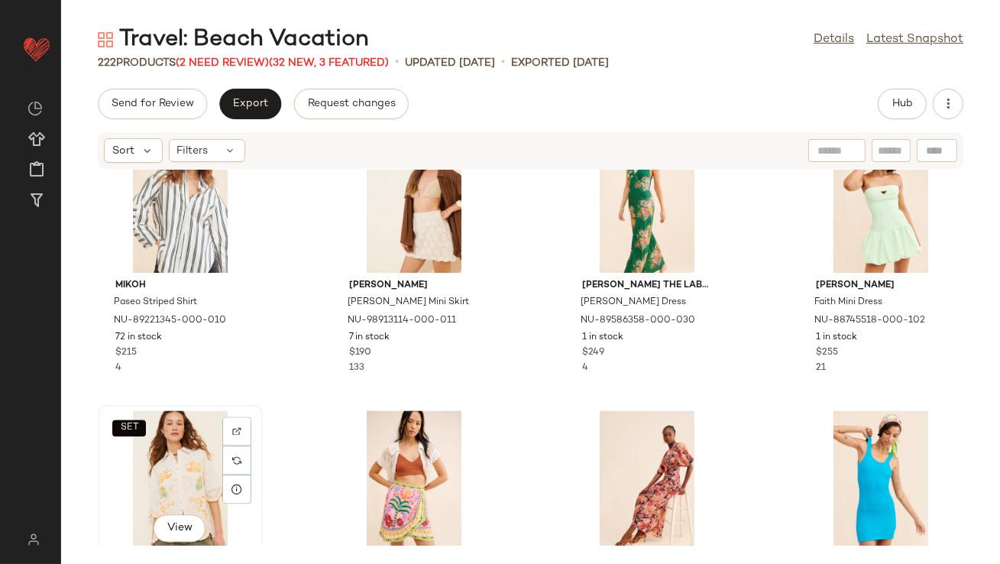
click at [188, 442] on div "SET View" at bounding box center [180, 481] width 154 height 142
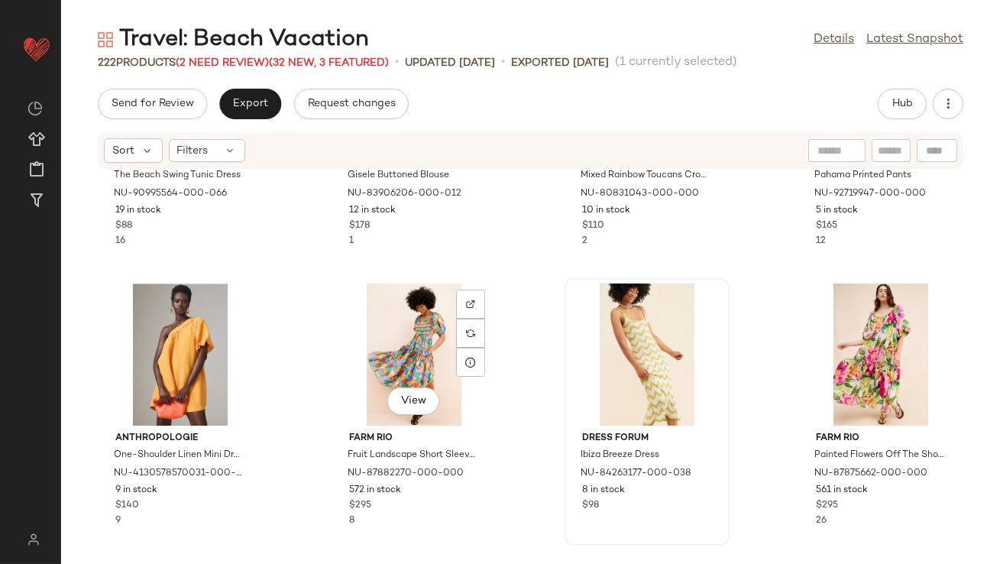
scroll to position [7967, 0]
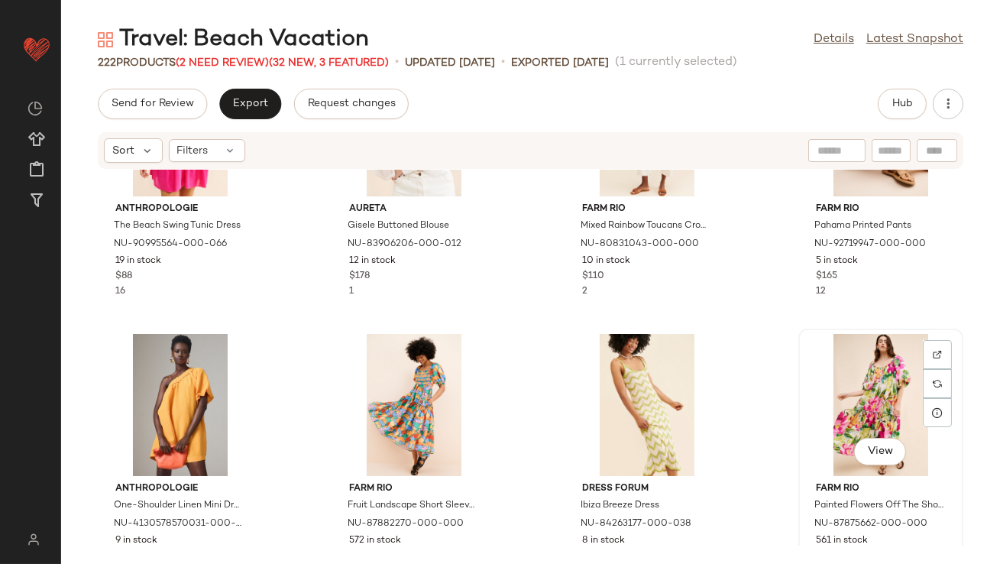
click at [839, 369] on div "View" at bounding box center [881, 405] width 154 height 142
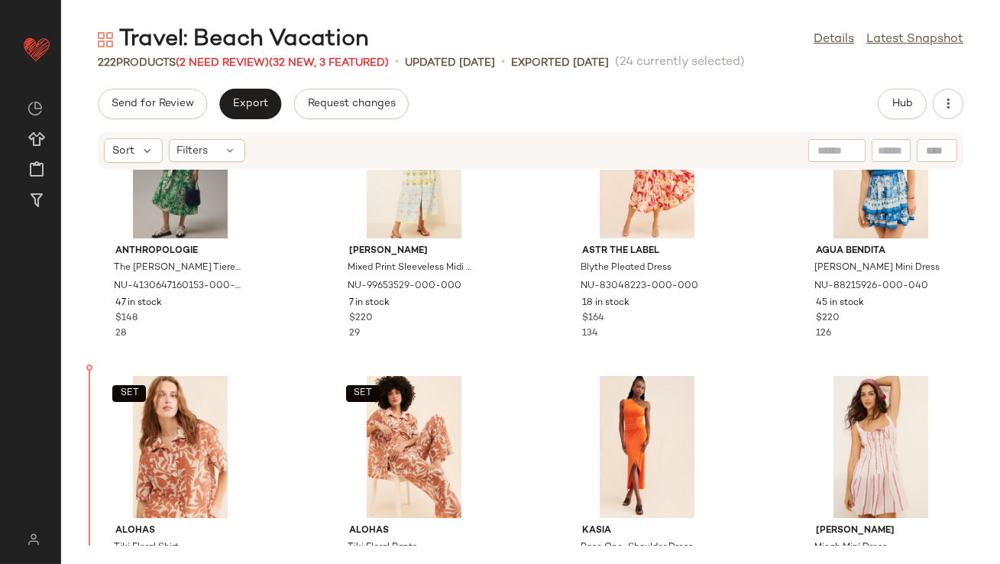
scroll to position [1798, 0]
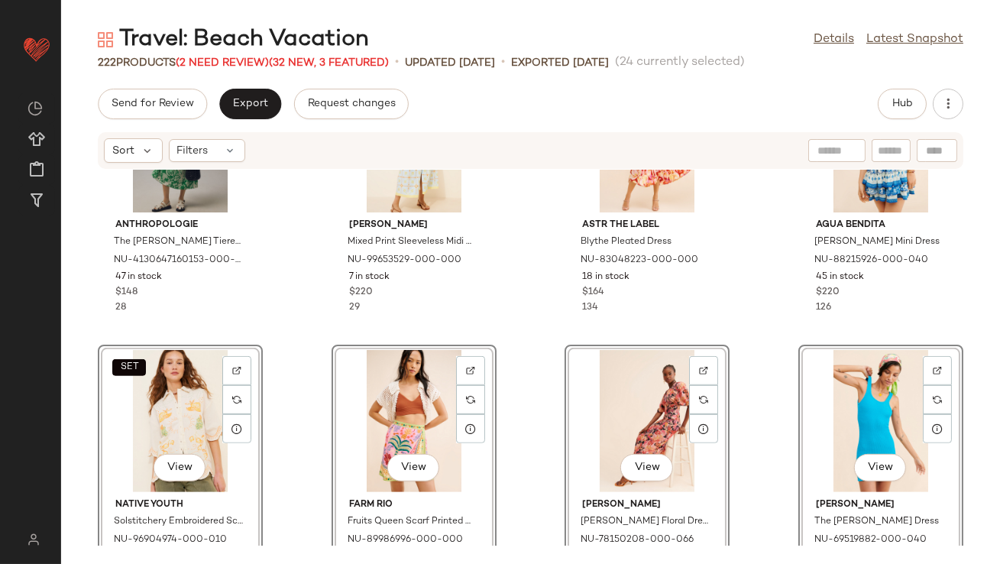
click at [284, 300] on div "Anthropologie The Bettina Tiered Shirt Dress NU-4130647160153-000-030 47 in sto…" at bounding box center [530, 358] width 939 height 376
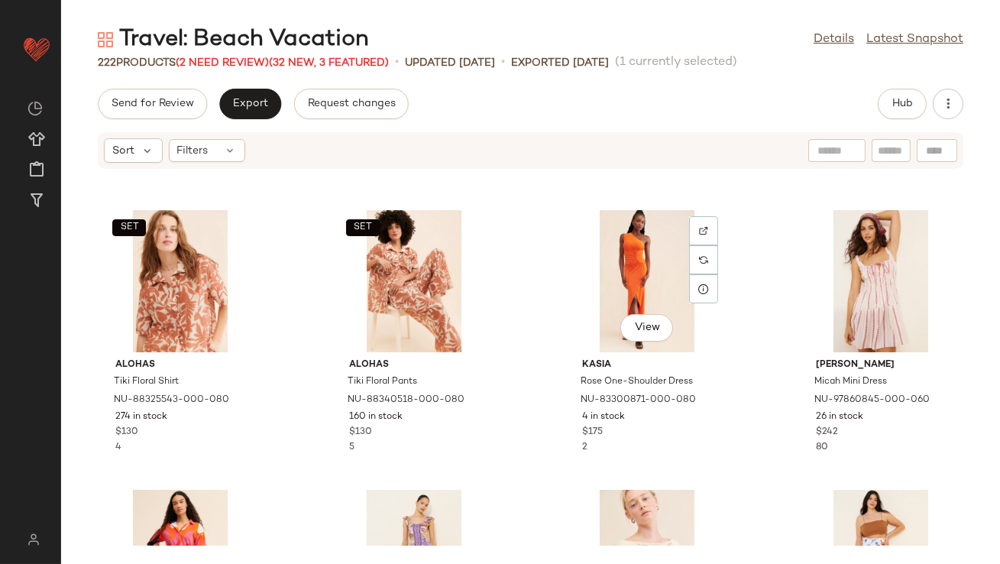
scroll to position [3588, 0]
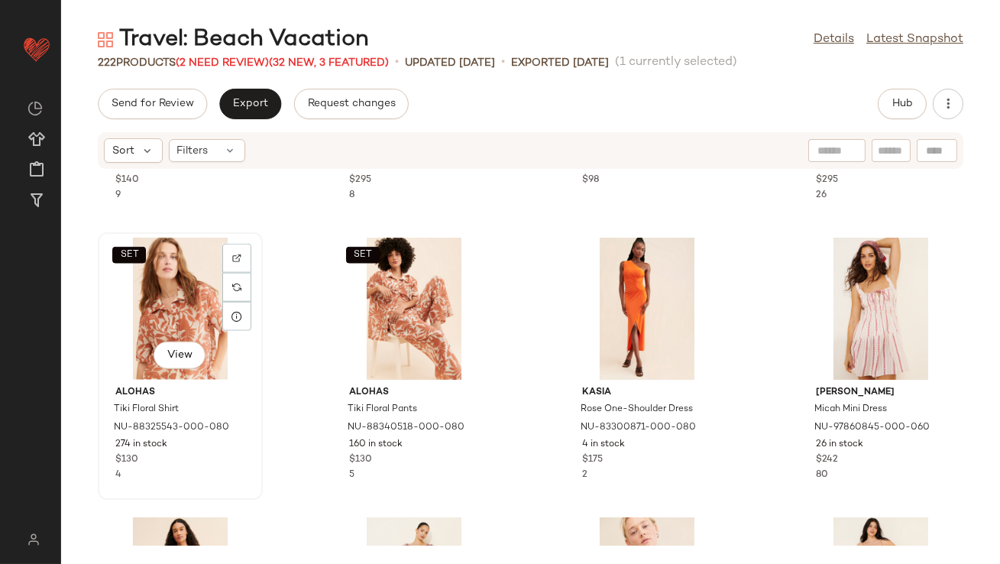
click at [162, 300] on div "SET View" at bounding box center [180, 309] width 154 height 142
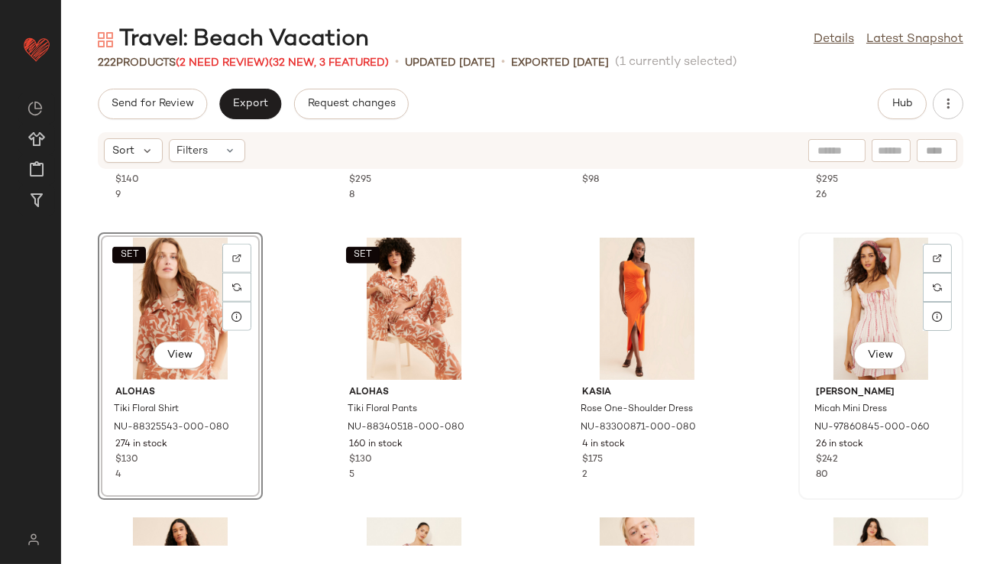
click at [863, 315] on div "View" at bounding box center [881, 309] width 154 height 142
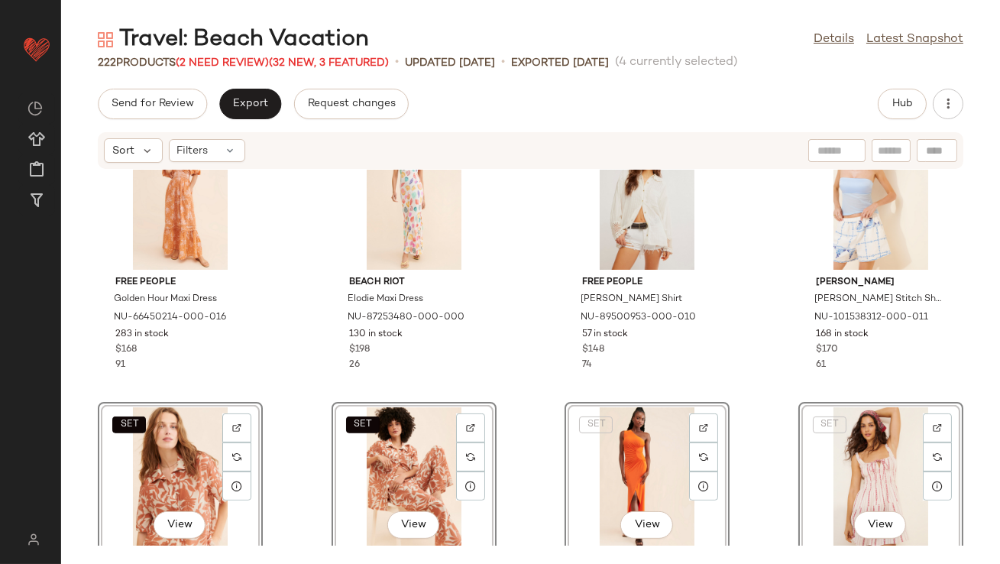
click at [283, 331] on div "Free People Golden Hour Maxi Dress NU-66450214-000-016 283 in stock $168 91 Bea…" at bounding box center [530, 358] width 939 height 376
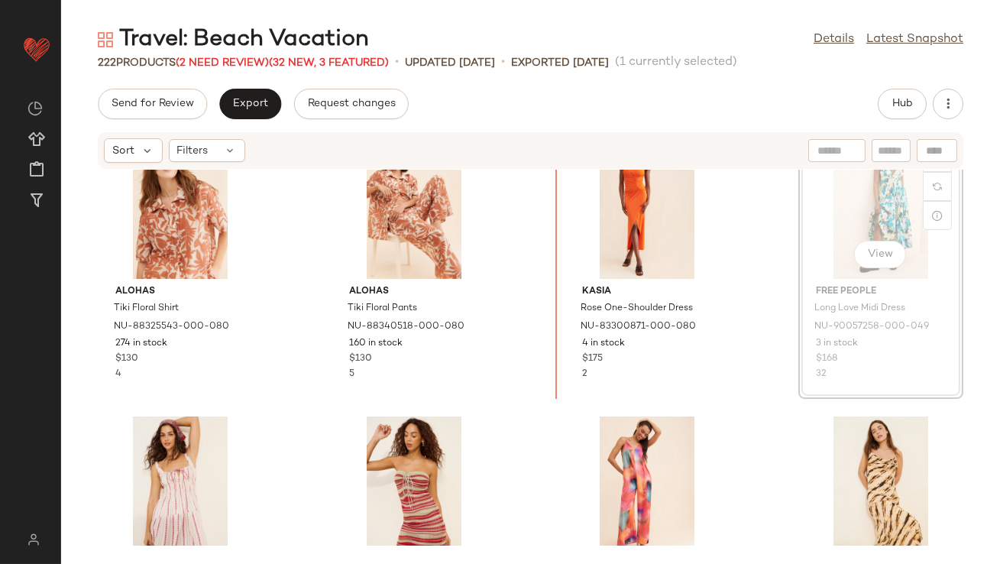
drag, startPoint x: 847, startPoint y: 218, endPoint x: 838, endPoint y: 219, distance: 8.5
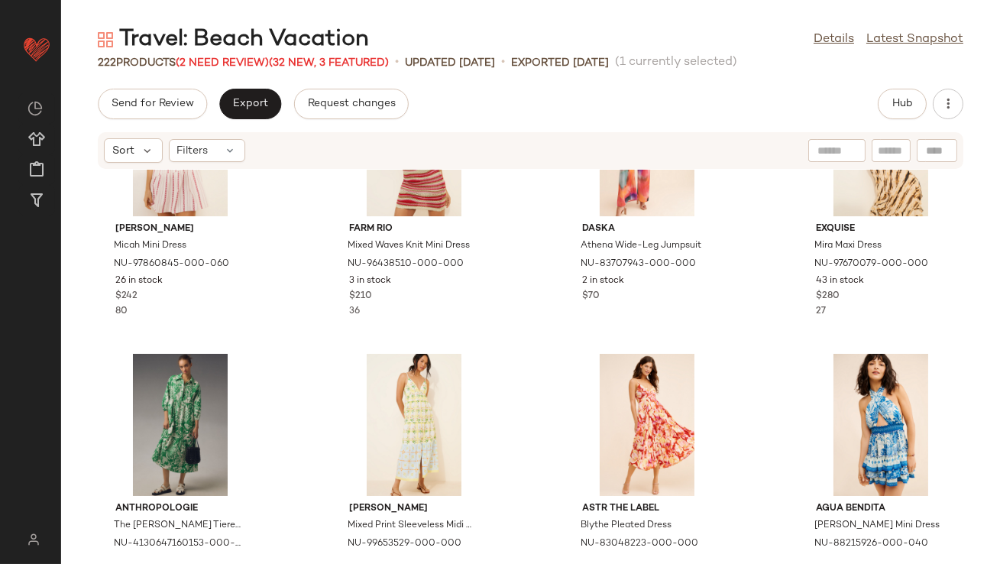
scroll to position [1669, 0]
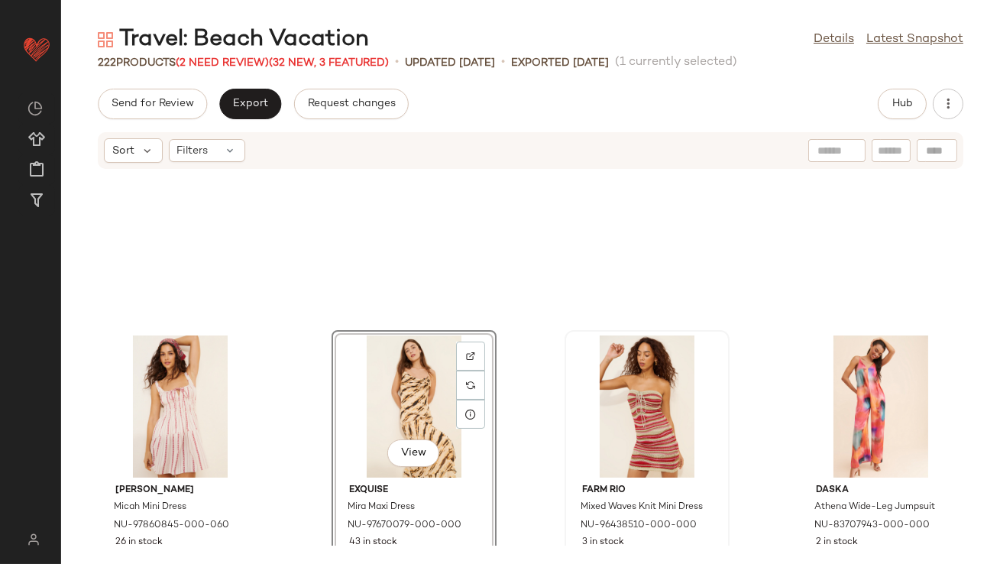
scroll to position [1764, 0]
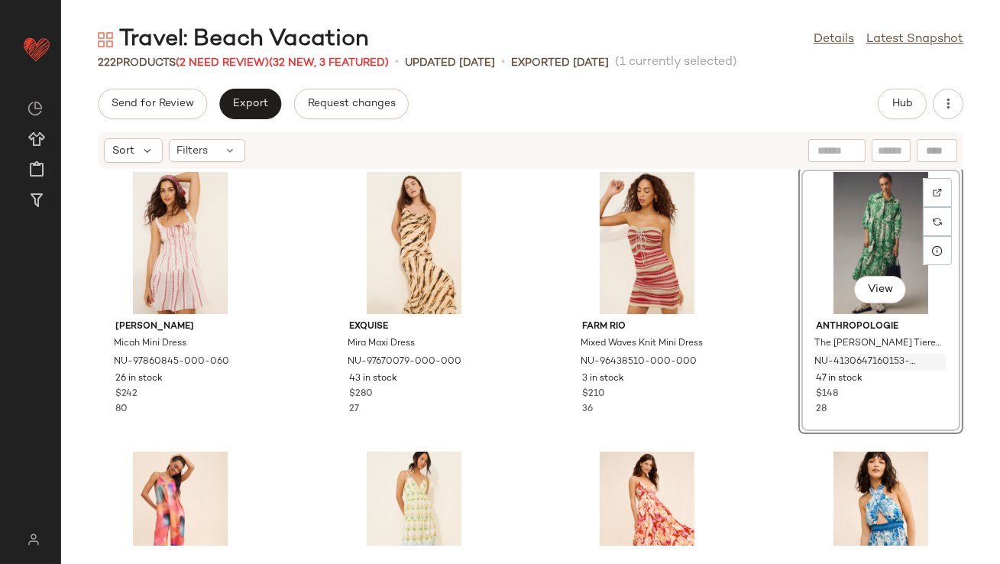
scroll to position [1761, 0]
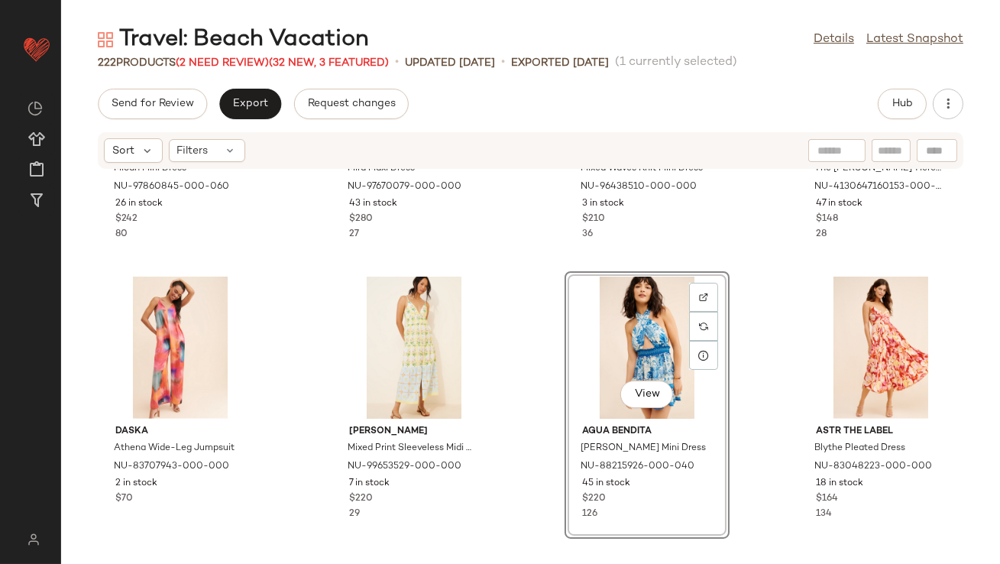
scroll to position [1816, 0]
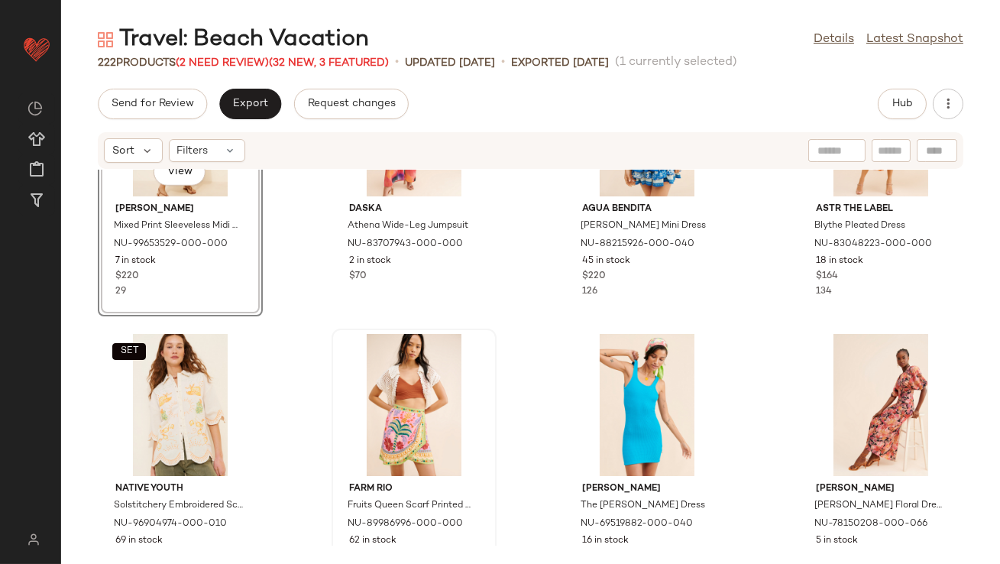
scroll to position [2201, 0]
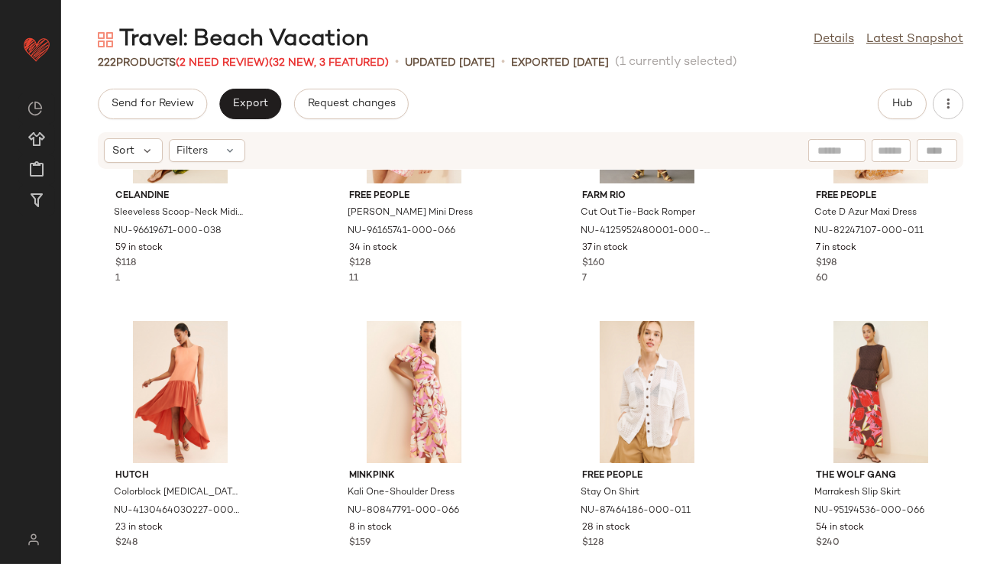
scroll to position [5198, 0]
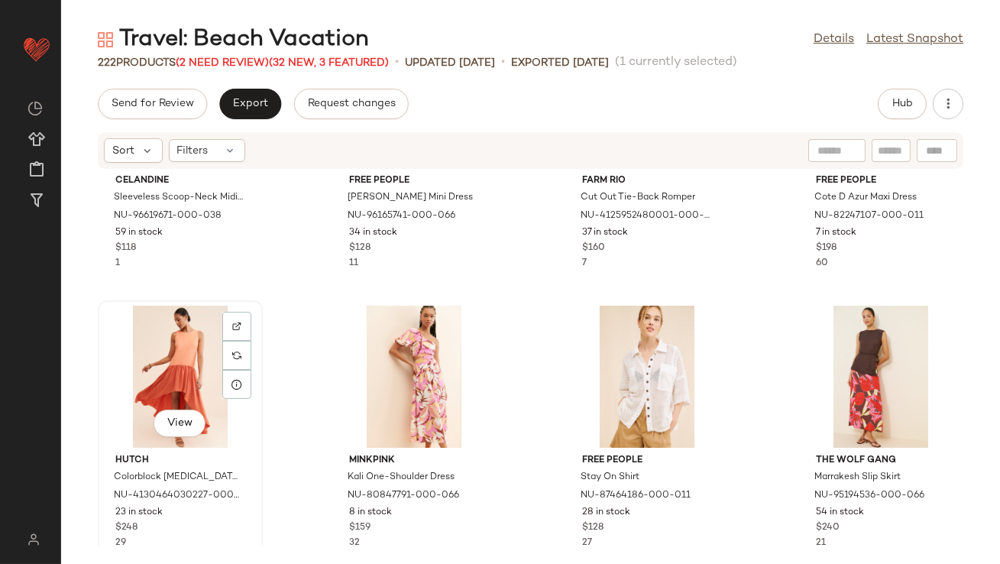
click at [193, 377] on div "View" at bounding box center [180, 377] width 154 height 142
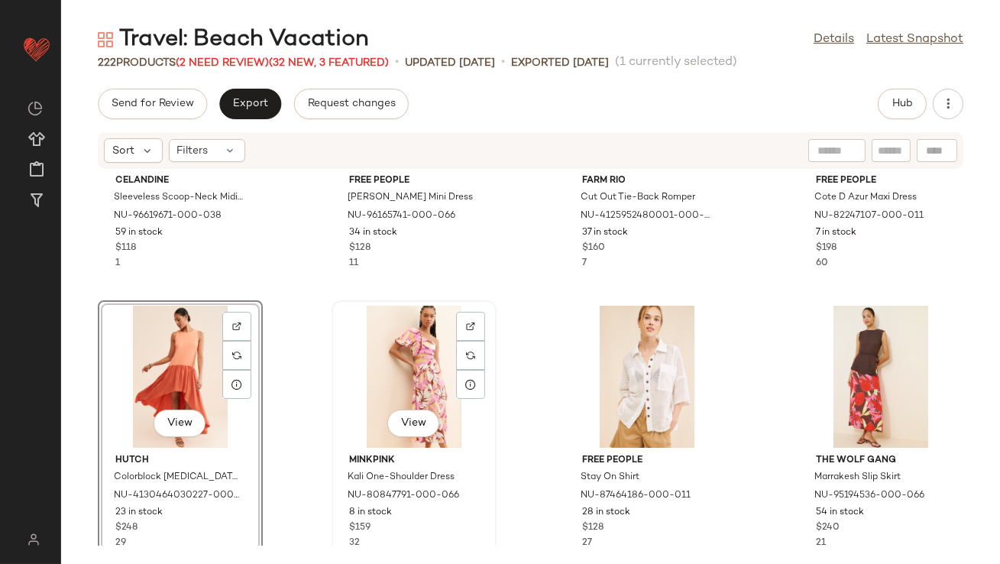
click at [398, 358] on div "View" at bounding box center [414, 377] width 154 height 142
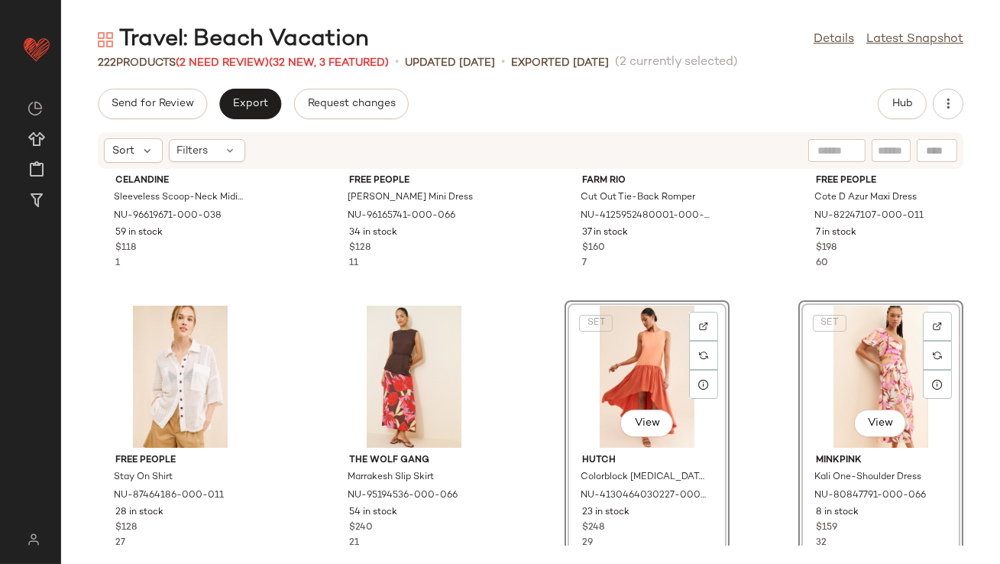
click at [730, 372] on div "Celandine Sleeveless Scoop-Neck Midi Dress NU-96619671-000-038 59 in stock $118…" at bounding box center [530, 358] width 939 height 376
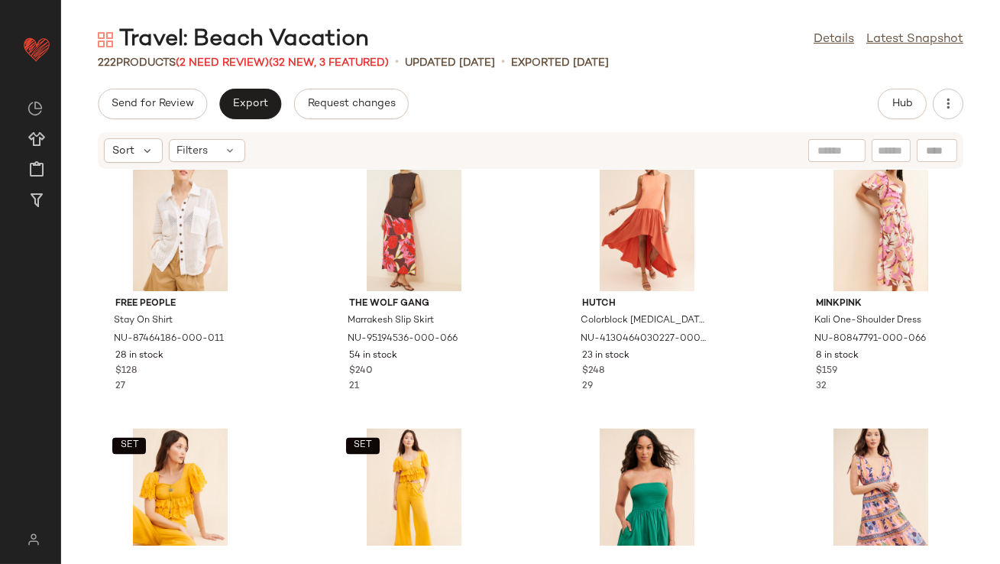
scroll to position [5484, 0]
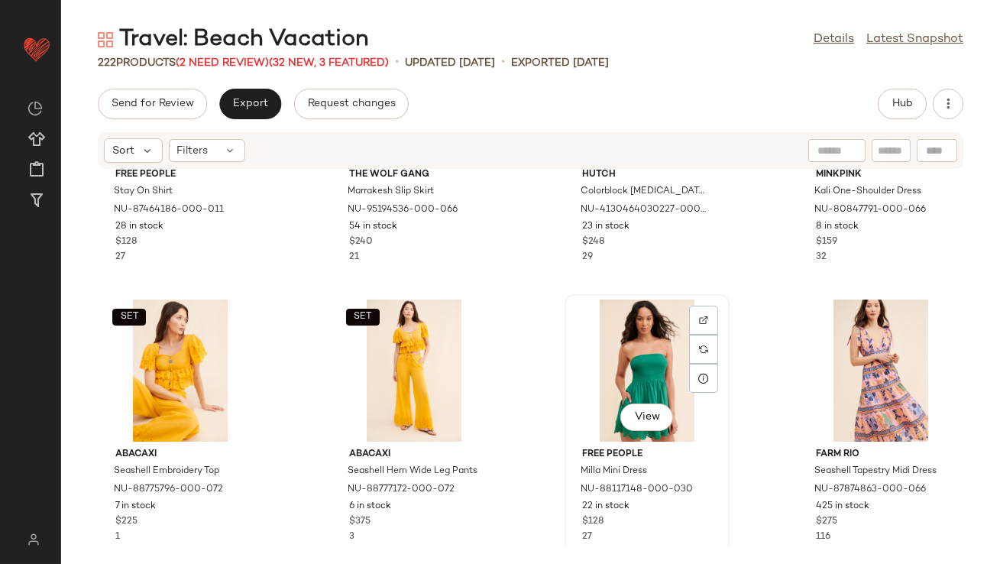
click at [668, 348] on div "View" at bounding box center [647, 371] width 154 height 142
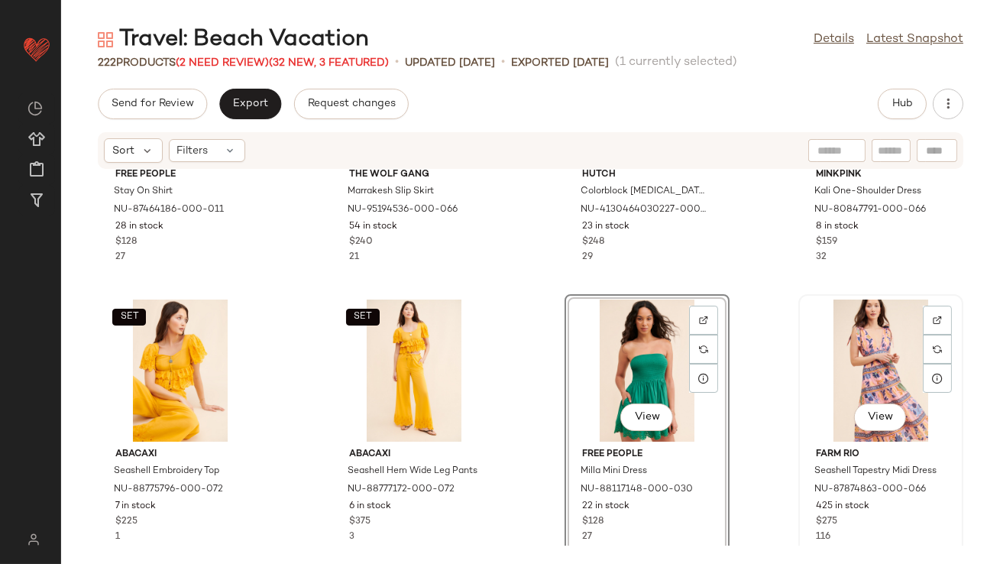
click at [831, 351] on div "View" at bounding box center [881, 371] width 154 height 142
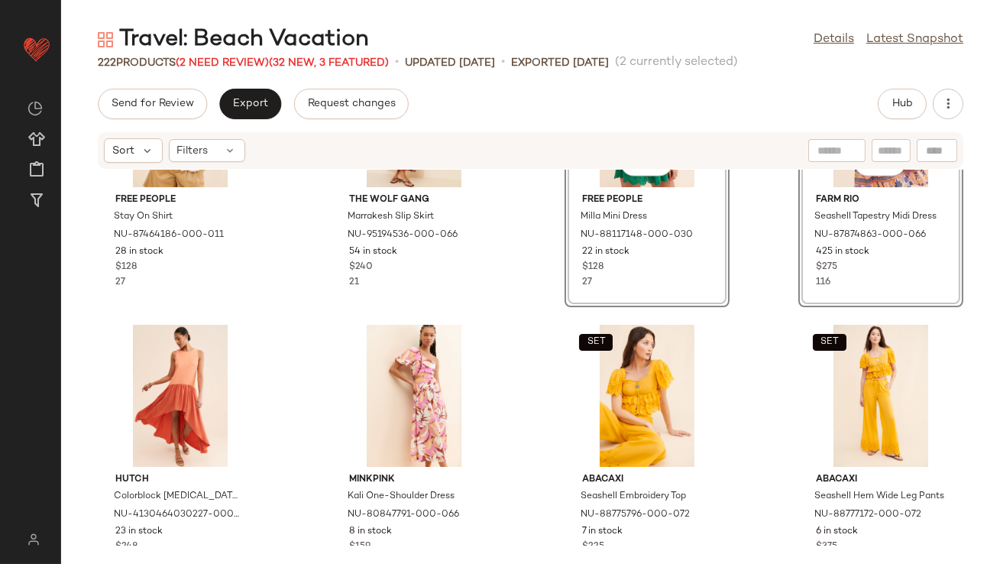
click at [544, 293] on div "Free People Stay On Shirt NU-87464186-000-011 28 in stock $128 27 The Wolf Gang…" at bounding box center [530, 358] width 939 height 376
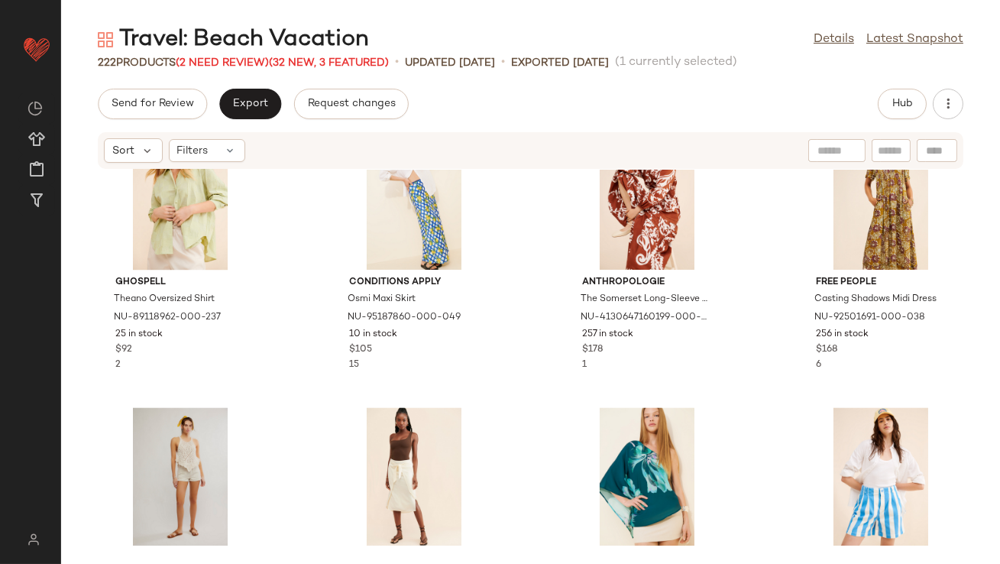
scroll to position [6445, 0]
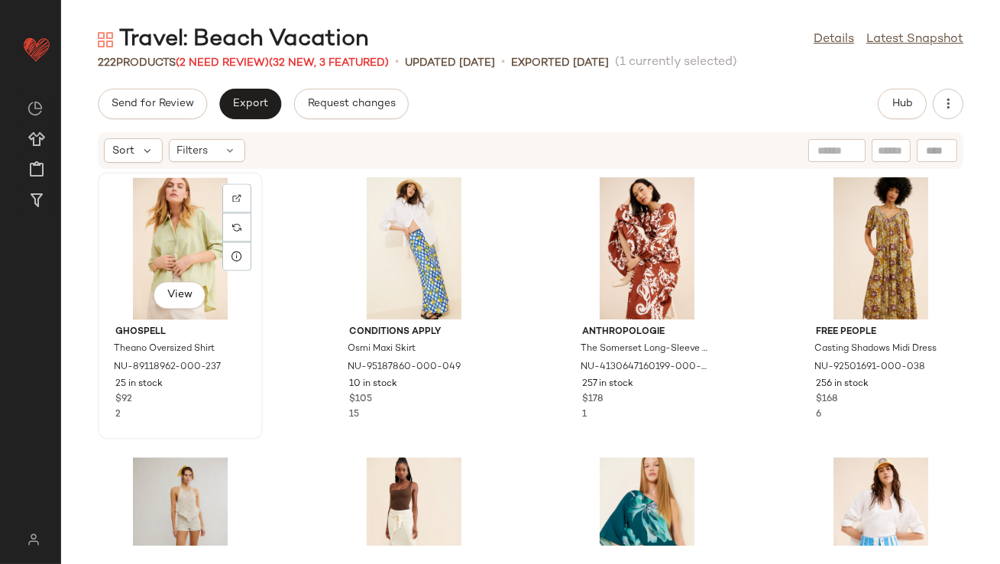
click at [183, 263] on div "View" at bounding box center [180, 248] width 154 height 142
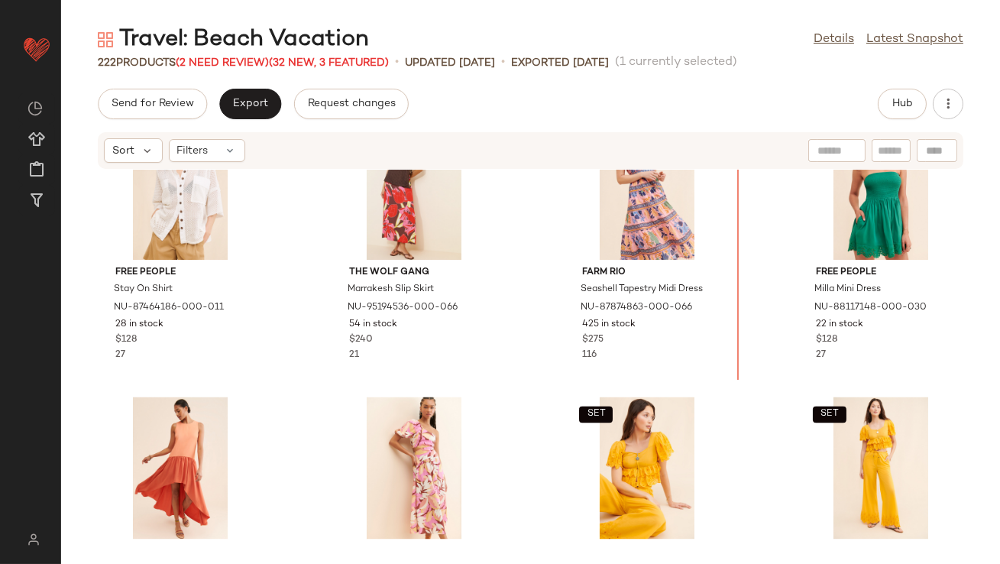
scroll to position [5383, 0]
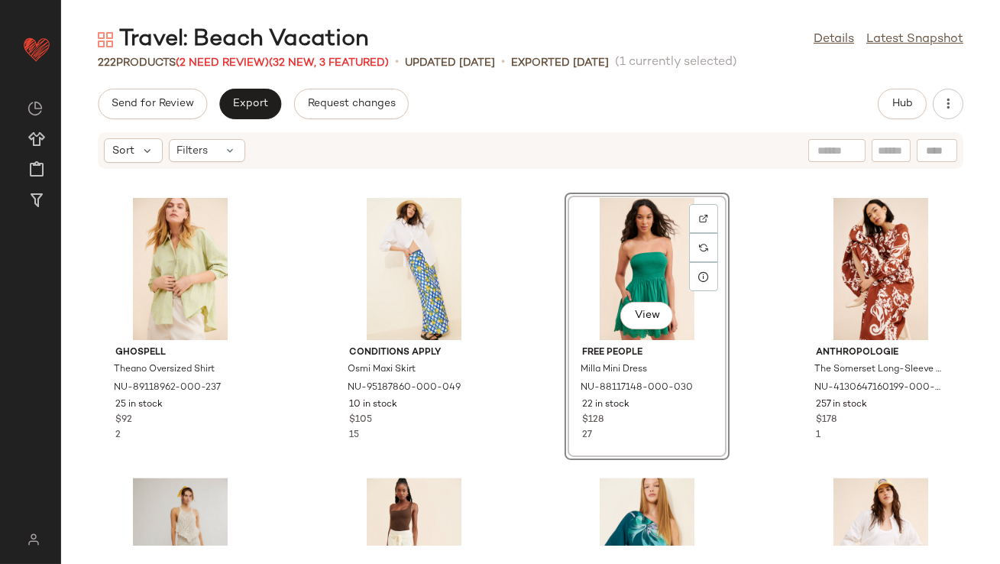
click at [737, 274] on div "Ghospell Theano Oversized Shirt NU-89118962-000-237 25 in stock $92 2 Condition…" at bounding box center [530, 358] width 939 height 376
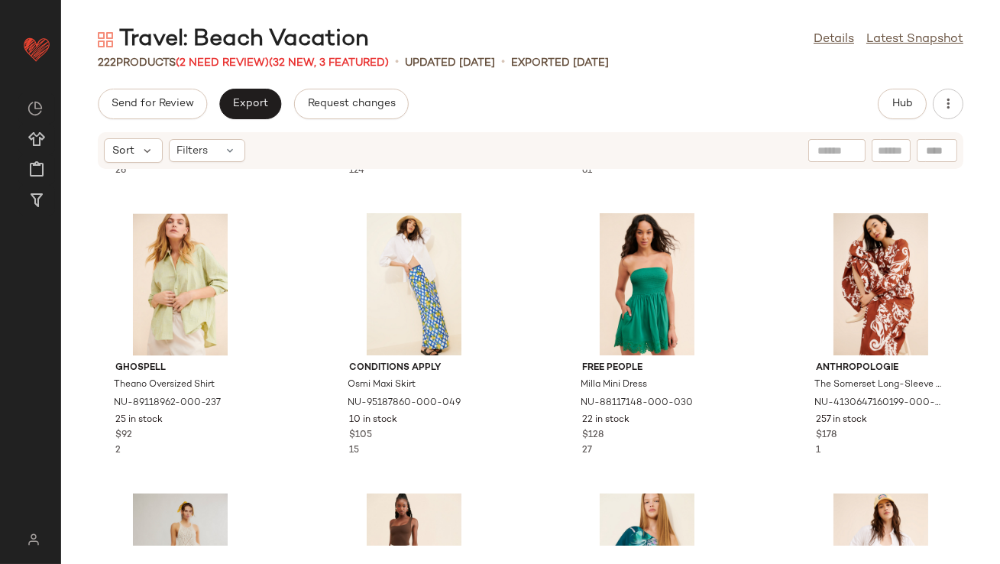
scroll to position [6509, 0]
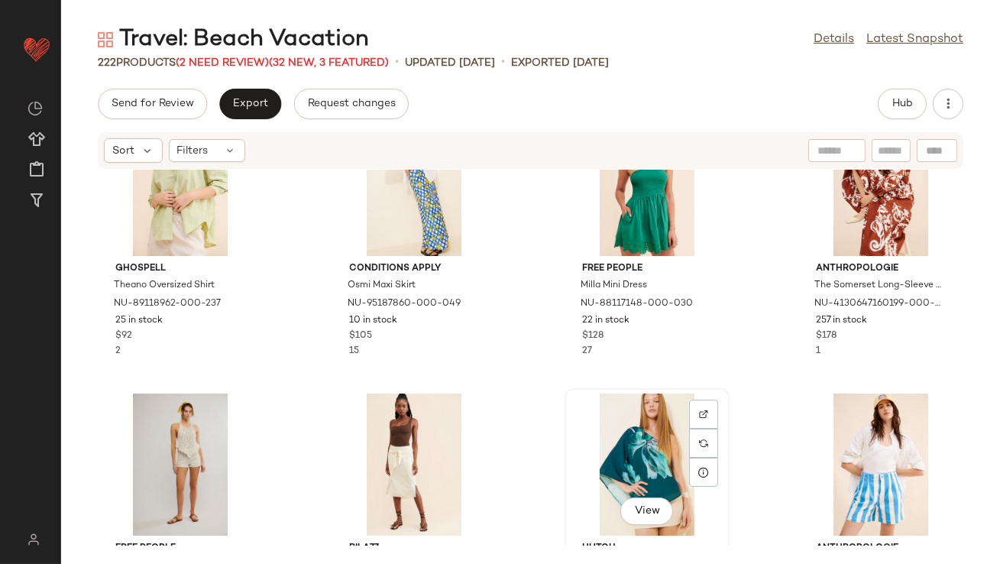
click at [630, 418] on div "View" at bounding box center [647, 465] width 154 height 142
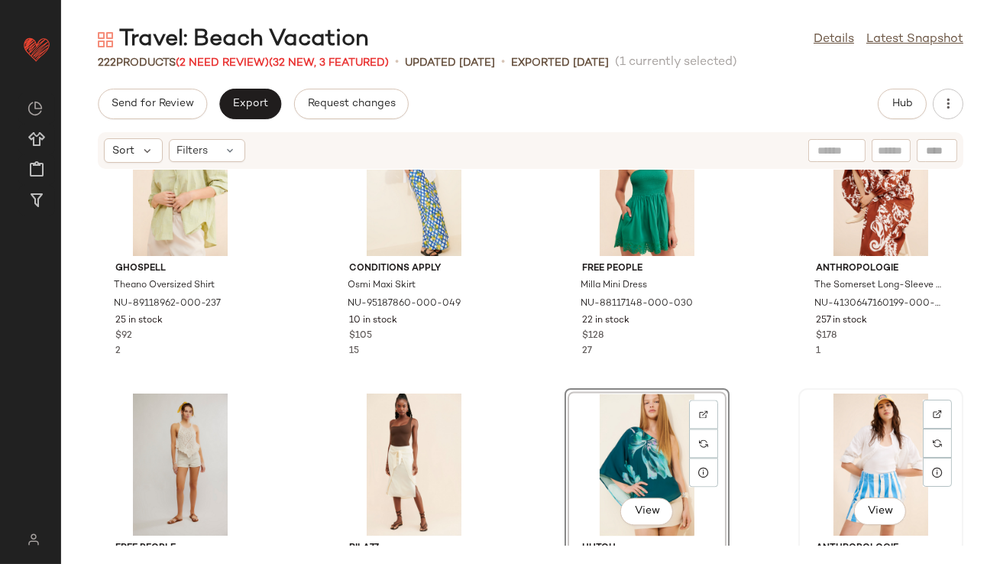
click at [863, 445] on div "View" at bounding box center [881, 465] width 154 height 142
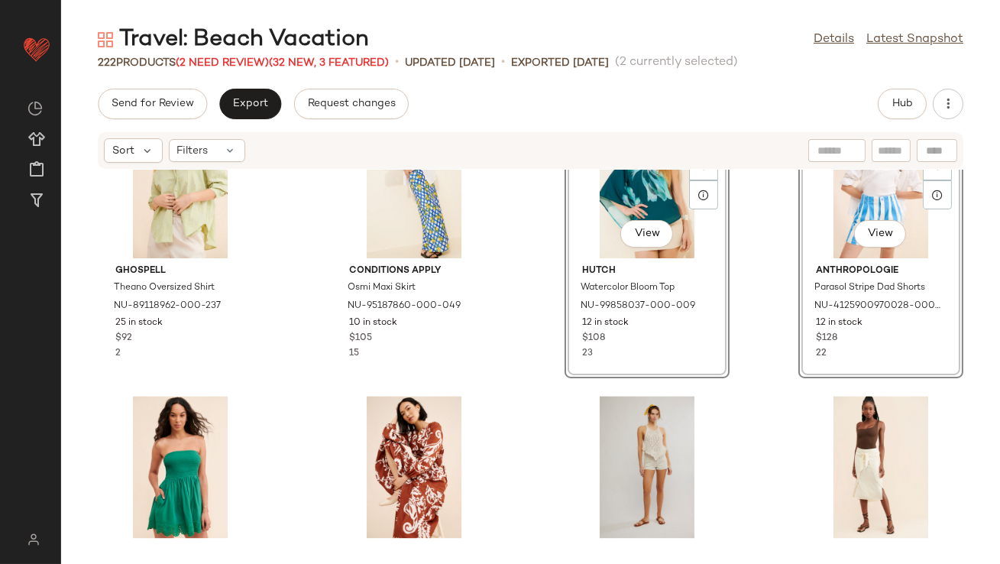
click at [738, 305] on div "Ghospell Theano Oversized Shirt NU-89118962-000-237 25 in stock $92 2 Condition…" at bounding box center [530, 358] width 939 height 376
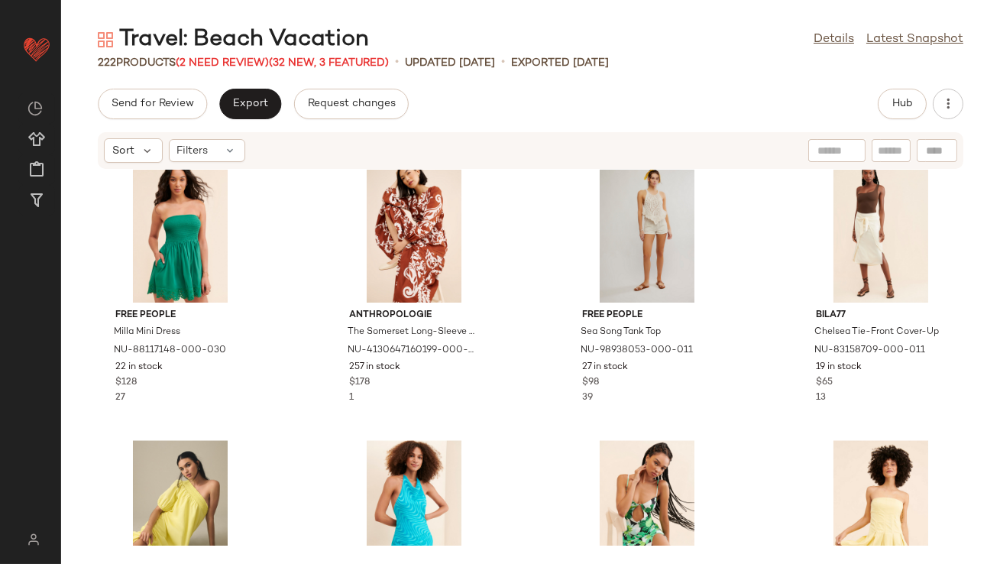
scroll to position [6732, 0]
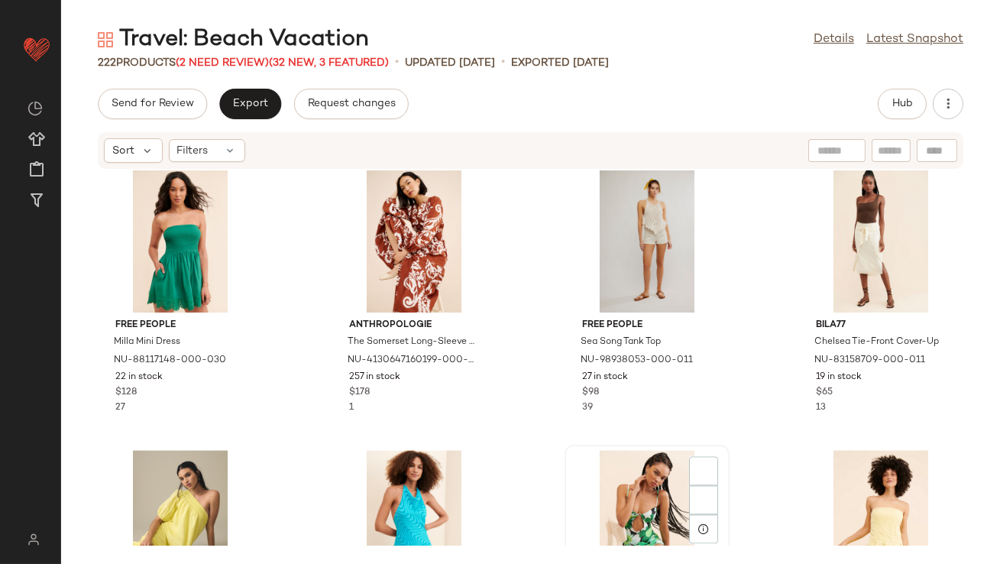
click at [644, 453] on div "View" at bounding box center [647, 521] width 154 height 142
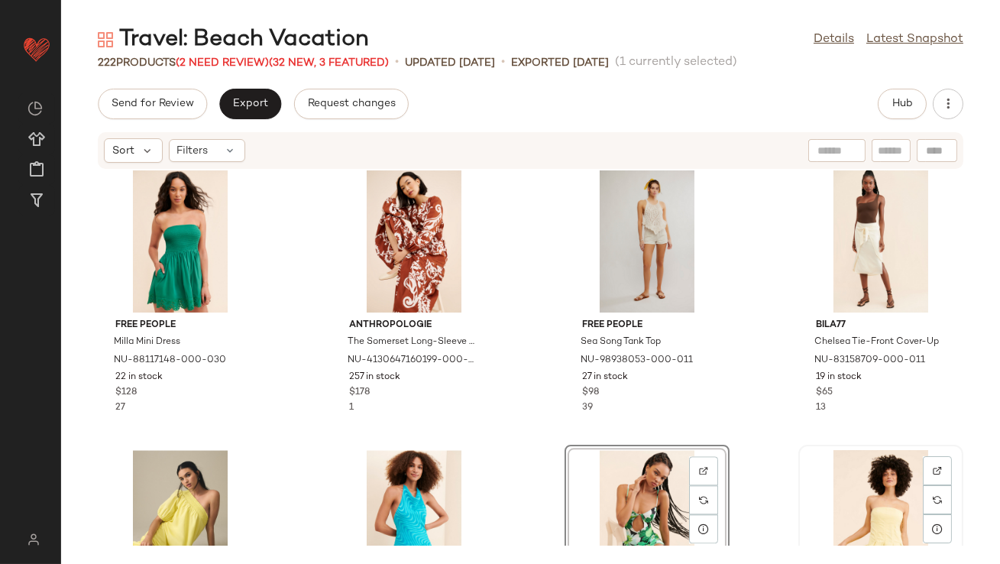
click at [857, 462] on div "View" at bounding box center [881, 521] width 154 height 142
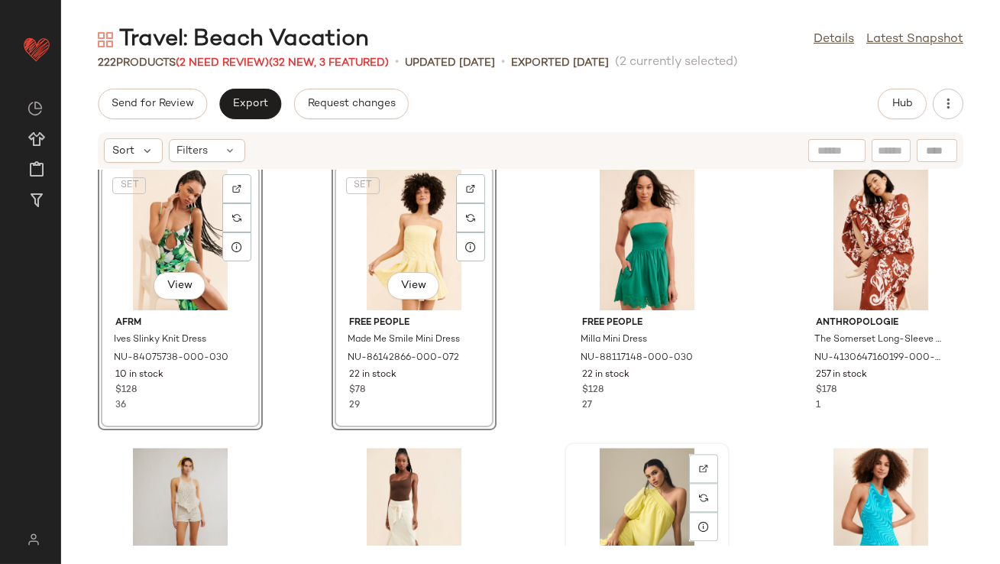
click at [633, 478] on div "View" at bounding box center [647, 519] width 154 height 142
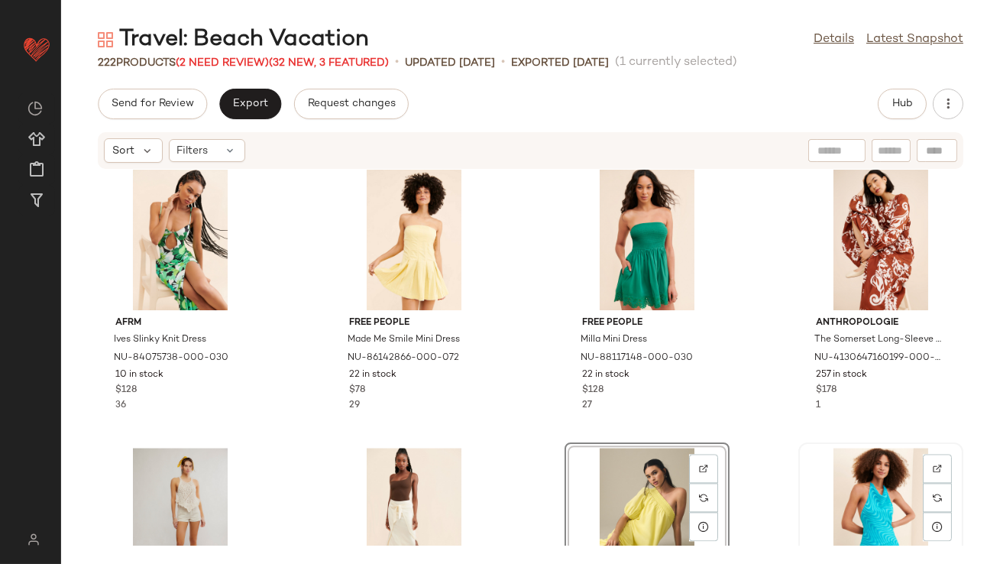
click at [847, 479] on div "View" at bounding box center [881, 519] width 154 height 142
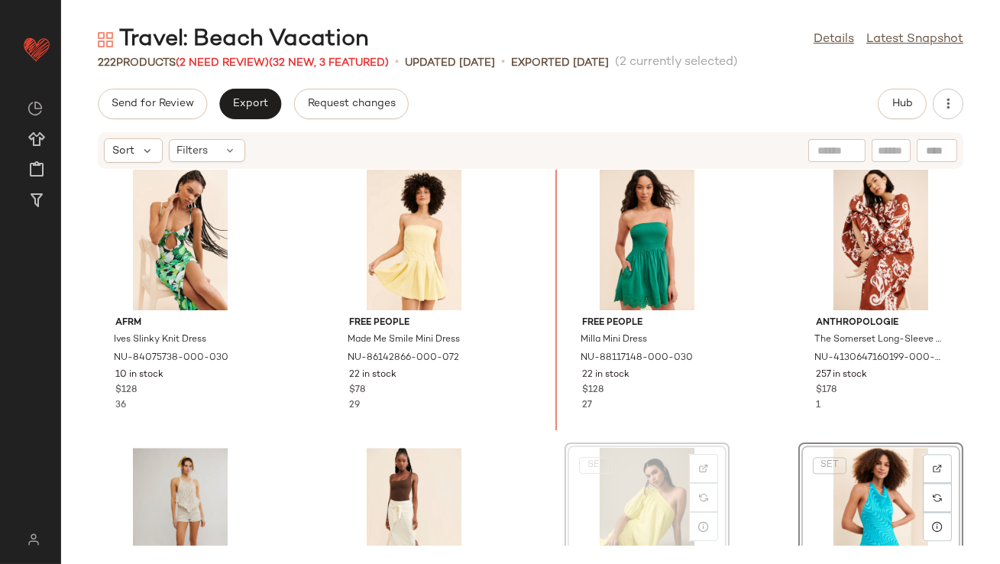
scroll to position [6735, 0]
drag, startPoint x: 621, startPoint y: 500, endPoint x: 620, endPoint y: 492, distance: 7.7
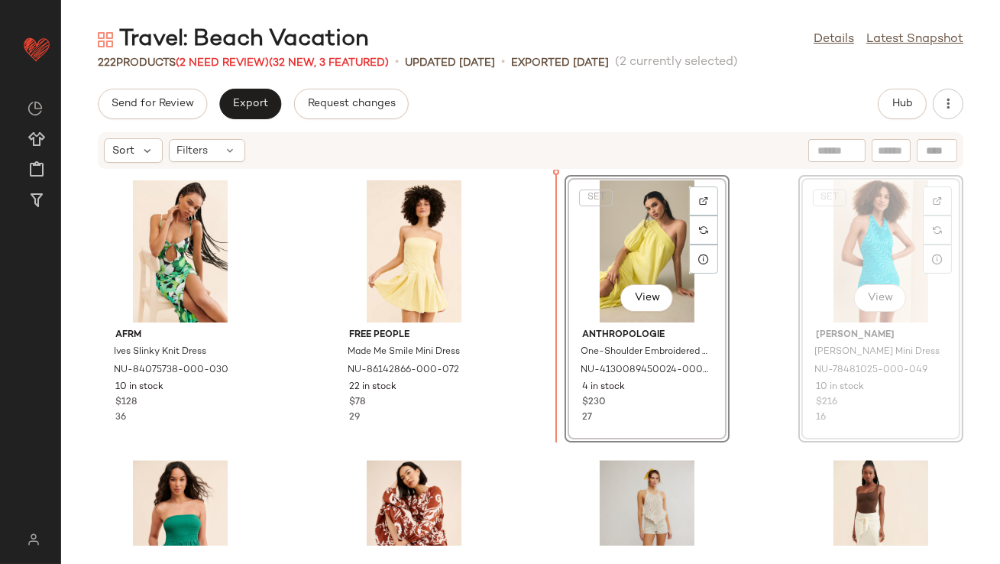
scroll to position [6704, 0]
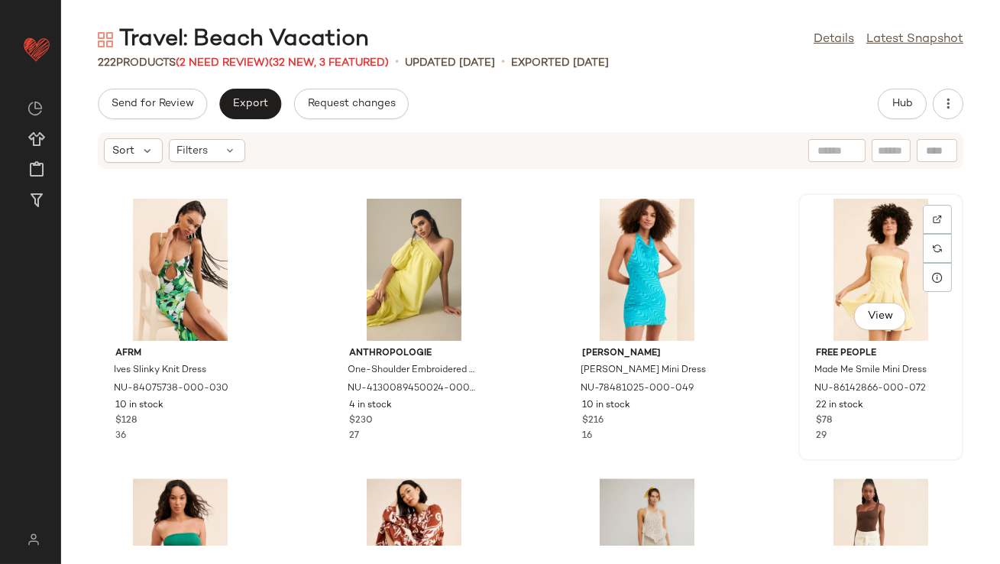
click at [804, 332] on div "View" at bounding box center [881, 270] width 154 height 142
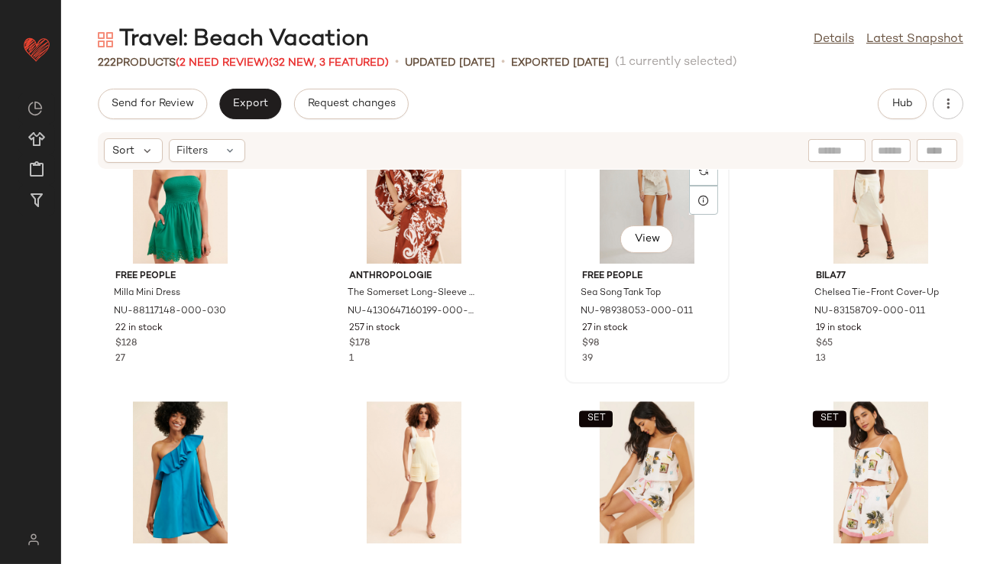
scroll to position [7095, 0]
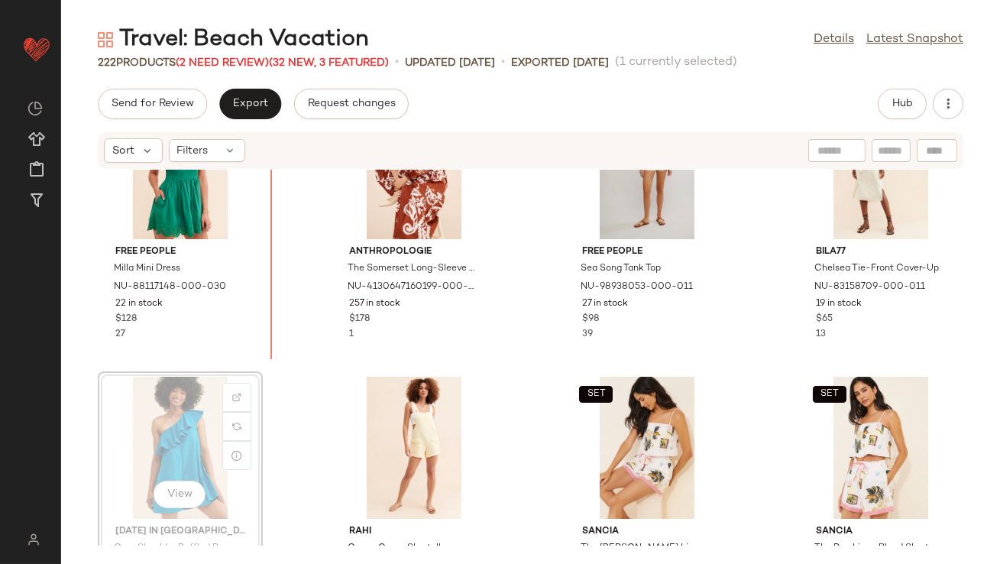
scroll to position [7085, 0]
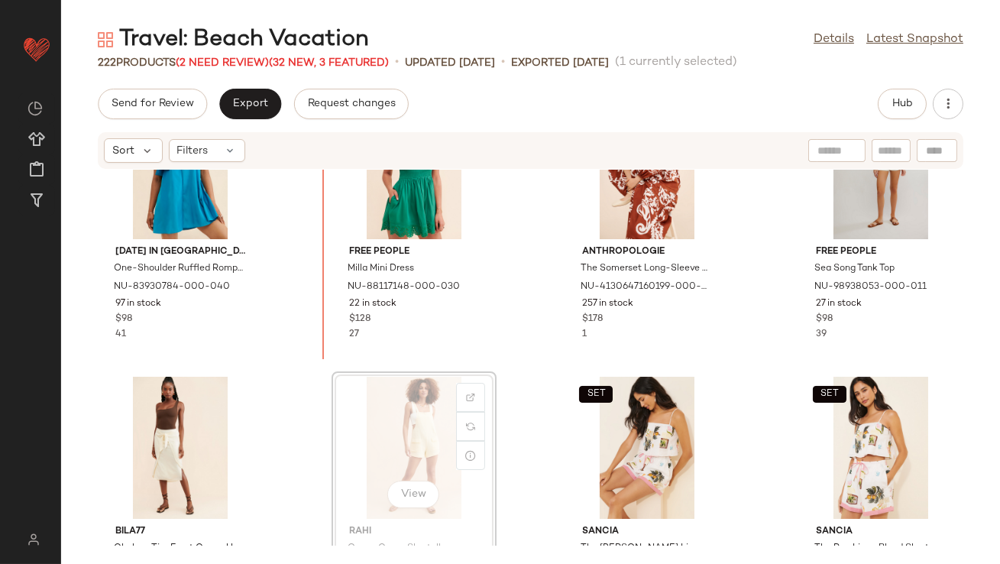
scroll to position [7082, 0]
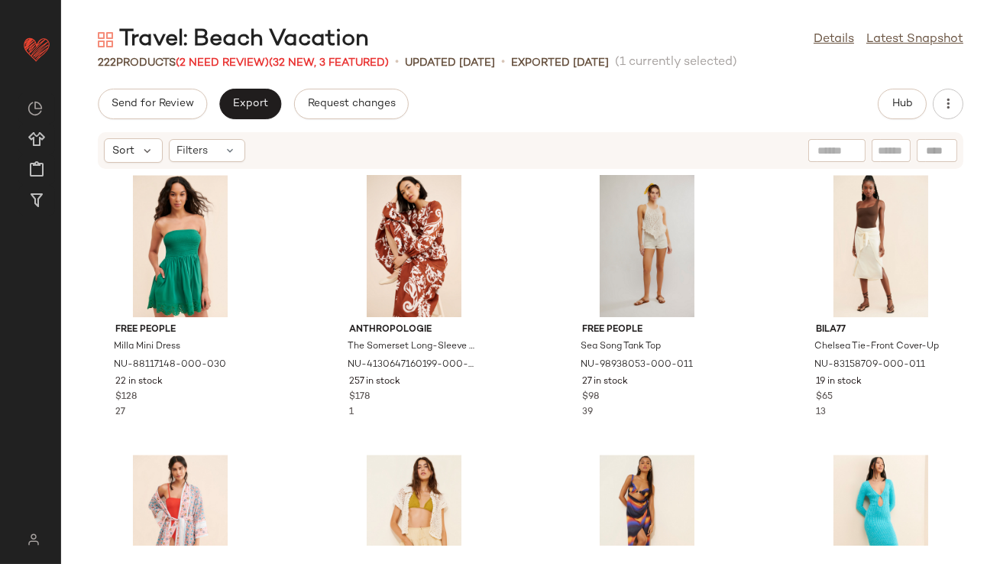
scroll to position [7188, 0]
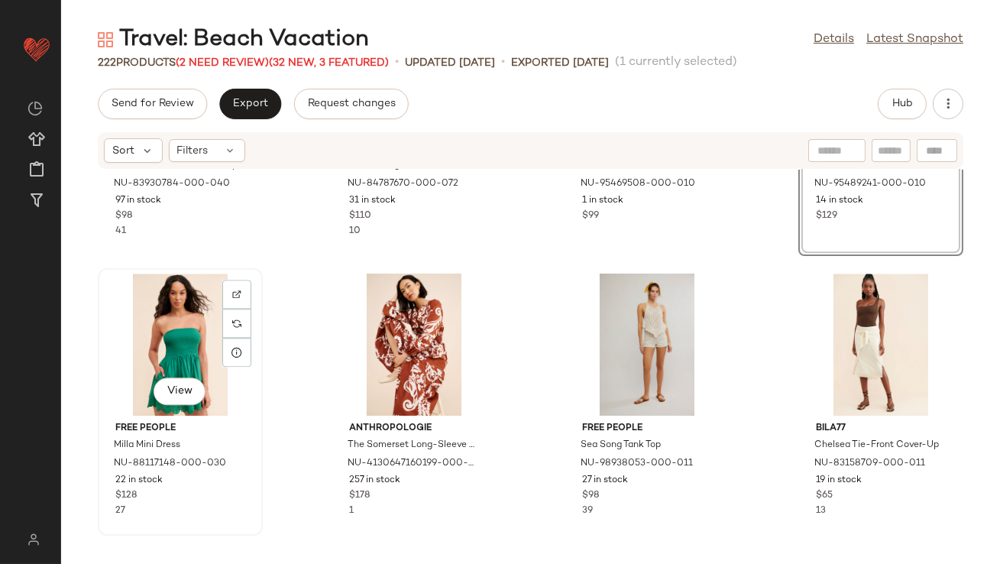
click at [172, 342] on div "View" at bounding box center [180, 345] width 154 height 142
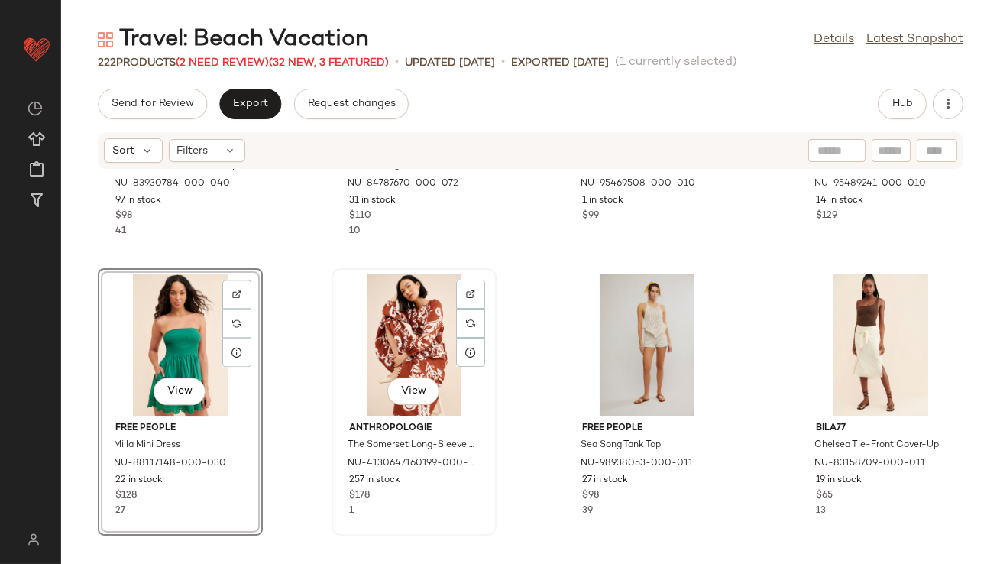
click at [398, 332] on div "View" at bounding box center [414, 345] width 154 height 142
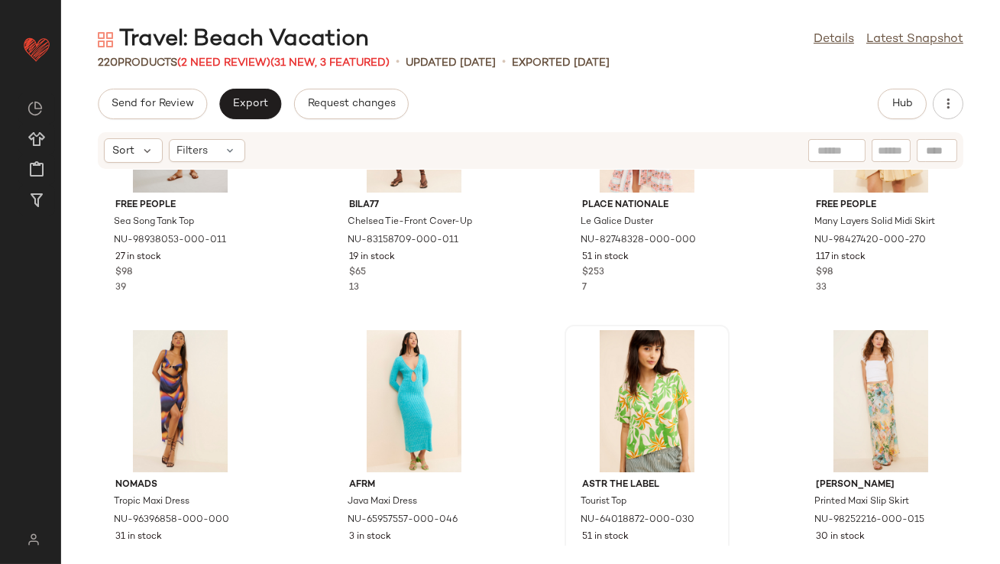
scroll to position [7371, 0]
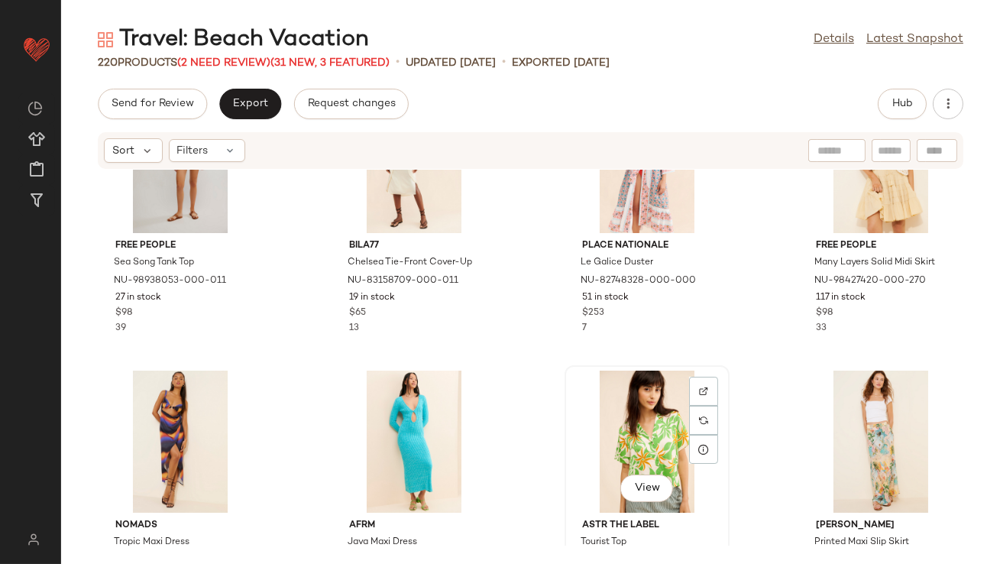
click at [635, 436] on div "View" at bounding box center [647, 442] width 154 height 142
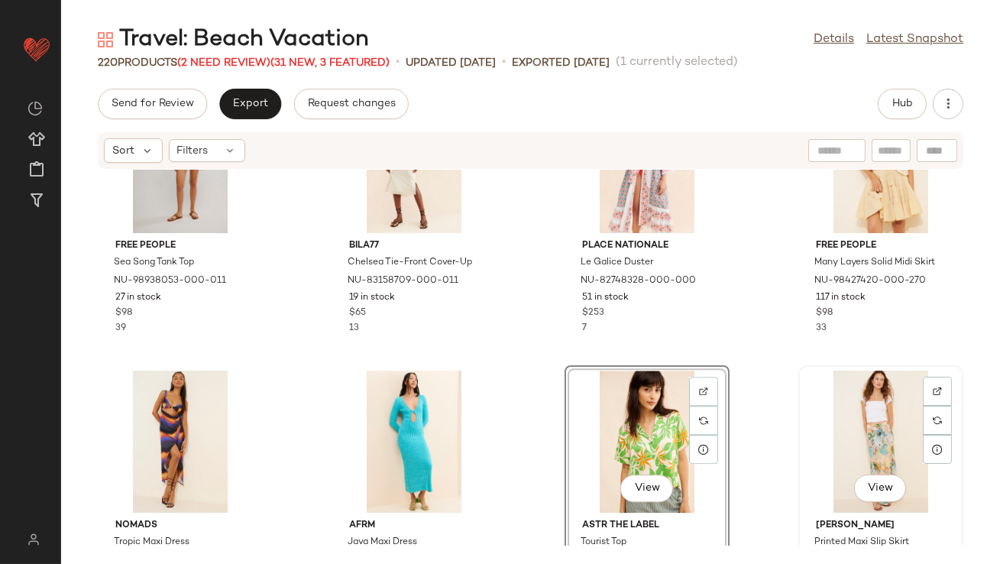
click at [836, 430] on div "View" at bounding box center [881, 442] width 154 height 142
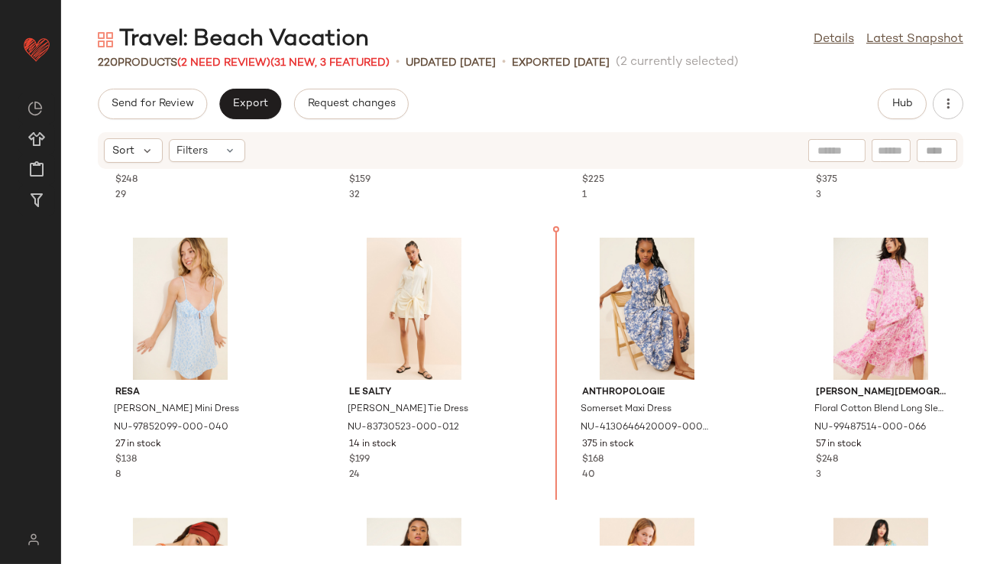
scroll to position [5839, 0]
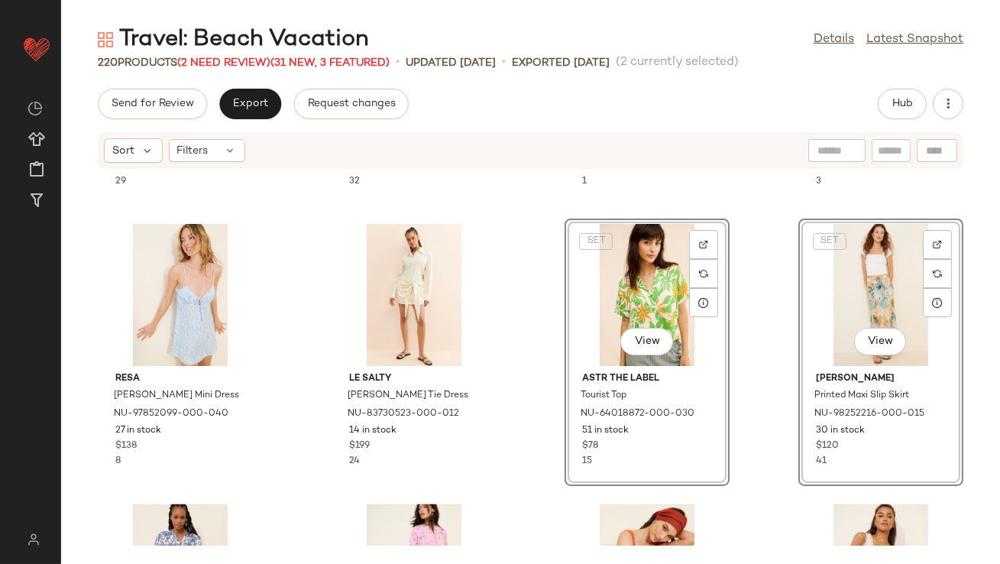
click at [778, 335] on div "Hutch Colorblock Asymmetrical Dress NU-4130464030227-000-000 23 in stock $248 2…" at bounding box center [530, 358] width 939 height 376
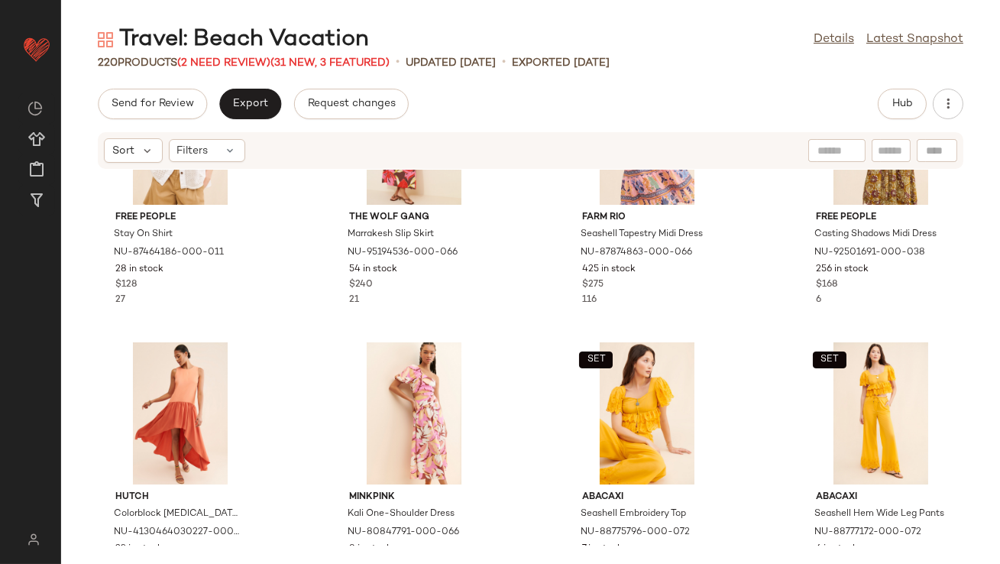
scroll to position [5767, 0]
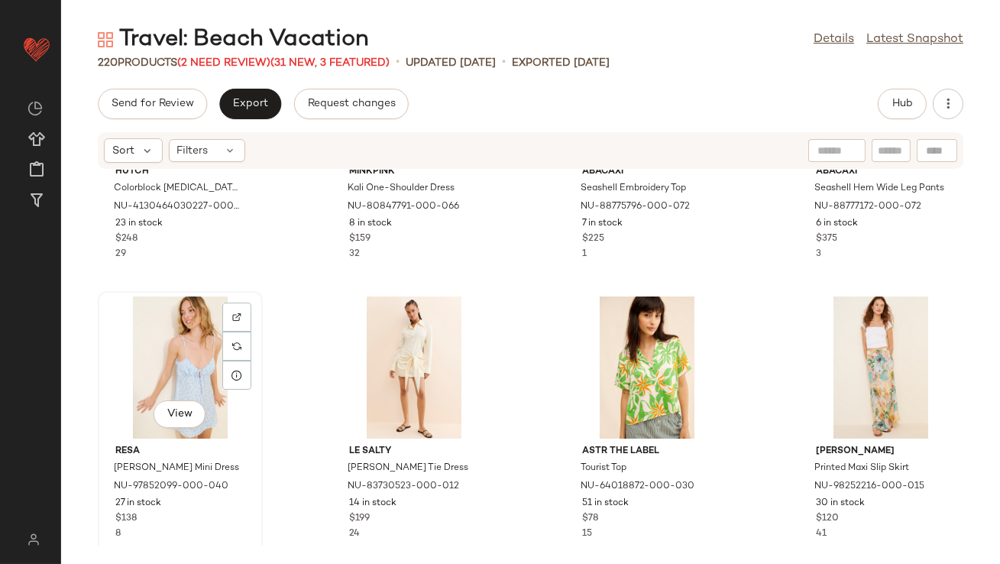
click at [204, 343] on div "View" at bounding box center [180, 367] width 154 height 142
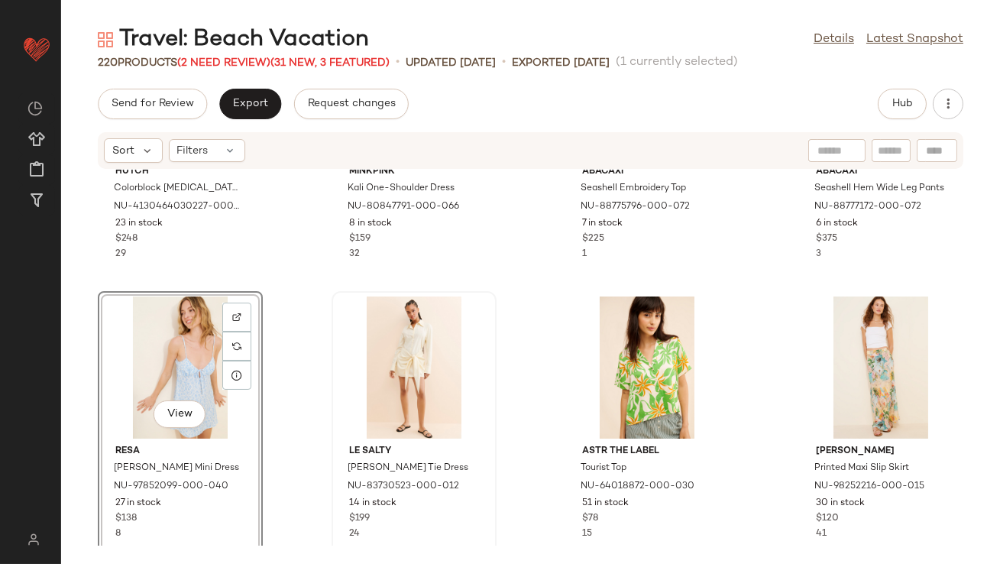
click at [379, 352] on div at bounding box center [414, 367] width 154 height 142
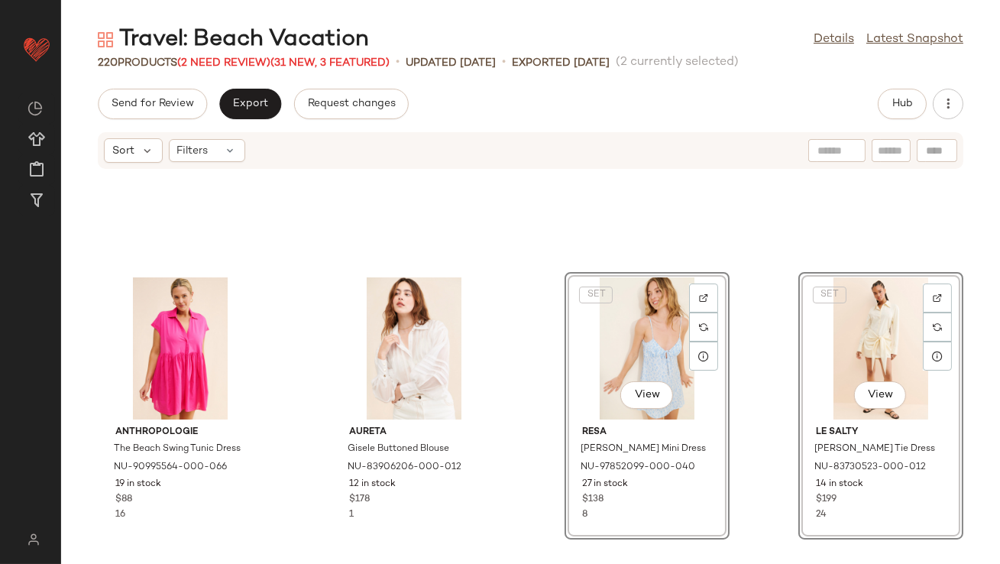
click at [510, 319] on div "Anthropologie The Beach Swing Tunic Dress NU-90995564-000-066 19 in stock $88 1…" at bounding box center [530, 358] width 939 height 376
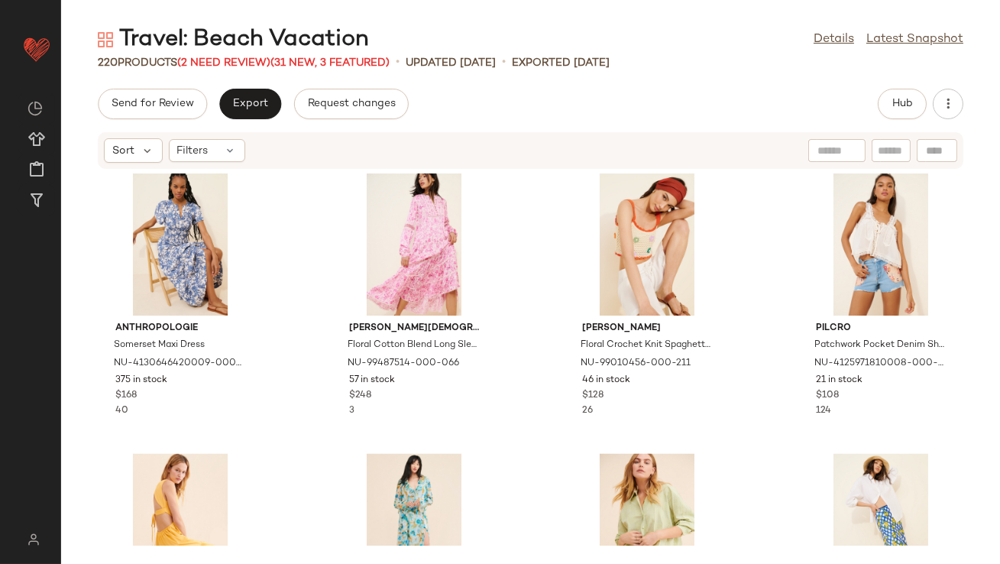
scroll to position [6170, 0]
click at [185, 251] on div "View" at bounding box center [180, 244] width 154 height 142
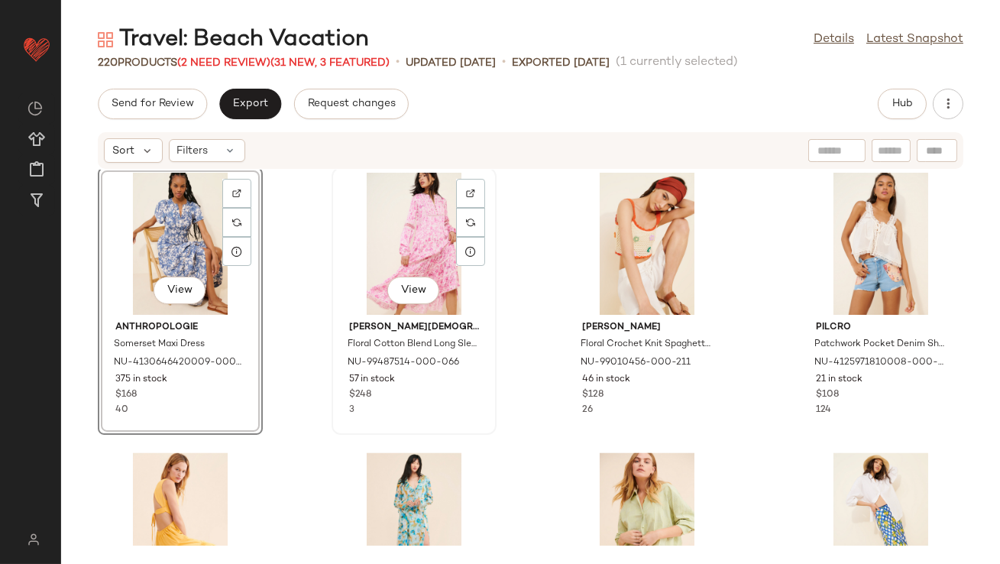
click at [374, 251] on div "View" at bounding box center [414, 244] width 154 height 142
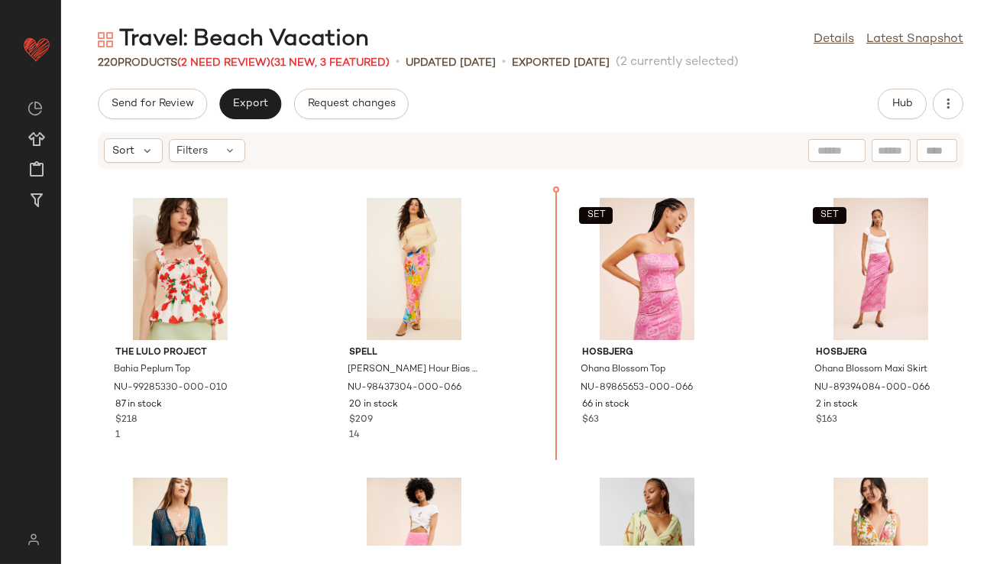
scroll to position [2771, 0]
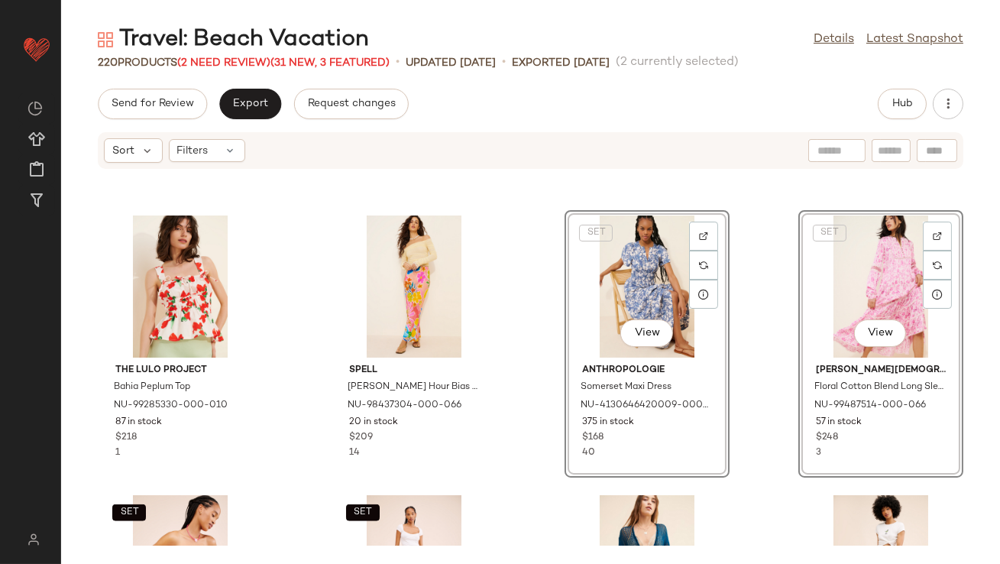
click at [529, 328] on div "The Lulo Project Bahia Peplum Top NU-99285330-000-010 87 in stock $218 1 Spell …" at bounding box center [530, 358] width 939 height 376
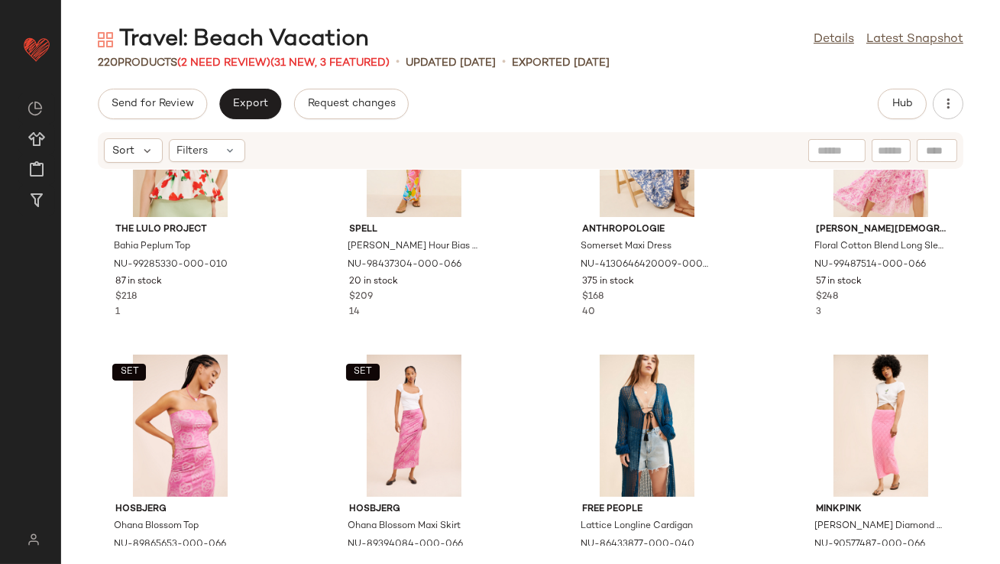
scroll to position [2687, 0]
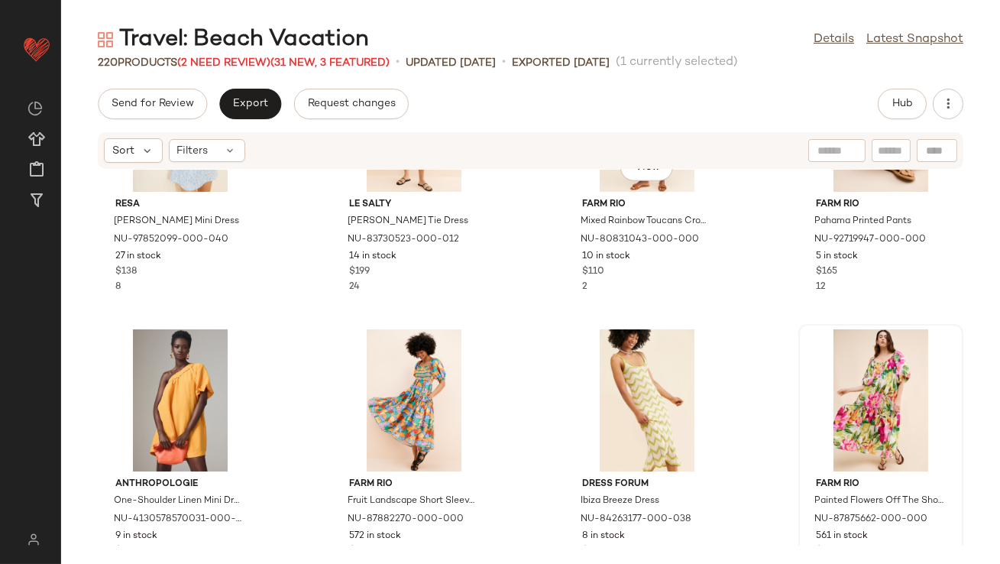
scroll to position [3814, 0]
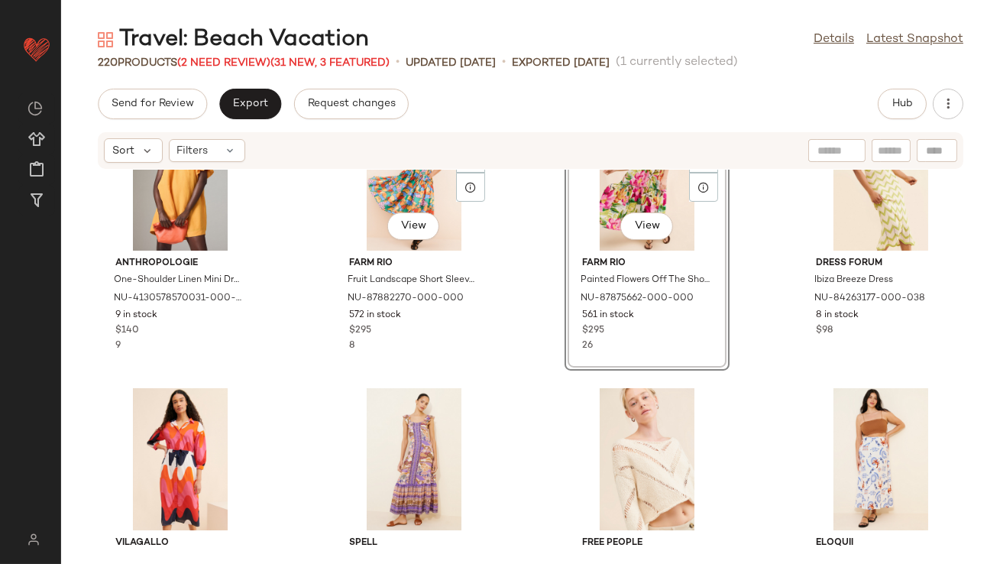
scroll to position [4014, 0]
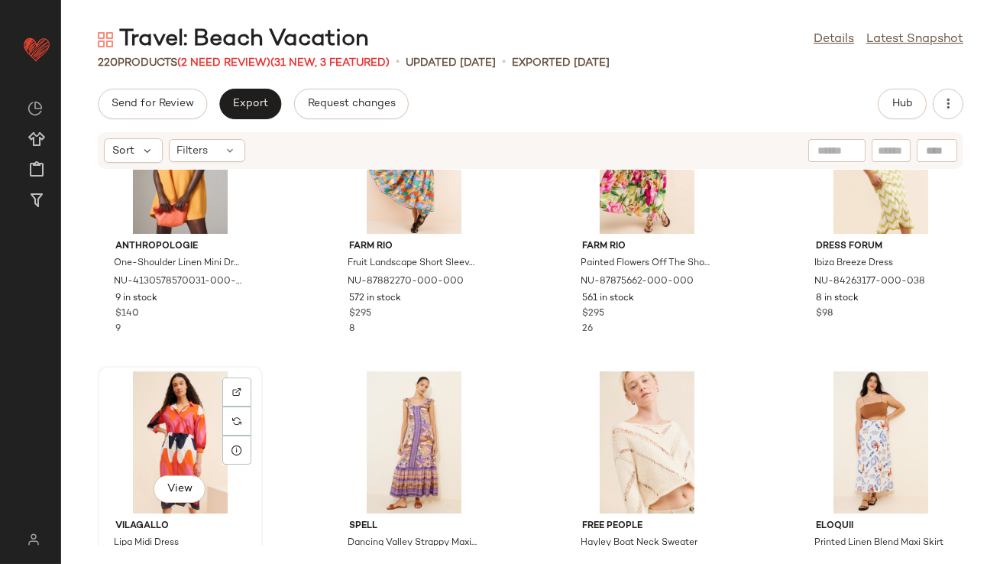
click at [160, 396] on div "View" at bounding box center [180, 442] width 154 height 142
click at [275, 337] on div "Anthropologie One-Shoulder Linen Mini Dress NU-4130578570031-000-083 9 in stock…" at bounding box center [530, 358] width 939 height 376
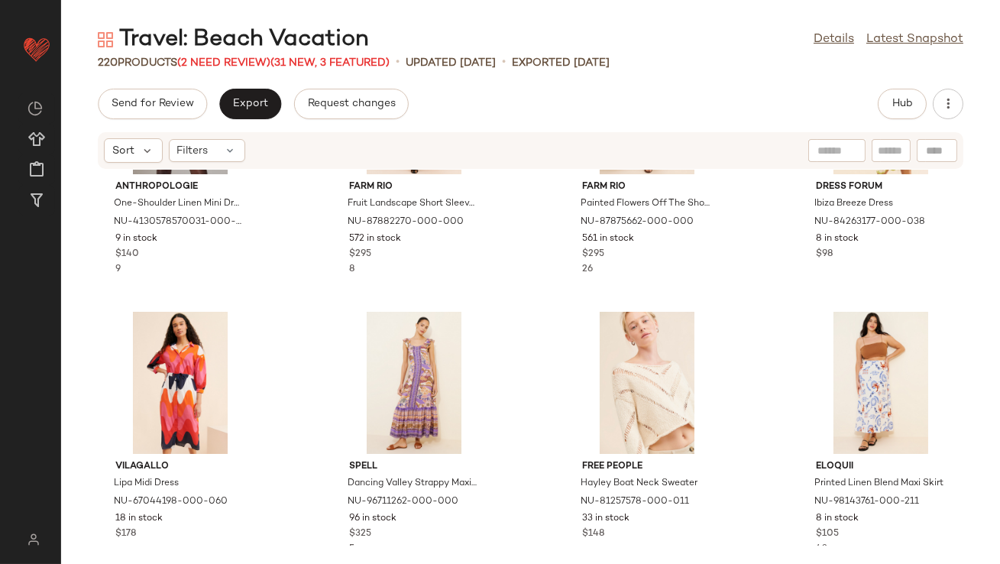
scroll to position [4187, 0]
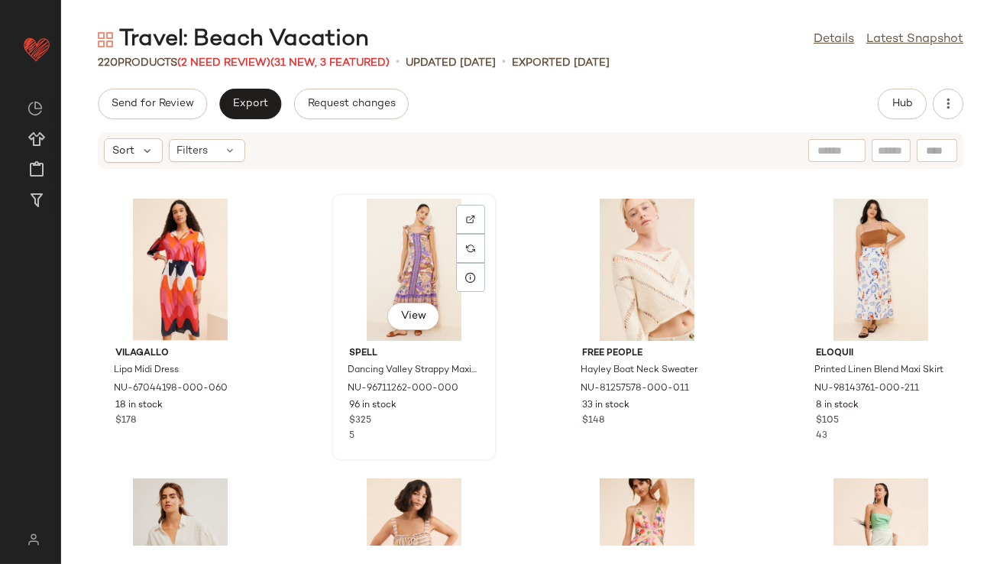
click at [430, 242] on div "View" at bounding box center [414, 270] width 154 height 142
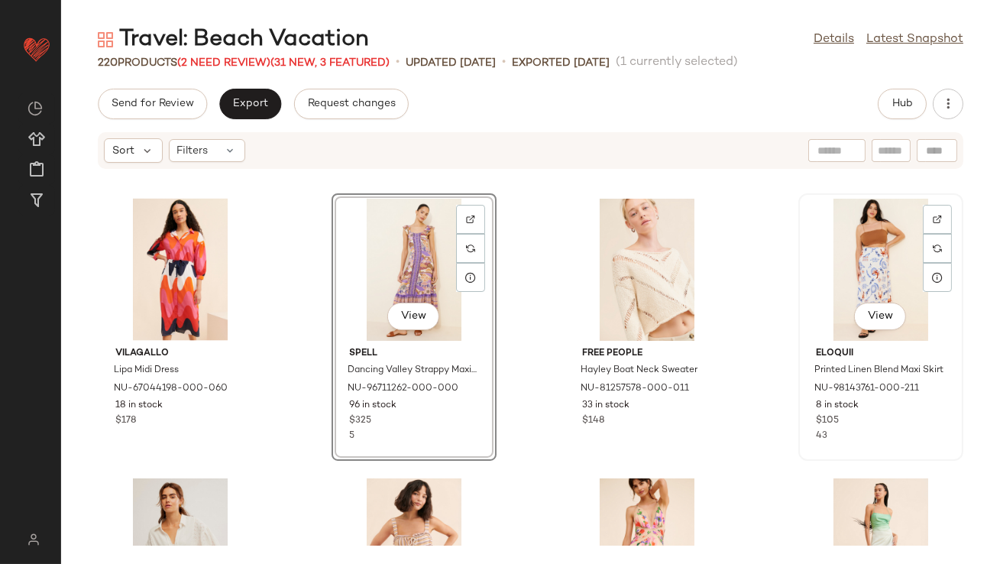
click at [811, 261] on div "View" at bounding box center [881, 270] width 154 height 142
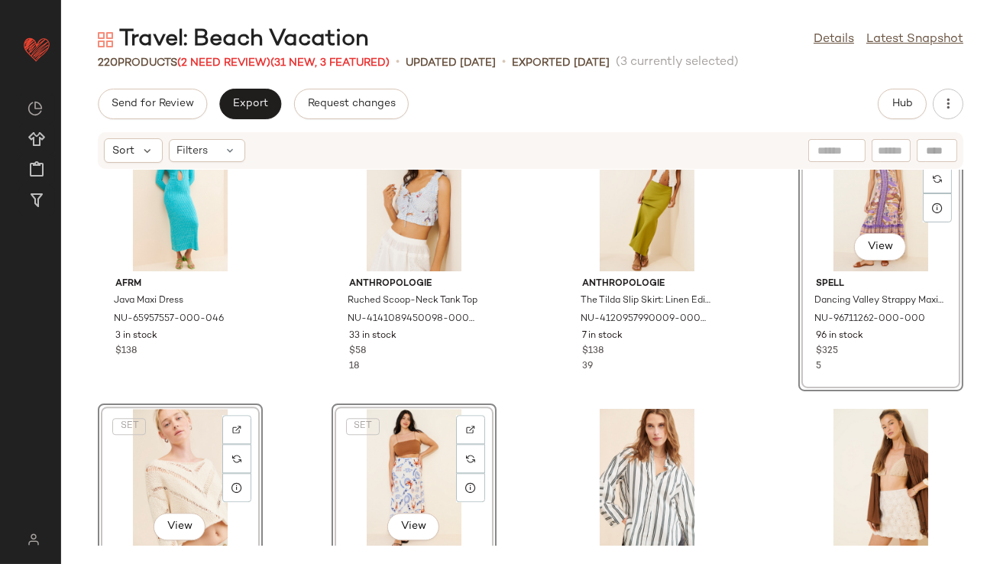
click at [546, 354] on div "AFRM Java Maxi Dress NU-65957557-000-046 3 in stock $138 Anthropologie Ruched S…" at bounding box center [530, 358] width 939 height 376
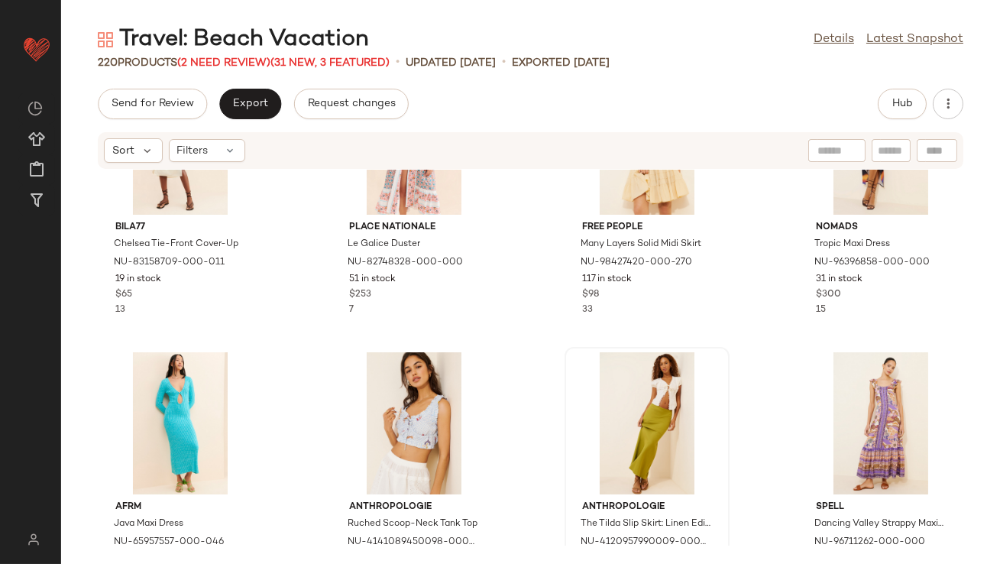
scroll to position [7404, 0]
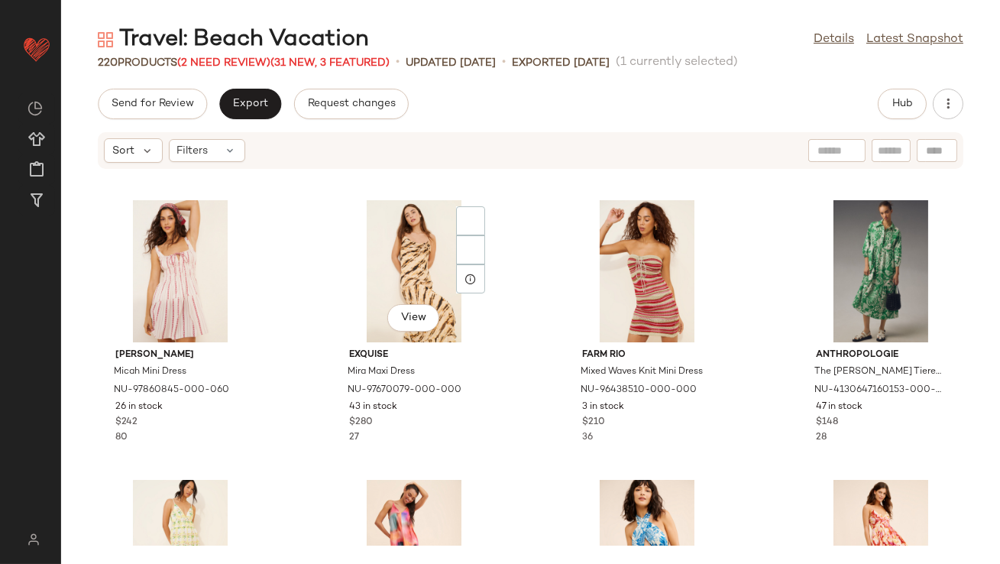
scroll to position [1554, 0]
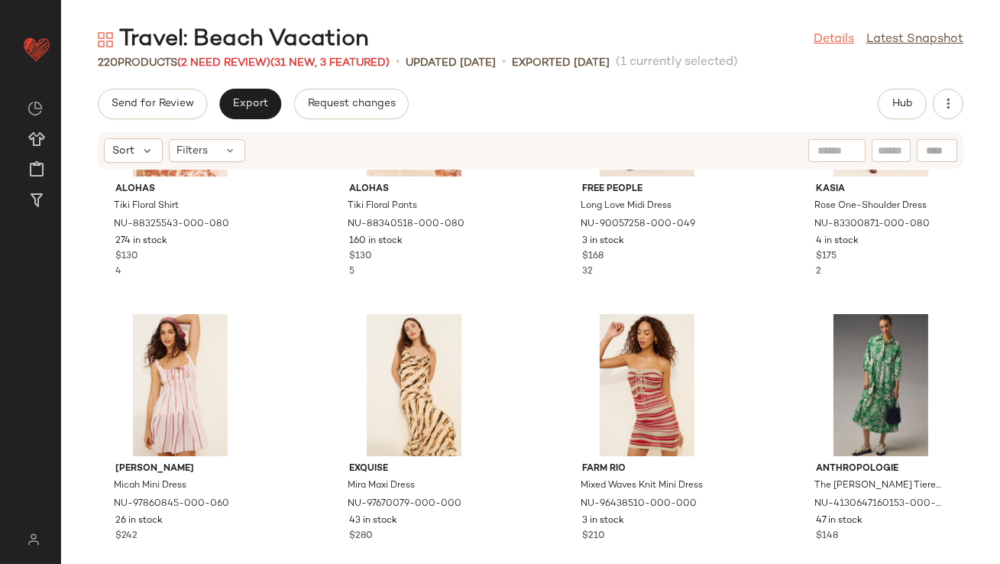
click at [824, 41] on link "Details" at bounding box center [834, 40] width 40 height 18
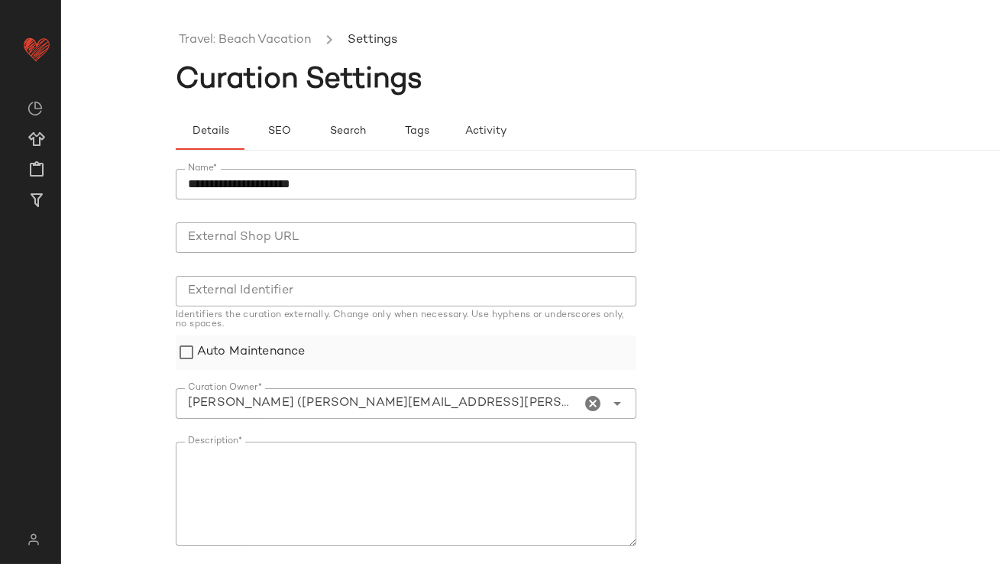
click at [329, 356] on div "Auto Maintenance" at bounding box center [406, 352] width 461 height 34
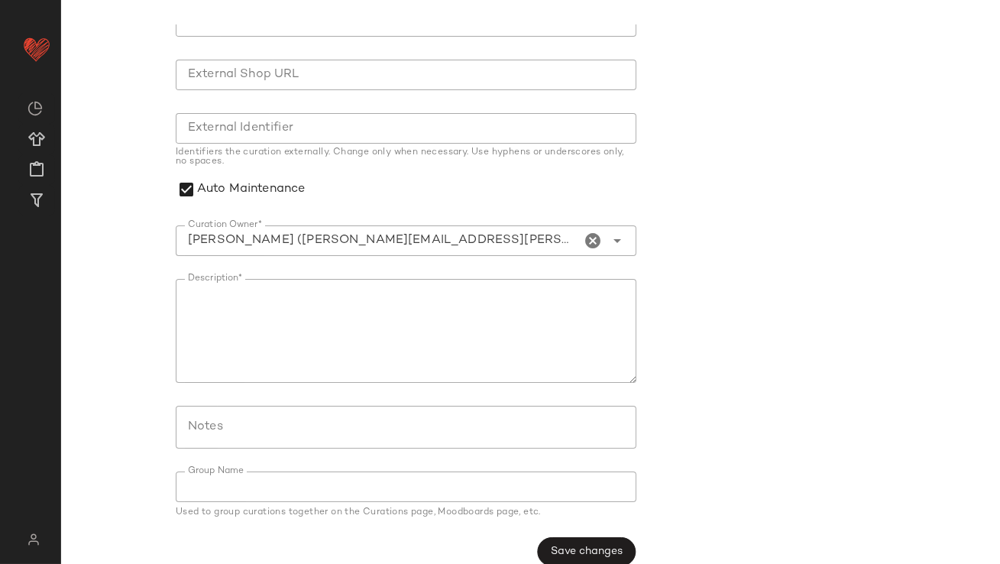
scroll to position [183, 0]
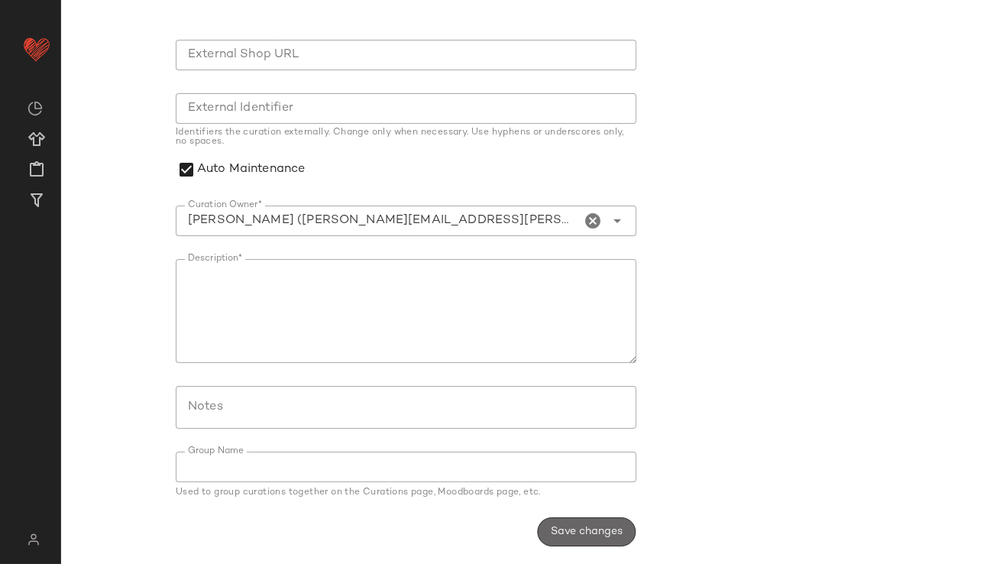
click at [606, 526] on span "Save changes" at bounding box center [586, 532] width 73 height 12
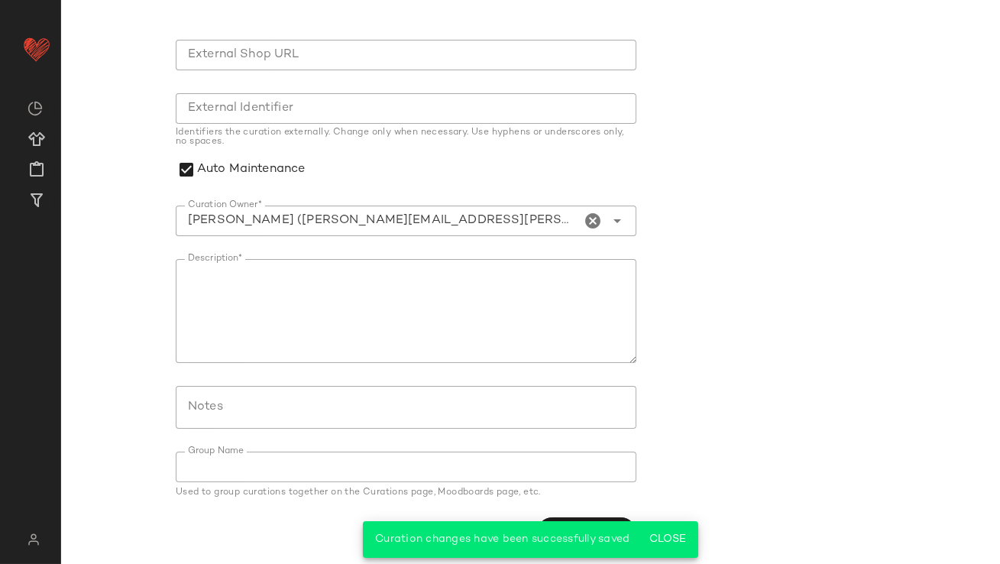
scroll to position [0, 0]
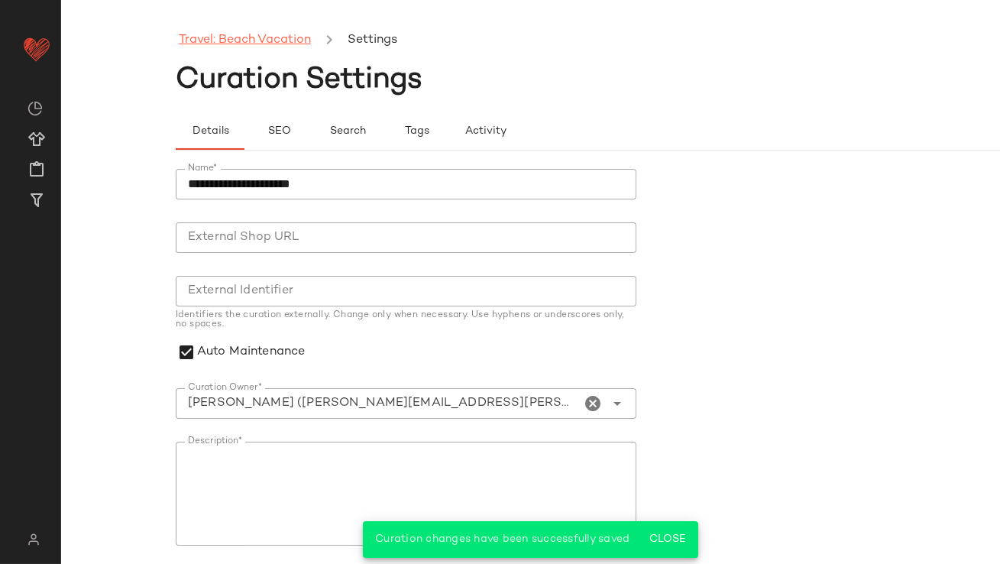
click at [254, 36] on link "Travel: Beach Vacation" at bounding box center [245, 41] width 132 height 20
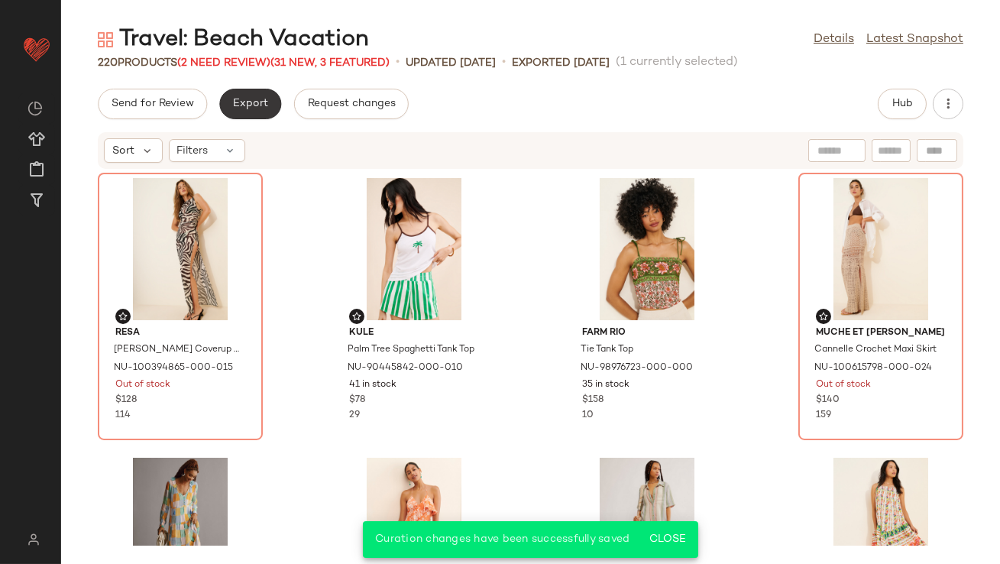
click at [248, 115] on button "Export" at bounding box center [250, 104] width 62 height 31
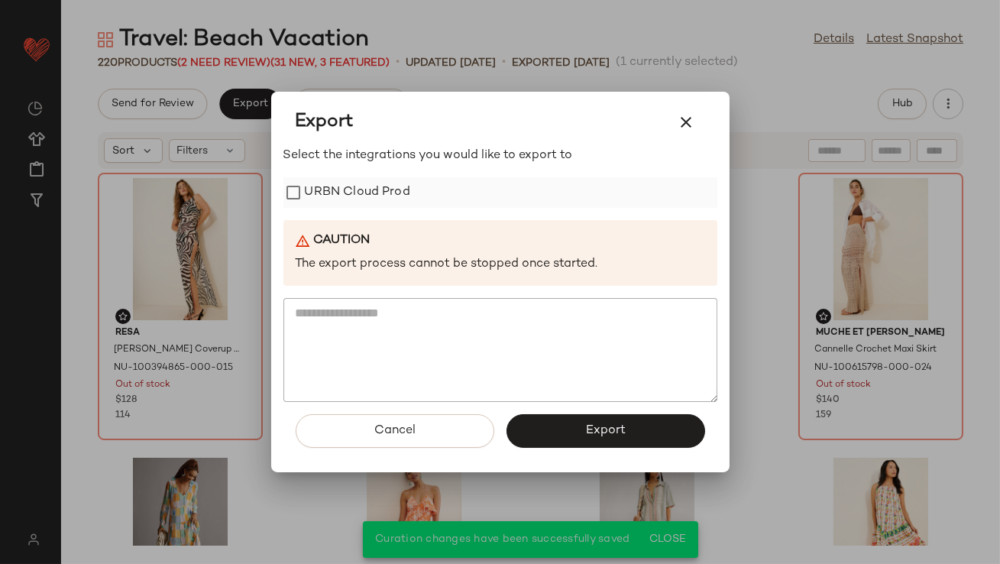
click at [348, 195] on label "URBN Cloud Prod" at bounding box center [357, 192] width 105 height 31
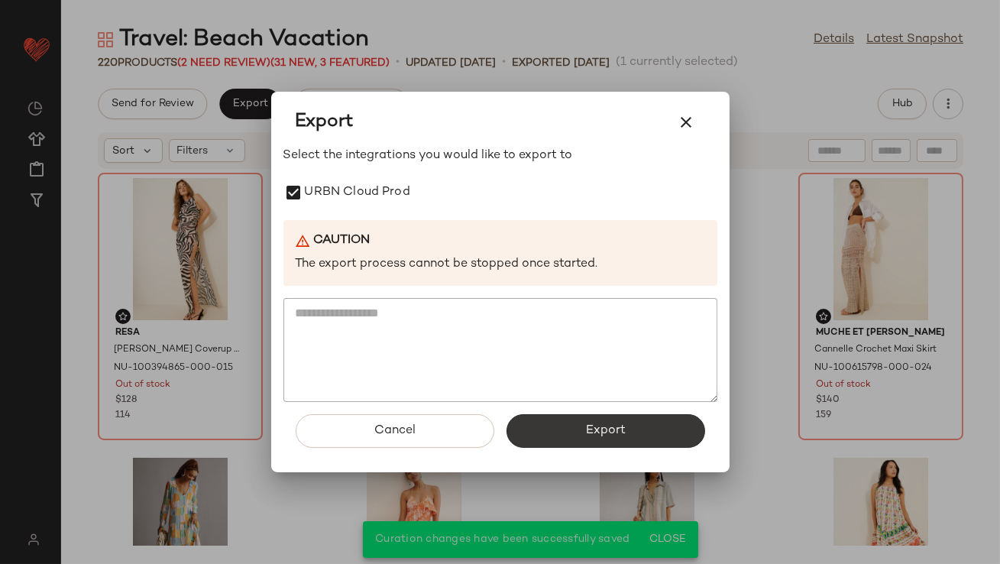
click at [573, 422] on button "Export" at bounding box center [606, 431] width 199 height 34
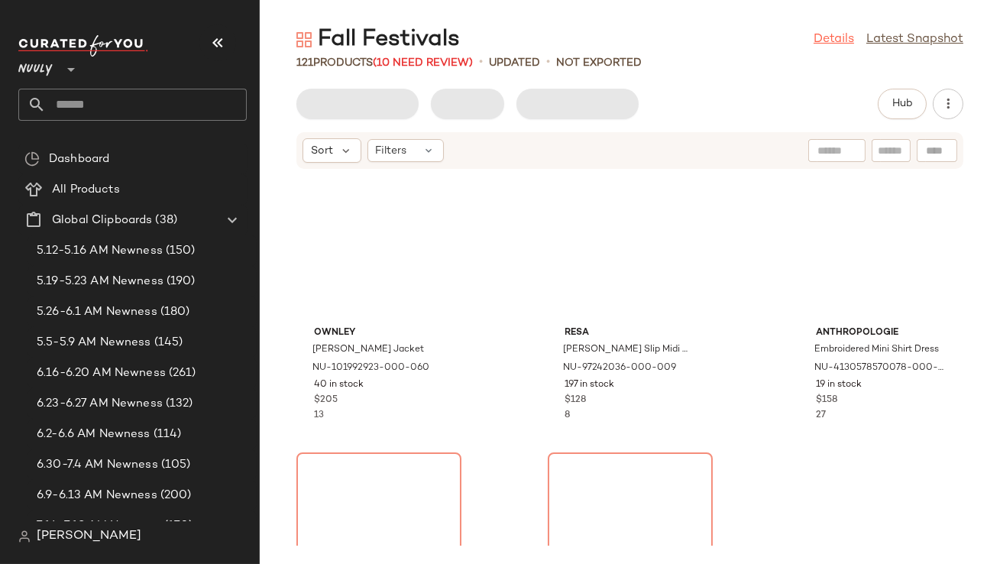
click at [828, 42] on link "Details" at bounding box center [834, 40] width 40 height 18
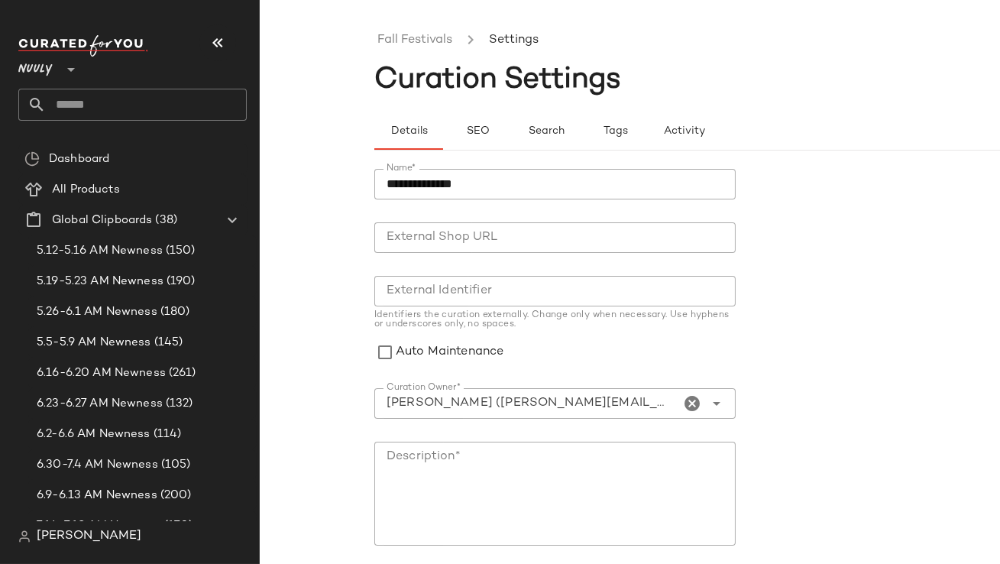
click at [209, 44] on icon "button" at bounding box center [218, 43] width 18 height 18
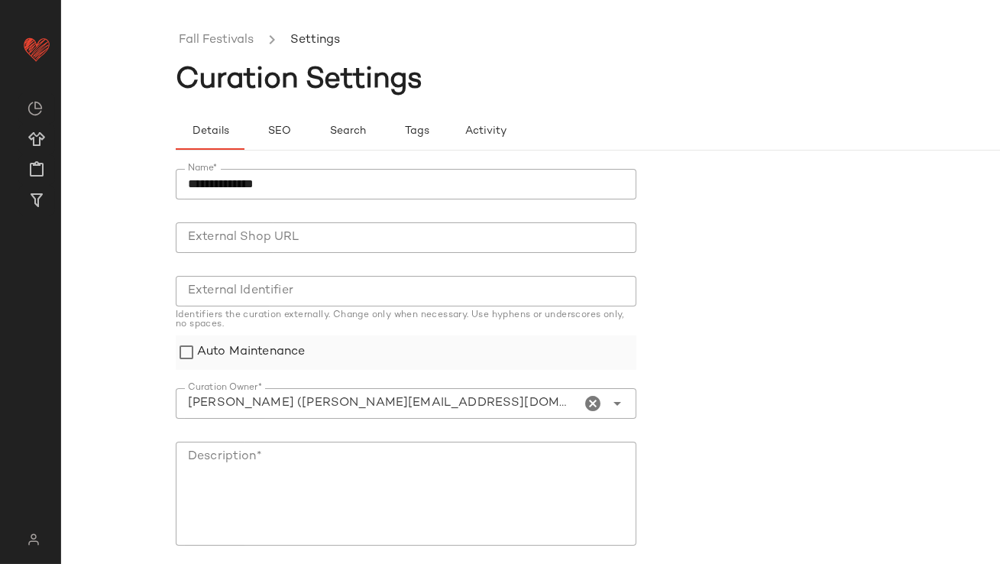
click at [231, 342] on label "Auto Maintenance" at bounding box center [251, 352] width 108 height 34
click at [466, 421] on div at bounding box center [406, 427] width 461 height 17
click at [585, 403] on icon "Clear Curation Owner*" at bounding box center [594, 403] width 18 height 18
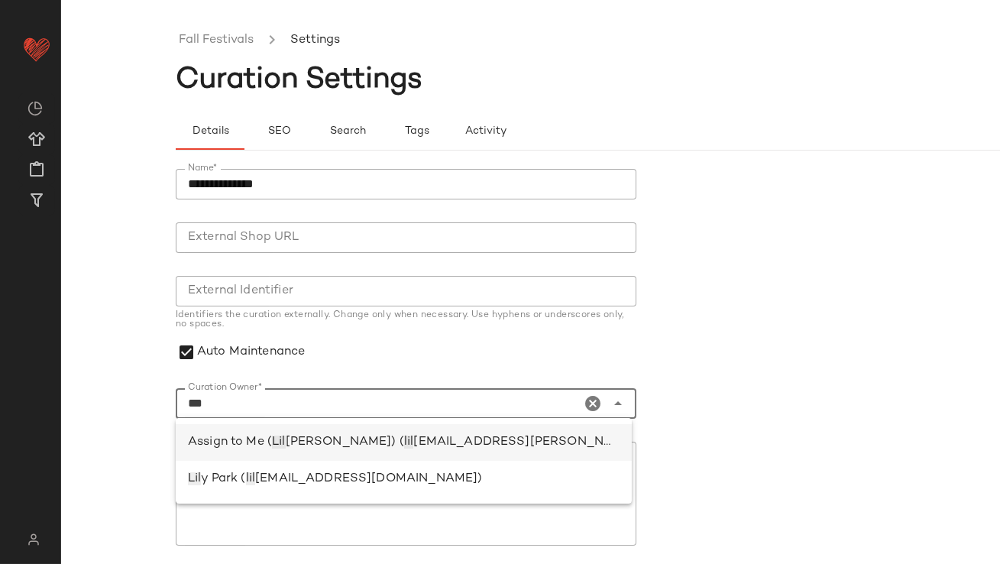
click at [508, 435] on div "Assign to Me ( Lil lian Sisti) ( lil lian.sisti@curatedforyou.io)" at bounding box center [404, 442] width 432 height 18
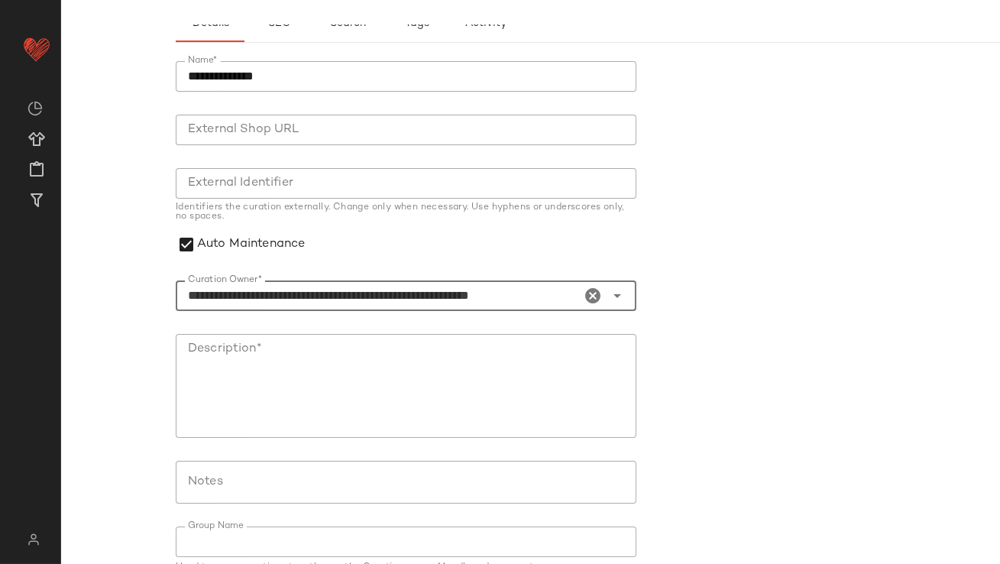
scroll to position [183, 0]
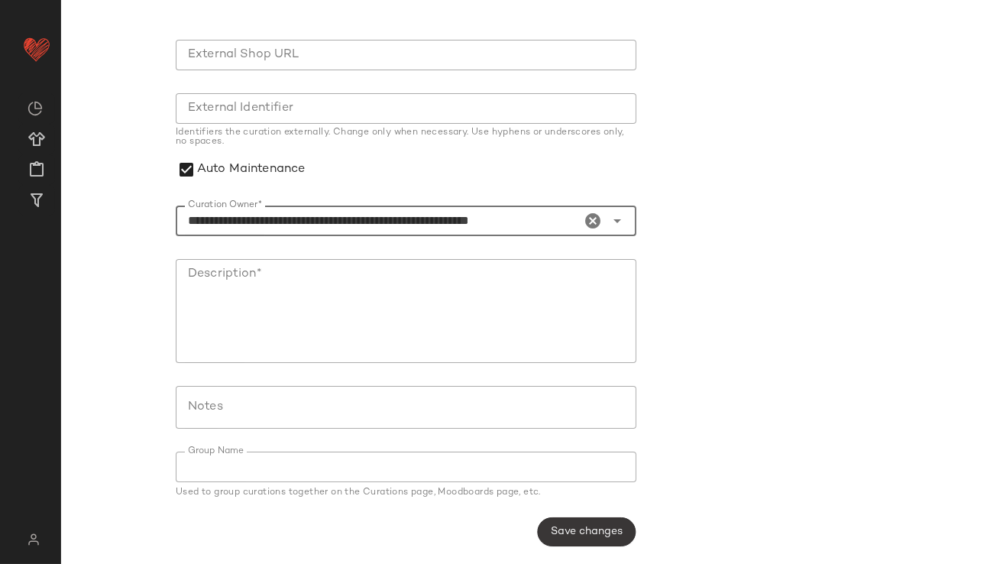
type input "**********"
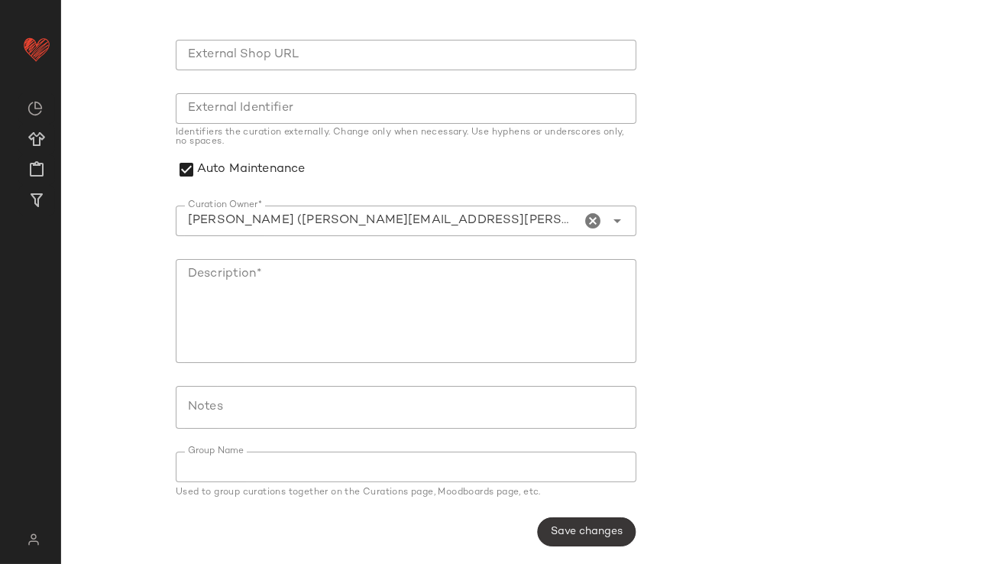
click at [545, 530] on button "Save changes" at bounding box center [586, 531] width 99 height 29
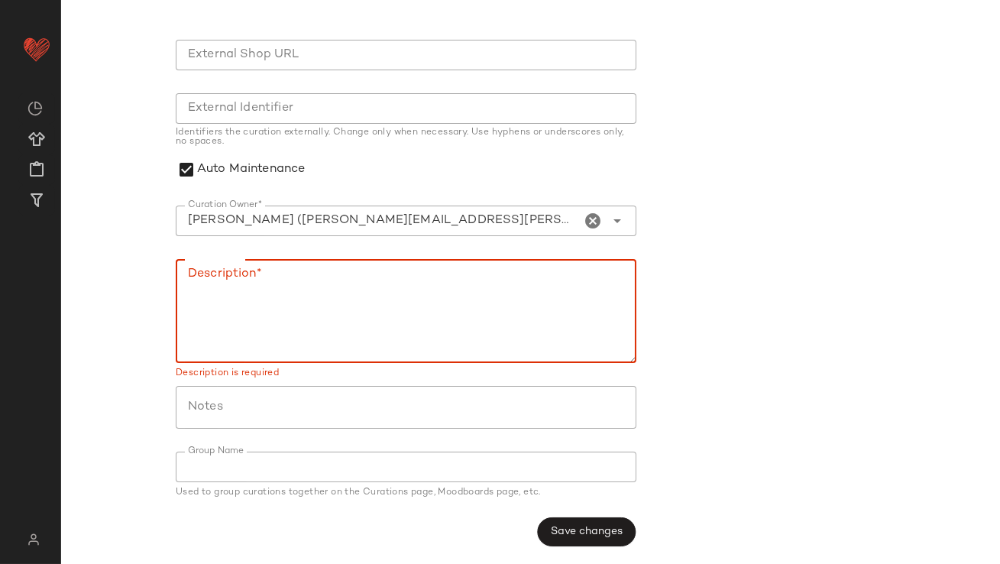
click at [463, 307] on textarea "Description*" at bounding box center [406, 311] width 461 height 104
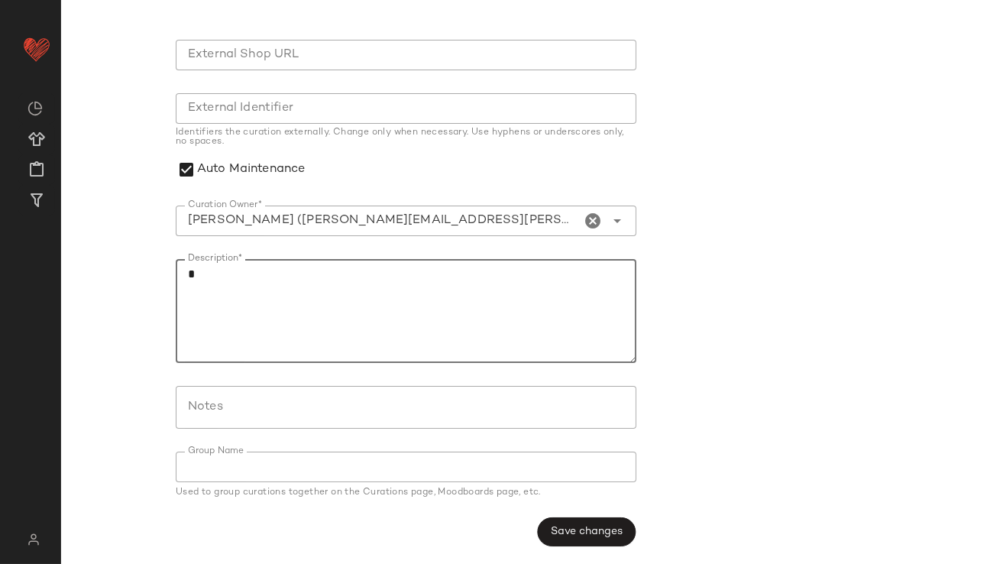
click at [594, 538] on button "Save changes" at bounding box center [586, 531] width 99 height 29
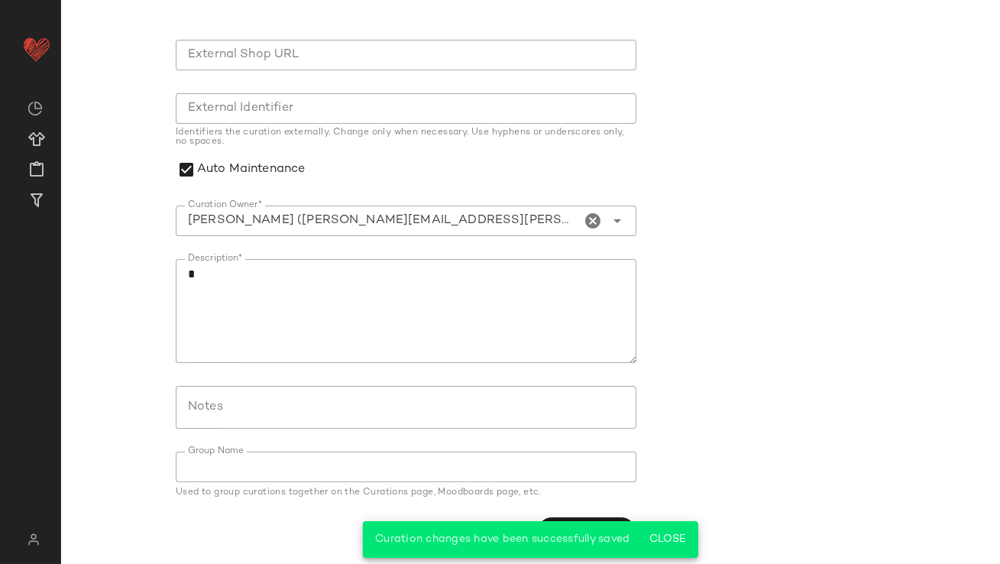
scroll to position [0, 0]
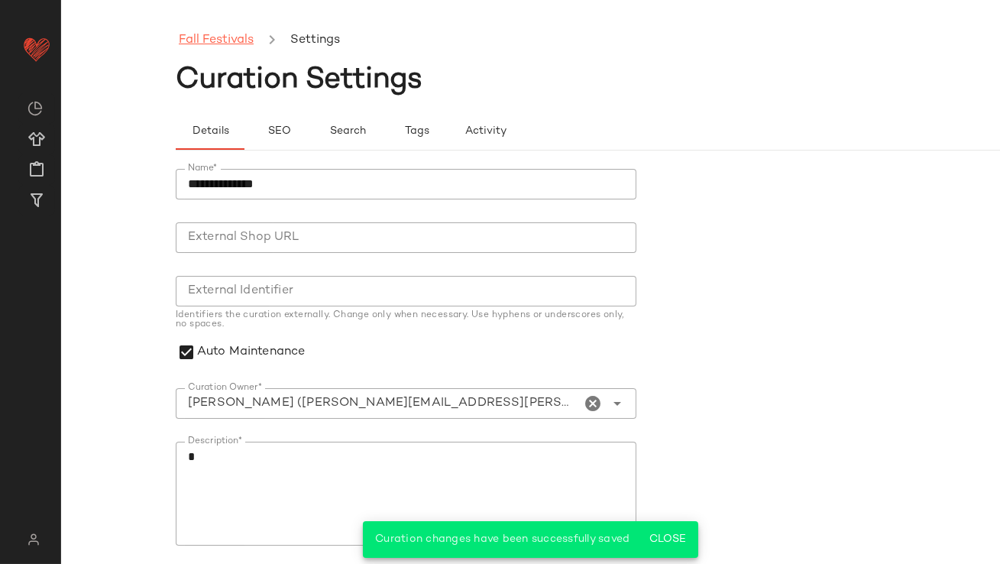
click at [233, 37] on link "Fall Festivals" at bounding box center [216, 41] width 75 height 20
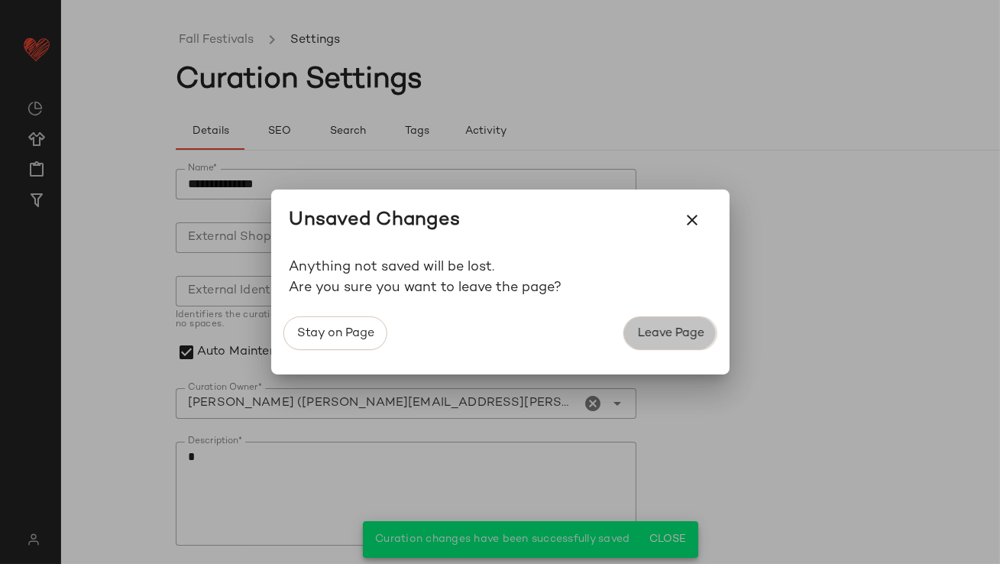
click at [637, 332] on span "Leave Page" at bounding box center [670, 333] width 67 height 15
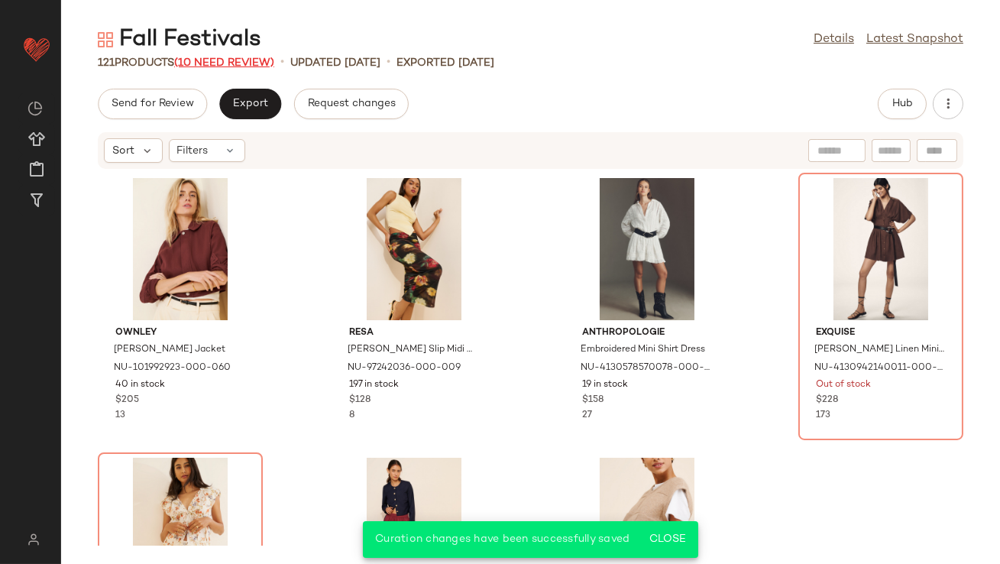
click at [224, 57] on span "(10 Need Review)" at bounding box center [224, 62] width 100 height 11
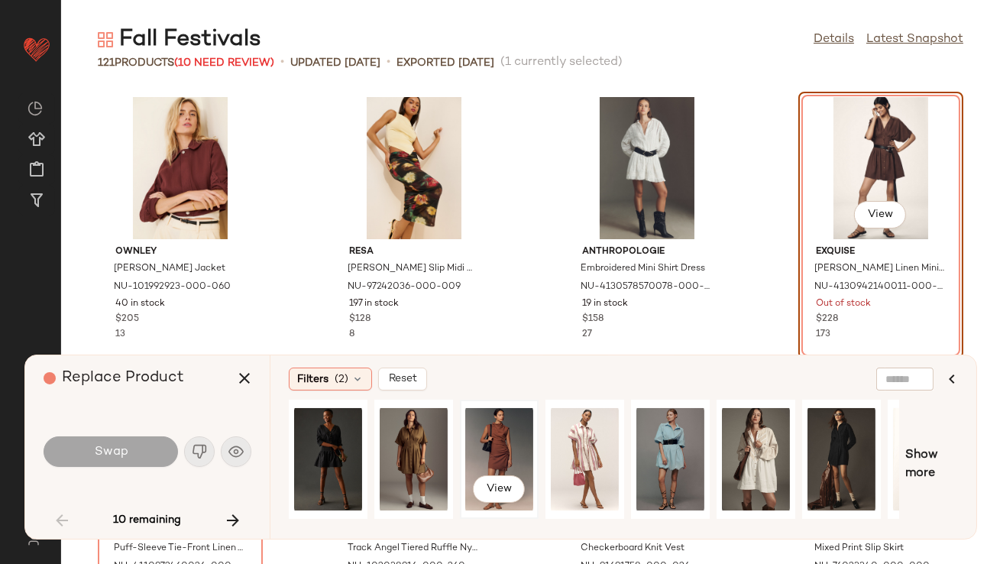
click at [479, 448] on div "View" at bounding box center [499, 459] width 68 height 109
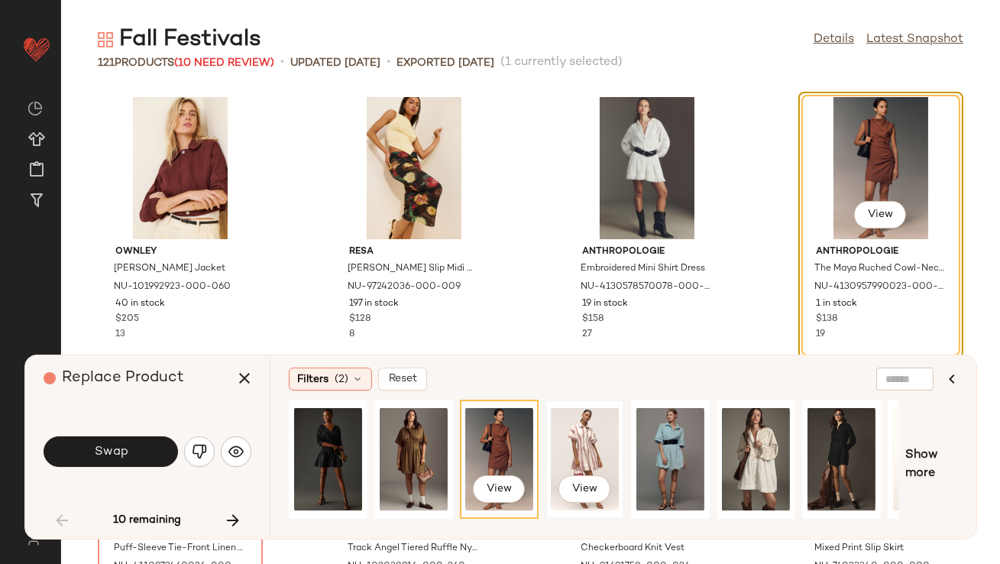
click at [611, 442] on div "View" at bounding box center [585, 459] width 68 height 109
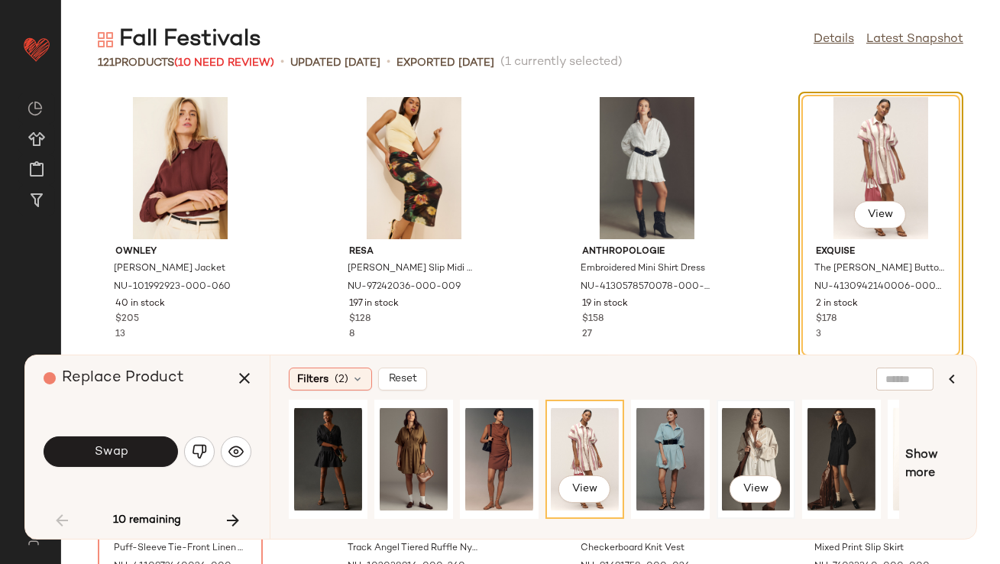
click at [737, 447] on div "View" at bounding box center [756, 459] width 68 height 109
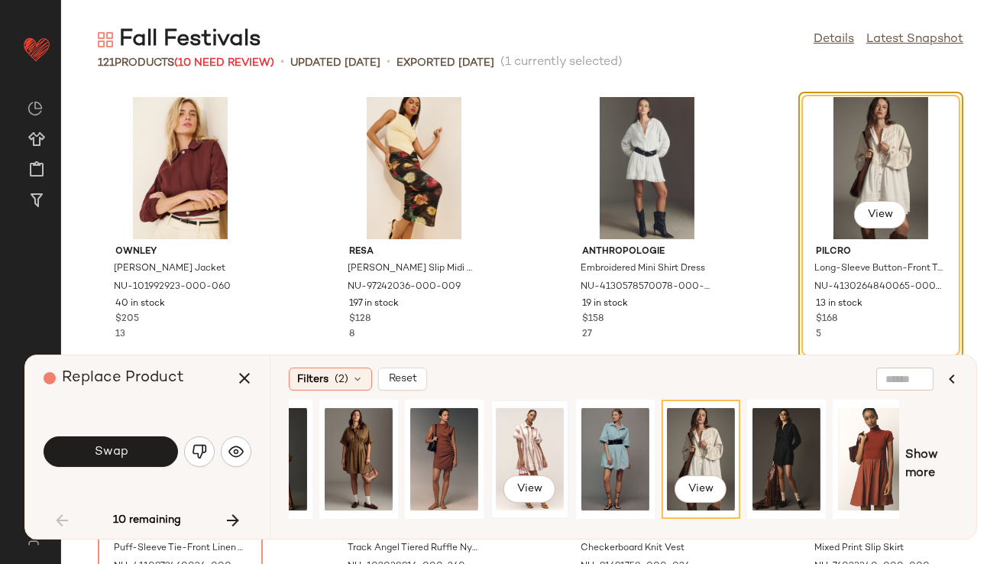
scroll to position [0, 151]
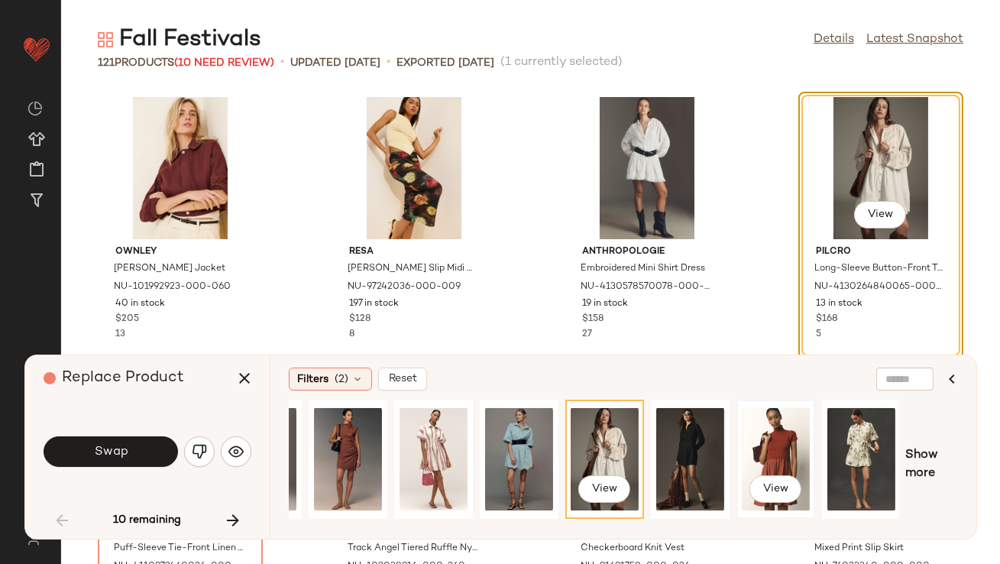
click at [801, 448] on div "View" at bounding box center [776, 459] width 68 height 109
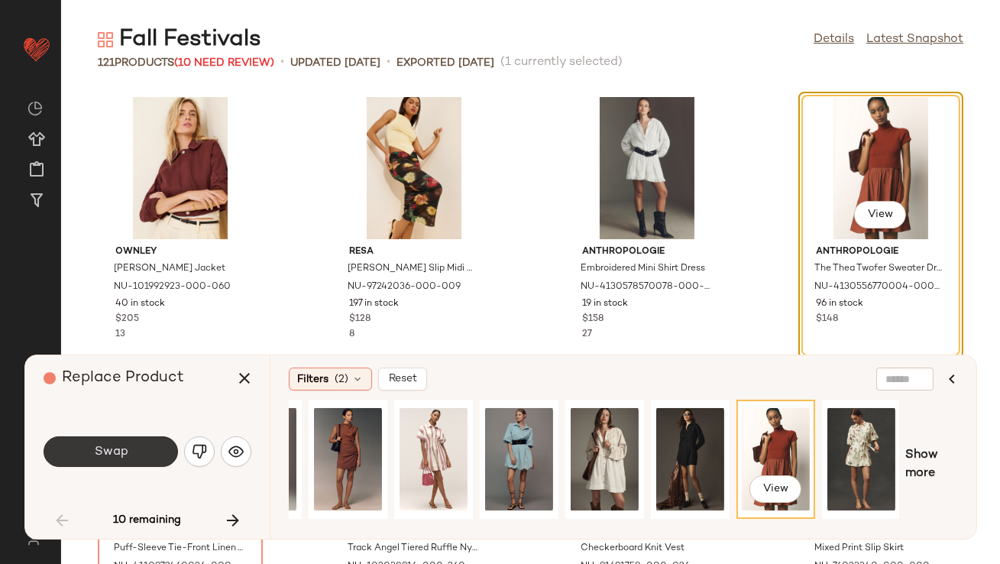
click at [87, 449] on button "Swap" at bounding box center [111, 451] width 134 height 31
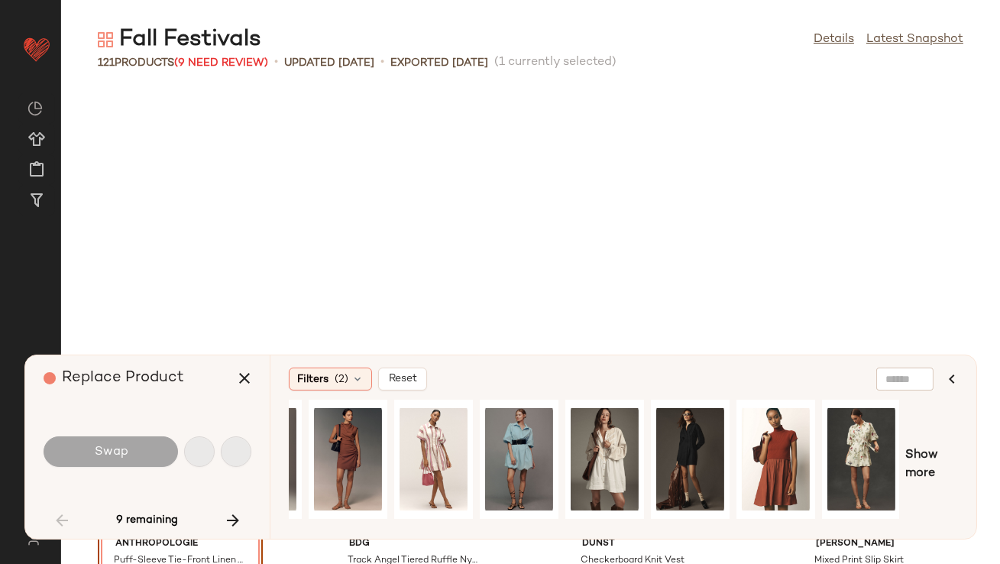
scroll to position [291, 0]
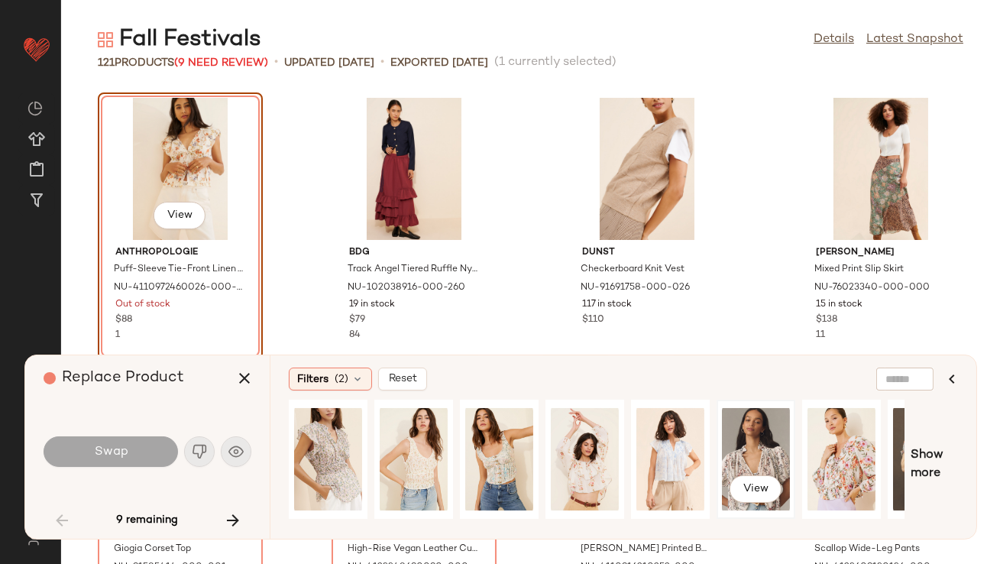
click at [773, 449] on div "View" at bounding box center [756, 459] width 68 height 109
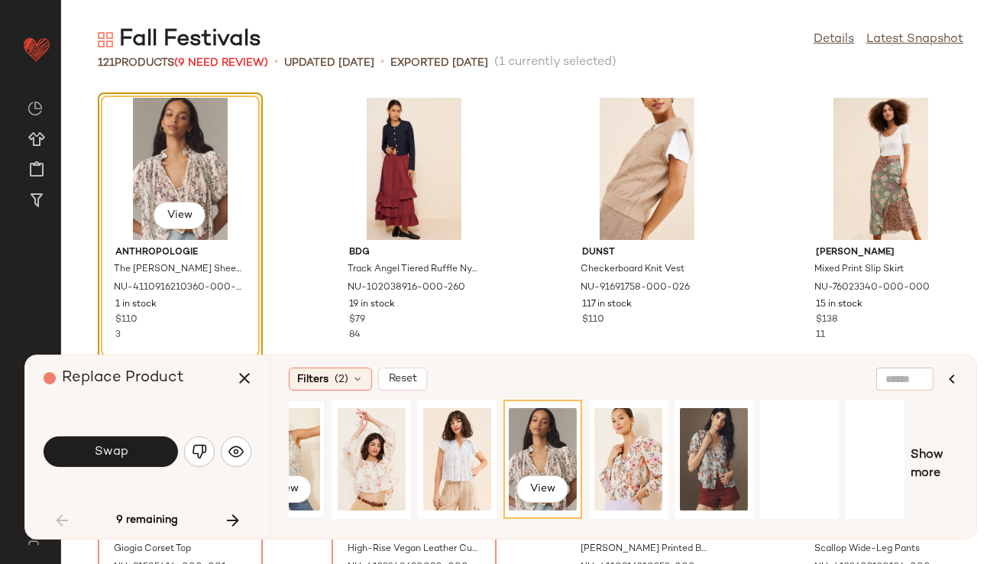
scroll to position [0, 232]
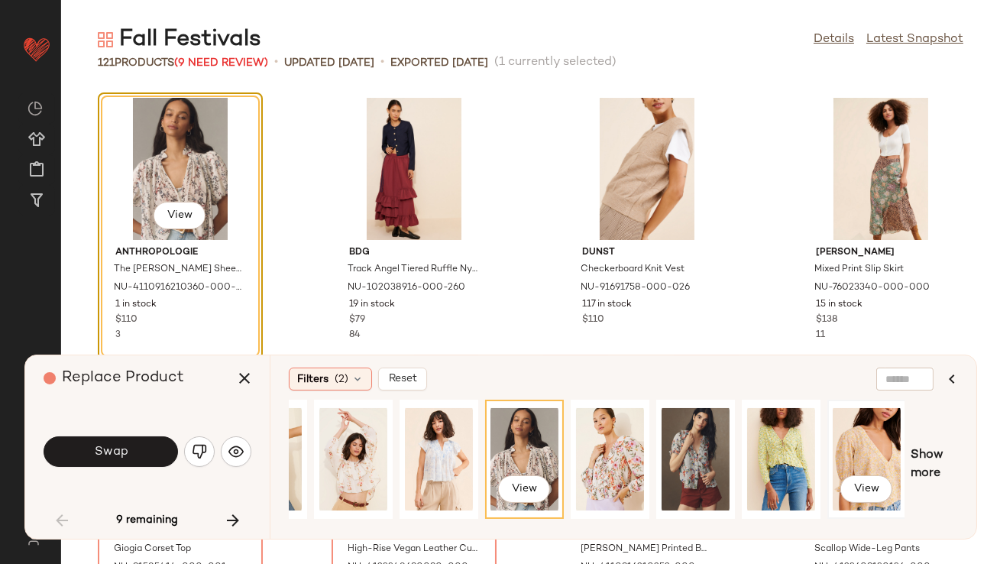
click at [841, 448] on div "View" at bounding box center [867, 459] width 68 height 109
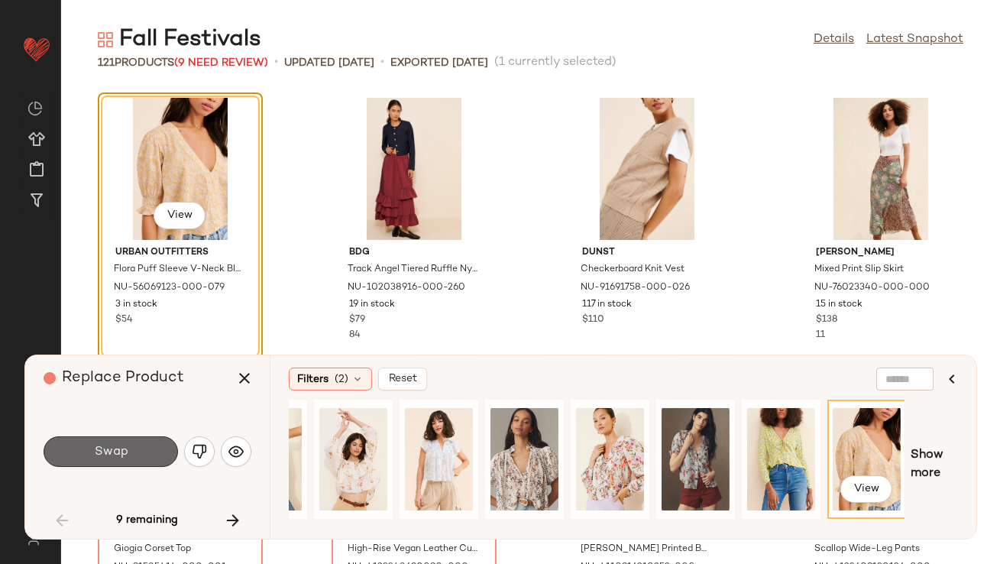
click at [113, 453] on span "Swap" at bounding box center [110, 452] width 34 height 15
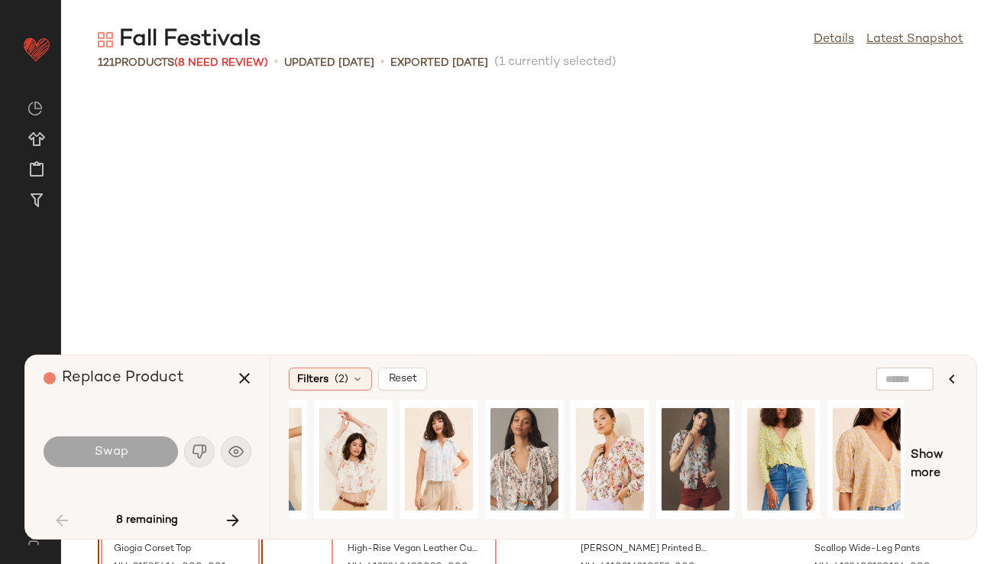
scroll to position [559, 0]
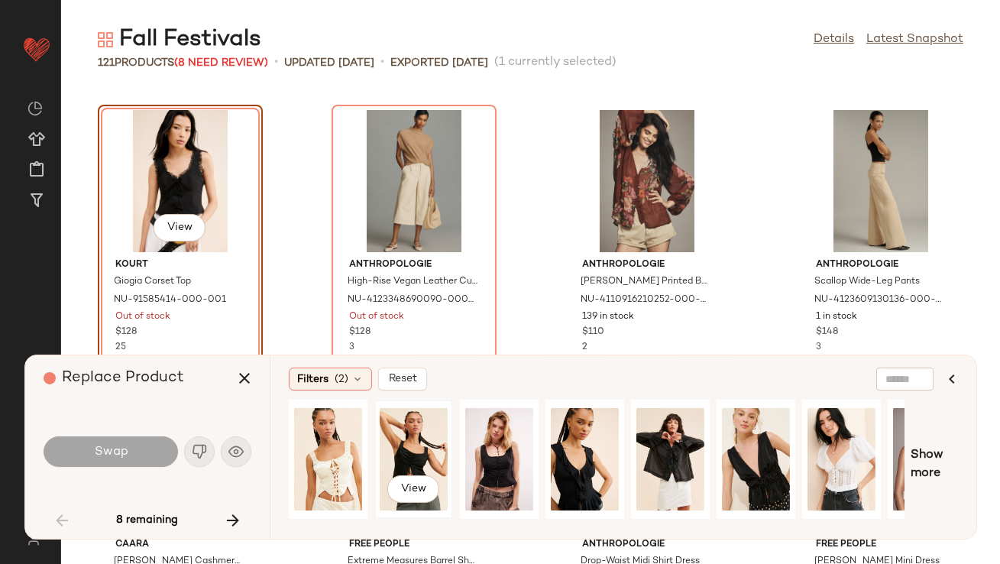
click at [429, 448] on div "View" at bounding box center [414, 459] width 68 height 109
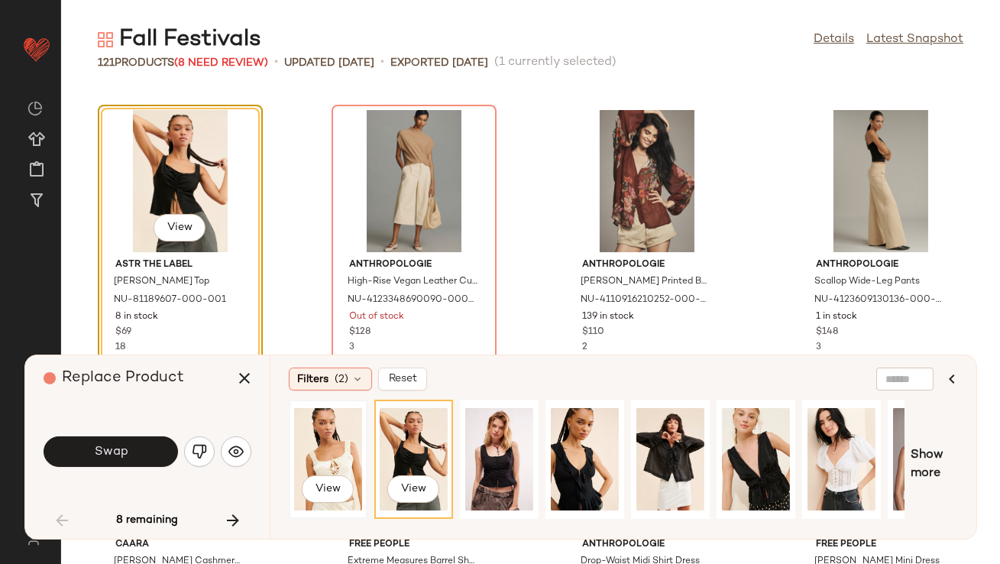
click at [335, 464] on div "View" at bounding box center [328, 459] width 68 height 109
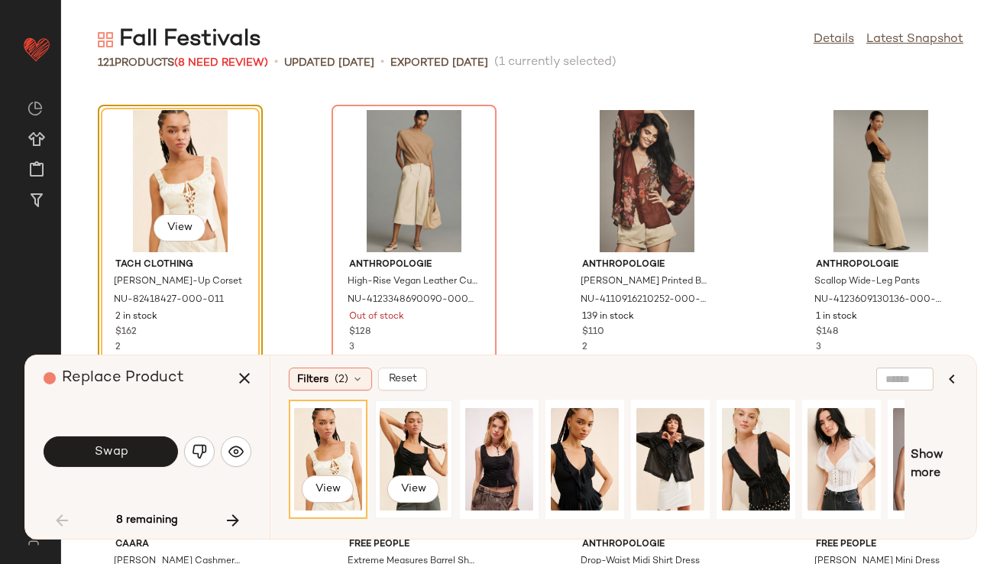
click at [413, 455] on div "View" at bounding box center [414, 459] width 68 height 109
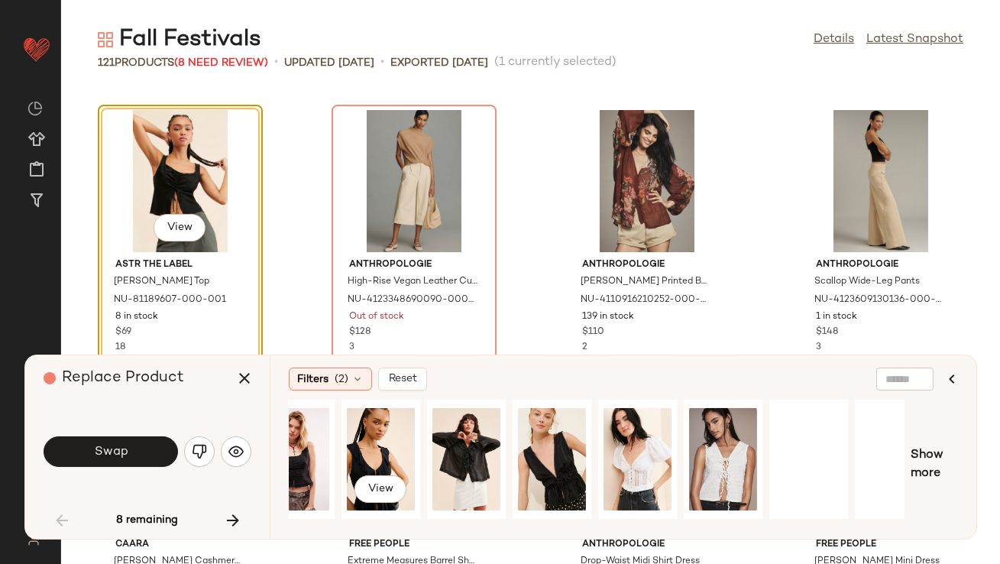
scroll to position [0, 232]
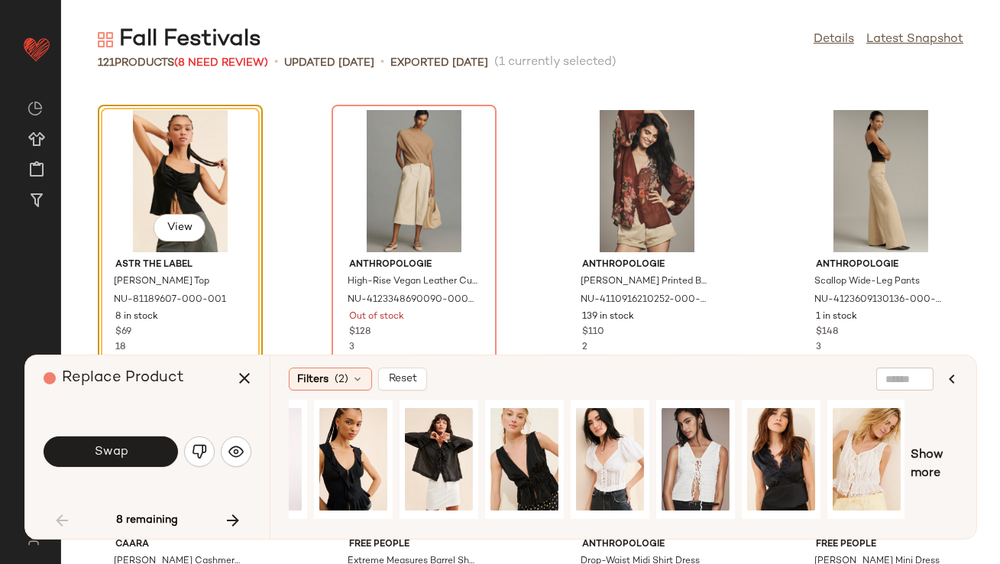
click at [157, 443] on button "Swap" at bounding box center [111, 451] width 134 height 31
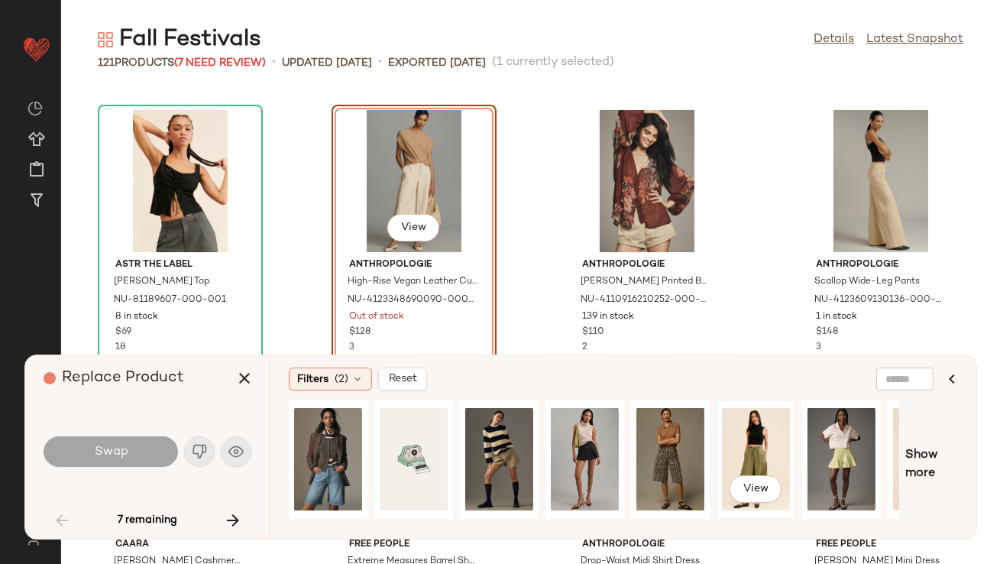
click at [742, 449] on div "View" at bounding box center [756, 459] width 68 height 109
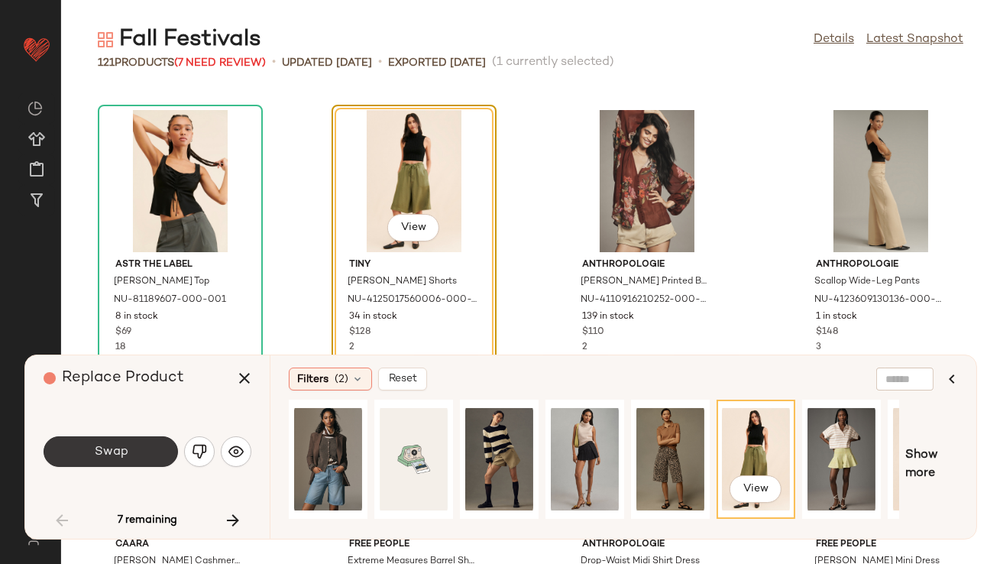
click at [120, 453] on span "Swap" at bounding box center [110, 452] width 34 height 15
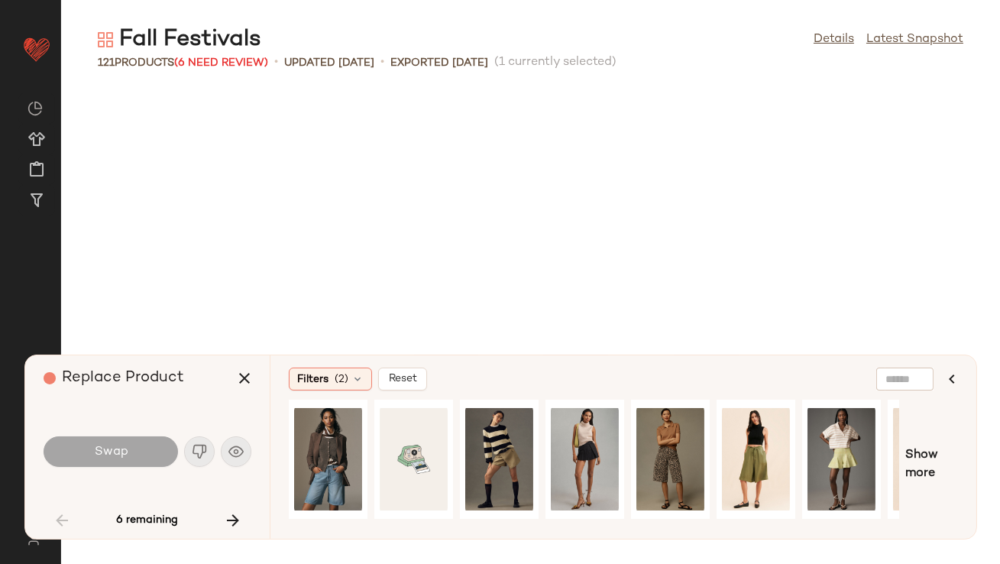
scroll to position [1119, 0]
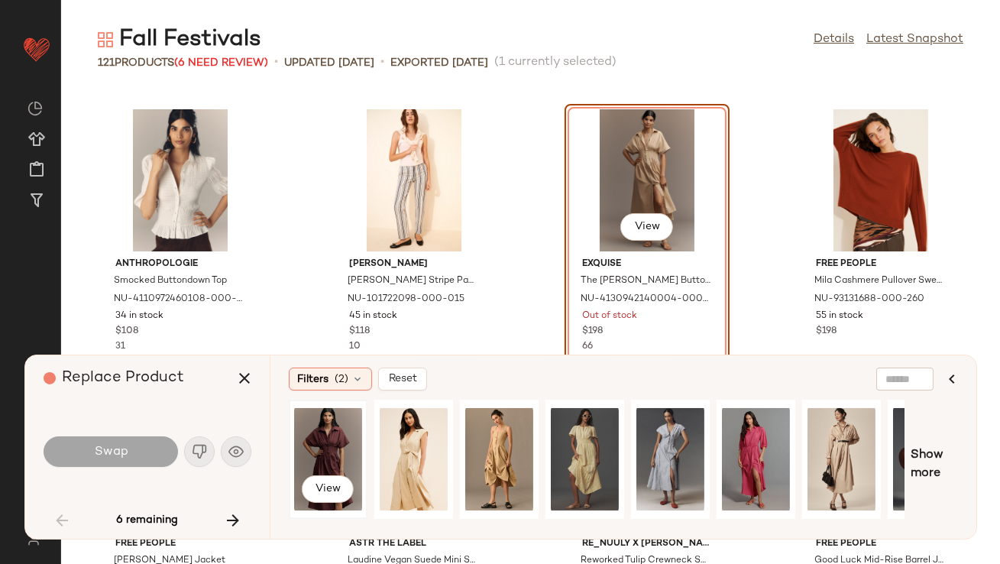
click at [336, 457] on div "View" at bounding box center [328, 459] width 68 height 109
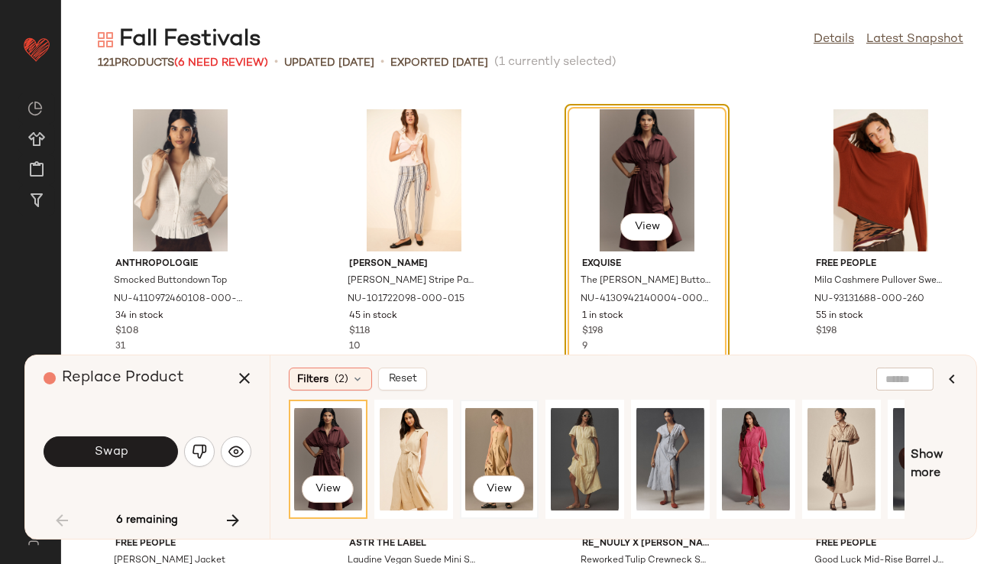
click at [512, 432] on div "View" at bounding box center [499, 459] width 68 height 109
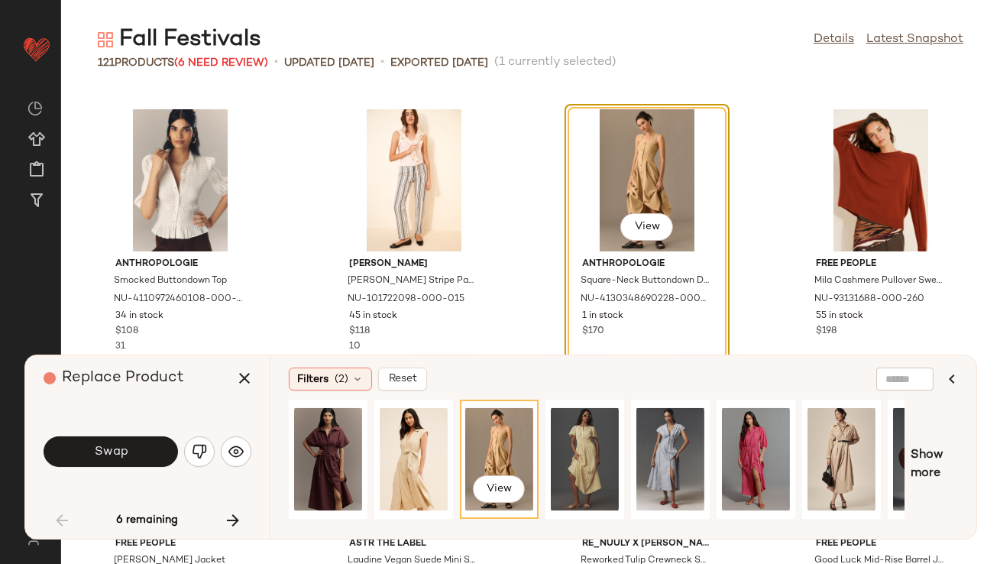
click at [128, 442] on button "Swap" at bounding box center [111, 451] width 134 height 31
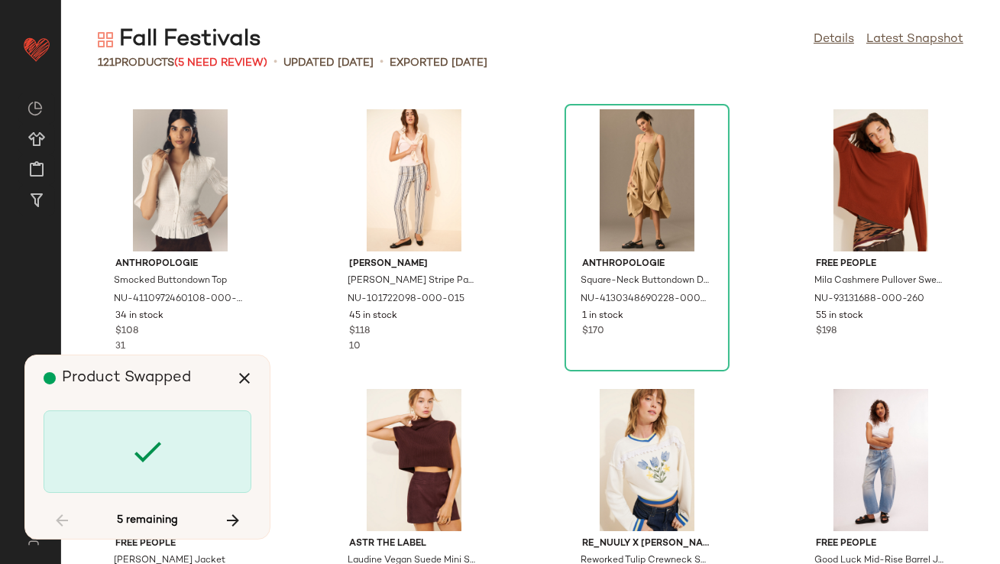
scroll to position [2517, 0]
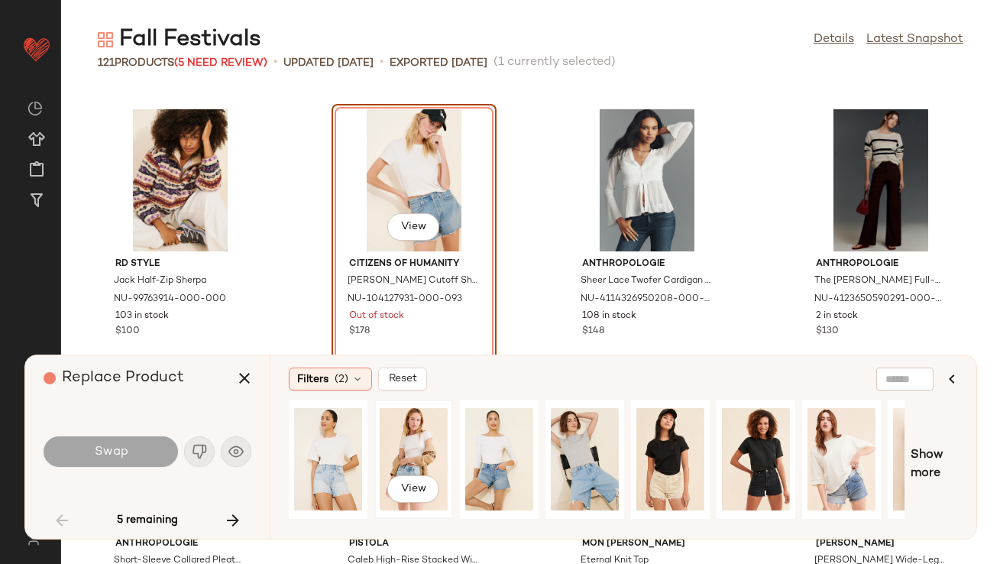
click at [399, 436] on div "View" at bounding box center [414, 459] width 68 height 109
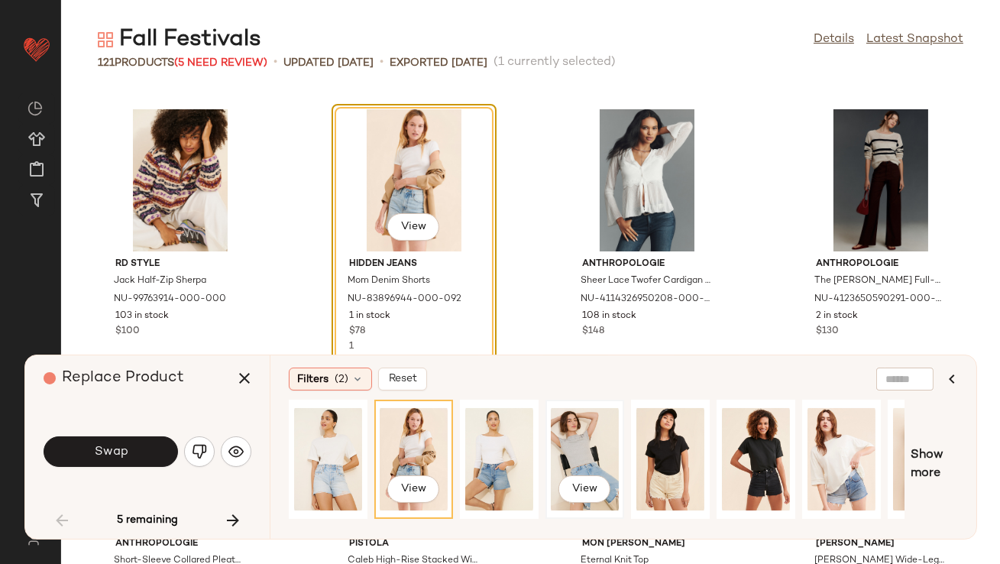
click at [584, 427] on div "View" at bounding box center [585, 459] width 68 height 109
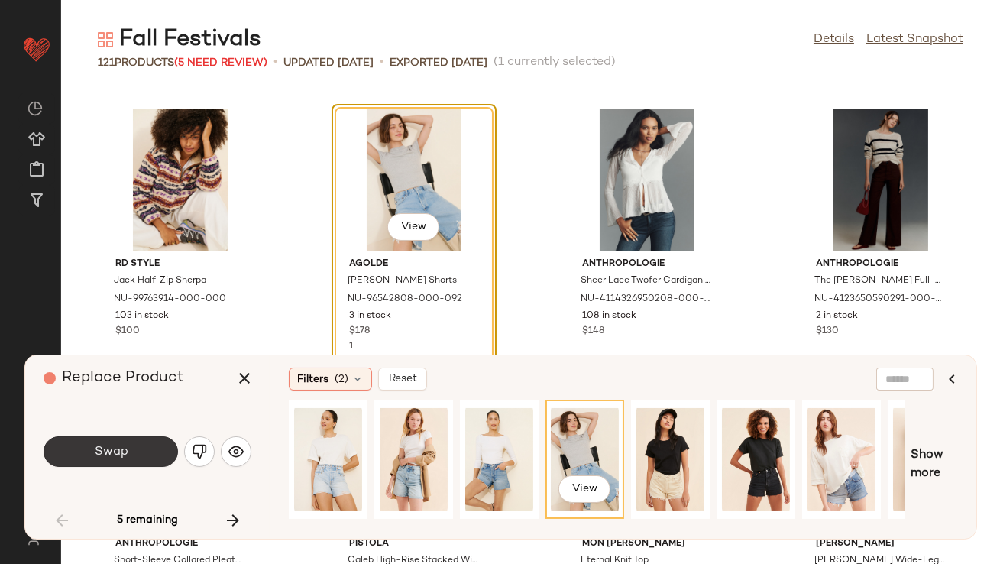
click at [152, 444] on button "Swap" at bounding box center [111, 451] width 134 height 31
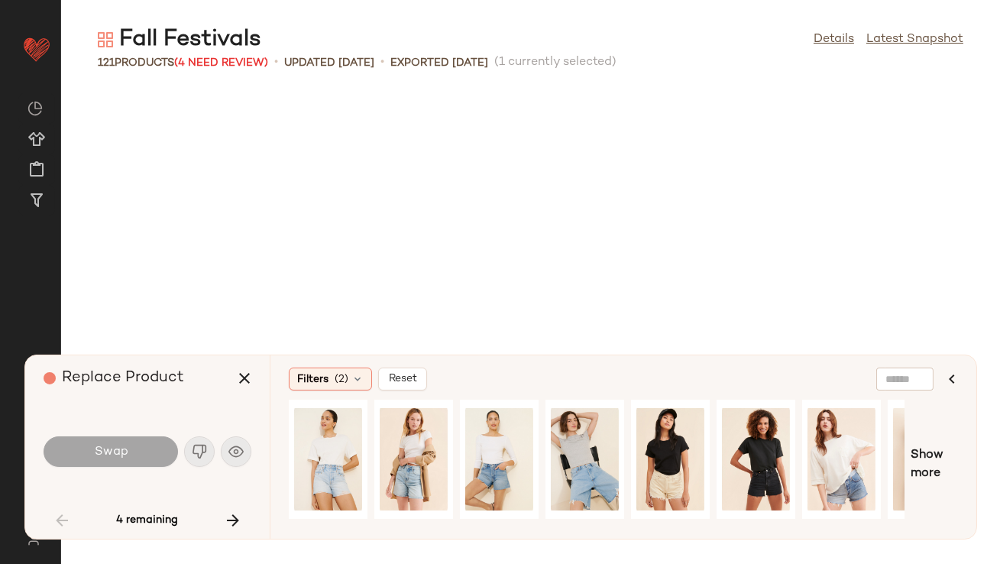
scroll to position [3636, 0]
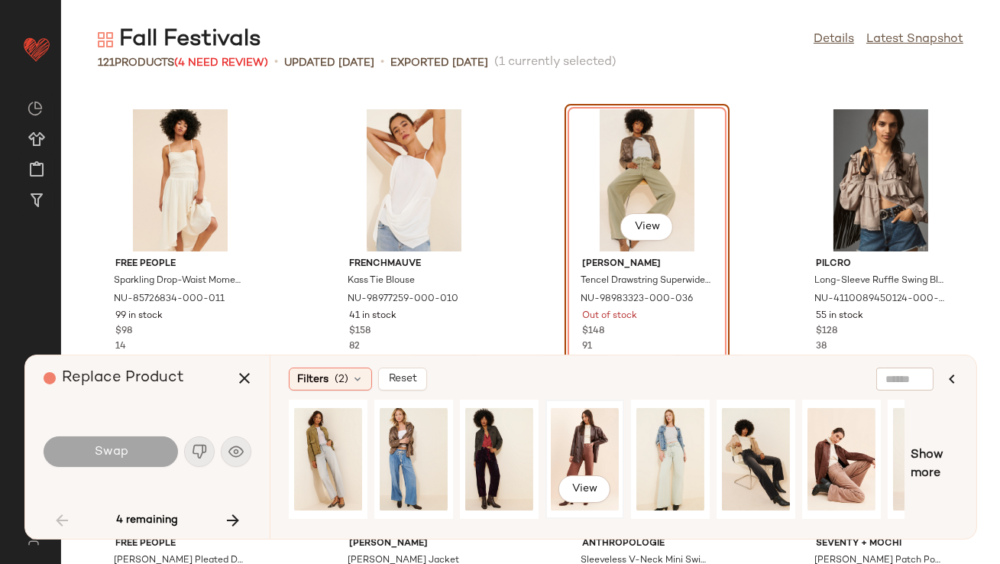
click at [594, 432] on div "View" at bounding box center [585, 459] width 68 height 109
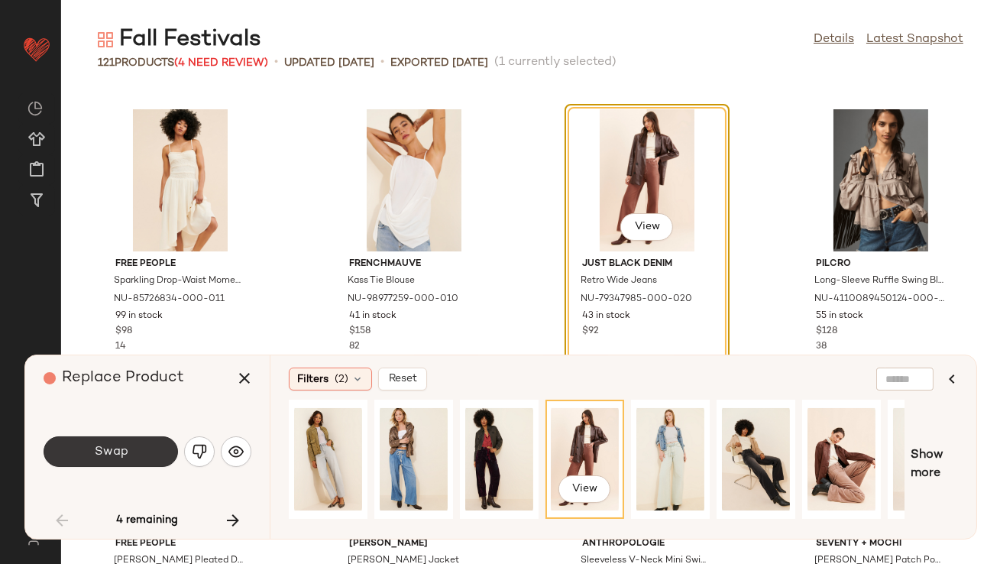
click at [119, 442] on button "Swap" at bounding box center [111, 451] width 134 height 31
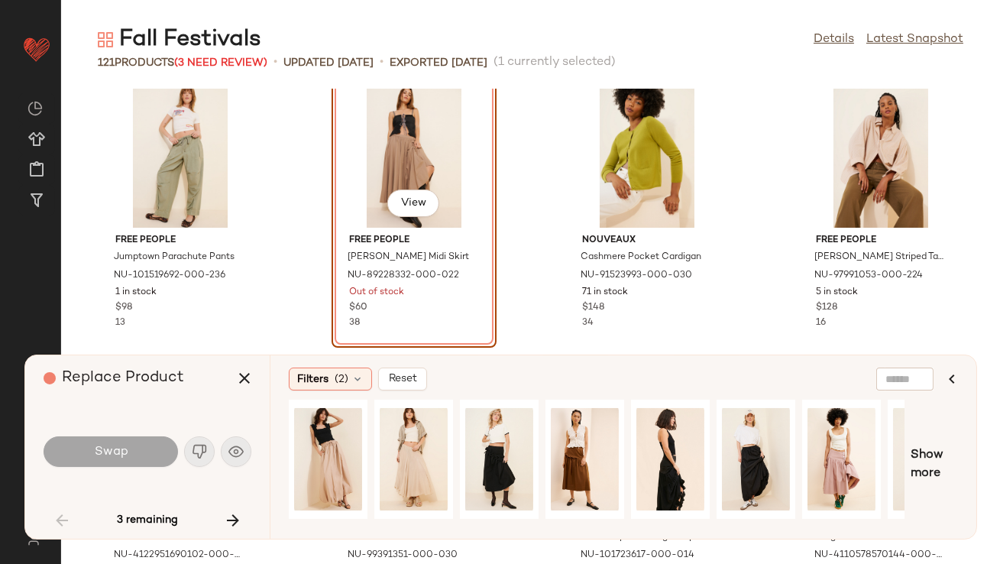
scroll to position [4219, 0]
click at [414, 464] on div "View" at bounding box center [414, 459] width 68 height 109
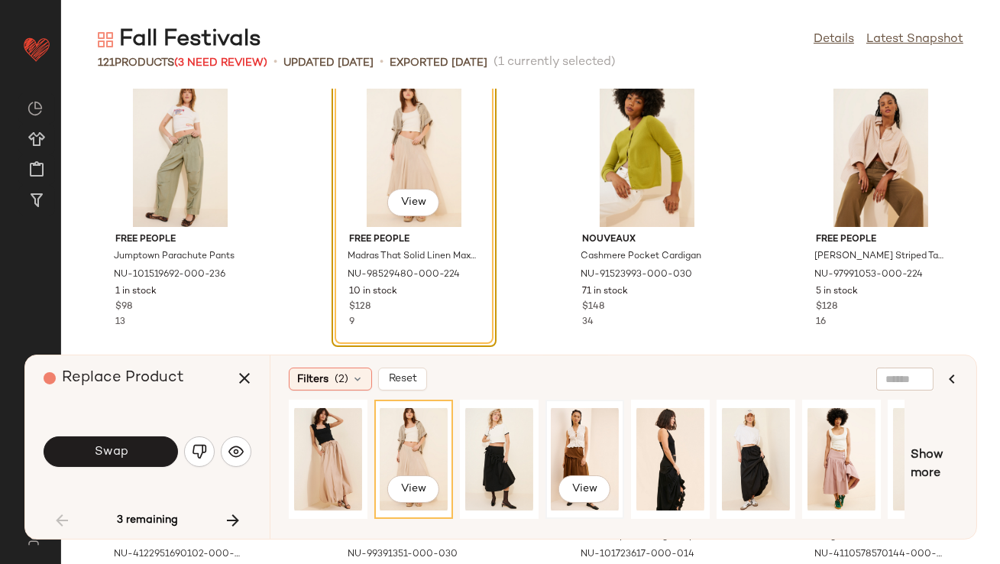
click at [578, 436] on div "View" at bounding box center [585, 459] width 68 height 109
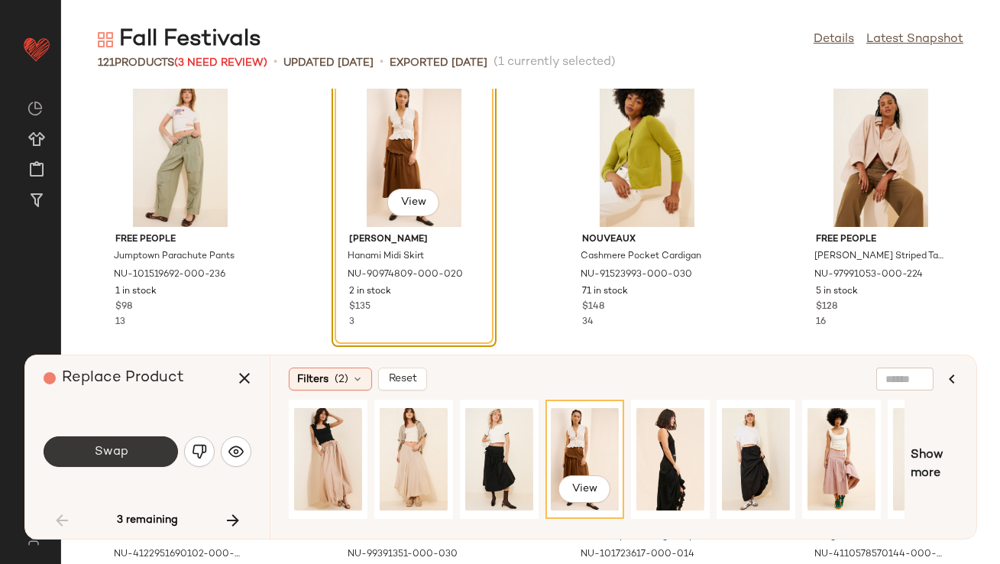
click at [148, 452] on button "Swap" at bounding box center [111, 451] width 134 height 31
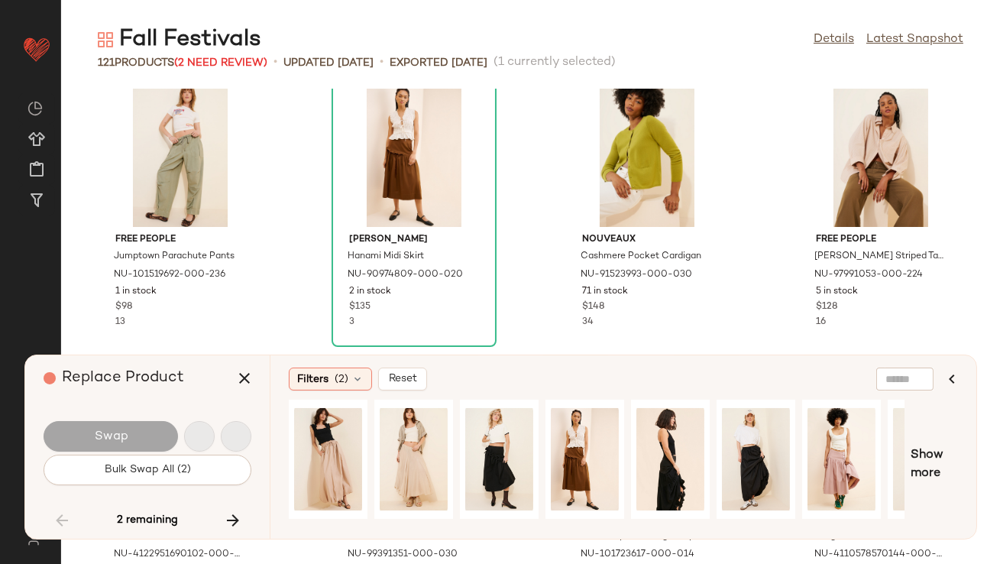
scroll to position [5314, 0]
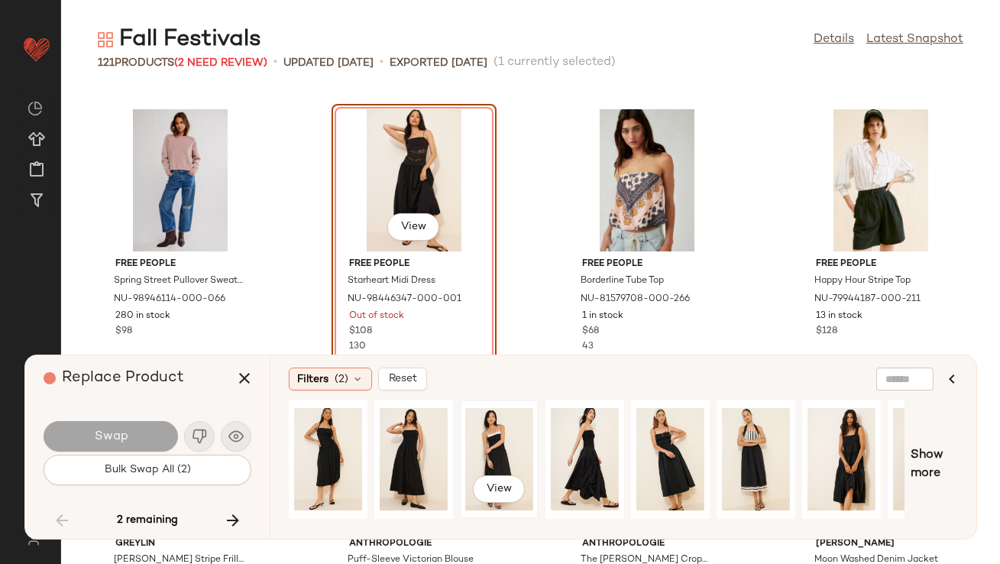
click at [481, 448] on div "View" at bounding box center [499, 459] width 68 height 109
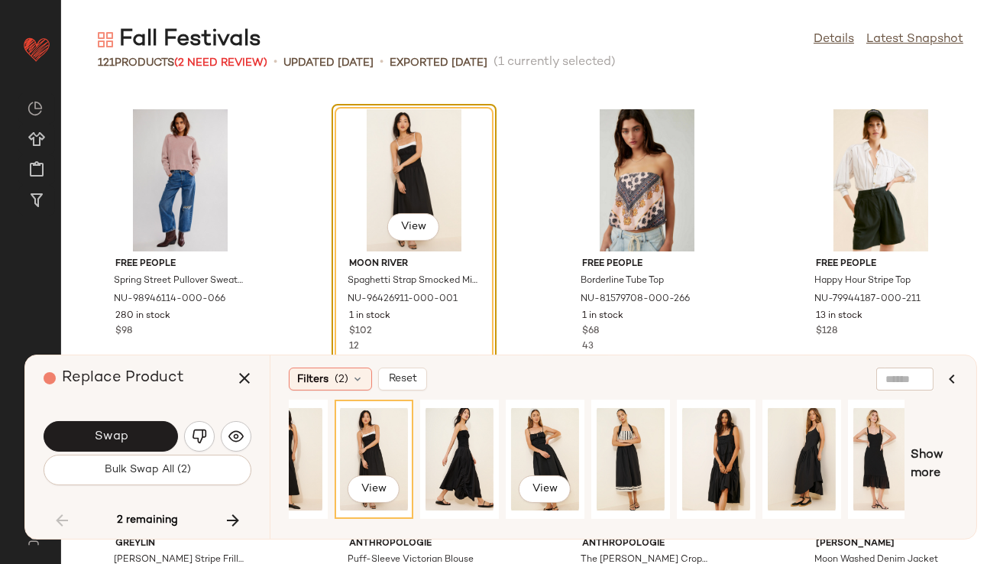
scroll to position [0, 129]
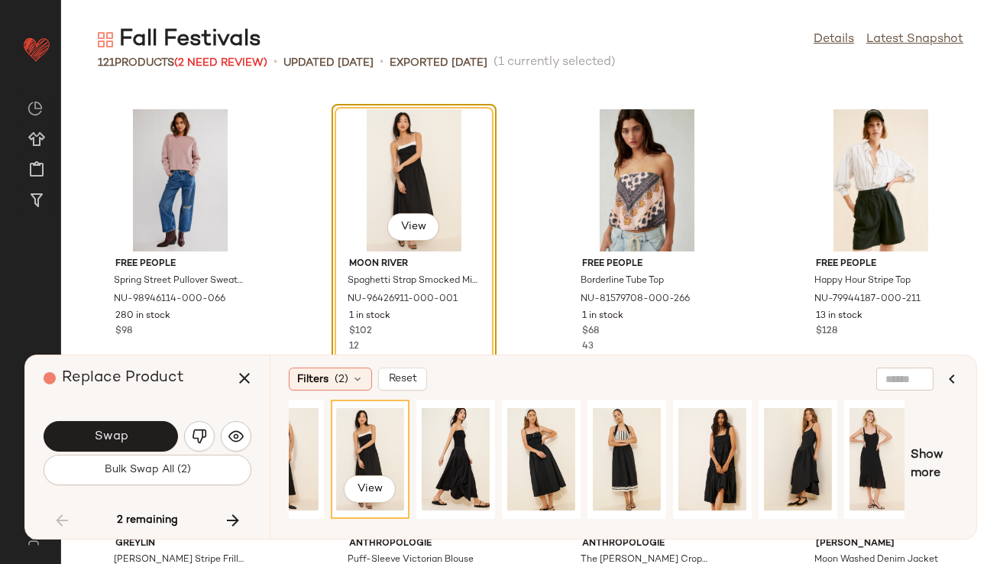
click at [145, 437] on button "Swap" at bounding box center [111, 436] width 134 height 31
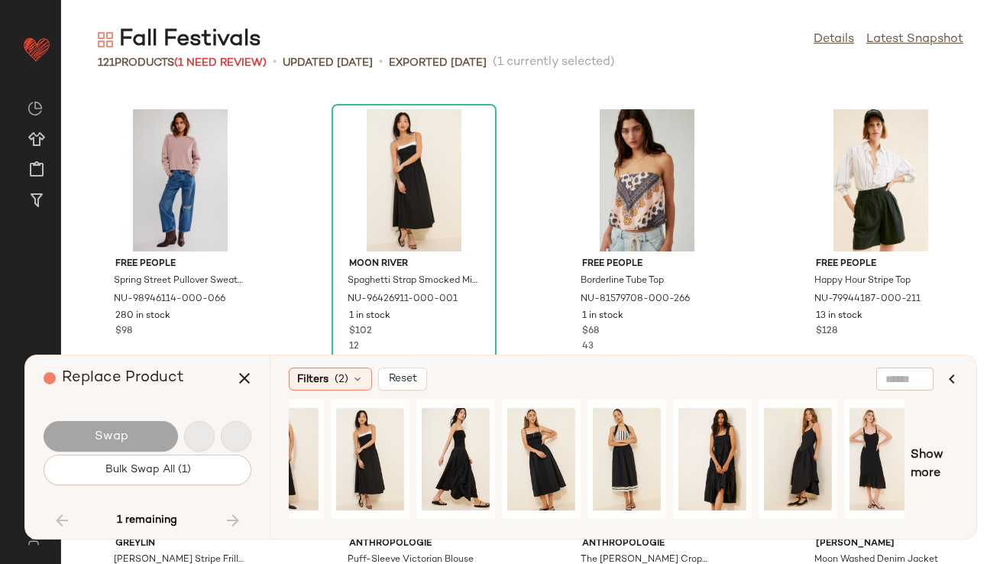
scroll to position [7271, 0]
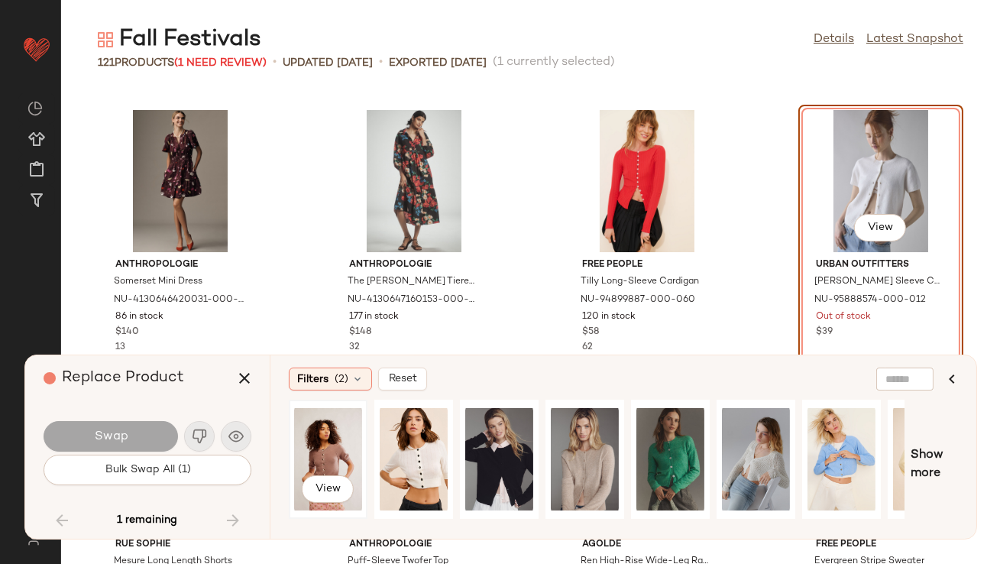
click at [330, 453] on div "View" at bounding box center [328, 459] width 68 height 109
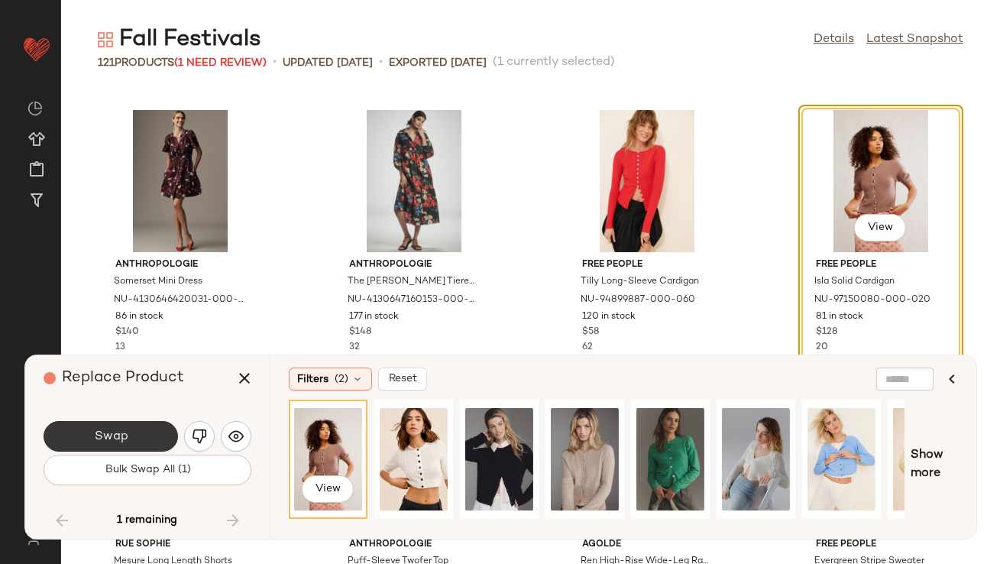
click at [141, 439] on button "Swap" at bounding box center [111, 436] width 134 height 31
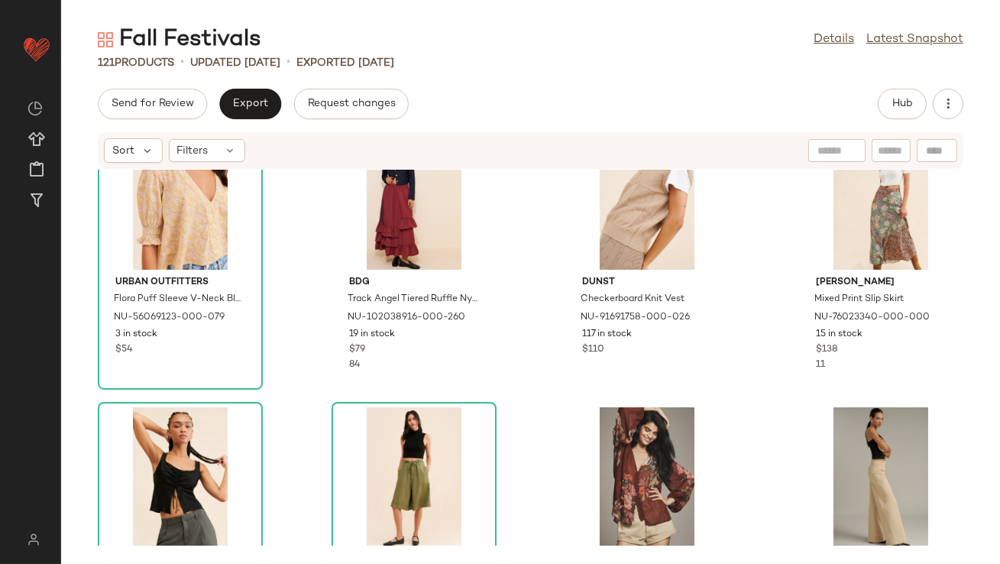
scroll to position [356, 0]
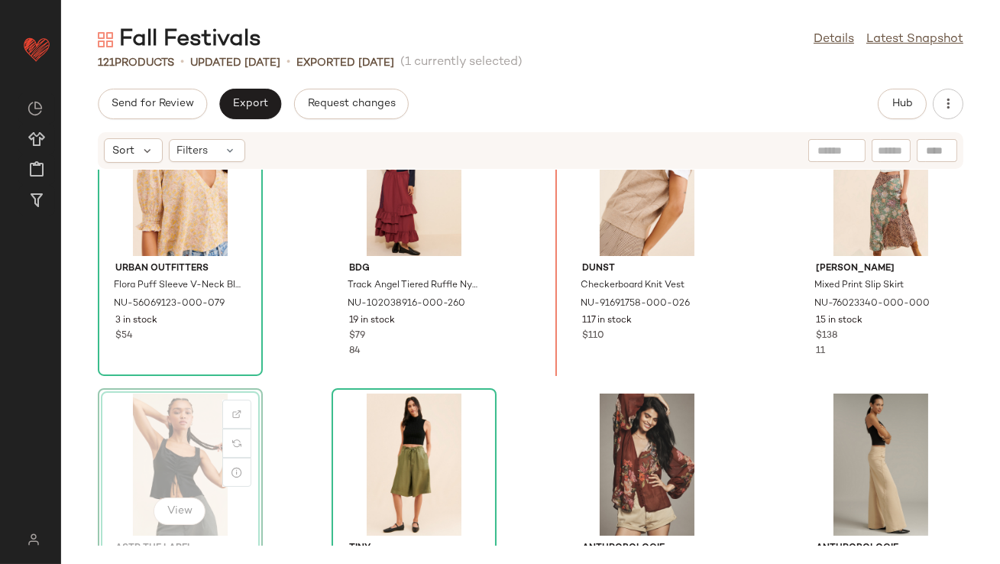
scroll to position [358, 0]
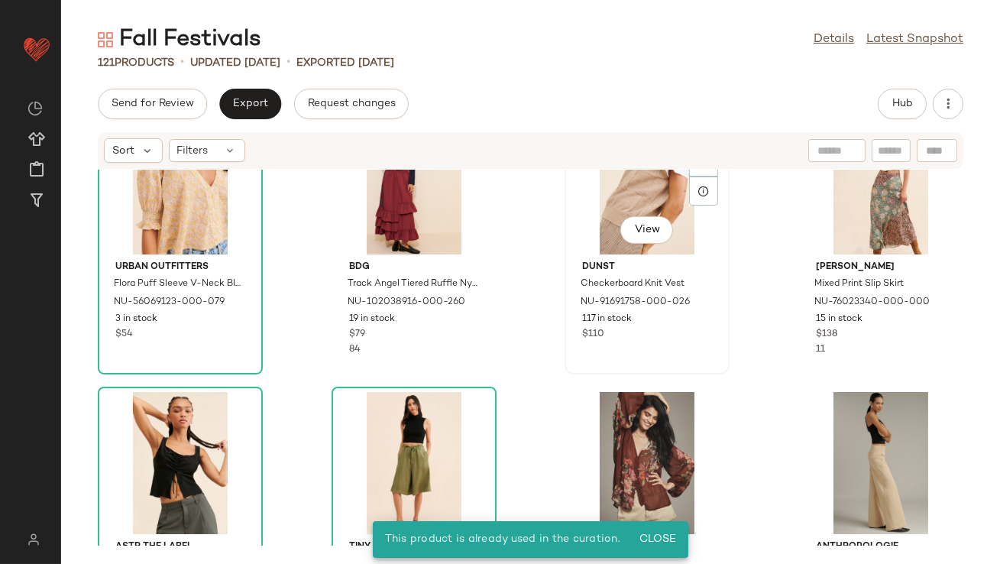
click at [639, 184] on div "View" at bounding box center [647, 183] width 154 height 142
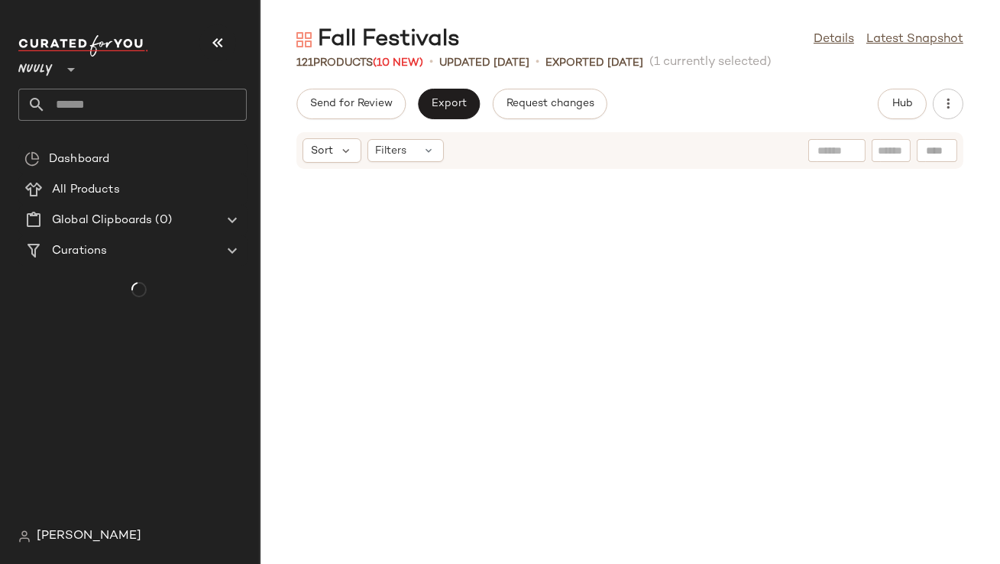
scroll to position [571, 0]
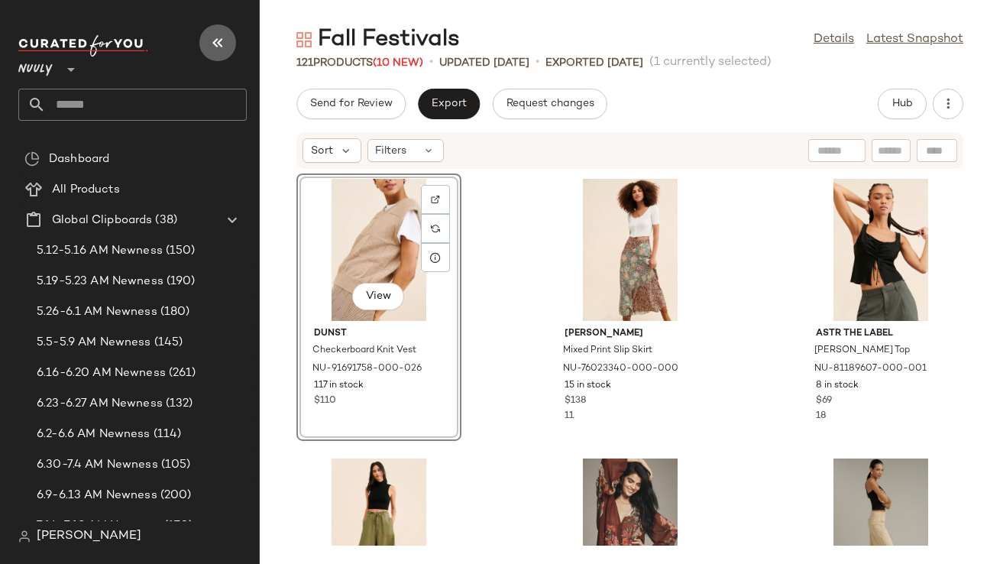
click at [225, 37] on icon "button" at bounding box center [218, 43] width 18 height 18
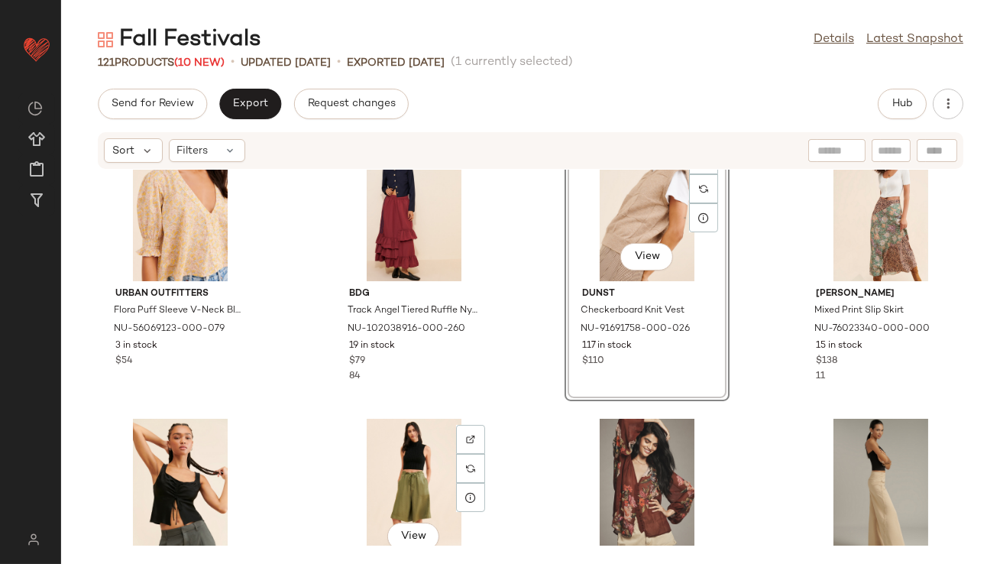
scroll to position [360, 0]
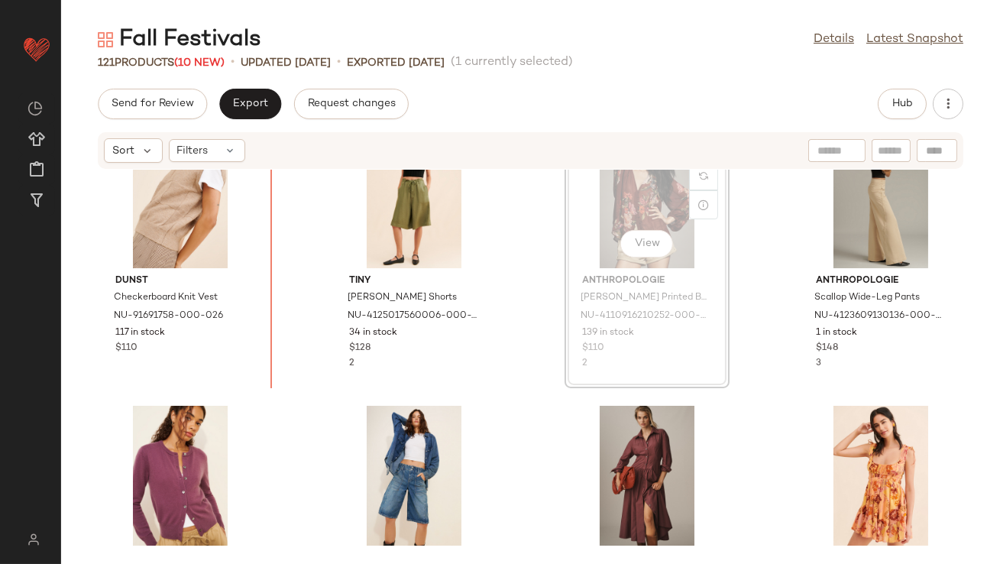
scroll to position [620, 0]
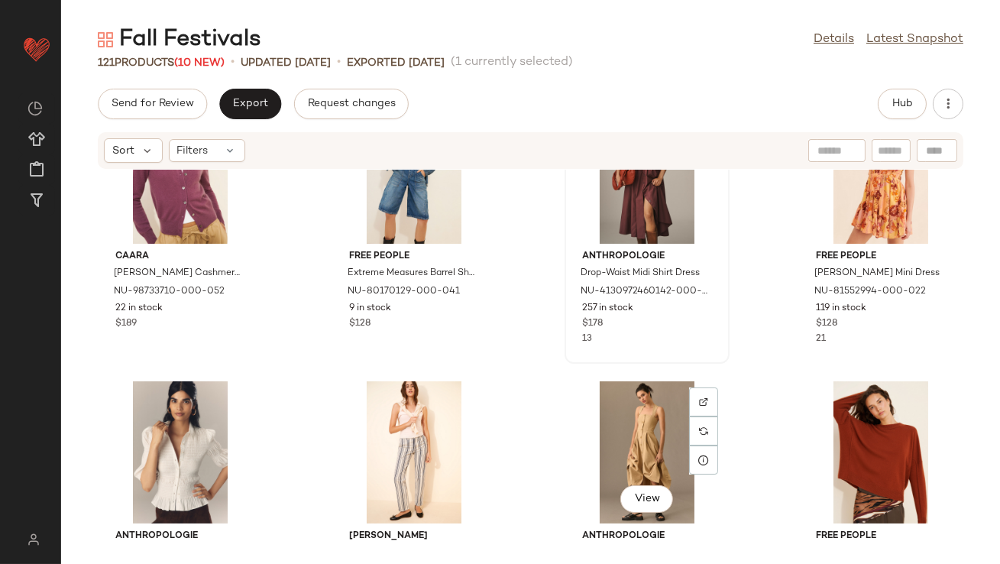
scroll to position [789, 0]
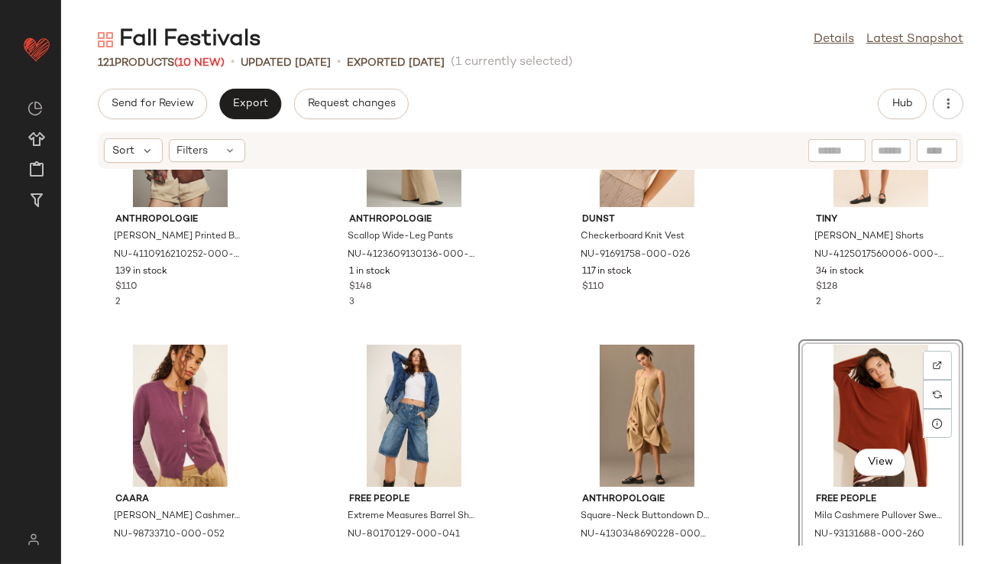
scroll to position [948, 0]
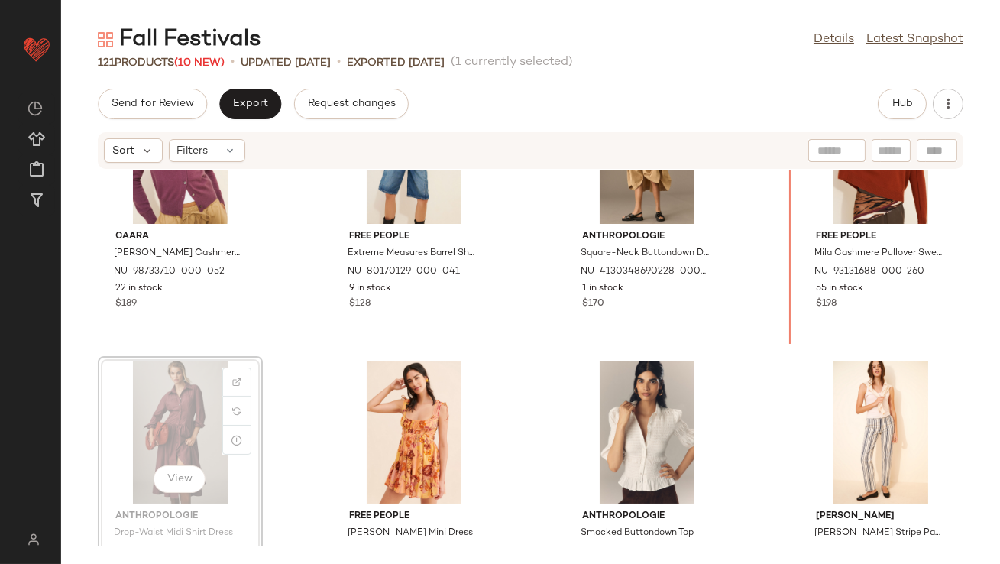
scroll to position [905, 0]
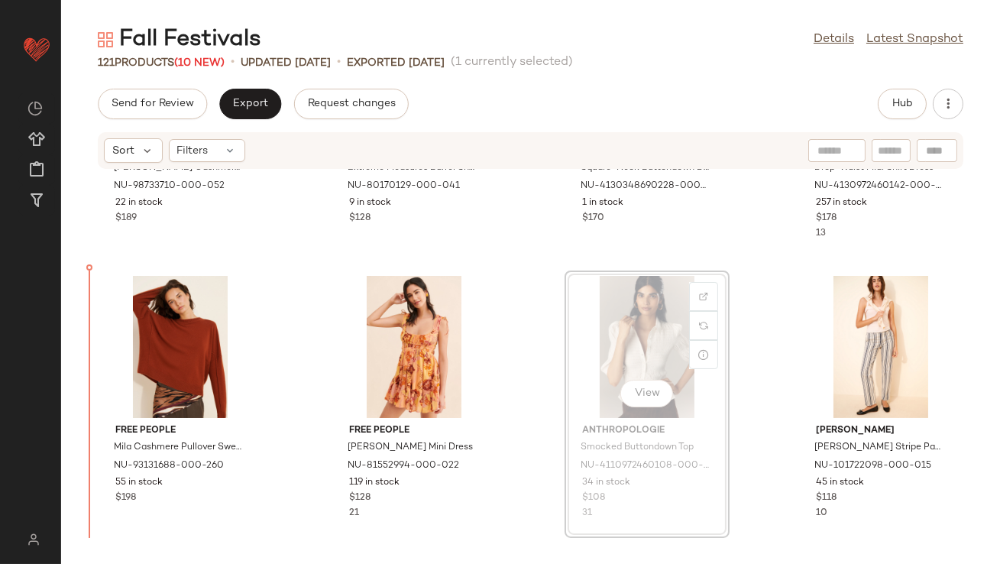
scroll to position [1029, 0]
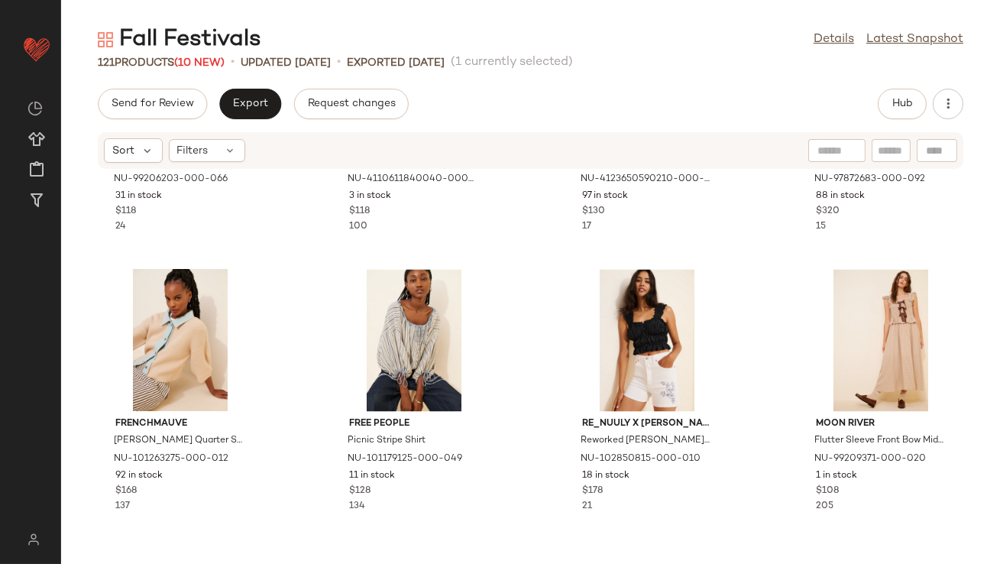
scroll to position [5211, 0]
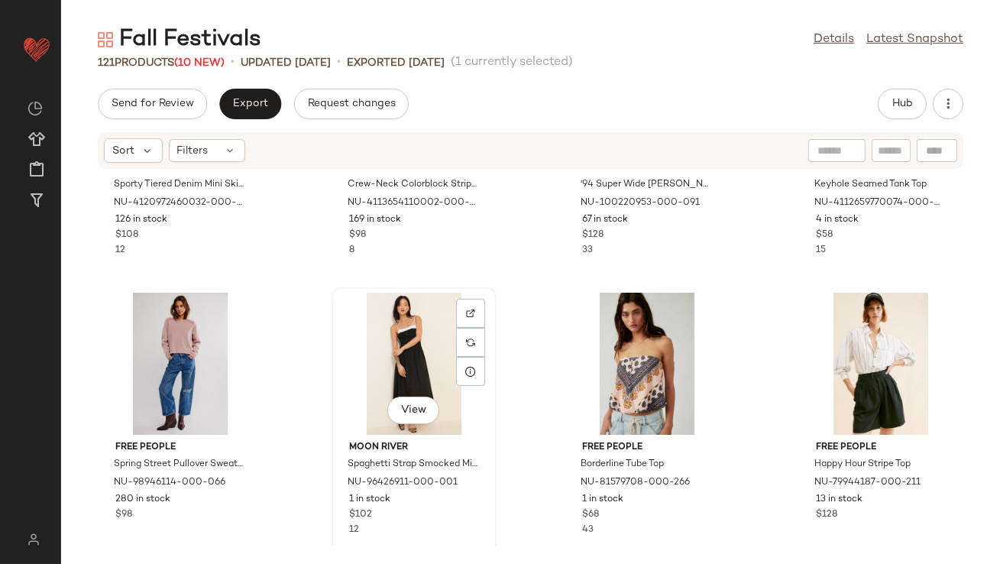
click at [391, 366] on div "View" at bounding box center [414, 364] width 154 height 142
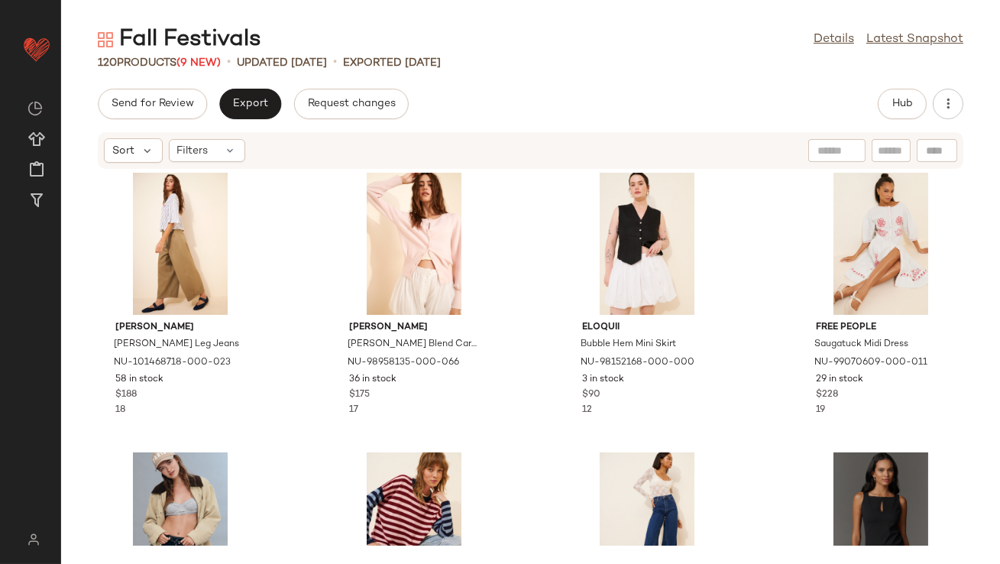
scroll to position [4758, 0]
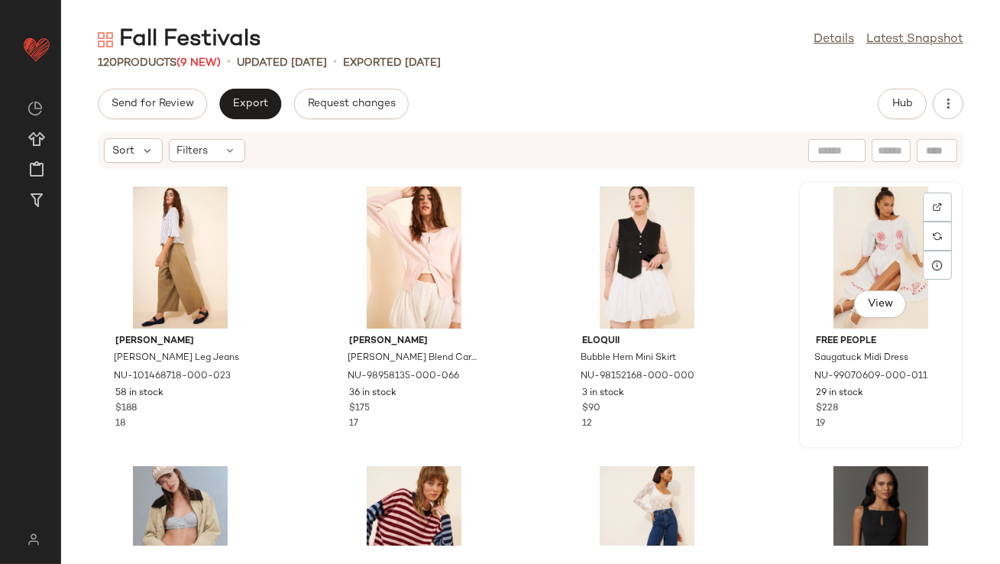
click at [873, 234] on div "View" at bounding box center [881, 257] width 154 height 142
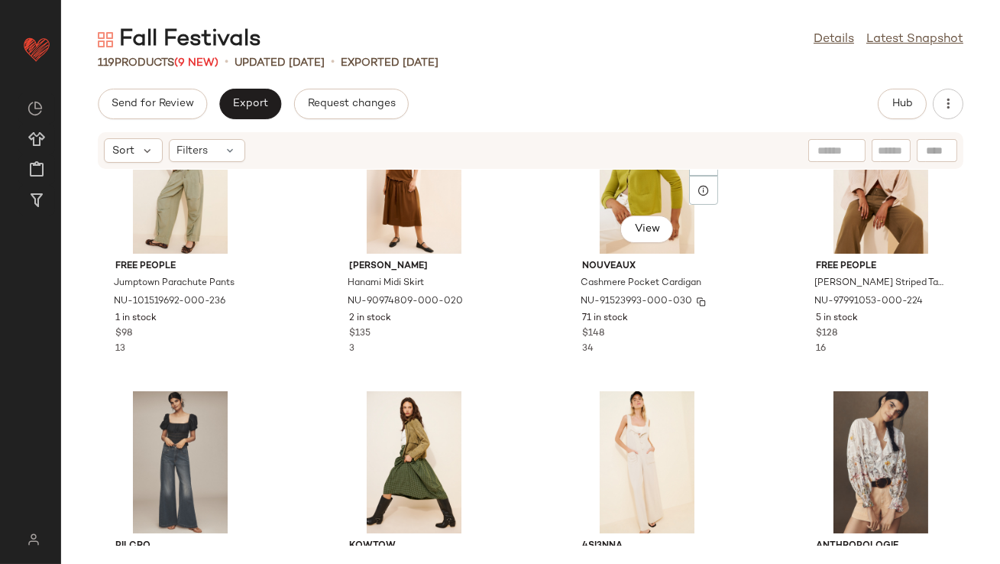
scroll to position [4174, 0]
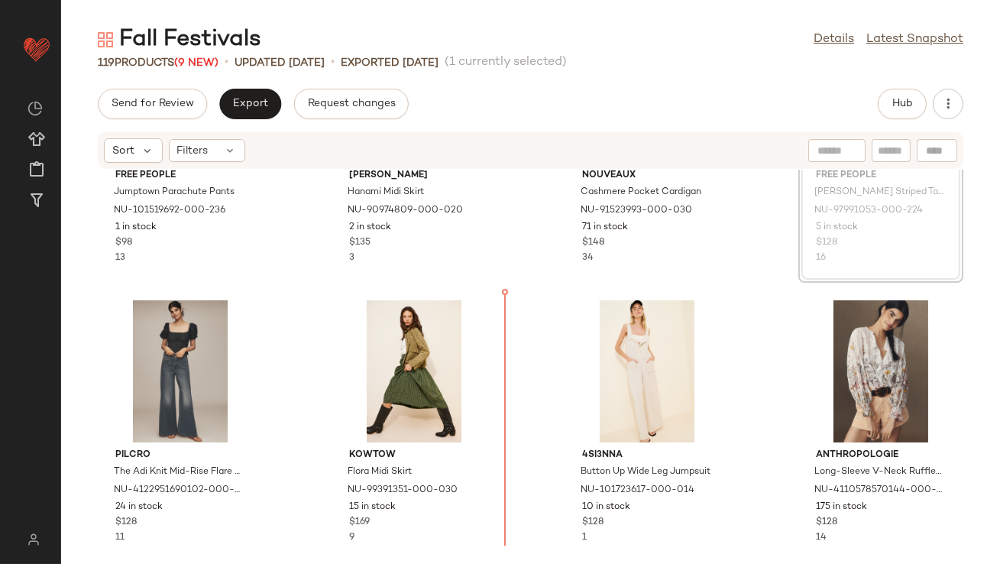
scroll to position [4385, 0]
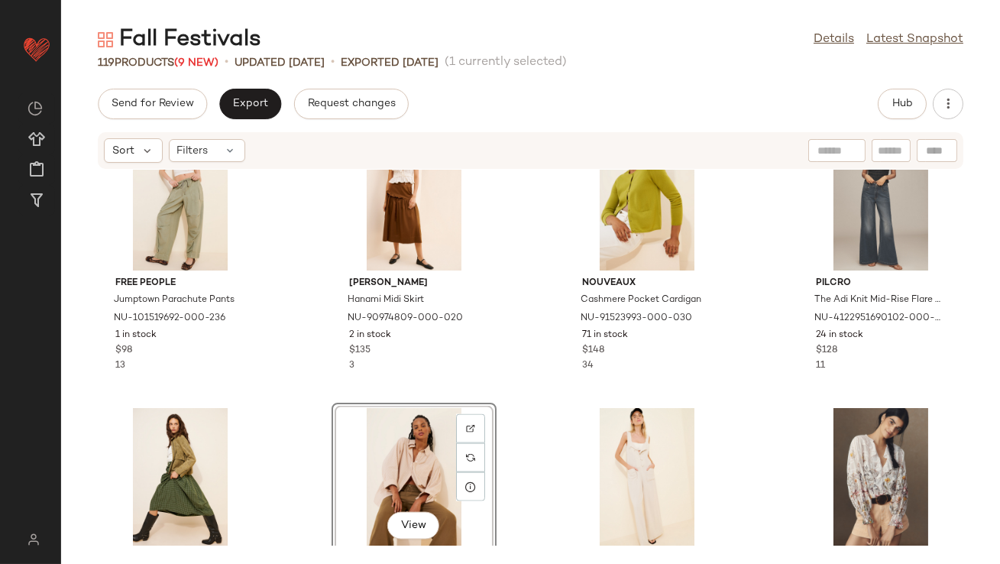
scroll to position [4310, 0]
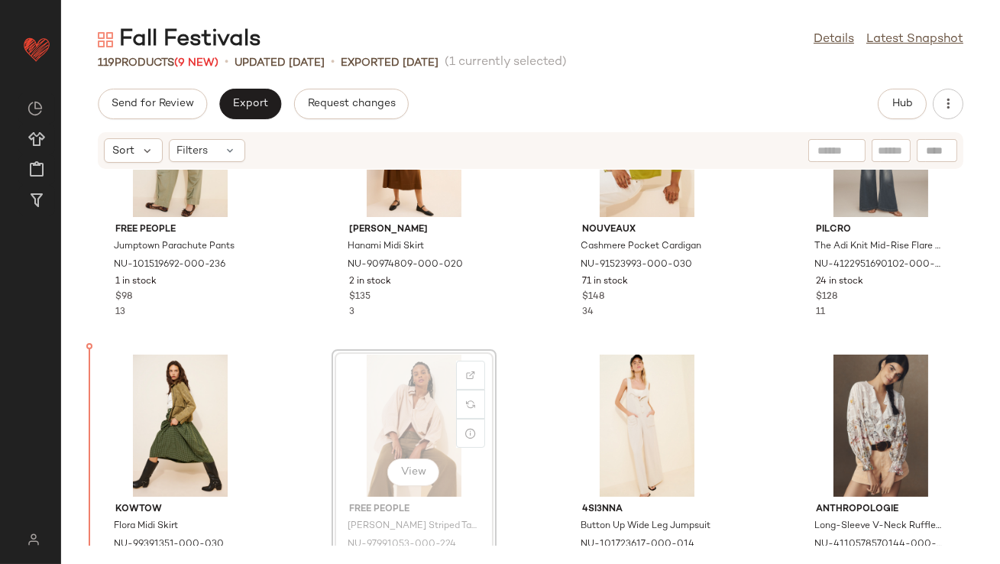
drag, startPoint x: 417, startPoint y: 397, endPoint x: 401, endPoint y: 397, distance: 16.0
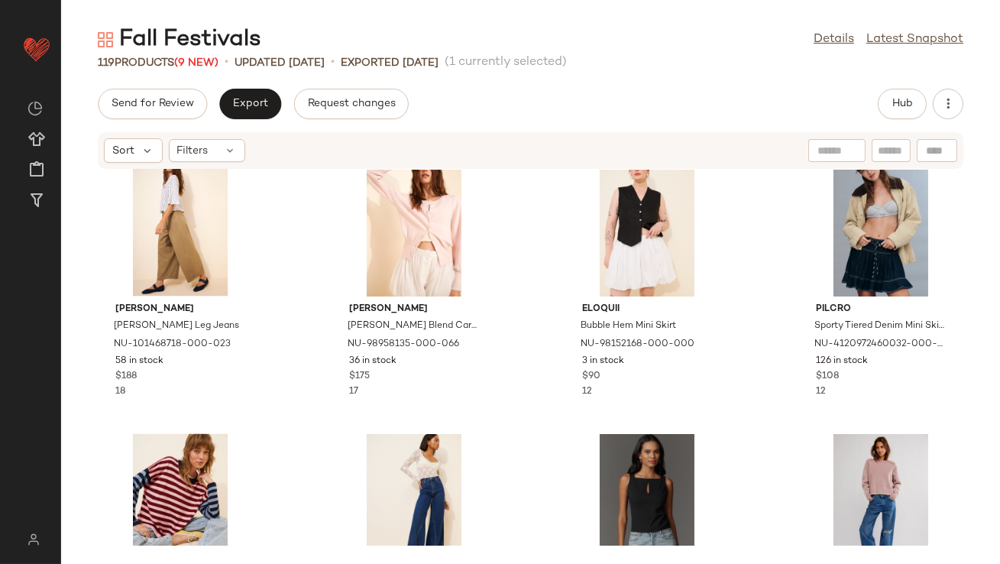
scroll to position [4482, 0]
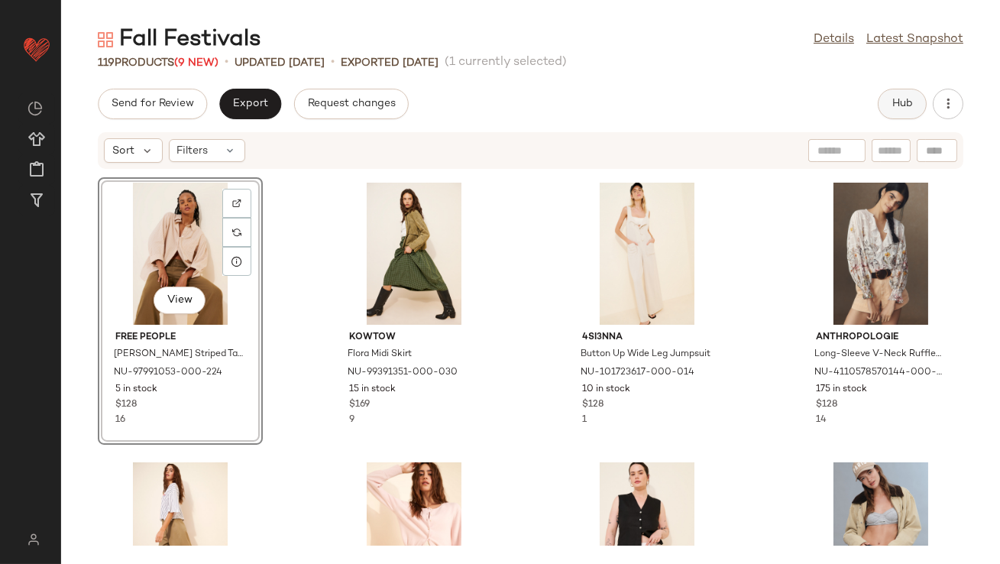
click at [920, 96] on button "Hub" at bounding box center [902, 104] width 49 height 31
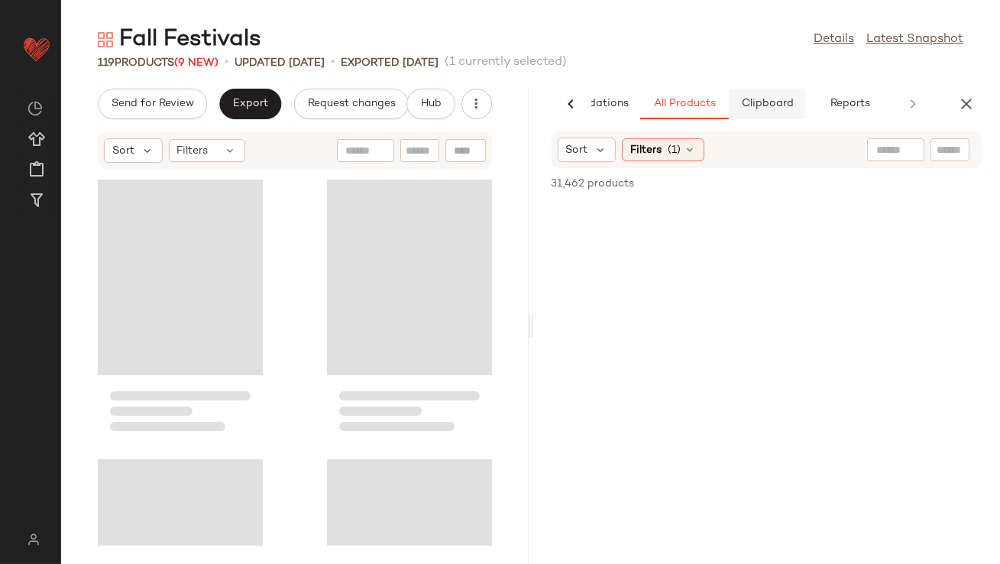
scroll to position [8949, 0]
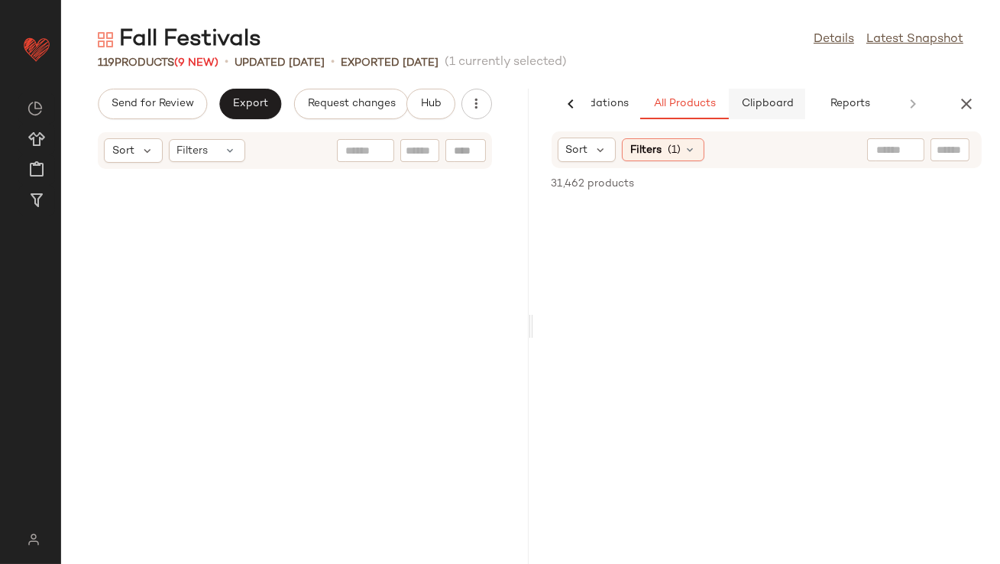
click at [775, 96] on button "Clipboard" at bounding box center [767, 104] width 76 height 31
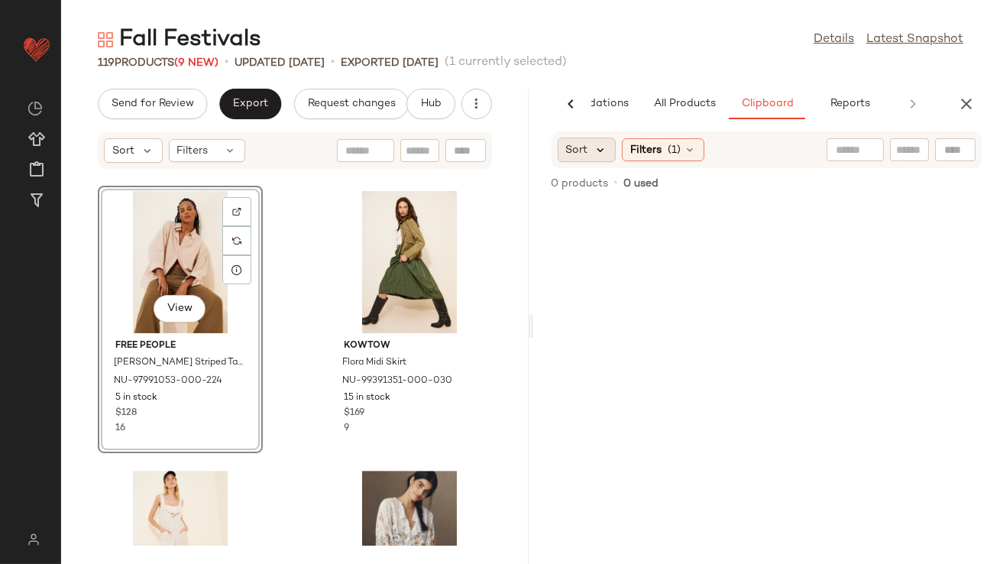
click at [597, 151] on icon at bounding box center [601, 150] width 14 height 14
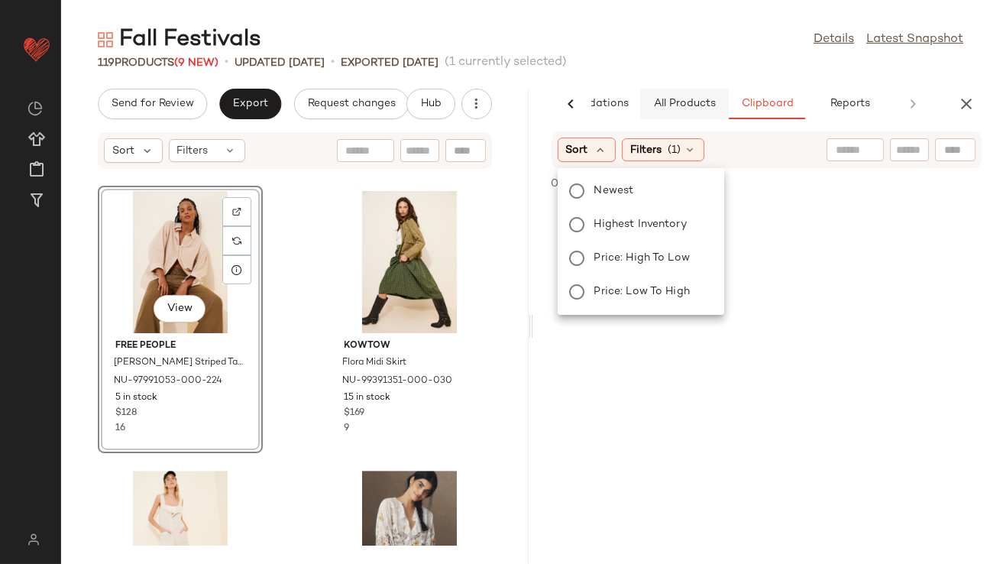
click at [698, 92] on button "All Products" at bounding box center [684, 104] width 89 height 31
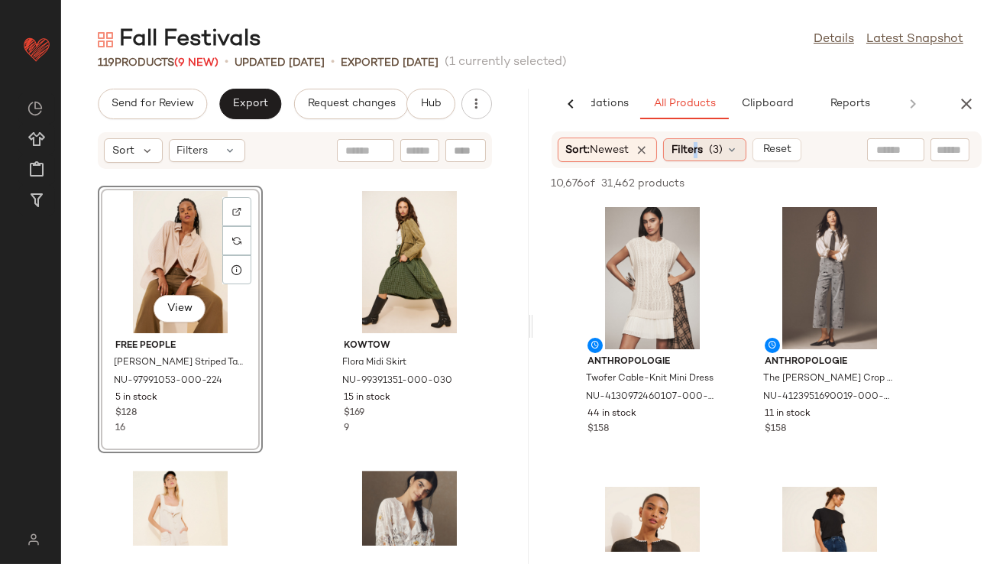
click at [700, 151] on span "Filters" at bounding box center [687, 150] width 31 height 16
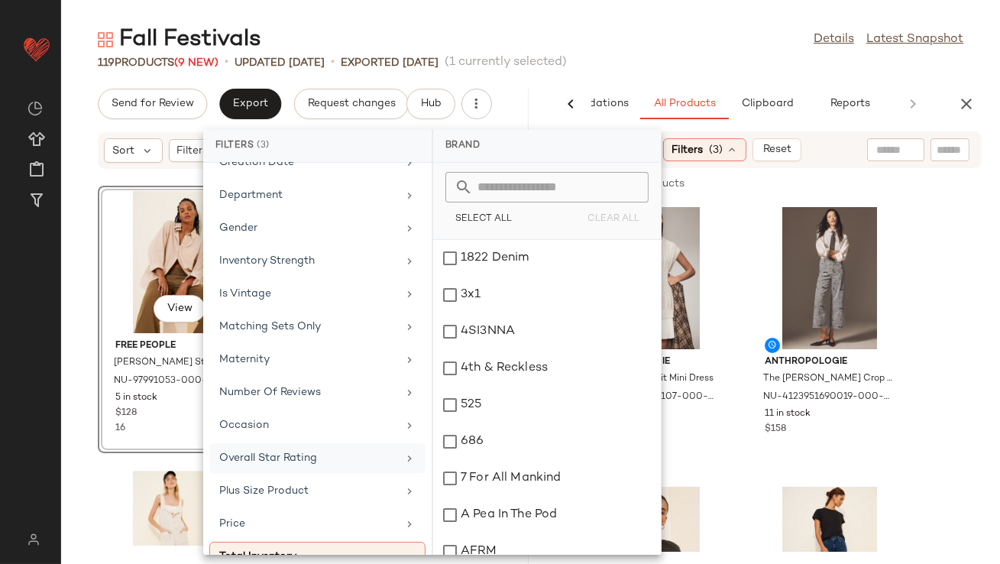
scroll to position [381, 0]
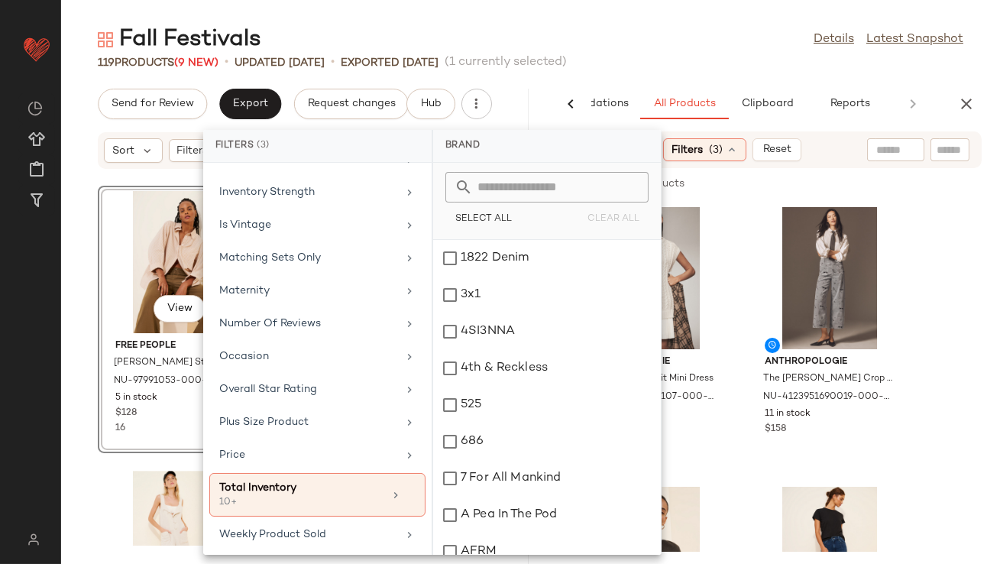
click at [675, 31] on div "Fall Festivals Details Latest Snapshot" at bounding box center [530, 39] width 939 height 31
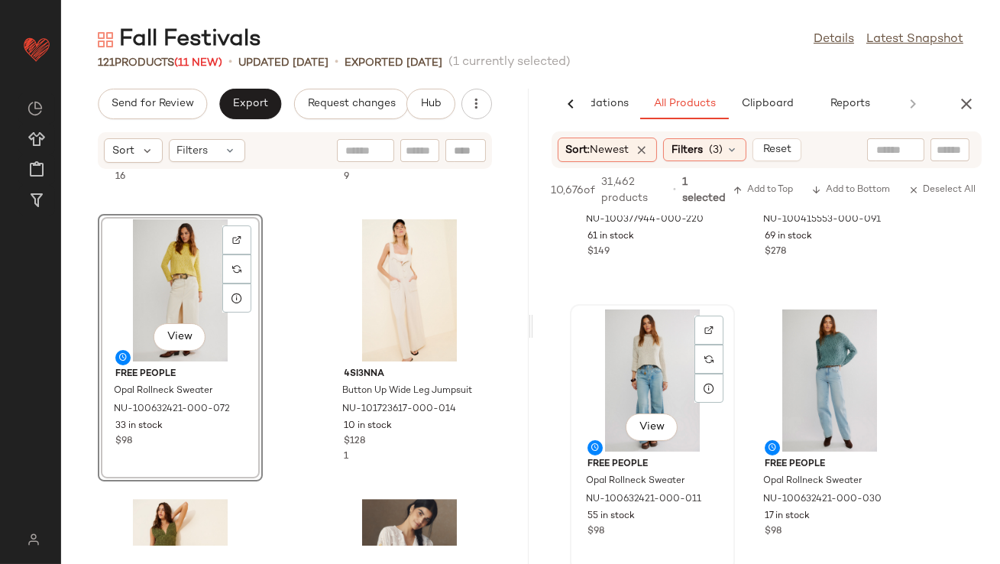
scroll to position [463, 0]
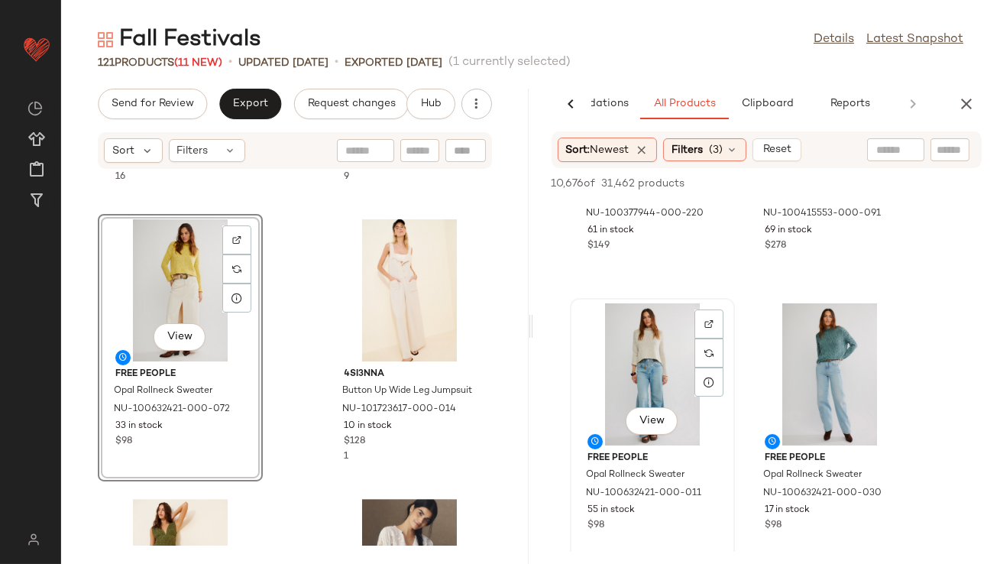
click at [660, 368] on div "View" at bounding box center [652, 374] width 154 height 142
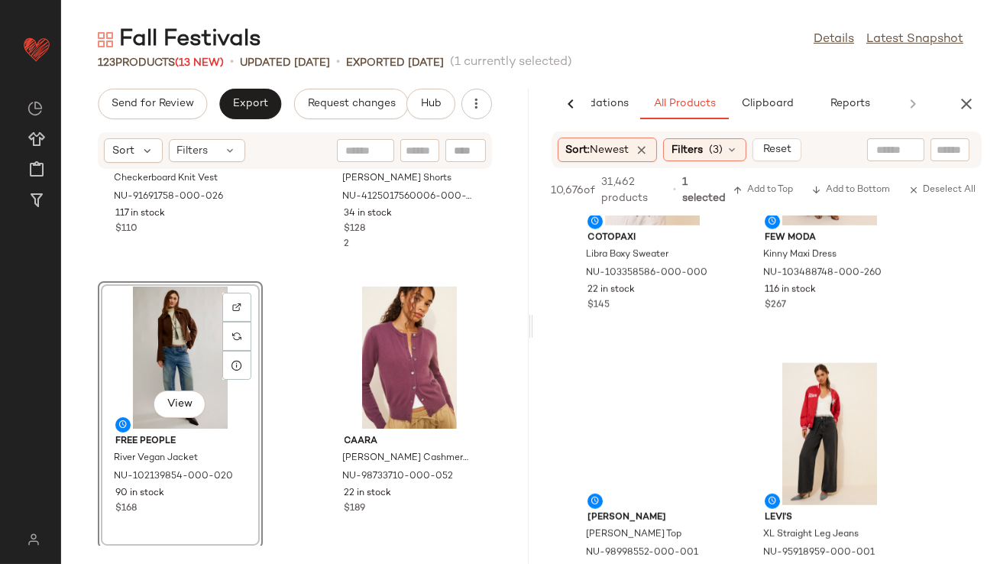
scroll to position [3034, 0]
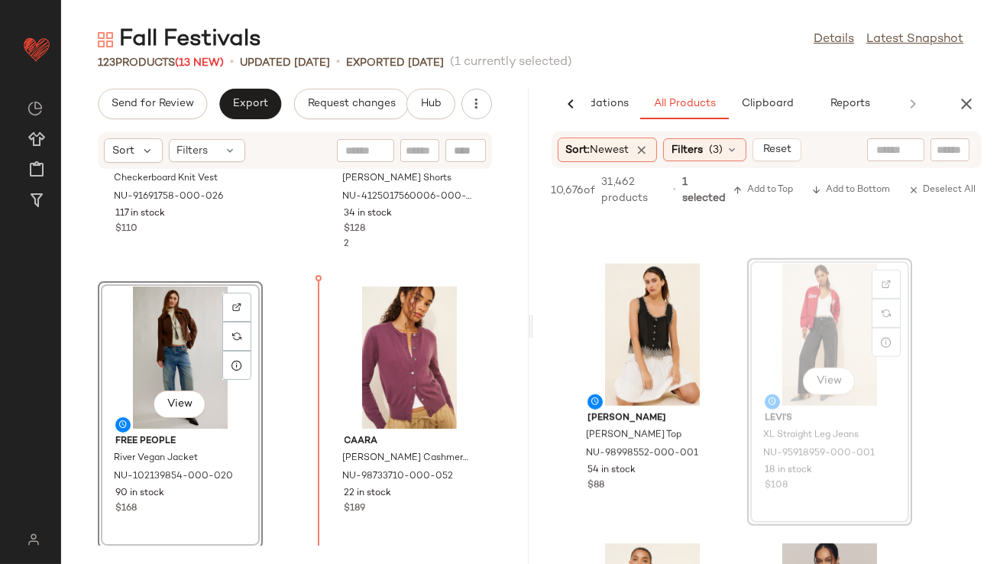
drag, startPoint x: 790, startPoint y: 356, endPoint x: 779, endPoint y: 356, distance: 10.7
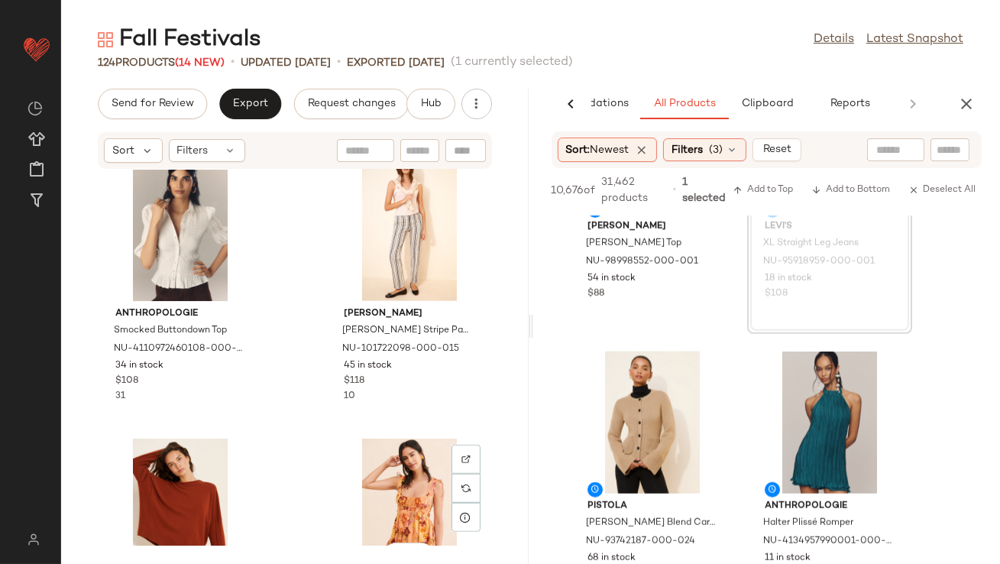
scroll to position [2507, 0]
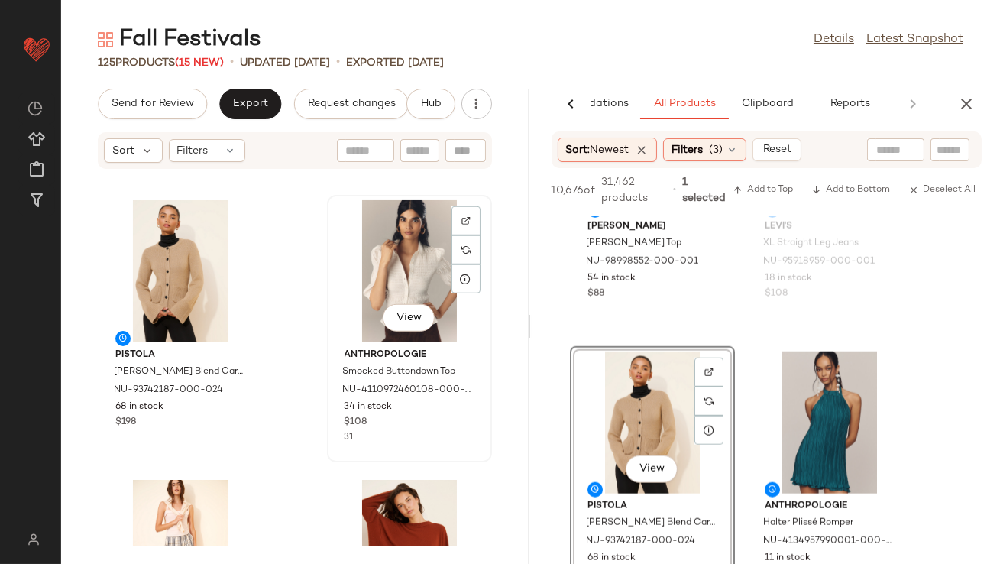
click at [374, 254] on div "View" at bounding box center [409, 271] width 154 height 142
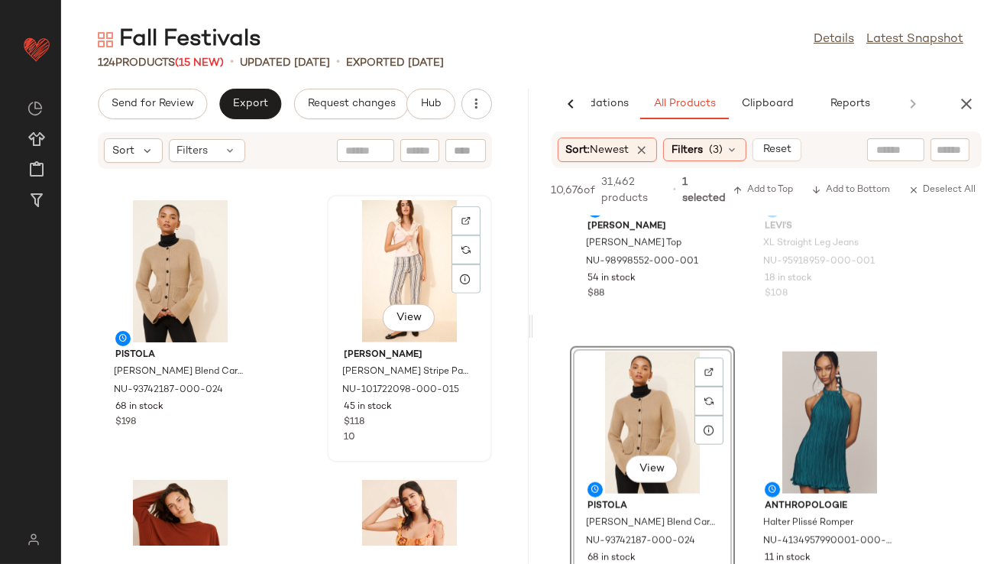
click at [372, 260] on div "View" at bounding box center [409, 271] width 154 height 142
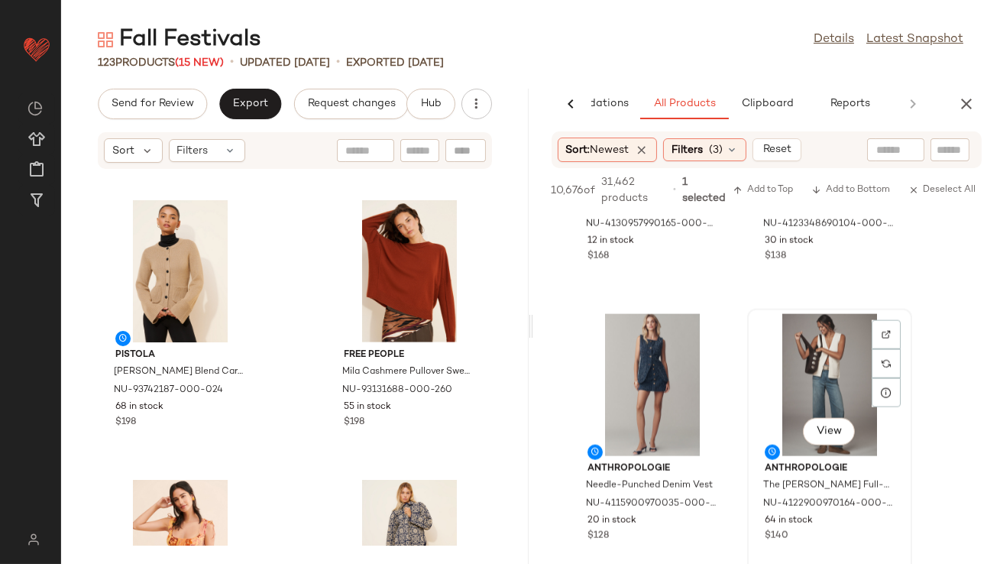
scroll to position [4160, 0]
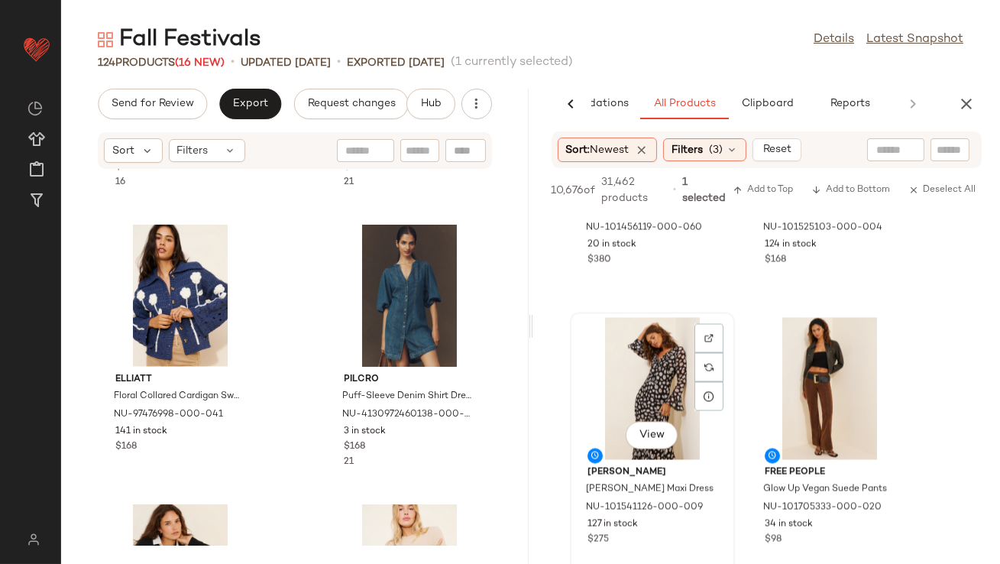
scroll to position [5778, 0]
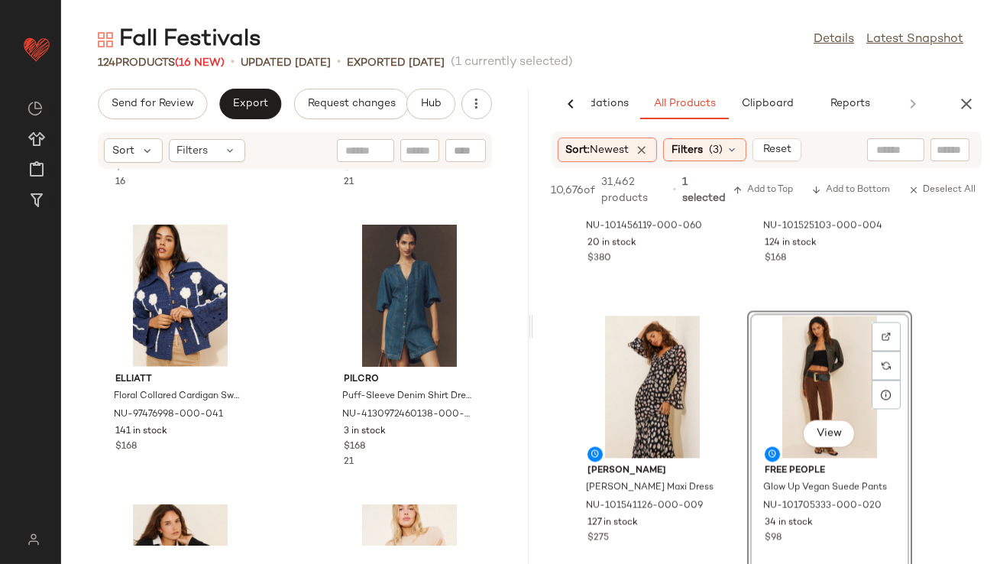
drag, startPoint x: 782, startPoint y: 377, endPoint x: 296, endPoint y: 335, distance: 487.9
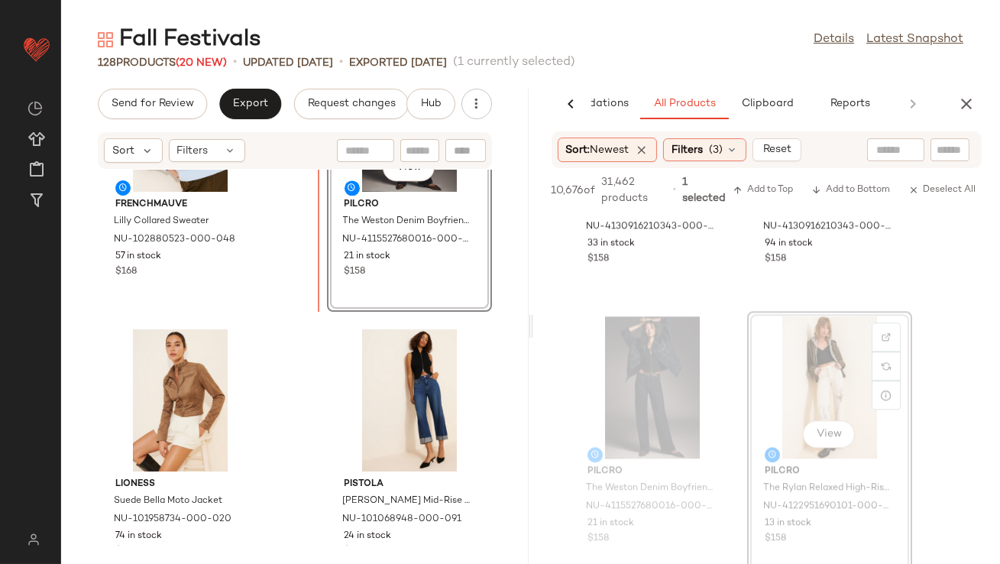
scroll to position [6797, 0]
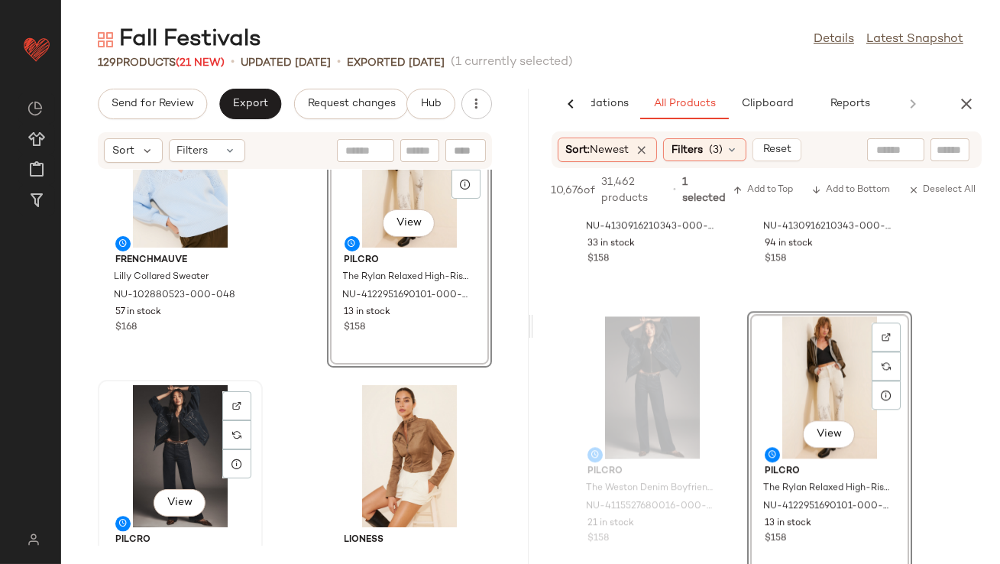
click at [166, 415] on div "View" at bounding box center [180, 456] width 154 height 142
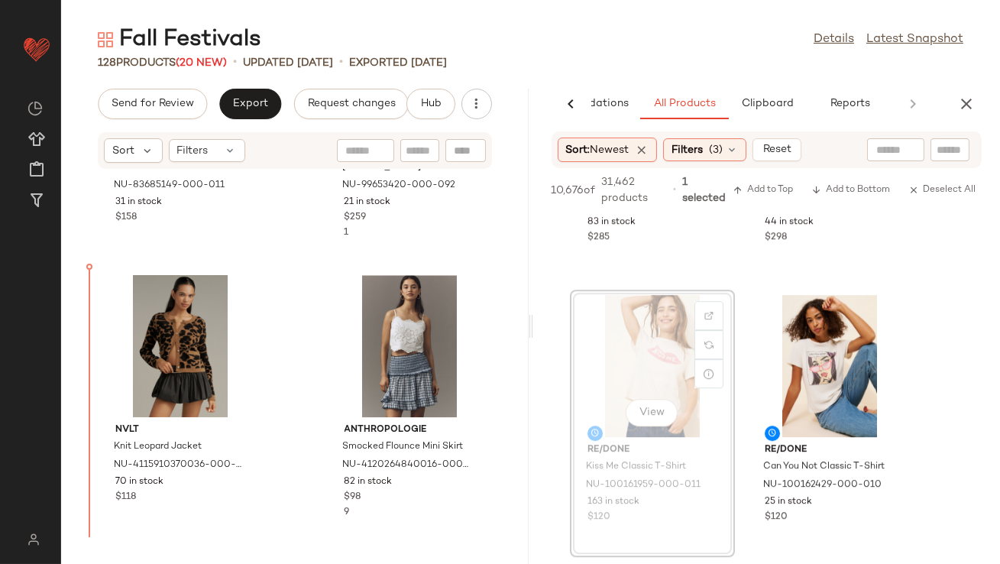
scroll to position [7778, 0]
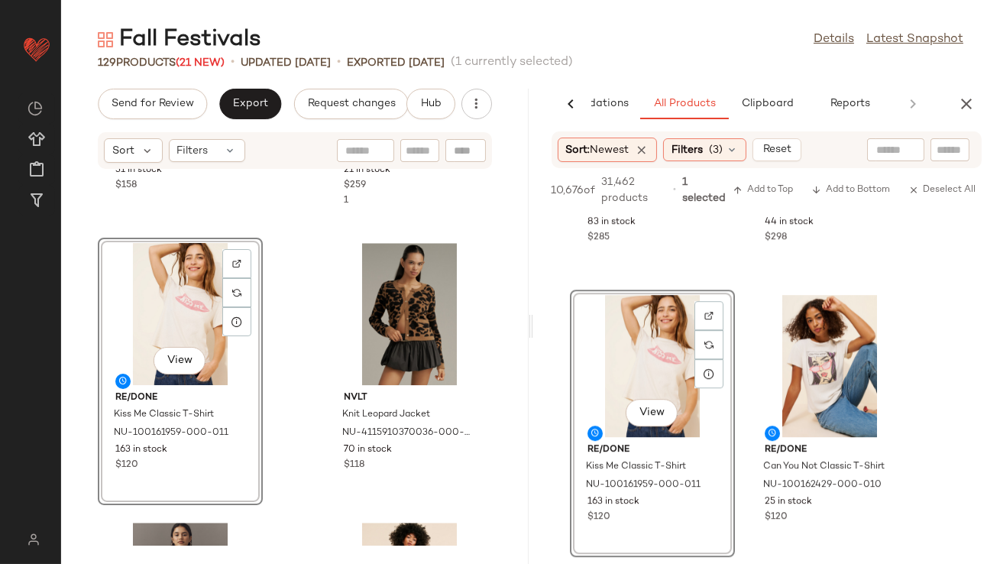
scroll to position [8646, 0]
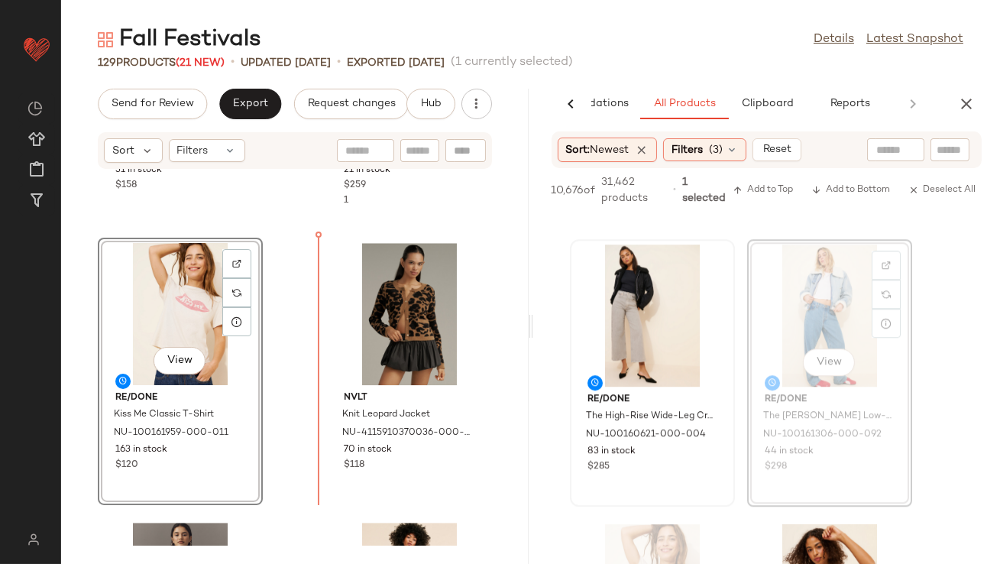
drag, startPoint x: 804, startPoint y: 322, endPoint x: 596, endPoint y: 350, distance: 209.7
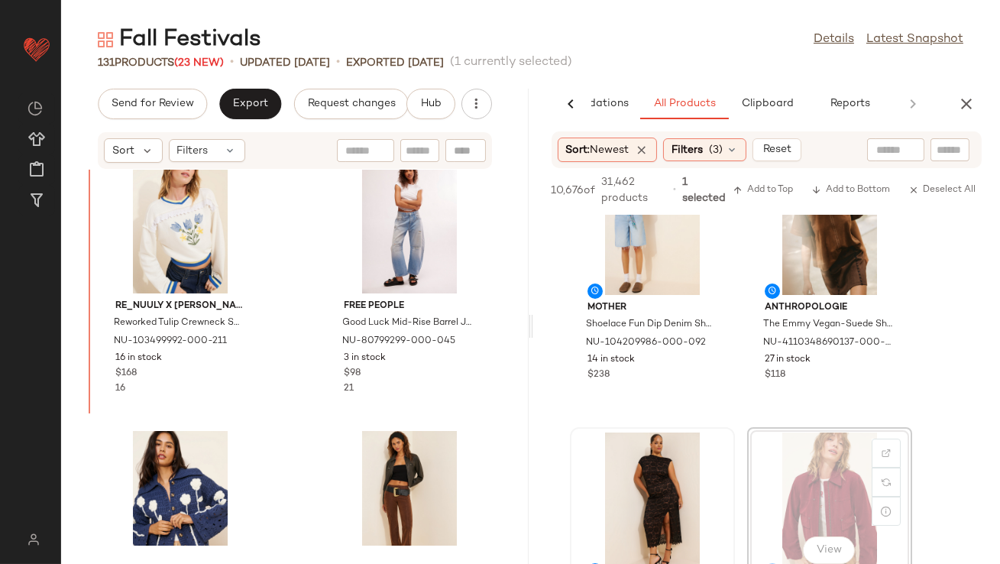
scroll to position [3388, 0]
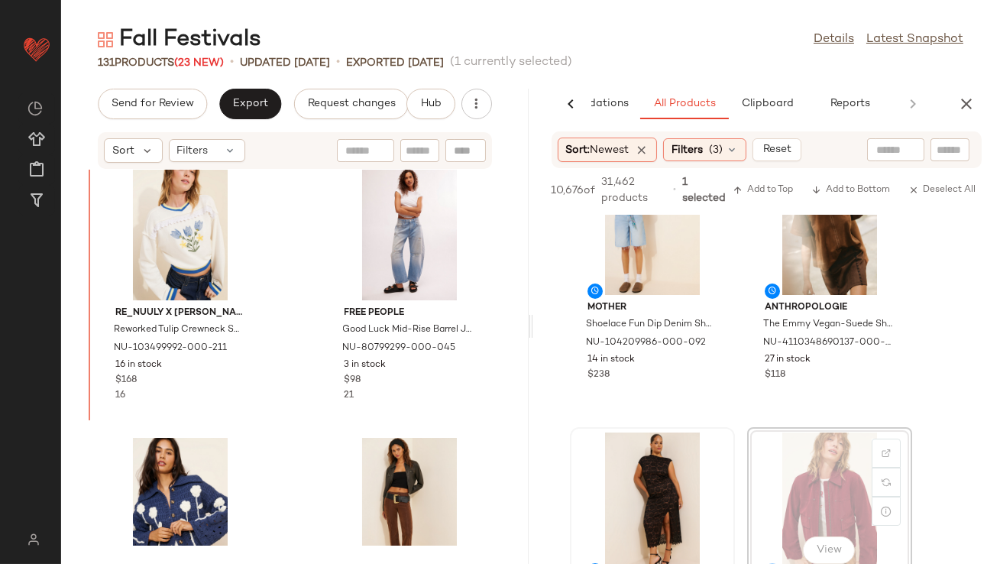
drag, startPoint x: 831, startPoint y: 454, endPoint x: 687, endPoint y: 446, distance: 144.6
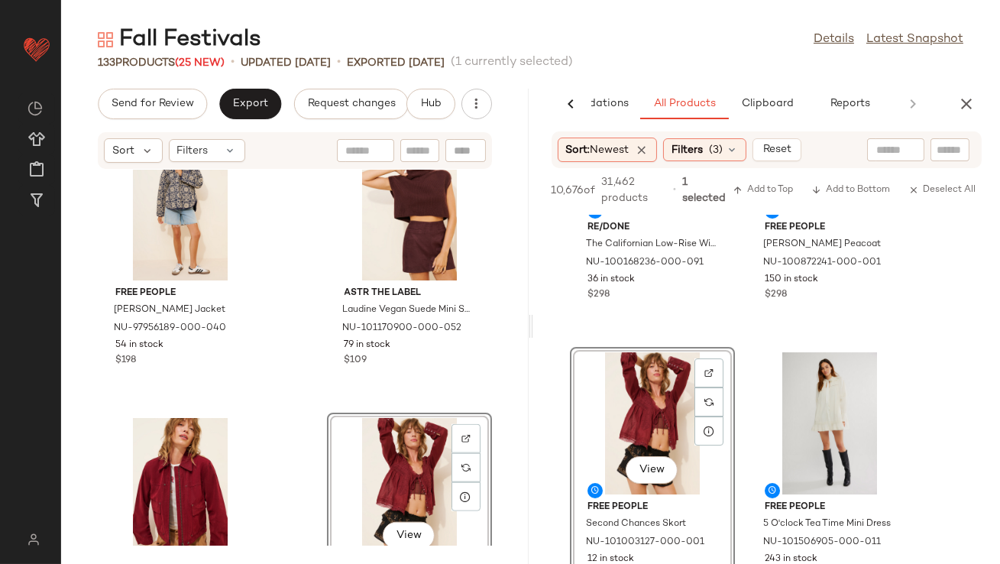
scroll to position [3160, 0]
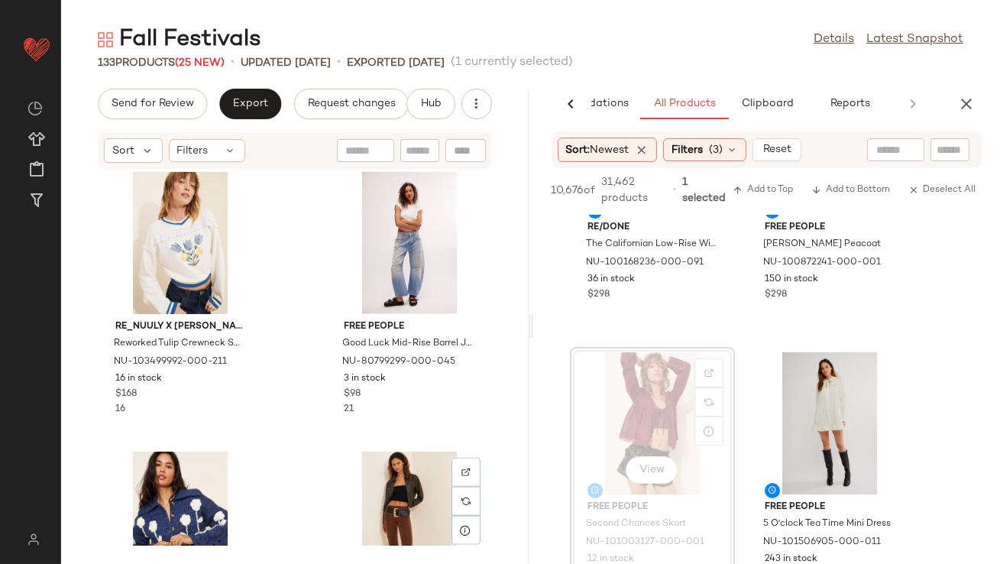
scroll to position [3458, 0]
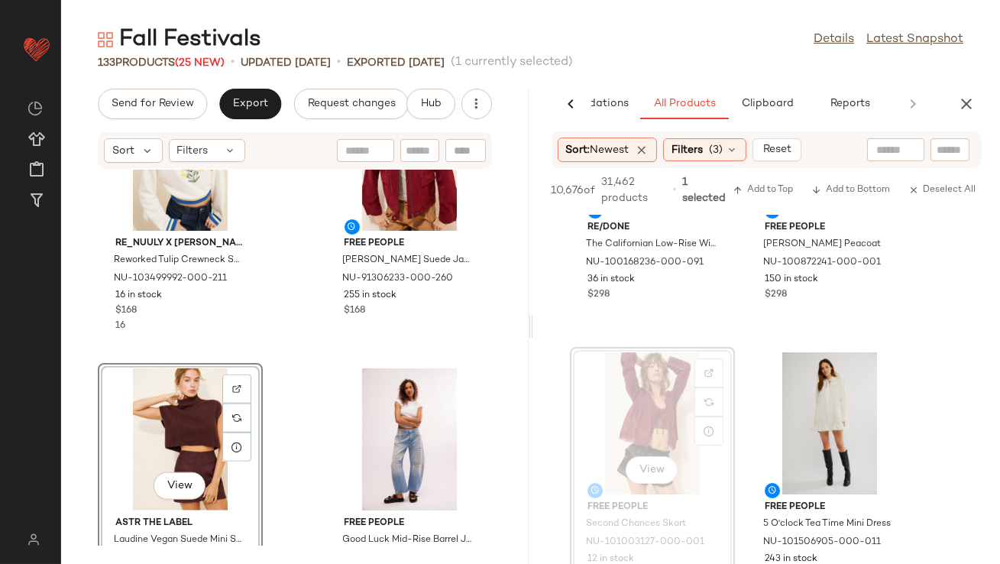
scroll to position [3737, 0]
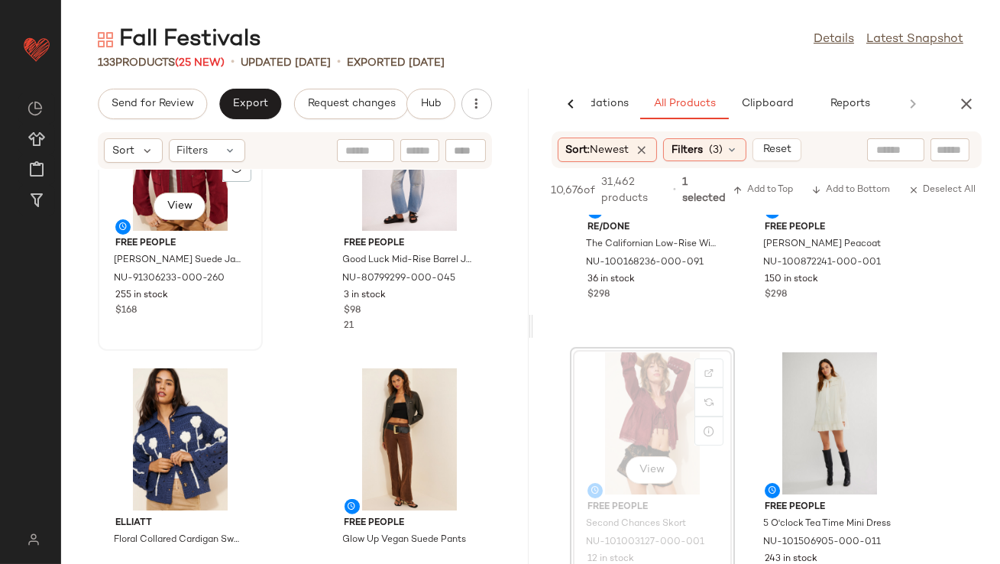
scroll to position [3736, 0]
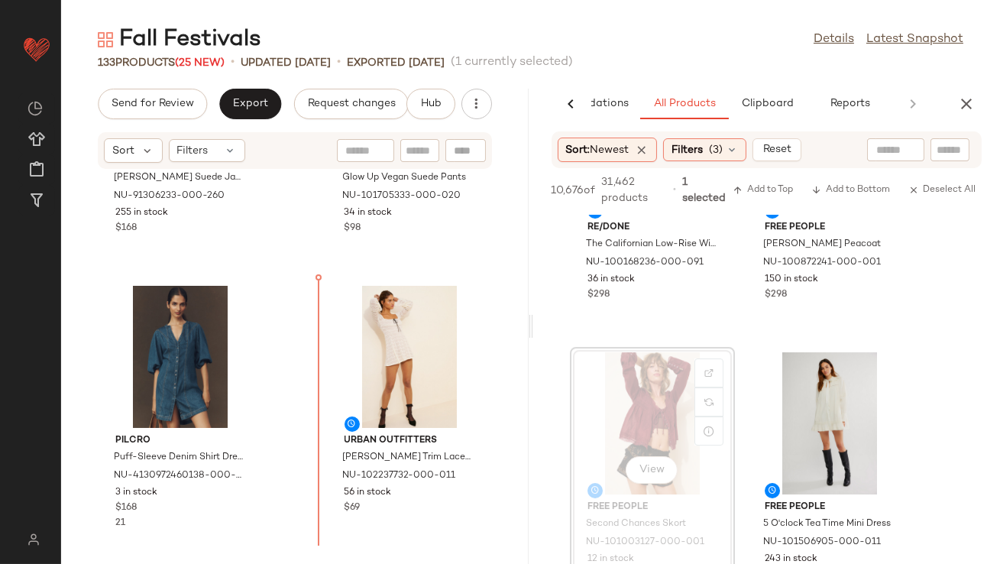
scroll to position [4100, 0]
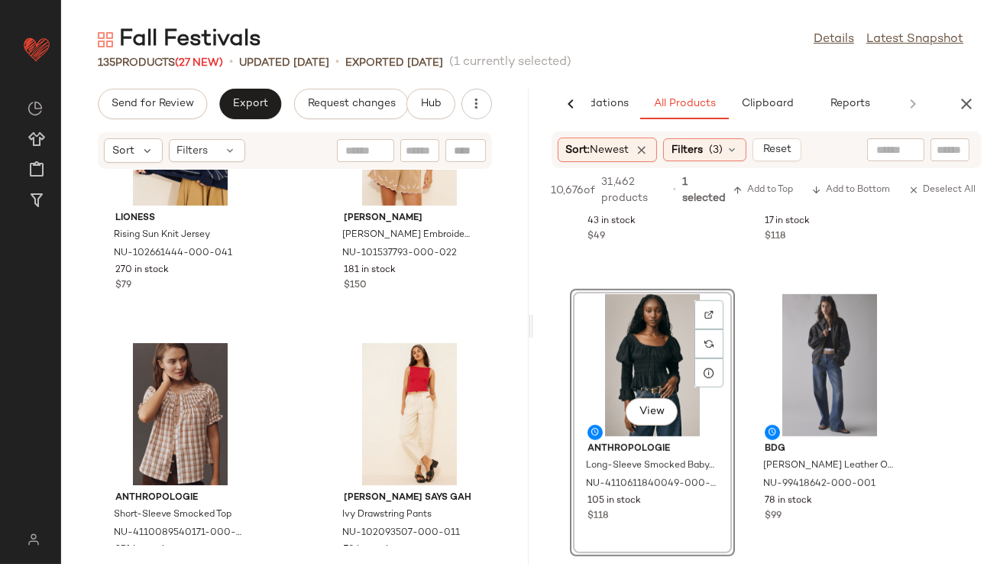
scroll to position [5567, 0]
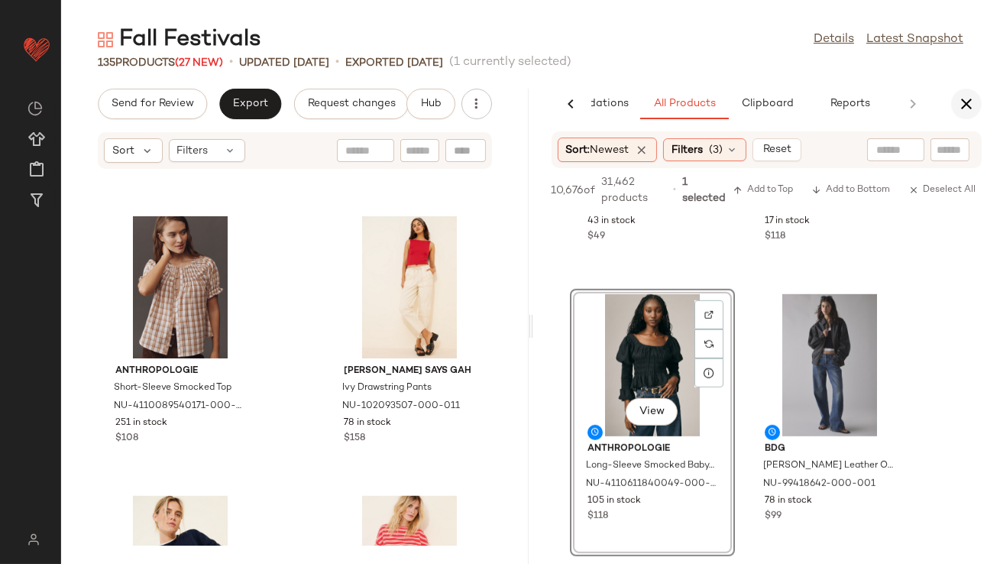
click at [969, 98] on icon "button" at bounding box center [966, 104] width 18 height 18
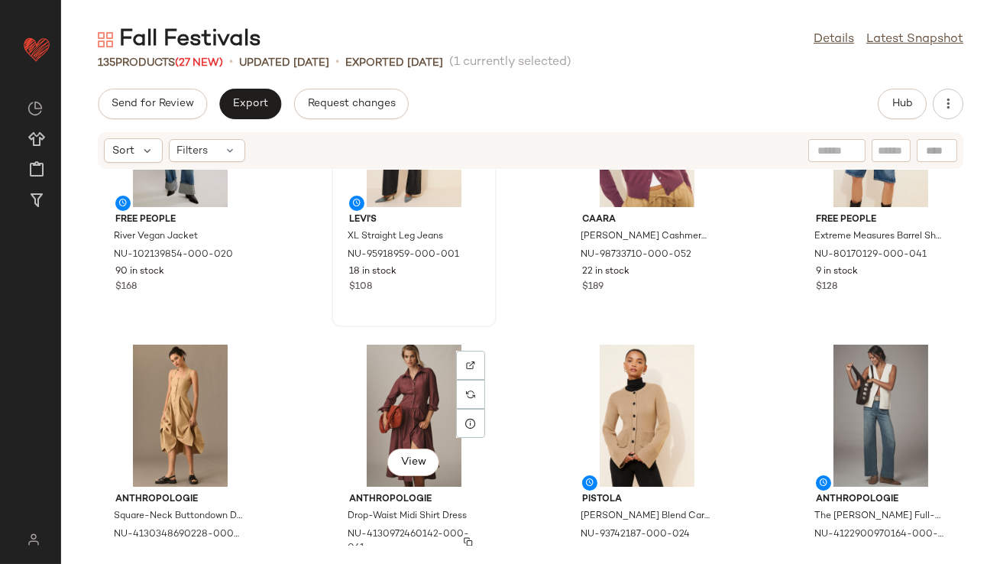
scroll to position [898, 0]
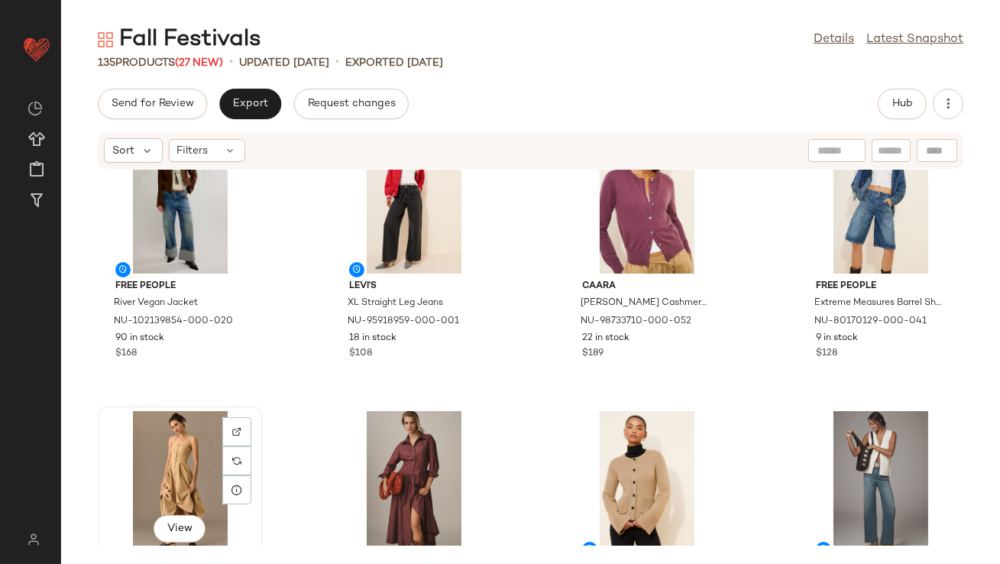
click at [202, 461] on div "View" at bounding box center [180, 482] width 154 height 142
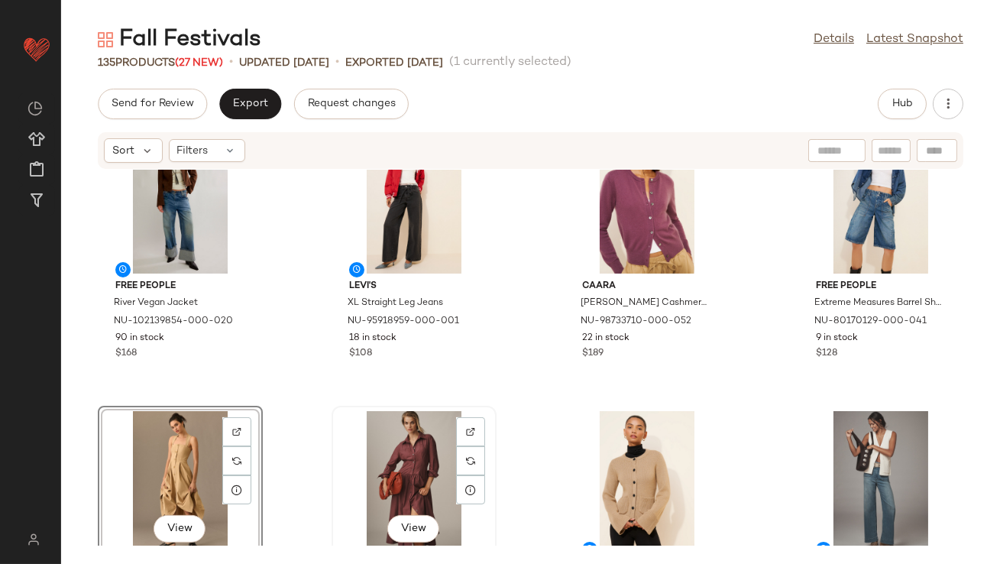
click at [362, 463] on div "View" at bounding box center [414, 482] width 154 height 142
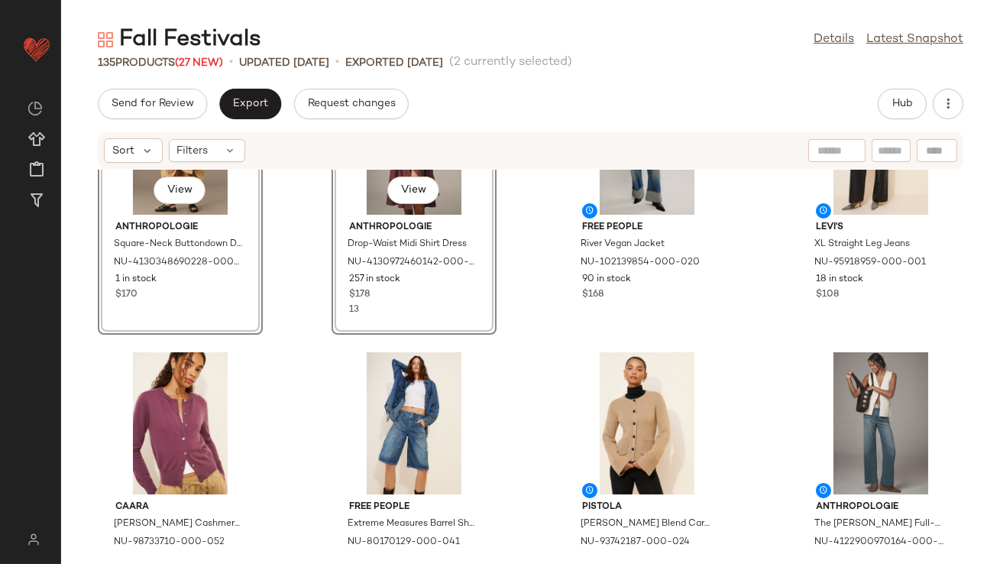
scroll to position [966, 0]
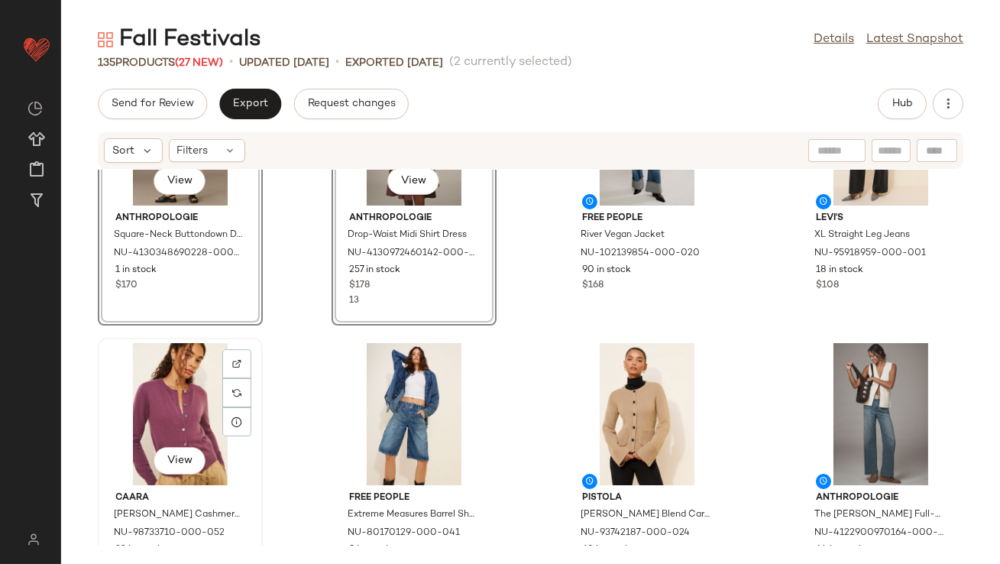
click at [194, 384] on div "View" at bounding box center [180, 414] width 154 height 142
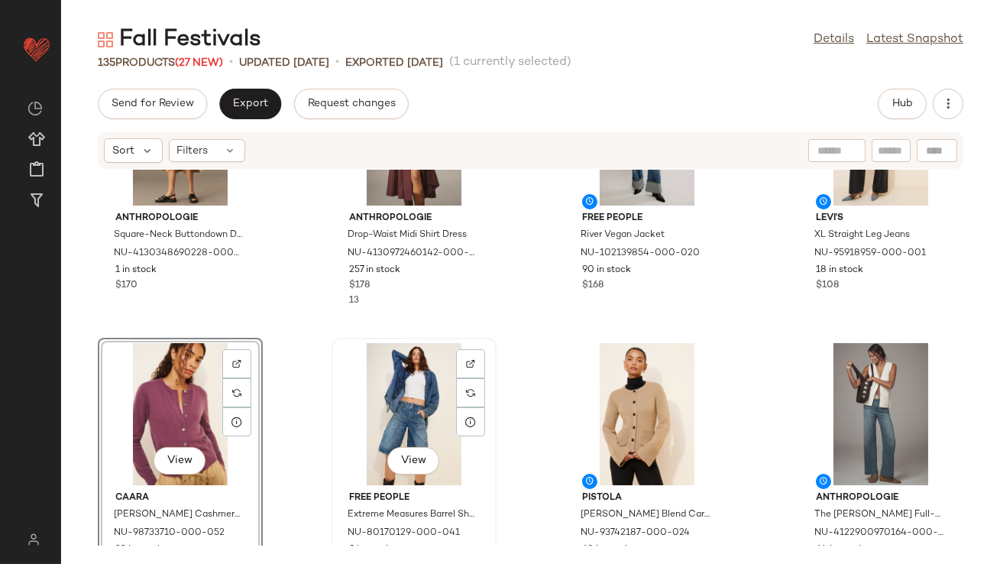
click at [394, 387] on div "View" at bounding box center [414, 414] width 154 height 142
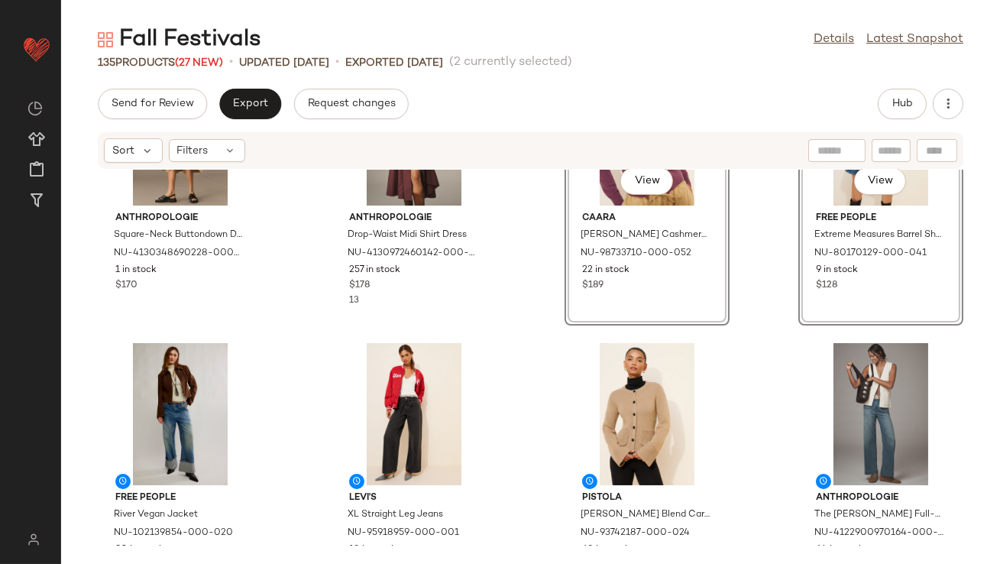
click at [491, 332] on div "Anthropologie Square-Neck Buttondown Dress NU-4130348690228-000-024 1 in stock …" at bounding box center [530, 358] width 939 height 376
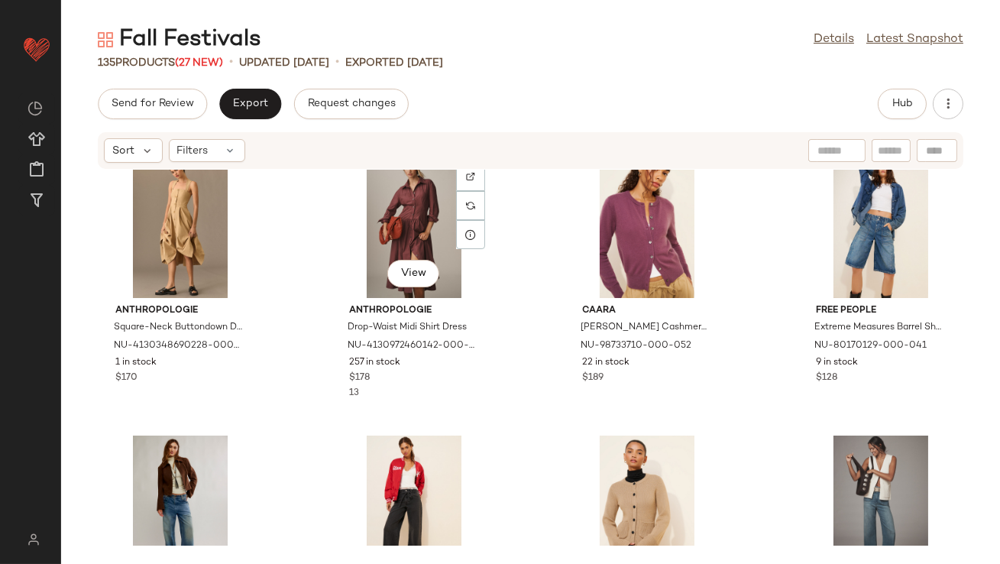
scroll to position [961, 0]
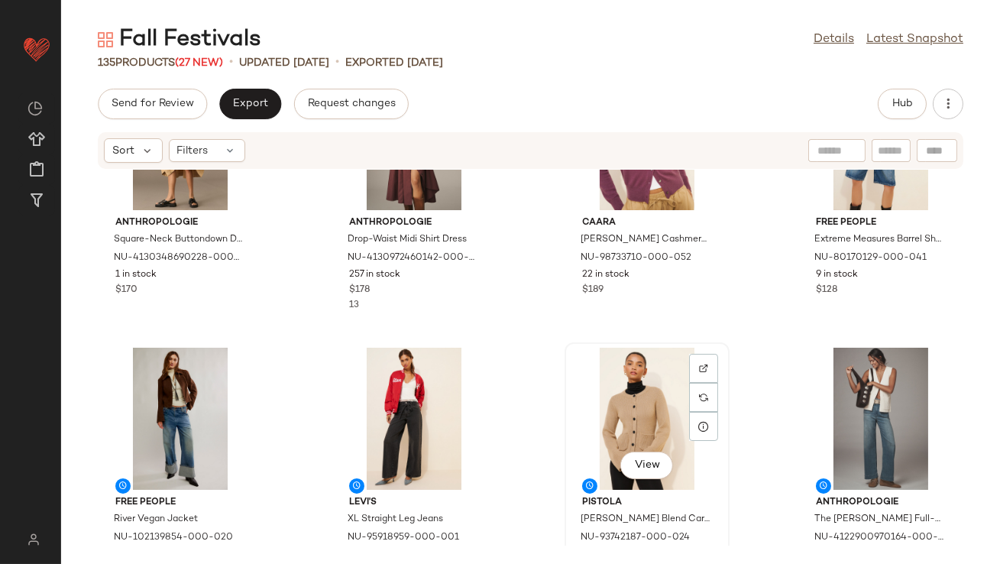
click at [614, 378] on div "View" at bounding box center [647, 419] width 154 height 142
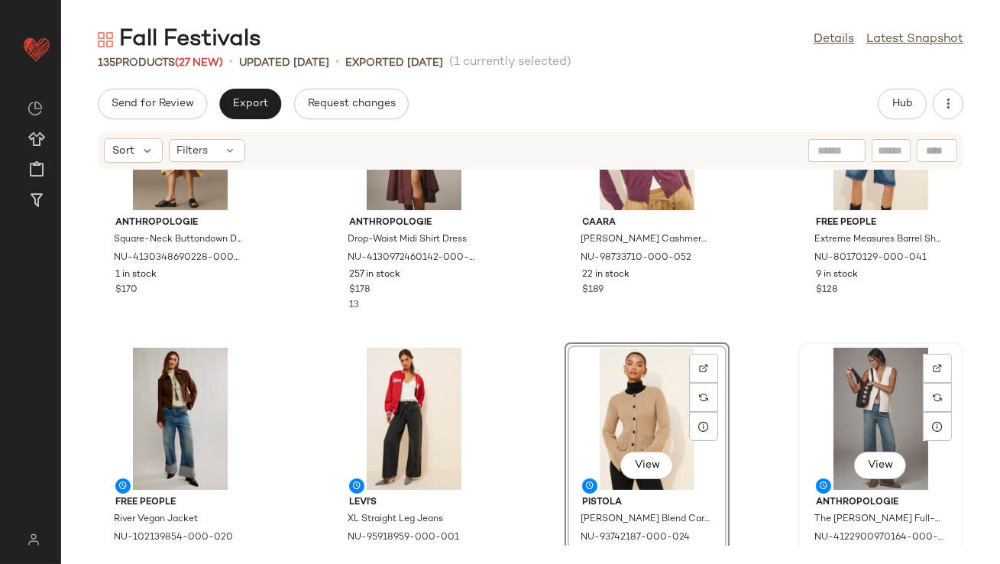
click at [824, 412] on div "View" at bounding box center [881, 419] width 154 height 142
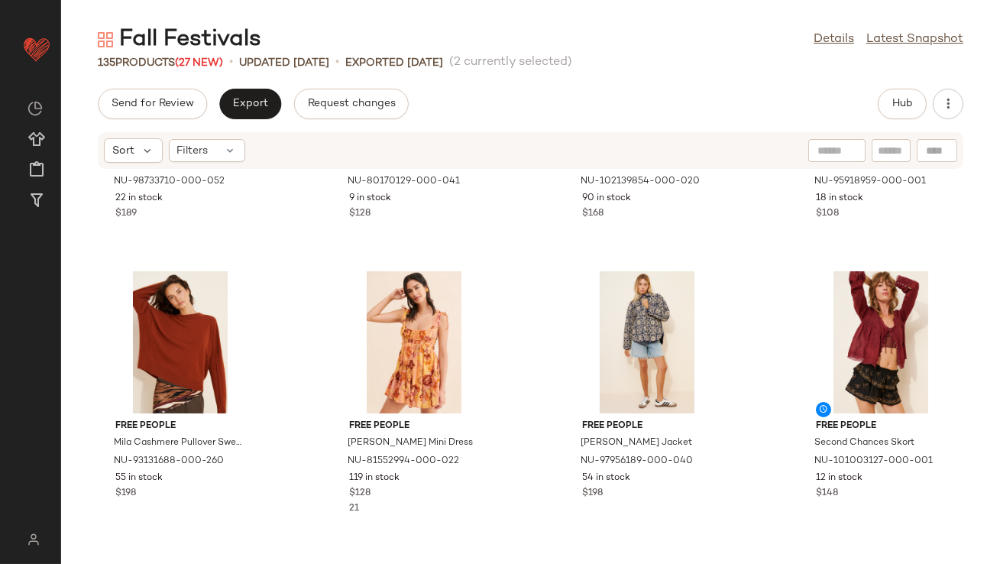
scroll to position [1352, 0]
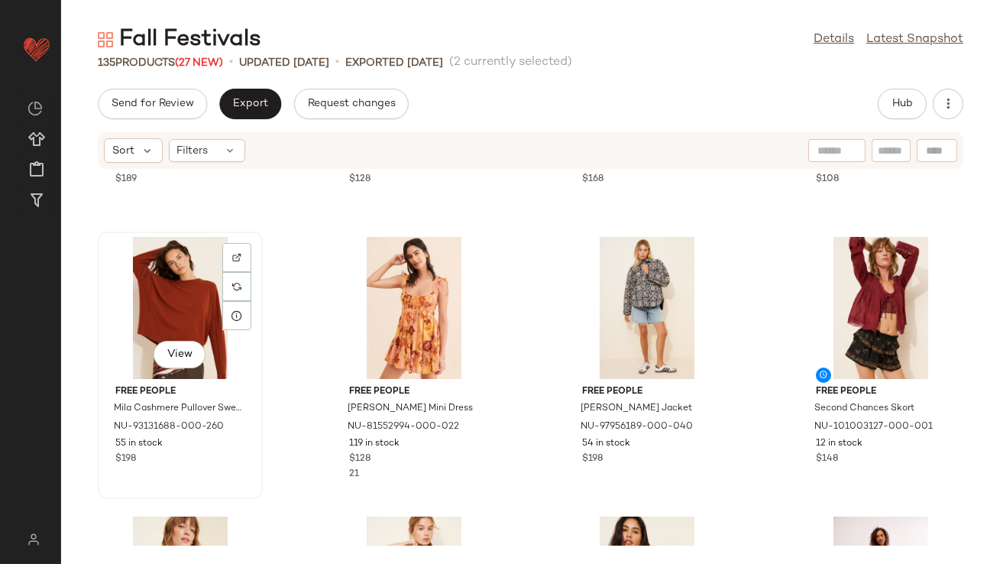
click at [208, 315] on div "View" at bounding box center [180, 308] width 154 height 142
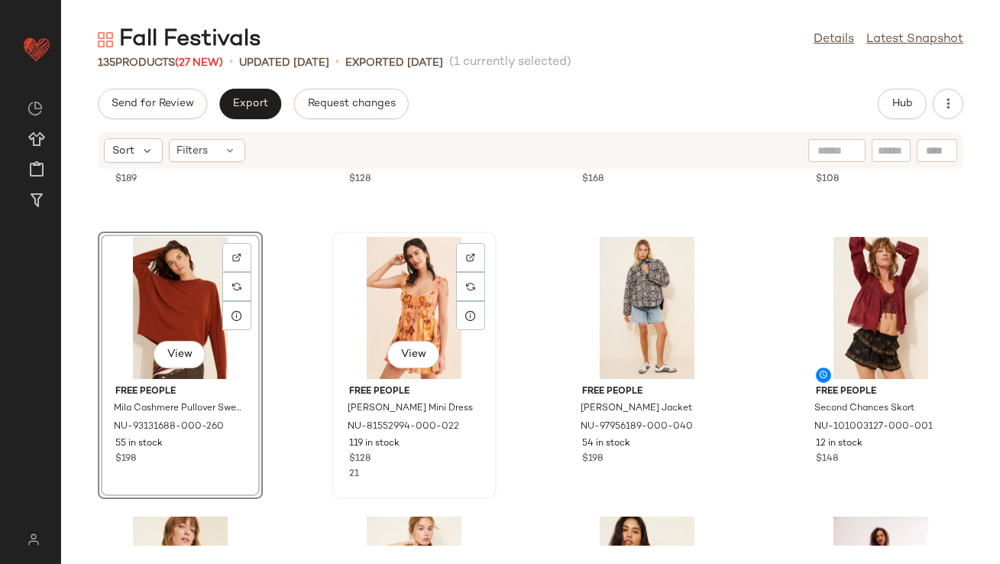
click at [410, 321] on div "View" at bounding box center [414, 308] width 154 height 142
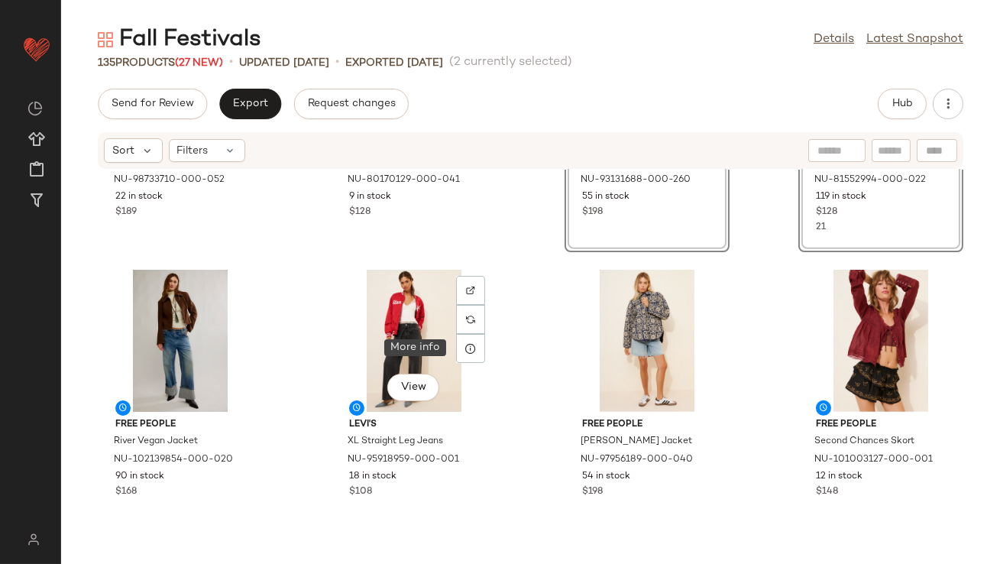
click at [517, 344] on div "CAARA Finley Cashmere Cardigan Sweater NU-98733710-000-052 22 in stock $189 Fre…" at bounding box center [530, 358] width 939 height 376
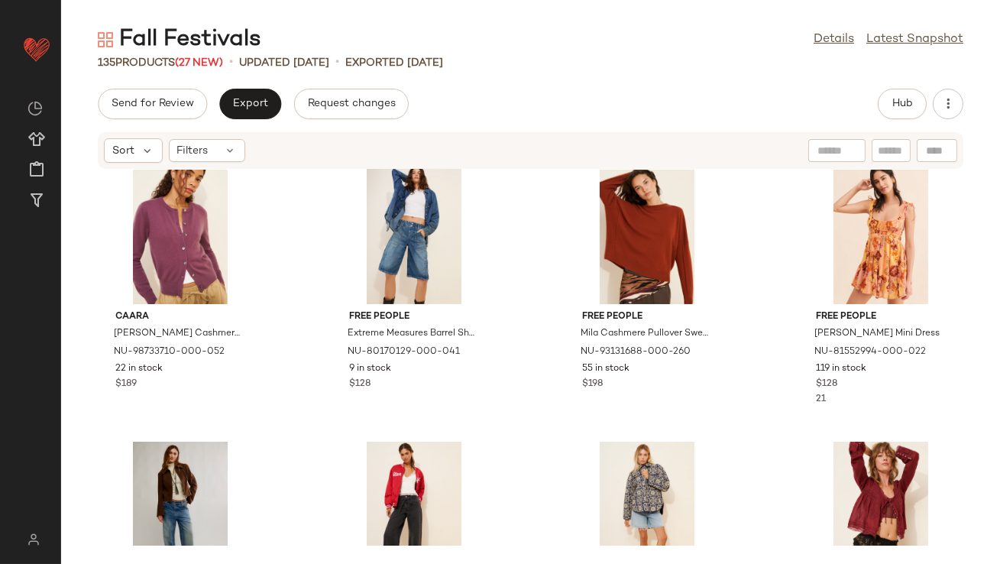
scroll to position [960, 0]
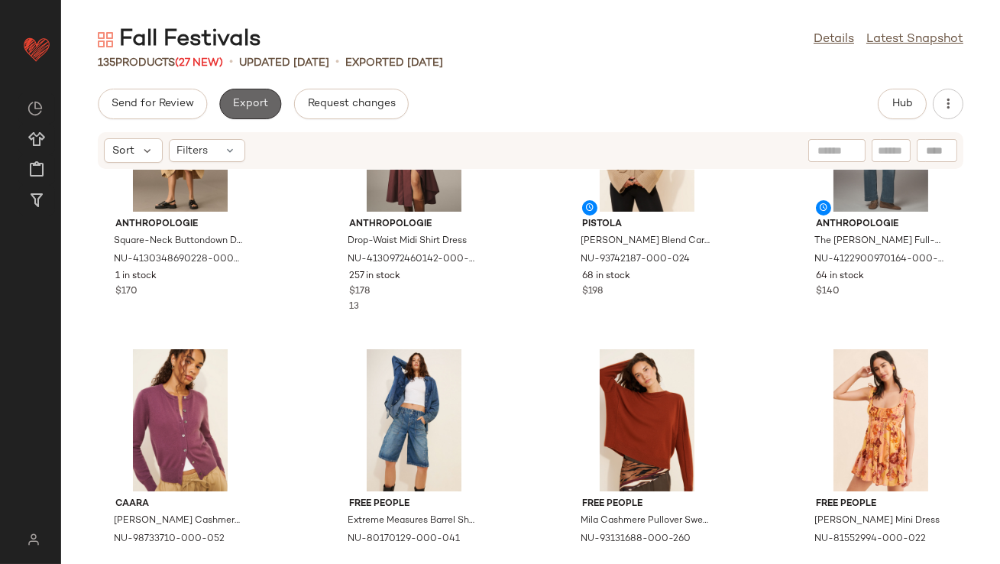
click at [253, 109] on span "Export" at bounding box center [250, 104] width 36 height 12
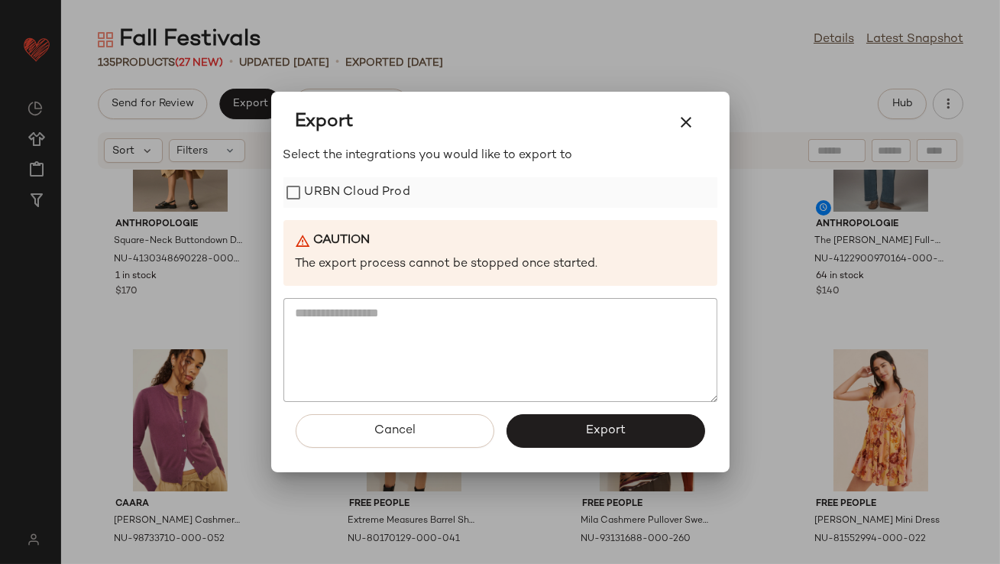
click at [336, 197] on label "URBN Cloud Prod" at bounding box center [357, 192] width 105 height 31
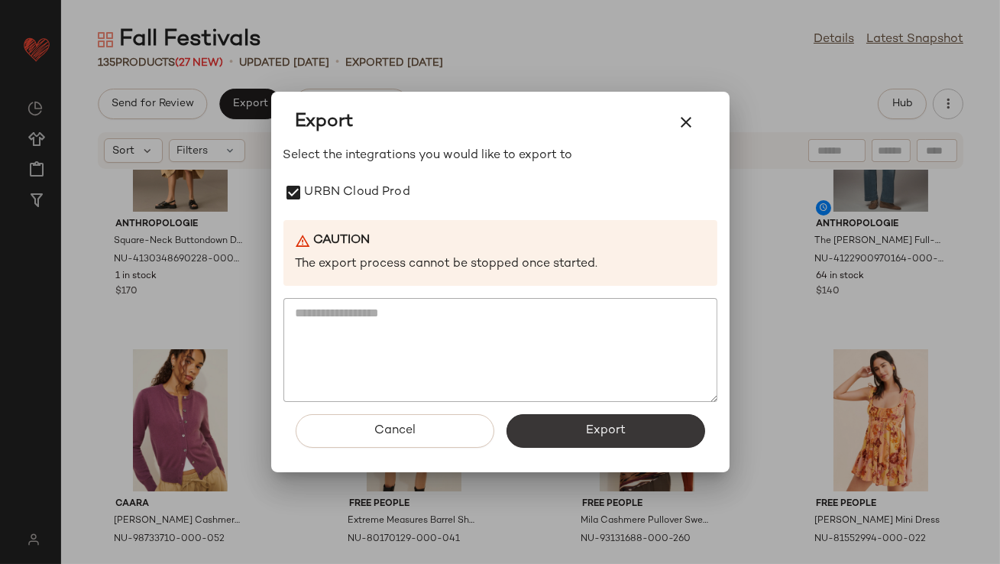
click at [544, 437] on button "Export" at bounding box center [606, 431] width 199 height 34
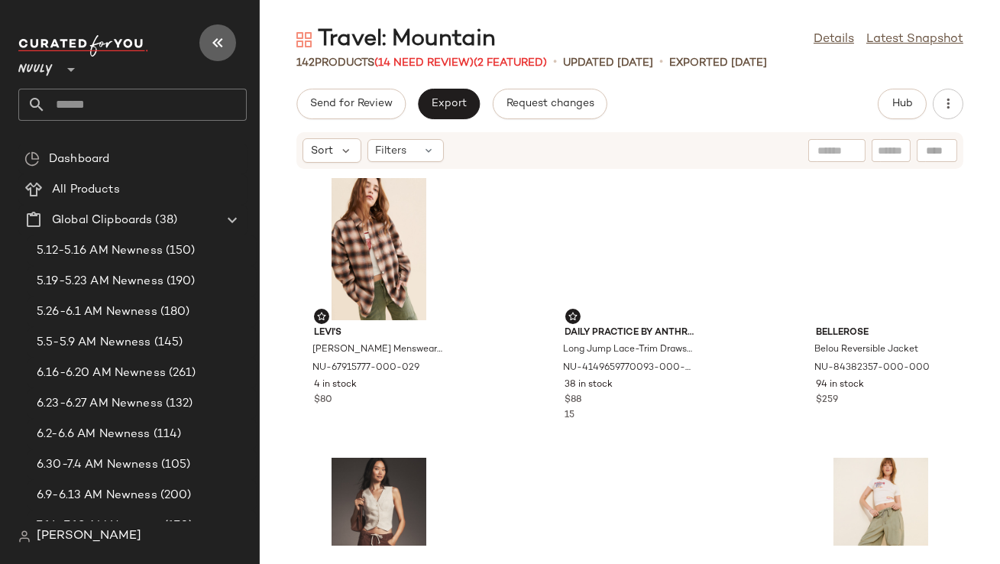
click at [227, 35] on button "button" at bounding box center [217, 42] width 37 height 37
